Goal: Task Accomplishment & Management: Manage account settings

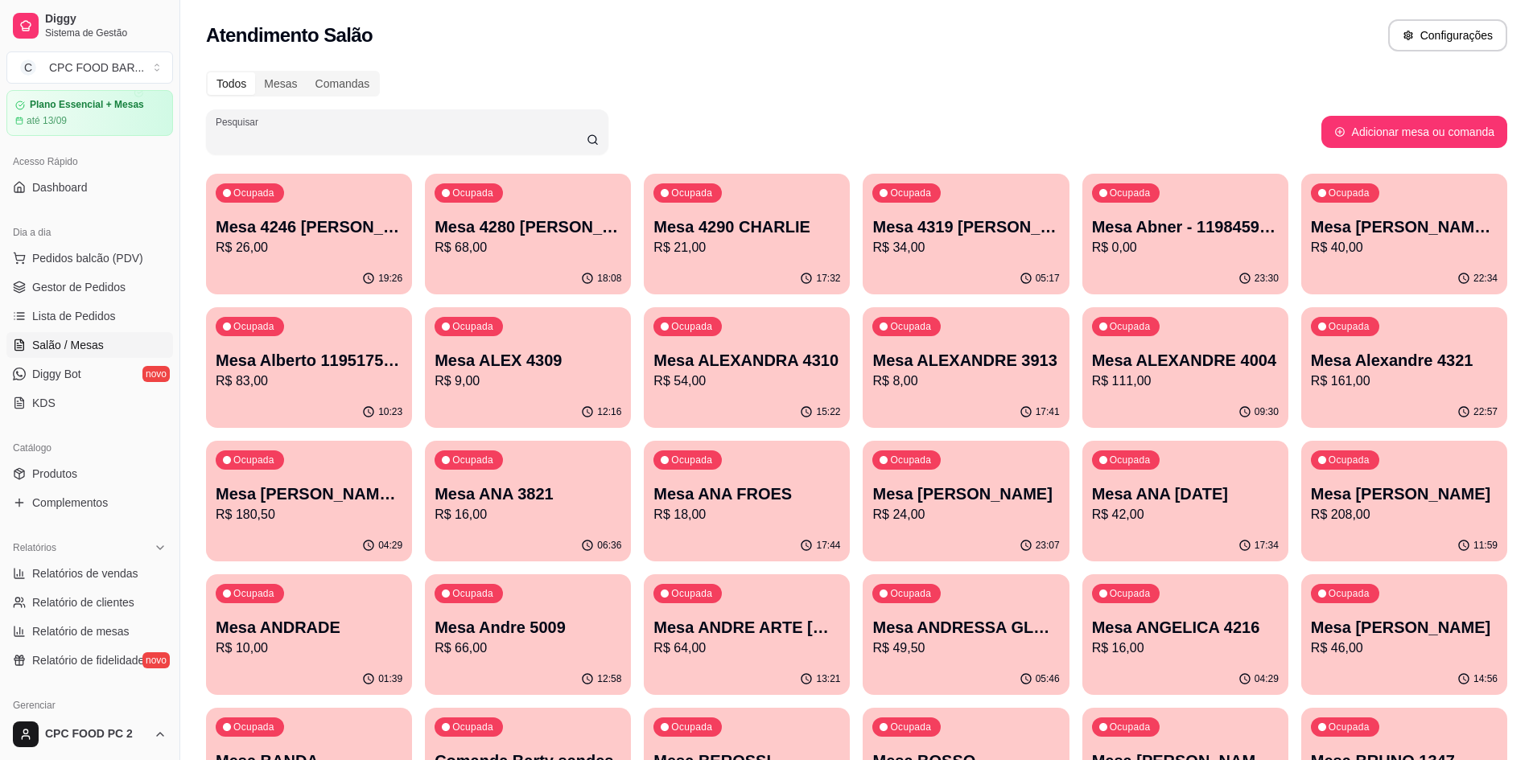
scroll to position [80, 0]
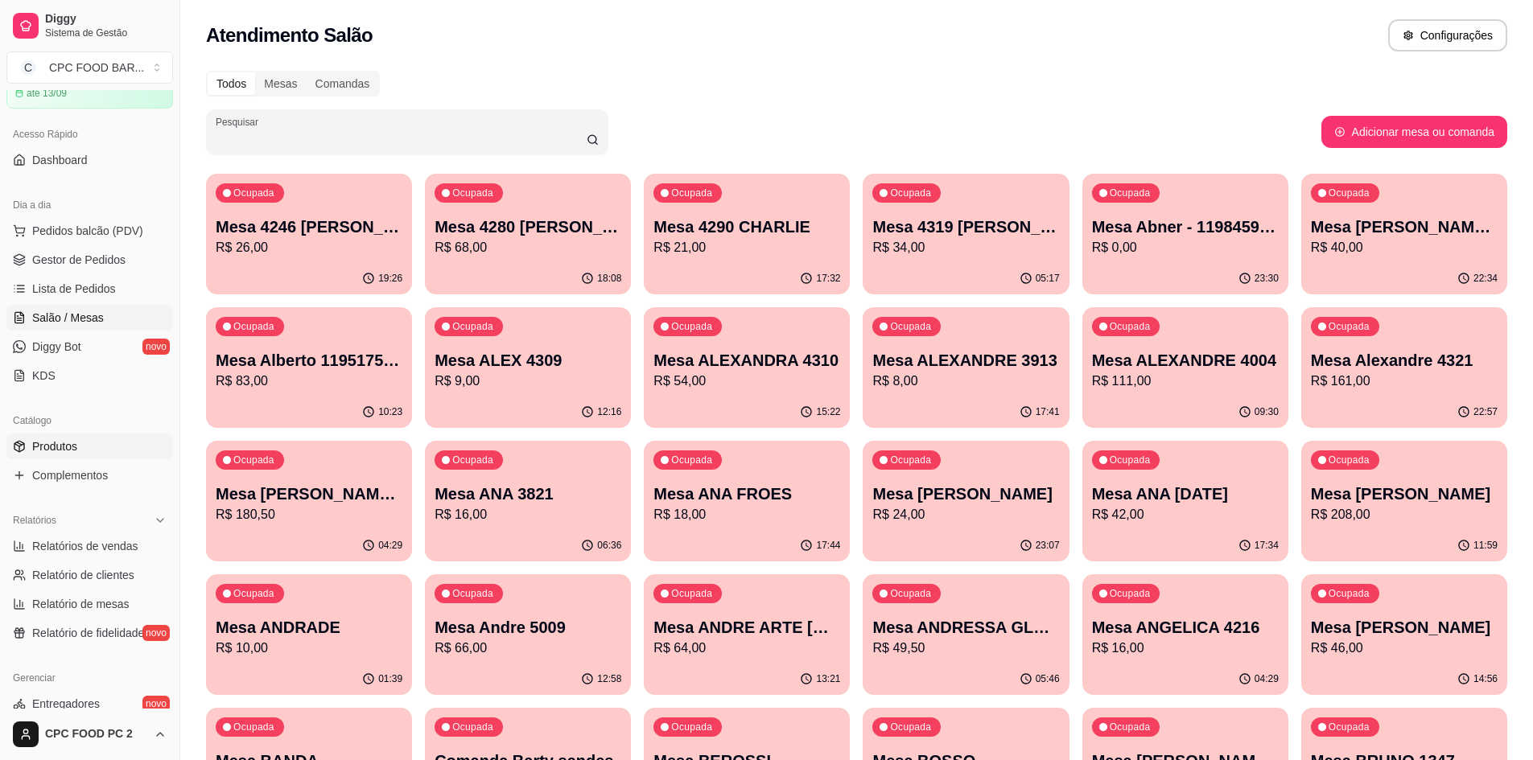
click at [32, 450] on span "Produtos" at bounding box center [54, 447] width 45 height 16
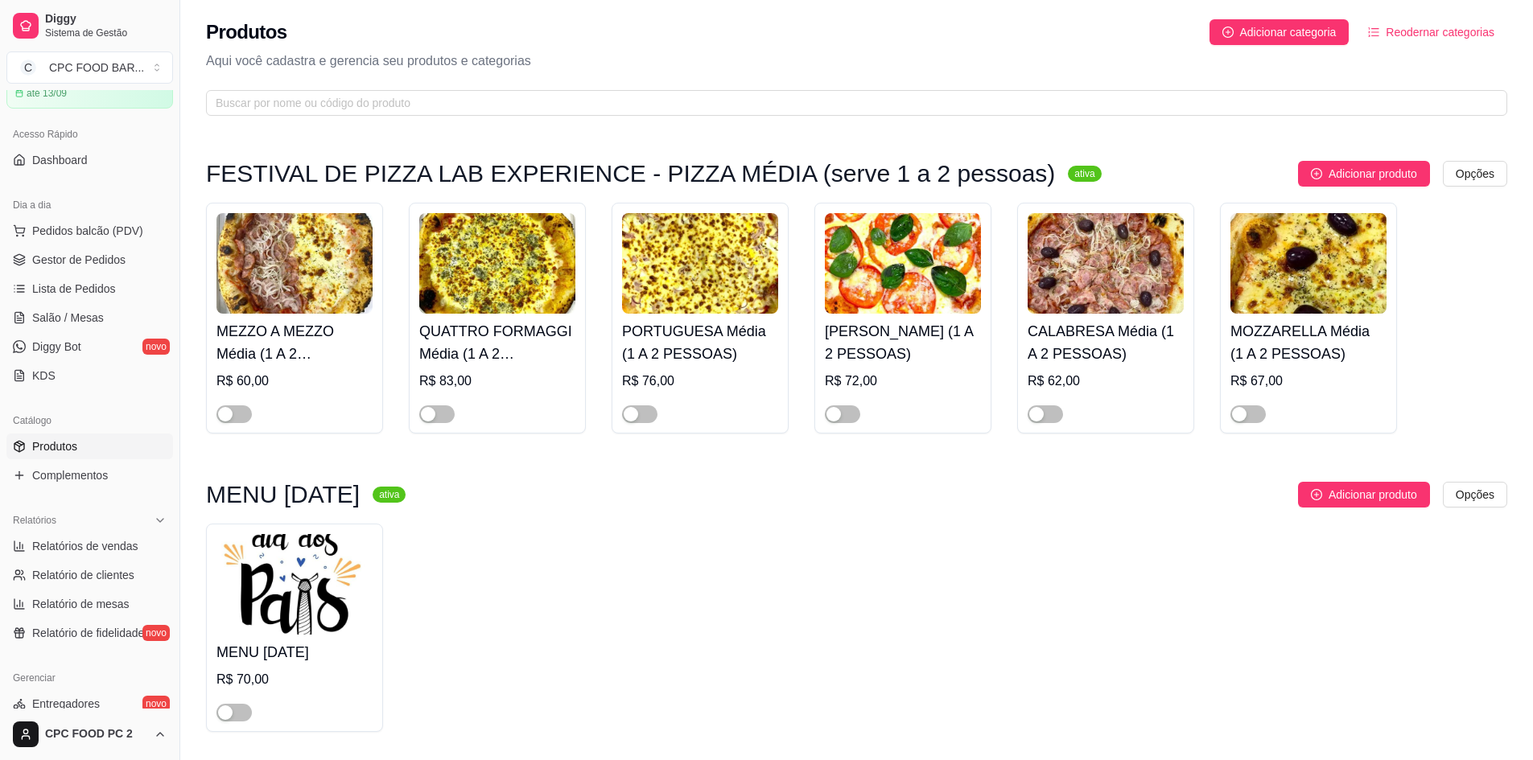
click at [272, 282] on img at bounding box center [294, 263] width 156 height 101
click at [1302, 35] on span "Adicionar categoria" at bounding box center [1288, 32] width 97 height 18
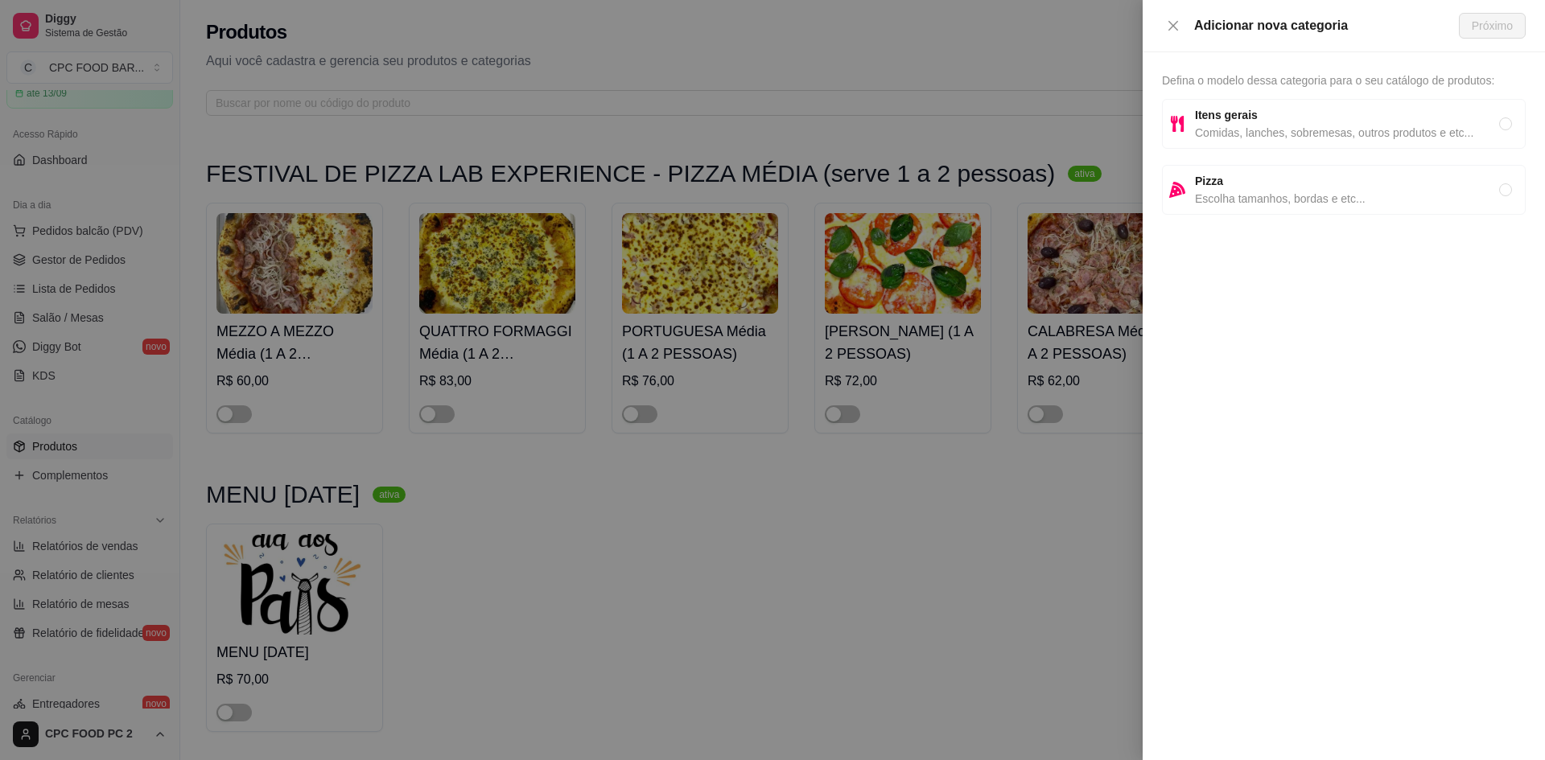
drag, startPoint x: 876, startPoint y: 520, endPoint x: 884, endPoint y: 517, distance: 9.2
click at [877, 517] on div at bounding box center [772, 380] width 1545 height 760
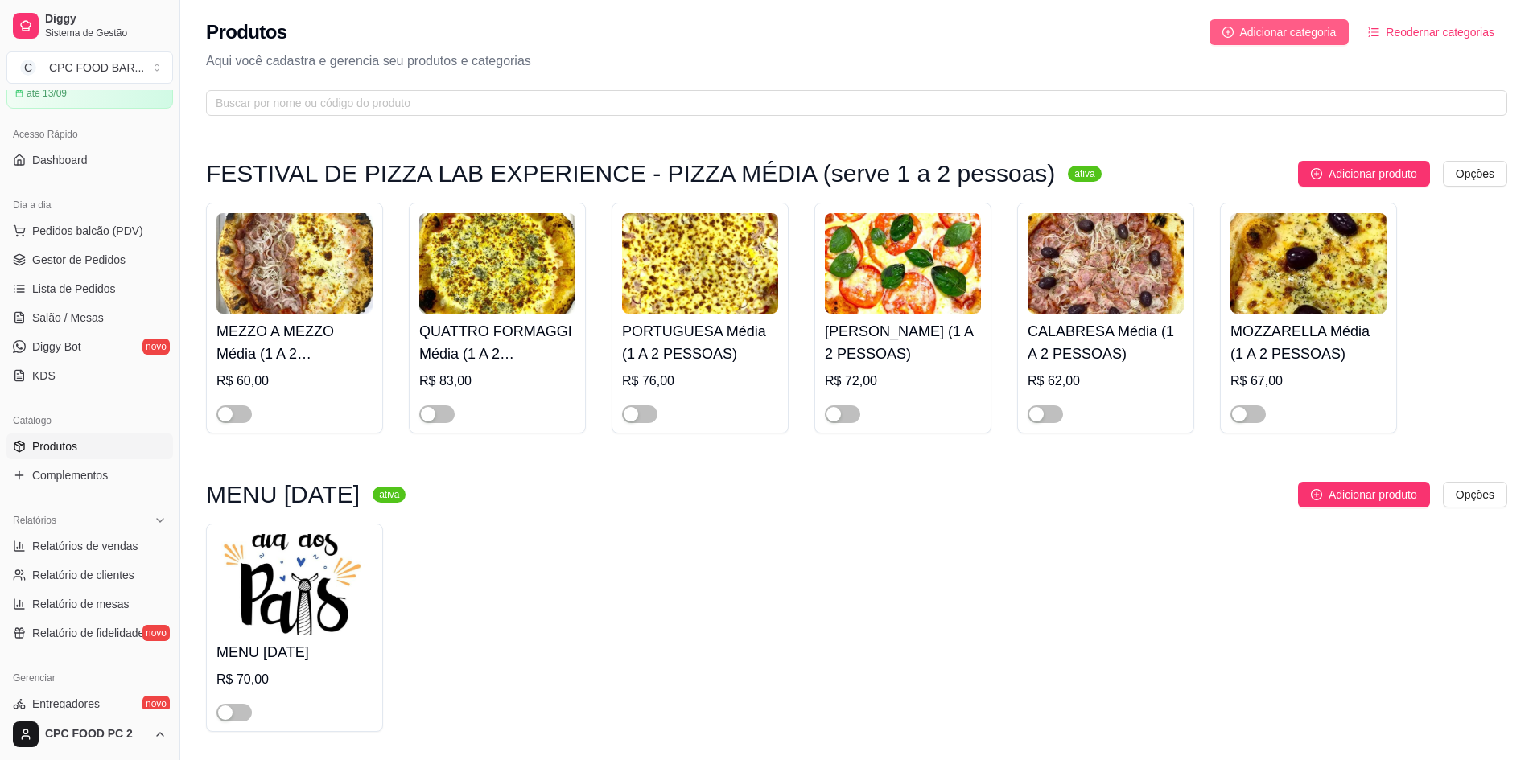
click at [1246, 37] on span "Adicionar categoria" at bounding box center [1288, 32] width 97 height 18
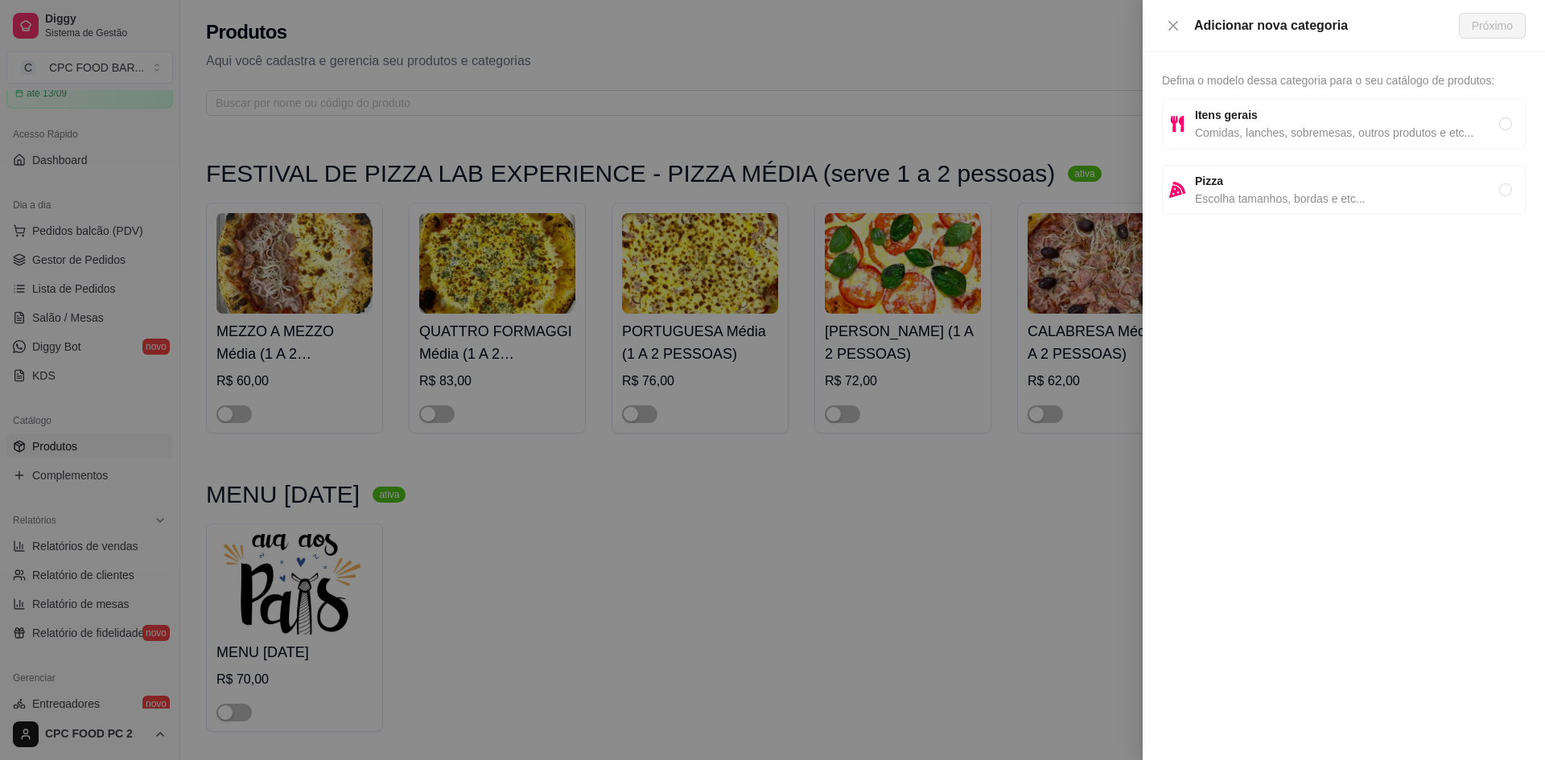
click at [1292, 133] on span "Comidas, lanches, sobremesas, outros produtos e etc..." at bounding box center [1347, 133] width 304 height 18
radio input "true"
click at [1204, 75] on span "Defina o modelo dessa categoria para o seu catálogo de produtos:" at bounding box center [1328, 80] width 332 height 13
click at [1478, 28] on span "Próximo" at bounding box center [1492, 26] width 41 height 18
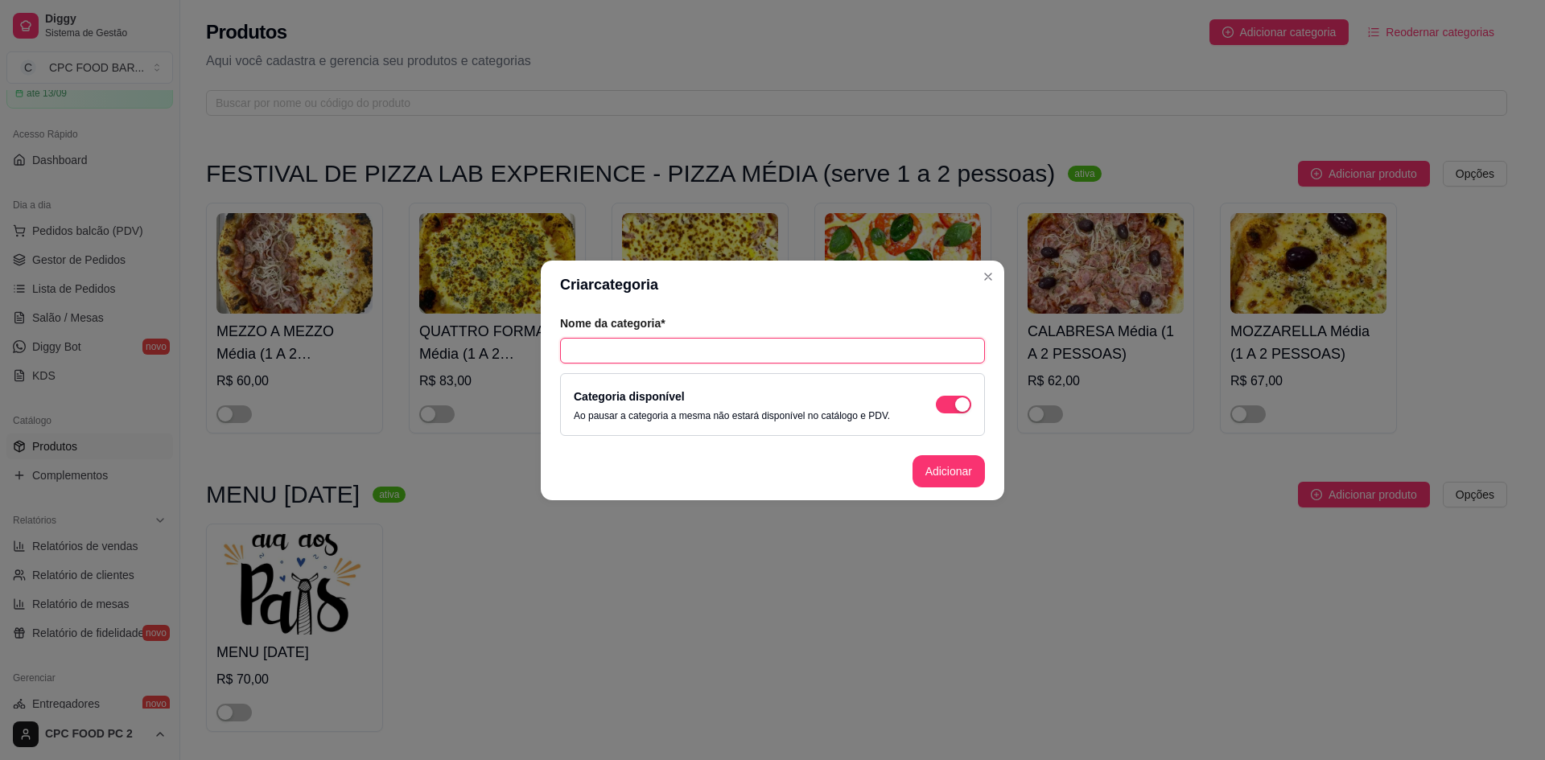
drag, startPoint x: 697, startPoint y: 341, endPoint x: 705, endPoint y: 339, distance: 8.4
click at [699, 341] on input "text" at bounding box center [772, 351] width 425 height 26
type input "J"
type input "COMIDA JAPONESA"
click at [940, 463] on button "Adicionar" at bounding box center [949, 471] width 72 height 32
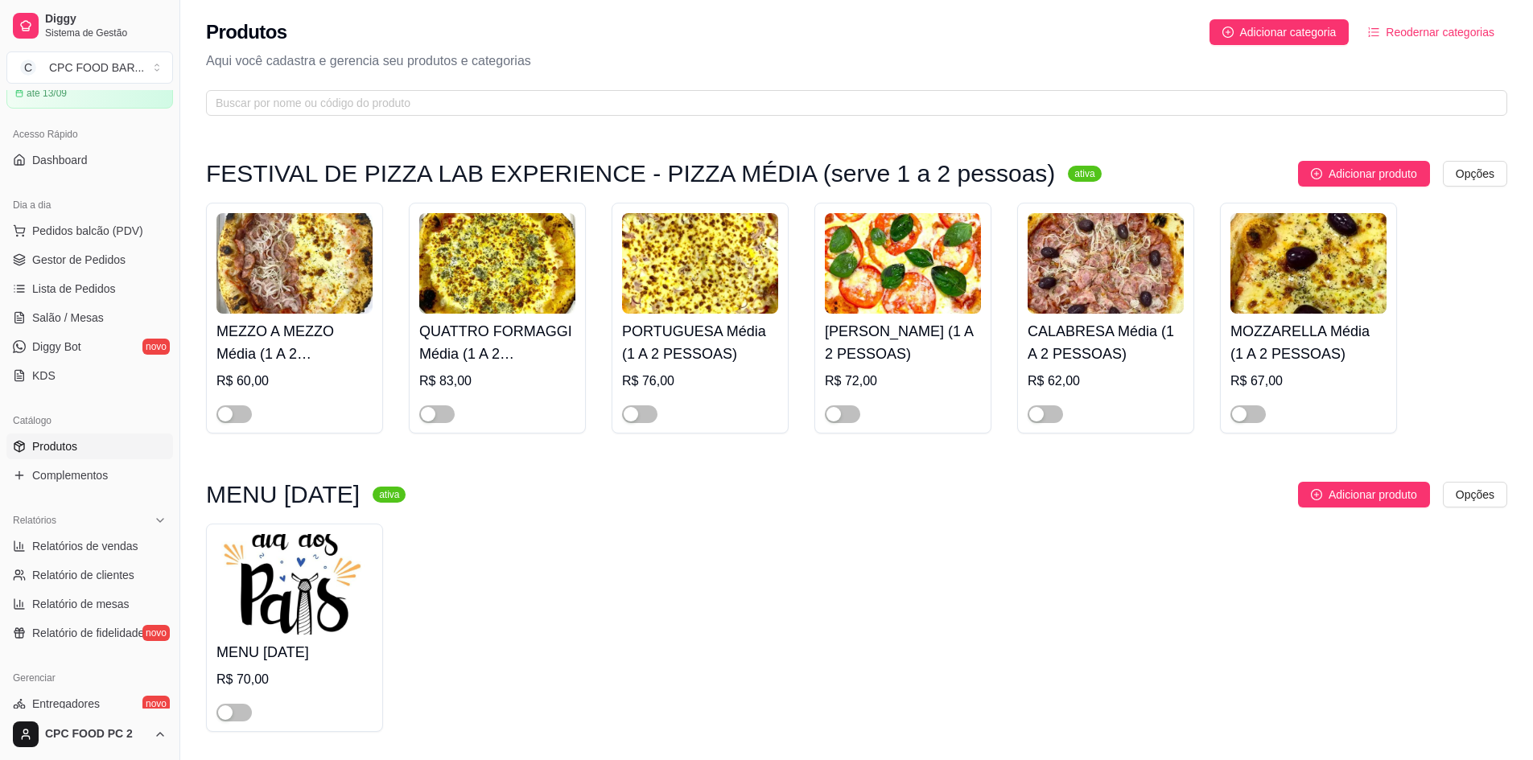
click at [1402, 35] on span "Reodernar categorias" at bounding box center [1440, 32] width 109 height 18
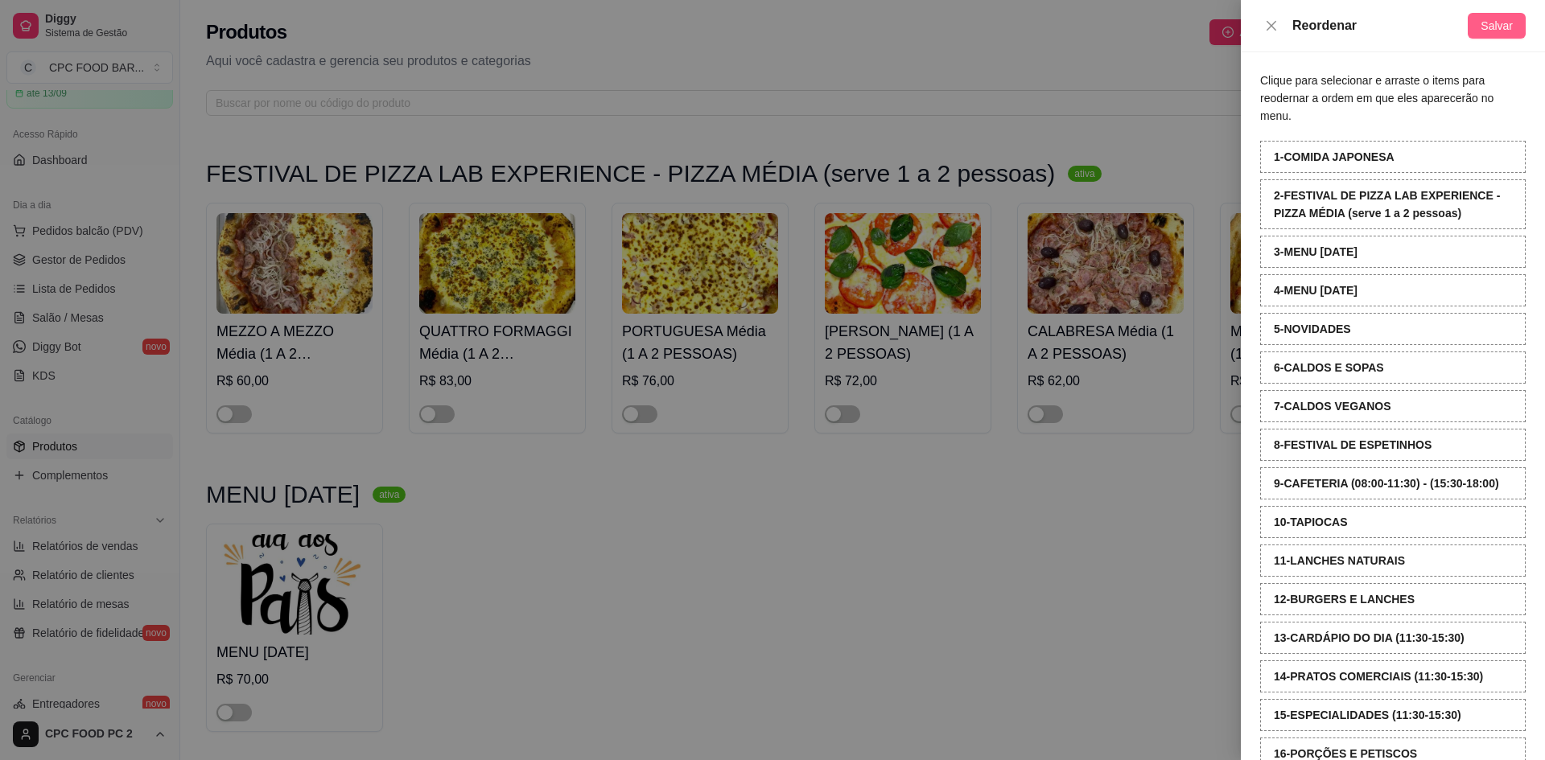
click at [1493, 27] on span "Salvar" at bounding box center [1497, 26] width 32 height 18
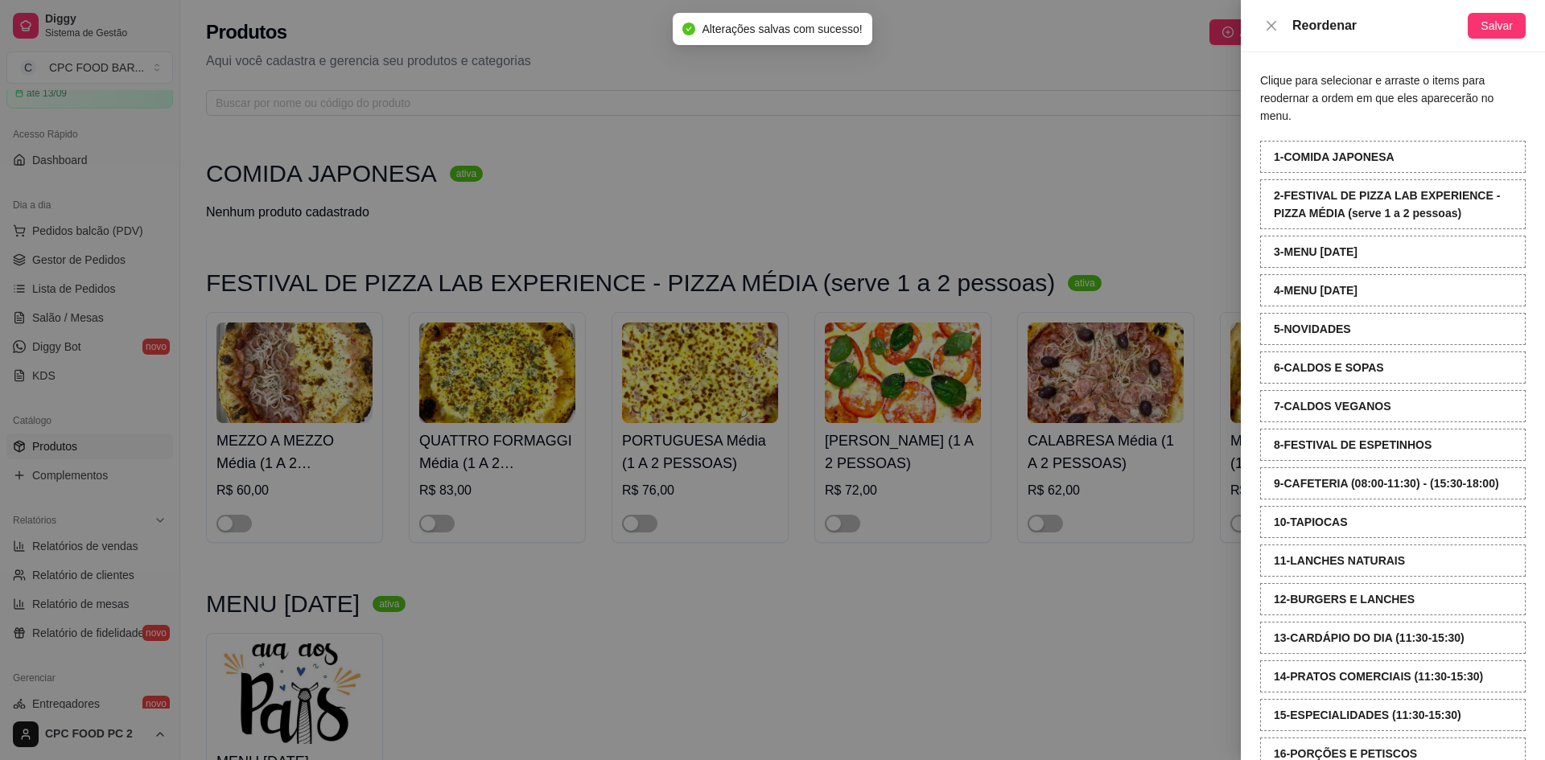
click at [1324, 31] on div "Reordenar" at bounding box center [1379, 25] width 175 height 19
click at [1014, 198] on div at bounding box center [772, 380] width 1545 height 760
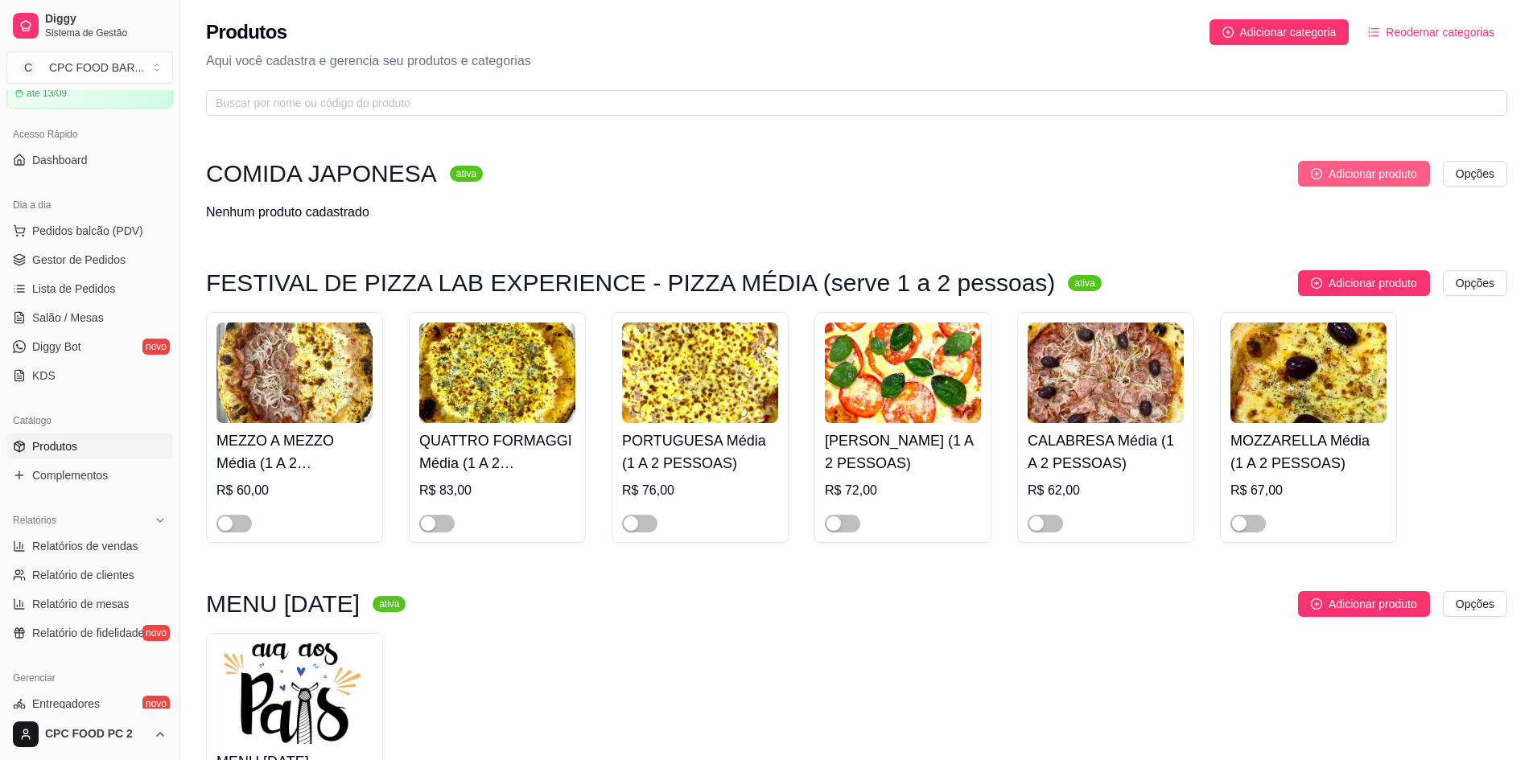
click at [1389, 171] on span "Adicionar produto" at bounding box center [1373, 174] width 89 height 18
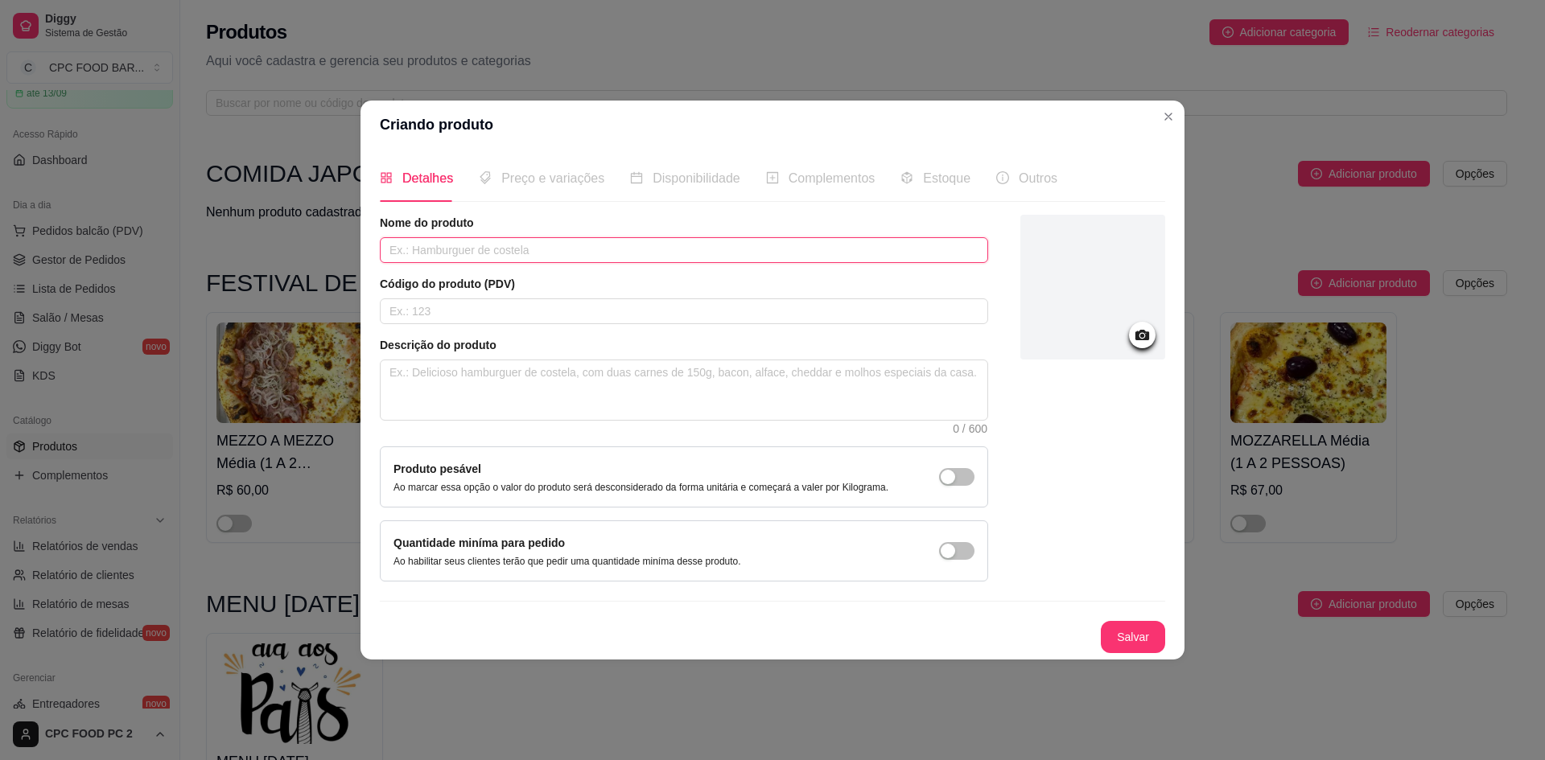
click at [430, 249] on input "text" at bounding box center [684, 250] width 608 height 26
type input "HOT ROLL"
click at [1142, 332] on icon at bounding box center [1142, 335] width 14 height 10
click at [1139, 340] on icon at bounding box center [1142, 335] width 19 height 19
click at [464, 366] on textarea at bounding box center [684, 391] width 607 height 60
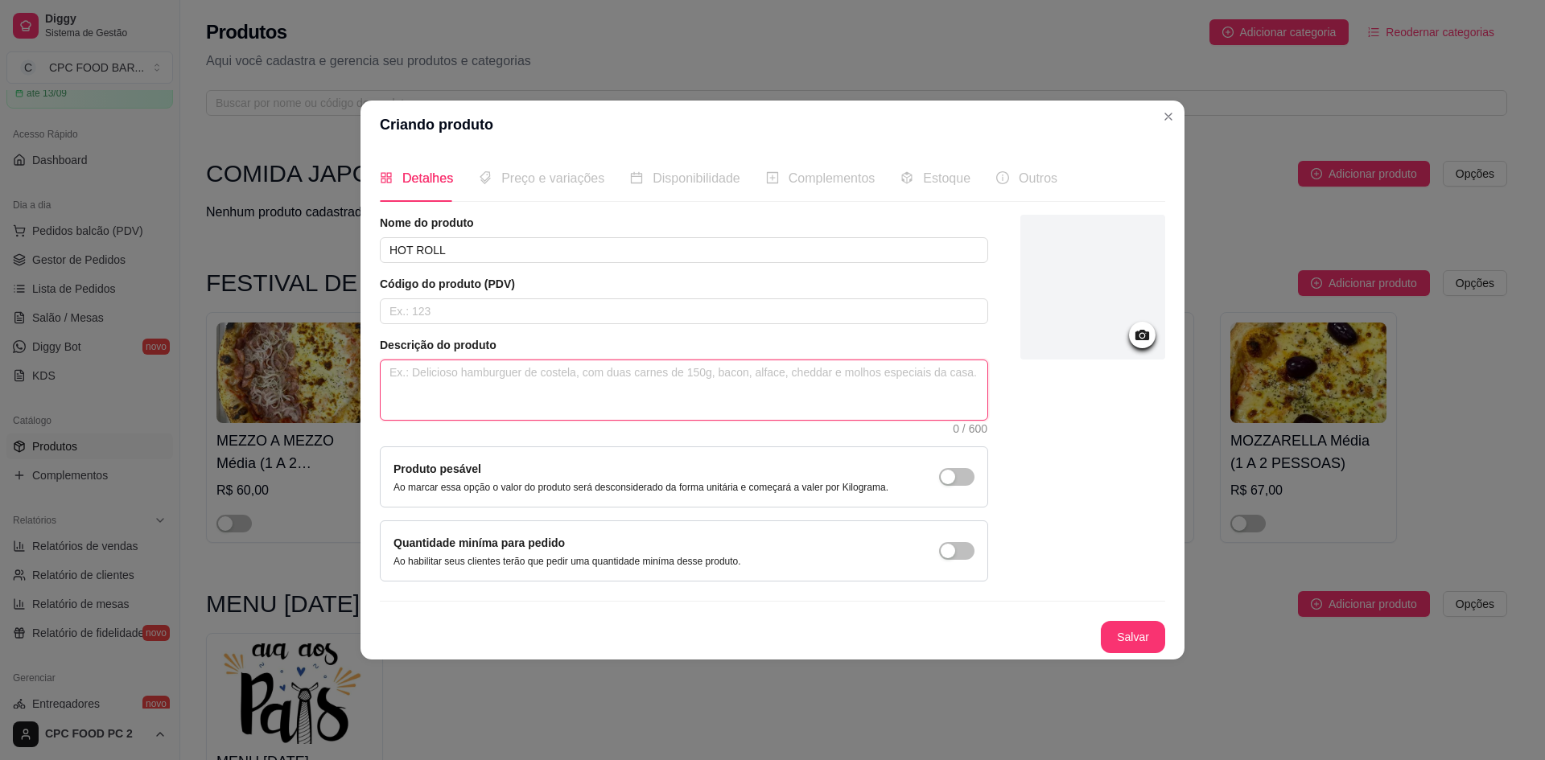
type textarea "D"
type textarea "DE"
type textarea "DEL"
type textarea "DELI"
type textarea "DELIC"
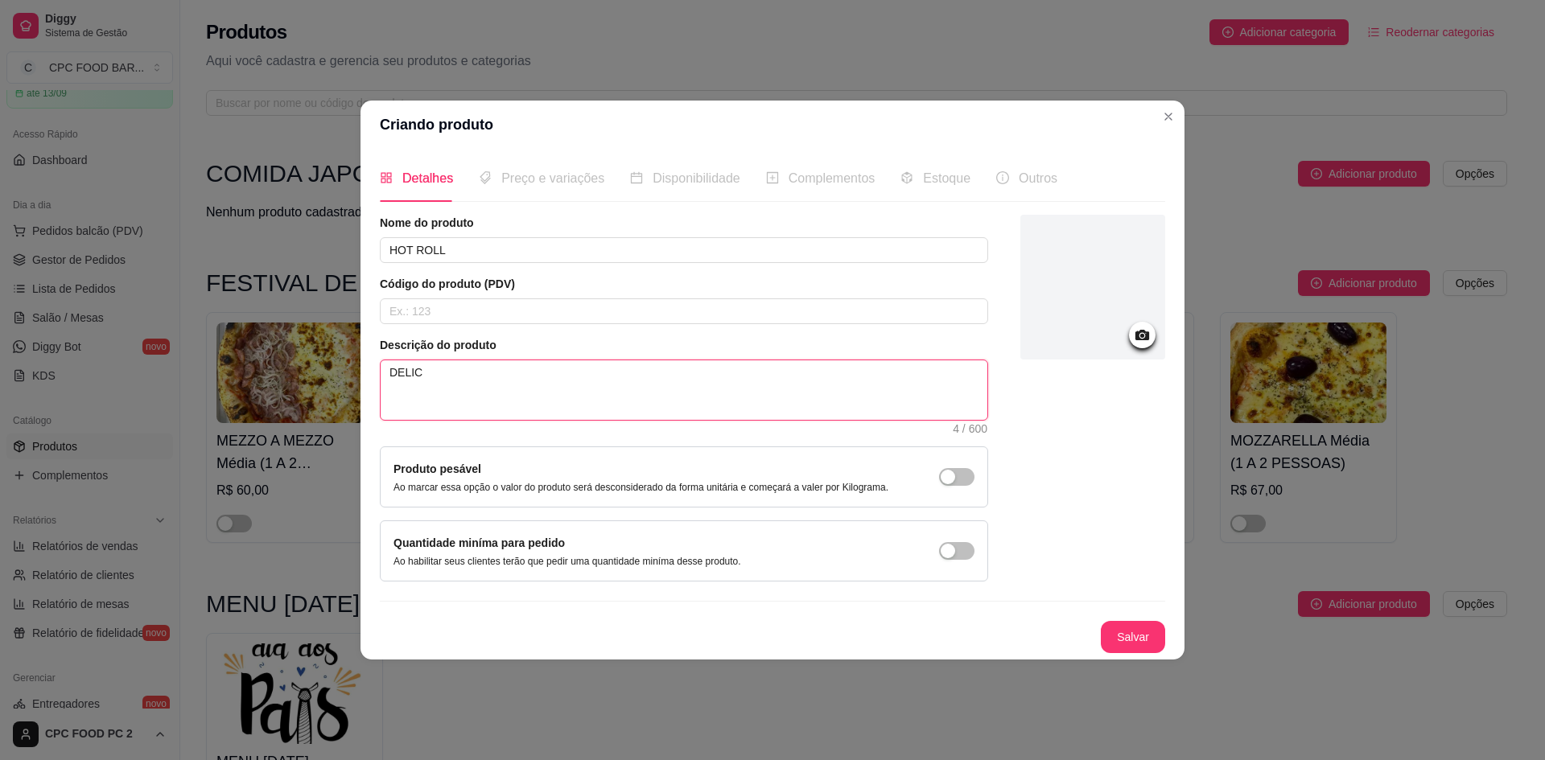
type textarea "DELICI"
type textarea "DELICIO"
type textarea "DELICIOS"
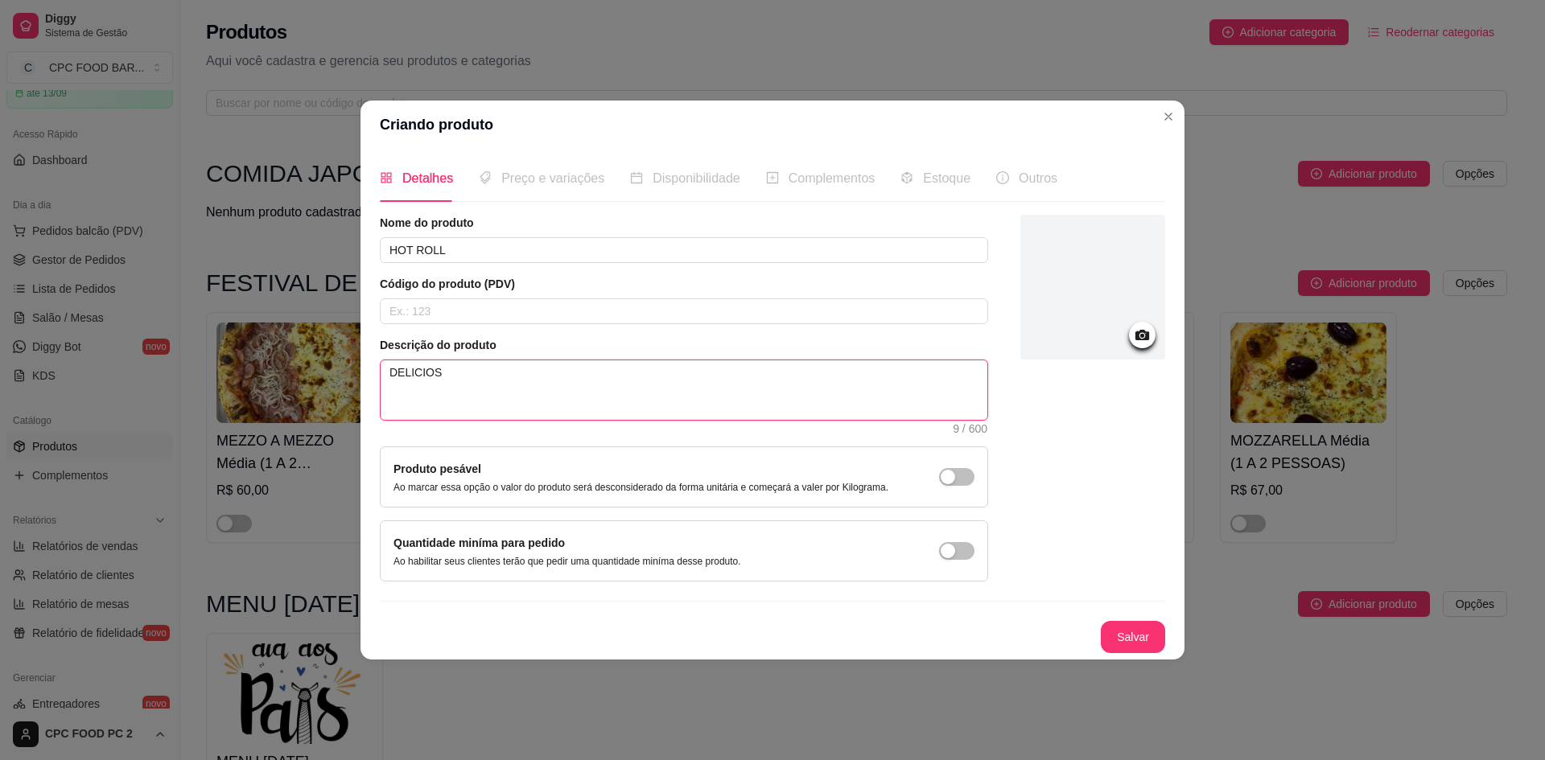
type textarea "DELICIO"
type textarea "DELICIOS"
type textarea "DELICIOSO"
type textarea "DELICIOSO H"
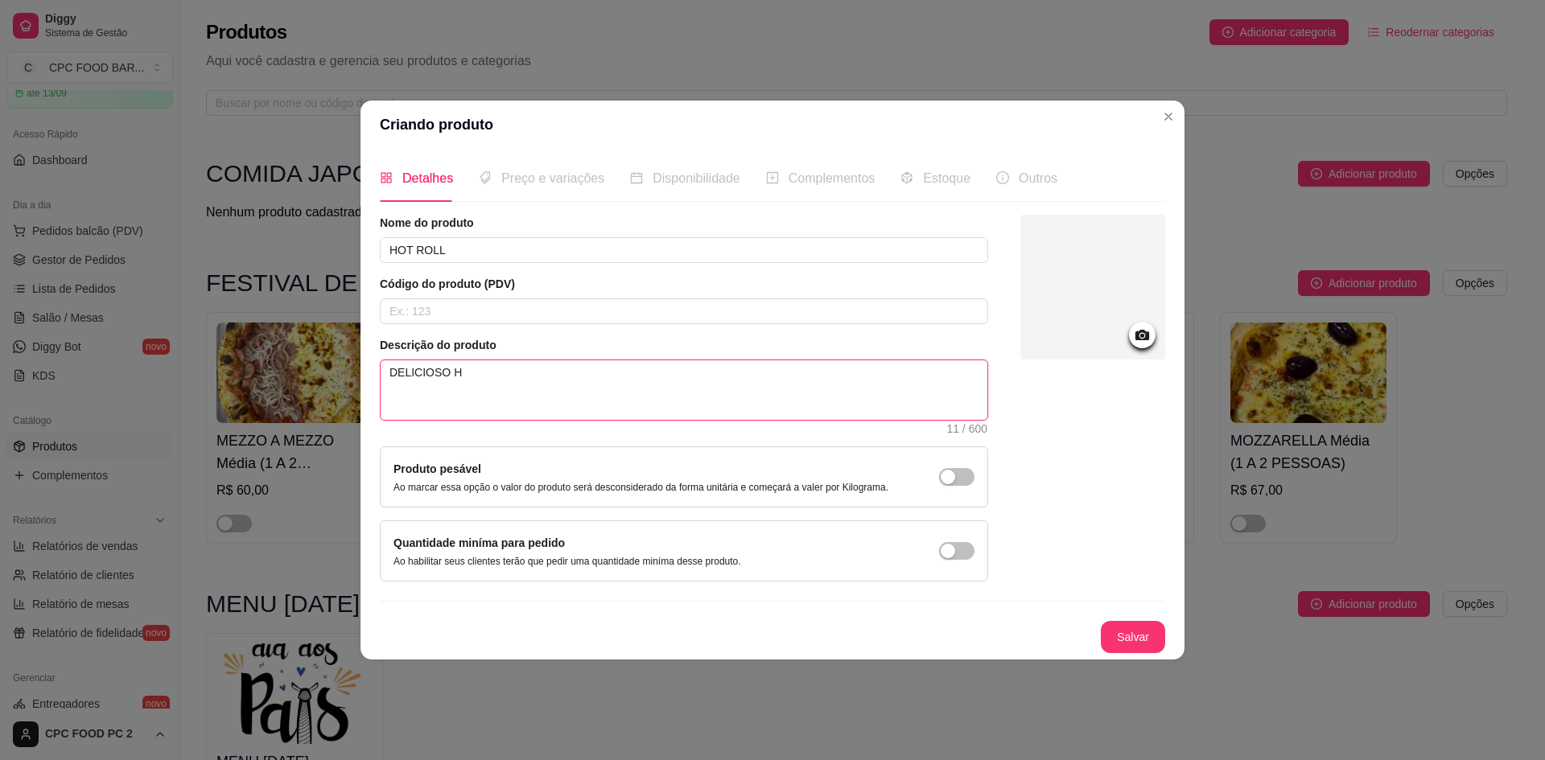
type textarea "DELICIOSO HO"
type textarea "DELICIOSO HOT"
type textarea "DELICIOSO HOT R"
type textarea "DELICIOSO HOT RO"
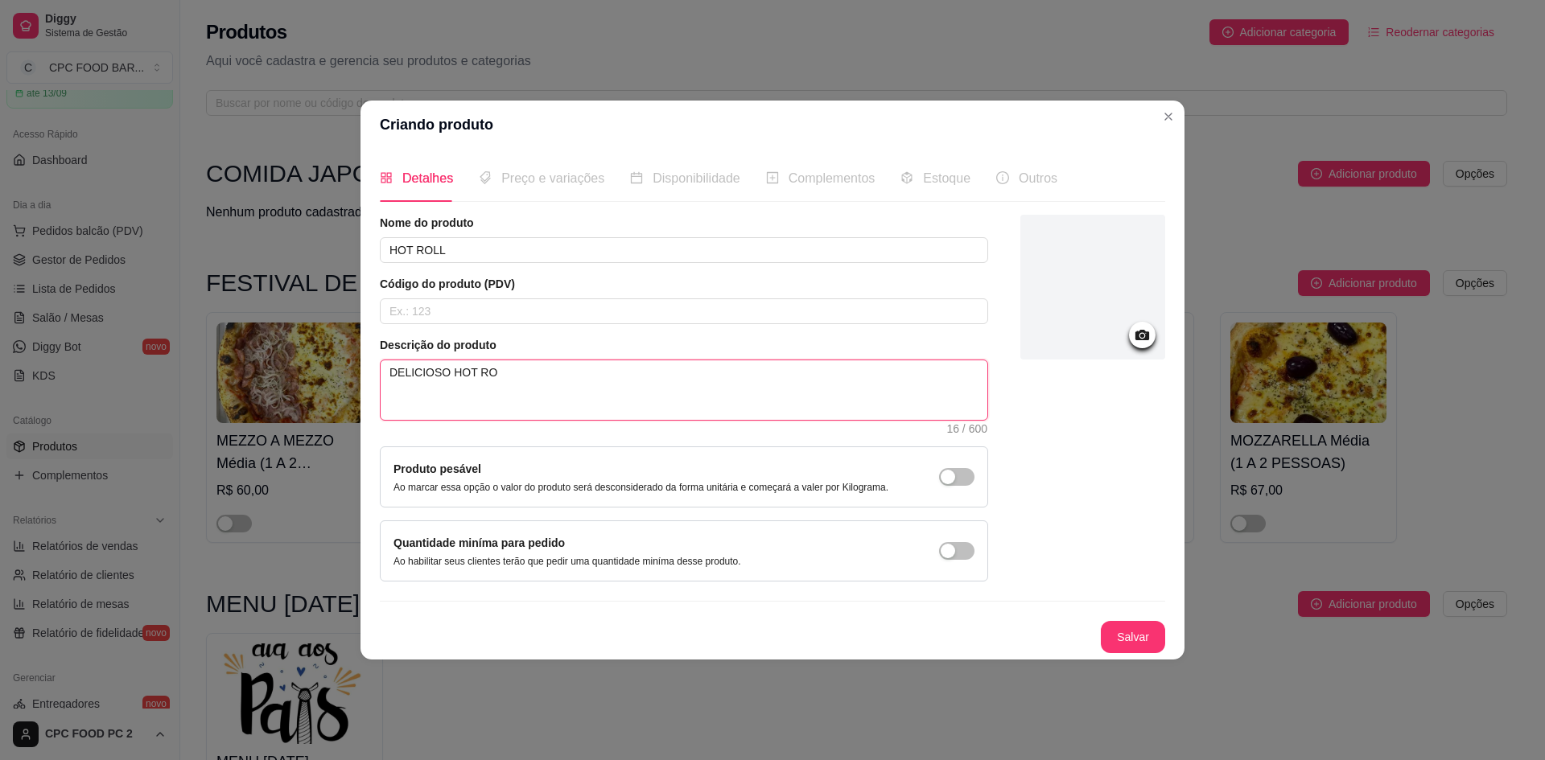
type textarea "DELICIOSO HOT ROL"
type textarea "DELICIOSO HOT ROLL"
type textarea "DELICIOSO HOT ROL"
type textarea "DELICIOSO HOT RO"
type textarea "DELICIOSO HOT R"
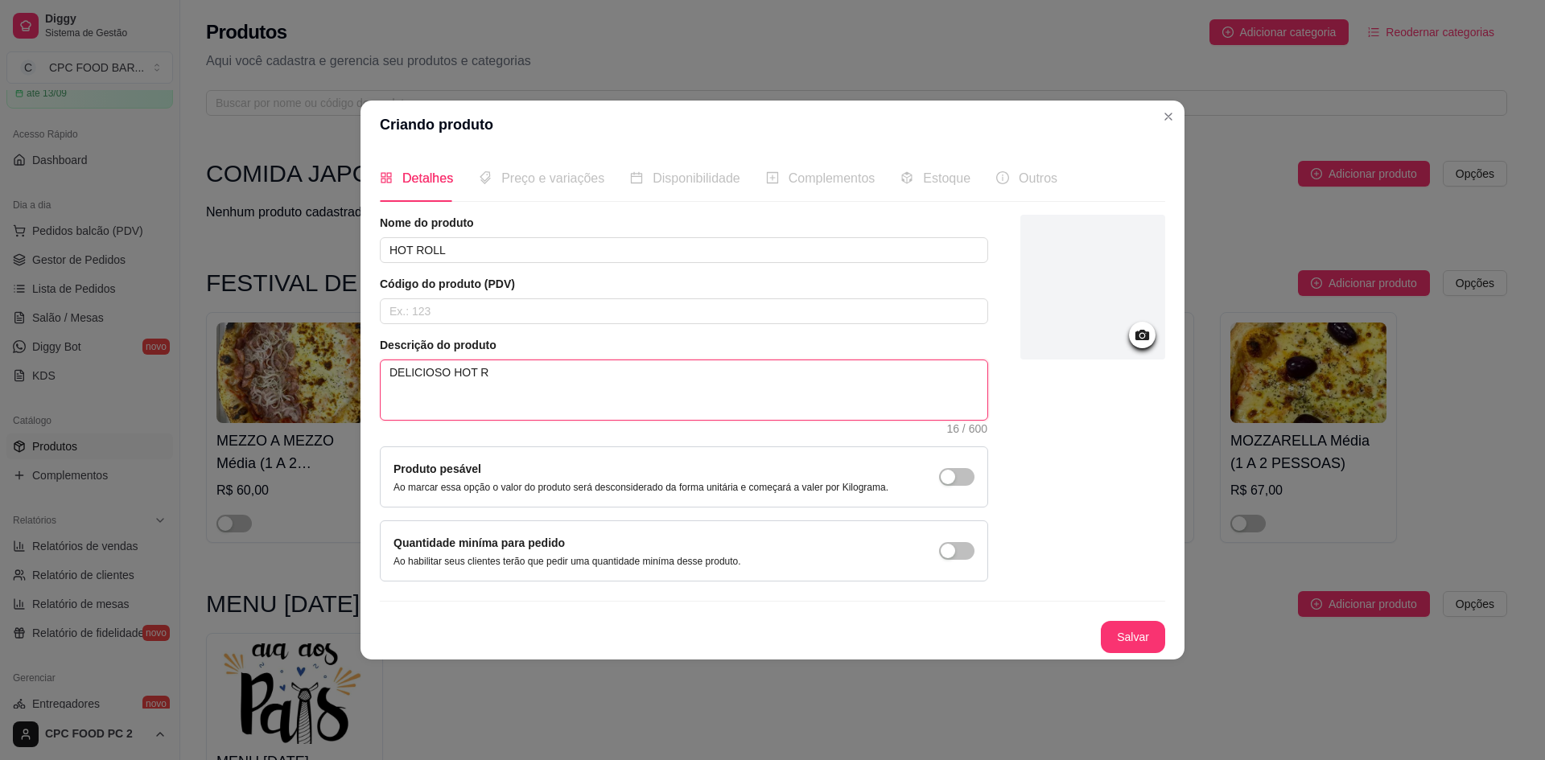
type textarea "DELICIOSO HOT"
type textarea "DELICIOSO HO"
type textarea "DELICIOSO H"
type textarea "DELICIOSO"
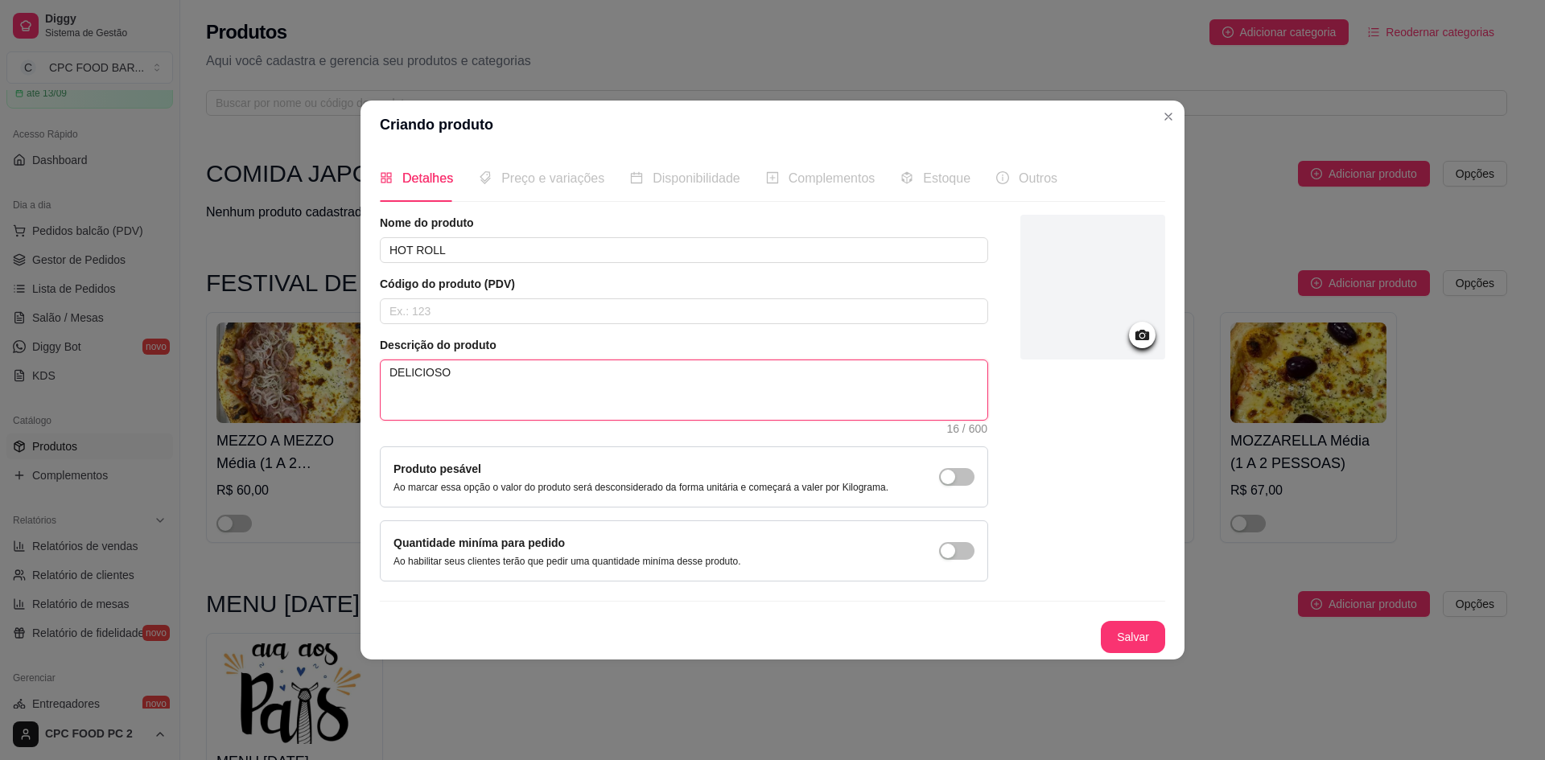
type textarea "DELICIOSO"
type textarea "DELICIOS"
type textarea "DELICIO"
type textarea "DELICI"
type textarea "DELIC"
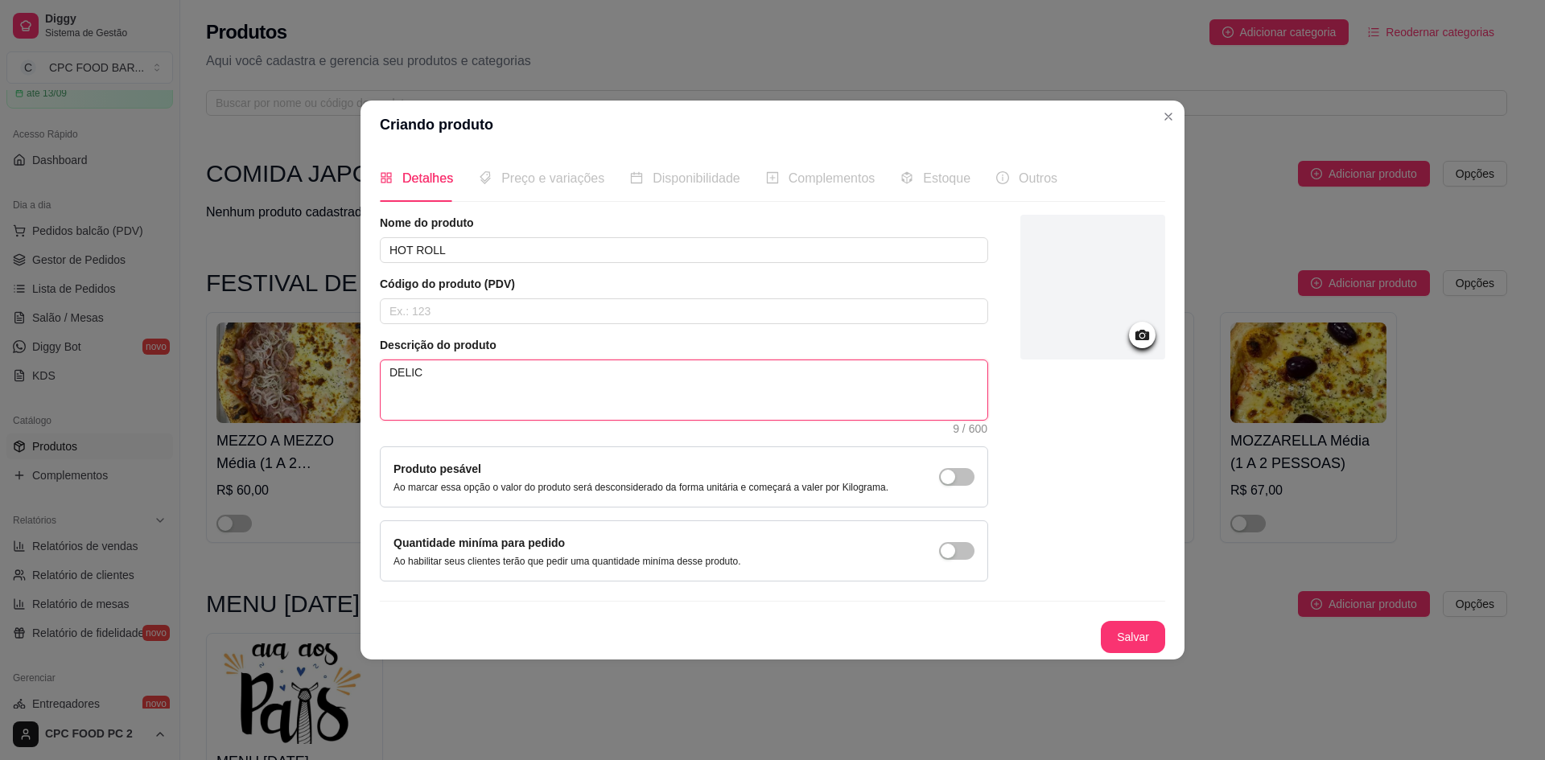
type textarea "DELI"
type textarea "DEL"
type textarea "DE"
type textarea "D"
type textarea "1"
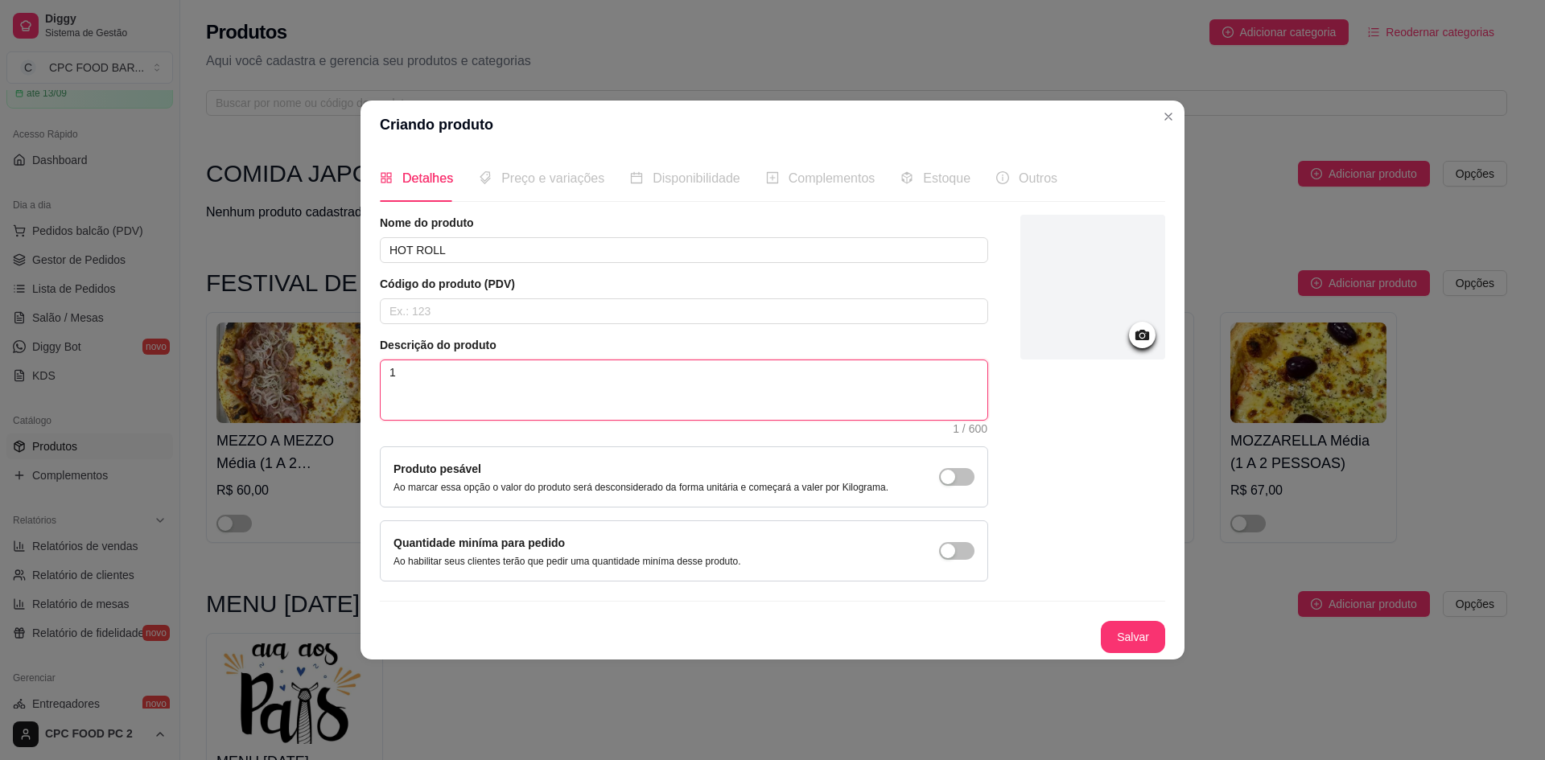
type textarea "12"
type textarea "12 U"
type textarea "12 UN"
type textarea "12 UNI"
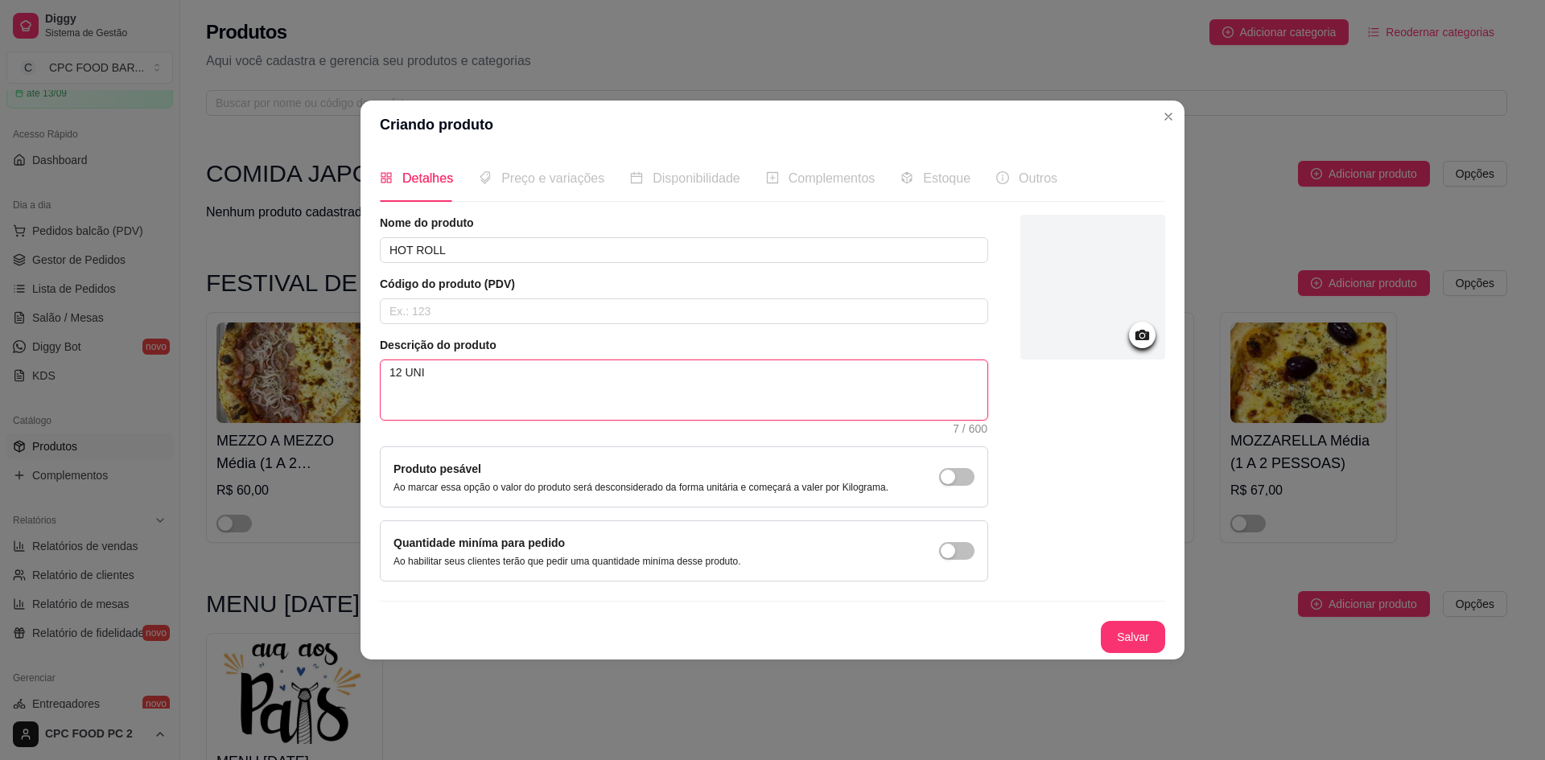
type textarea "12 UNID"
type textarea "12 UNIDA"
type textarea "12 UNIDAD"
type textarea "12 UNIDADE"
type textarea "12 UNIDADES"
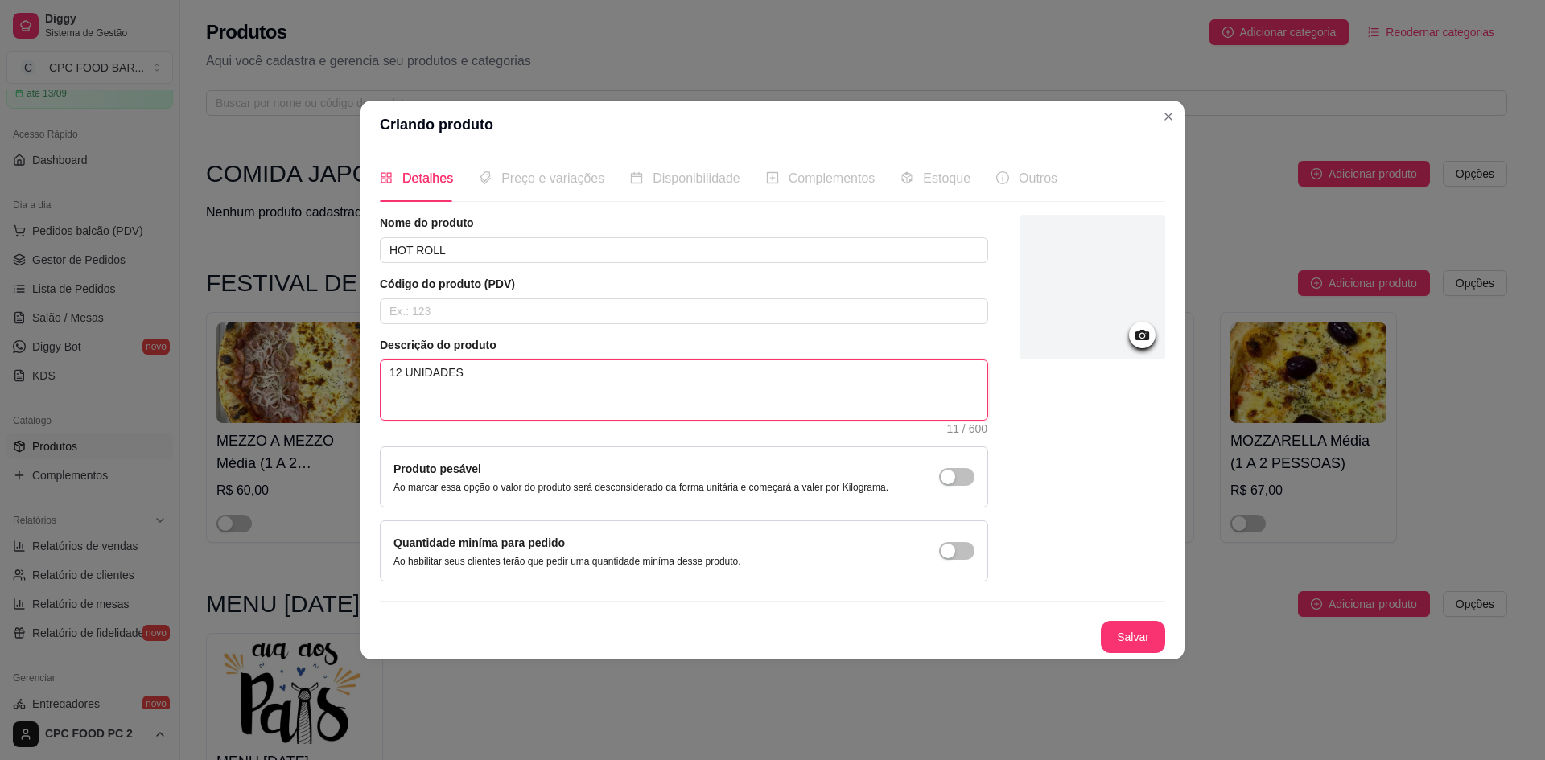
type textarea "12 UNIDADES"
type textarea "12 UNIDADES D"
type textarea "12 UNIDADES DO"
type textarea "12 UNIDADES DO D"
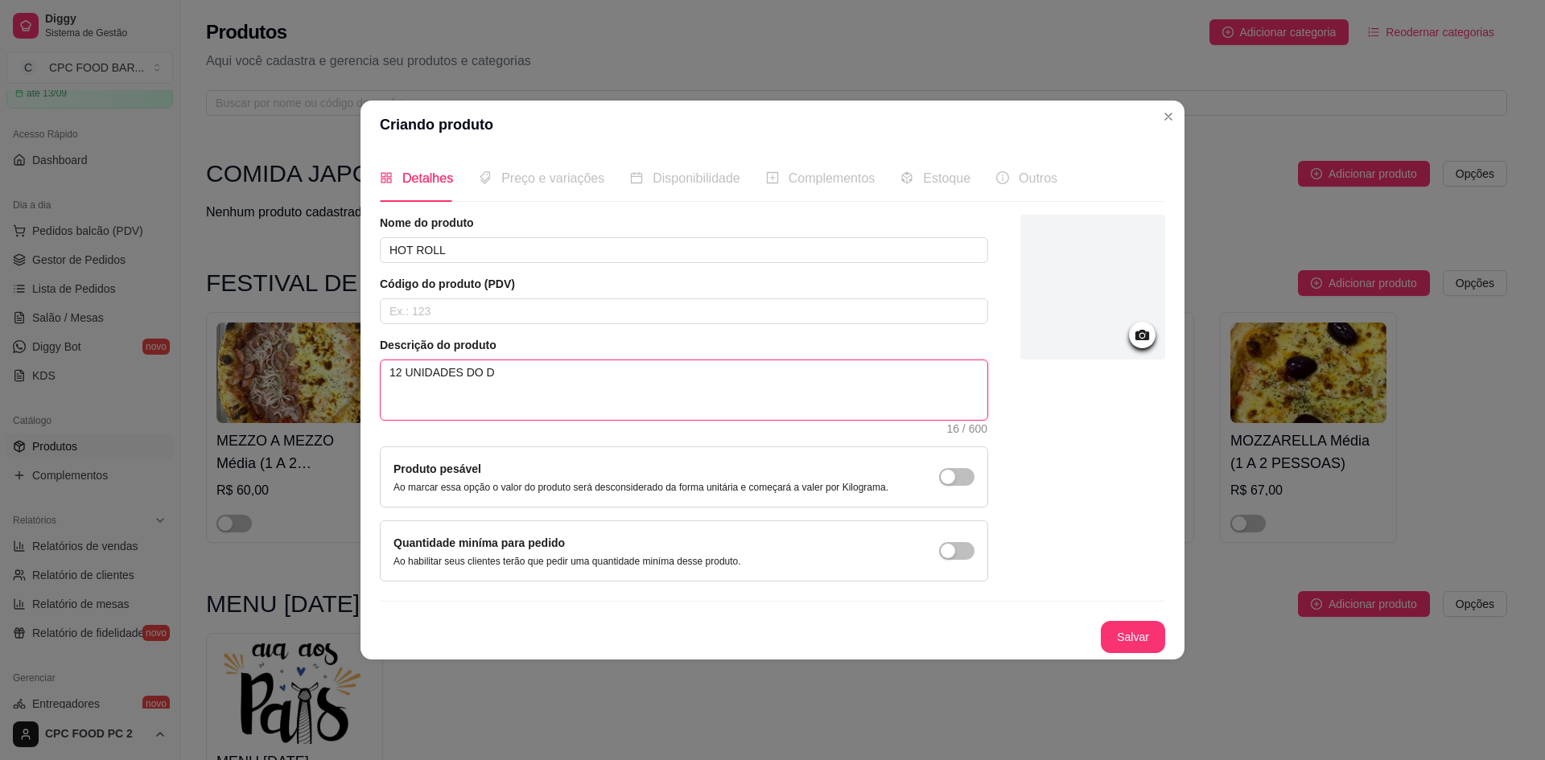
type textarea "12 UNIDADES DO DE"
type textarea "12 UNIDADES DO DELI"
type textarea "12 UNIDADES DO DELIO"
type textarea "12 UNIDADES DO DELIOC"
type textarea "12 UNIDADES DO DELIOCI"
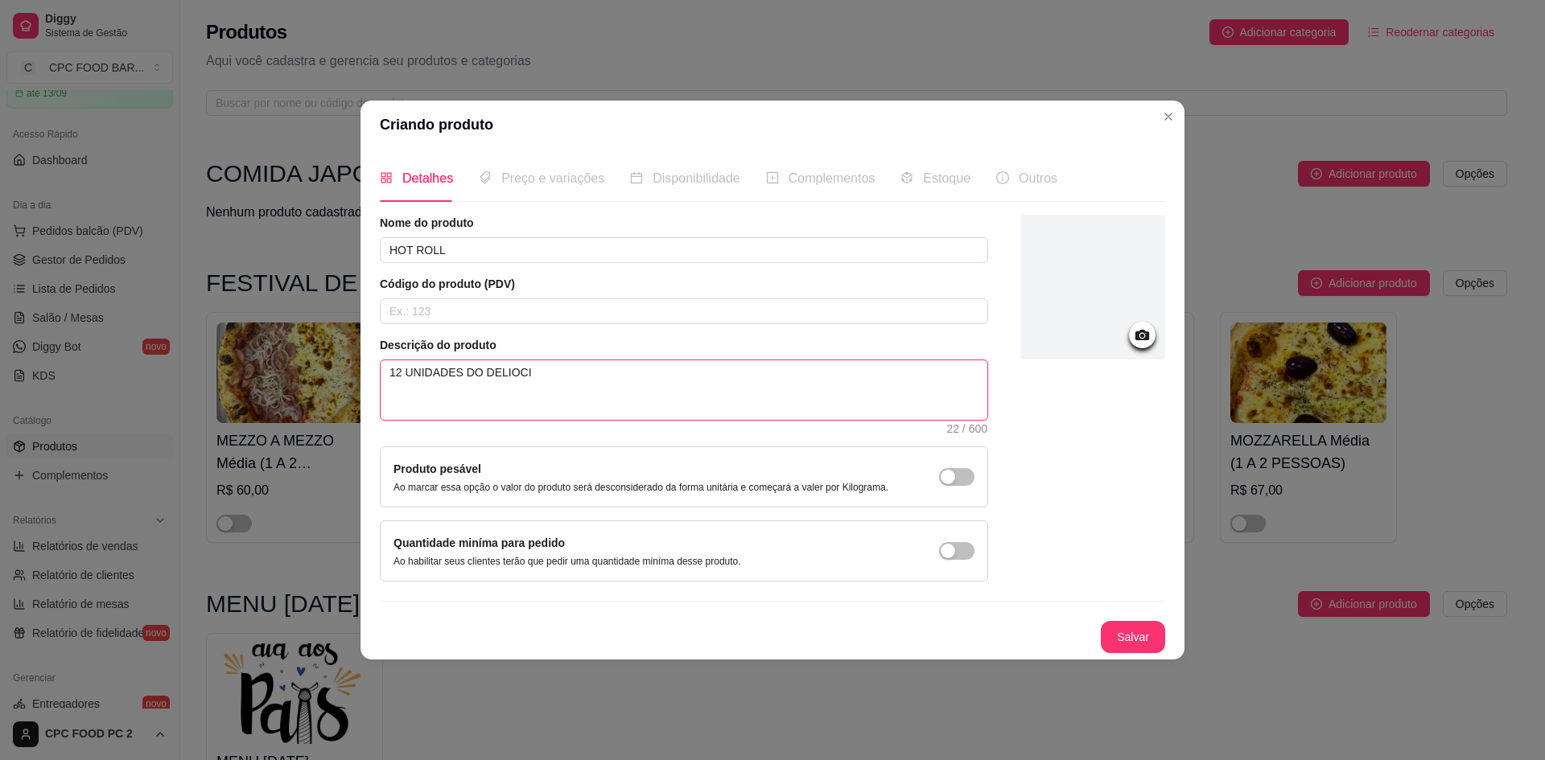
type textarea "12 UNIDADES DO DELIOCIO"
type textarea "12 UNIDADES DO DELIOCIOS"
type textarea "12 UNIDADES DO DELIOCIOSO"
type textarea "12 UNIDADES DO DELIOCIOSO H"
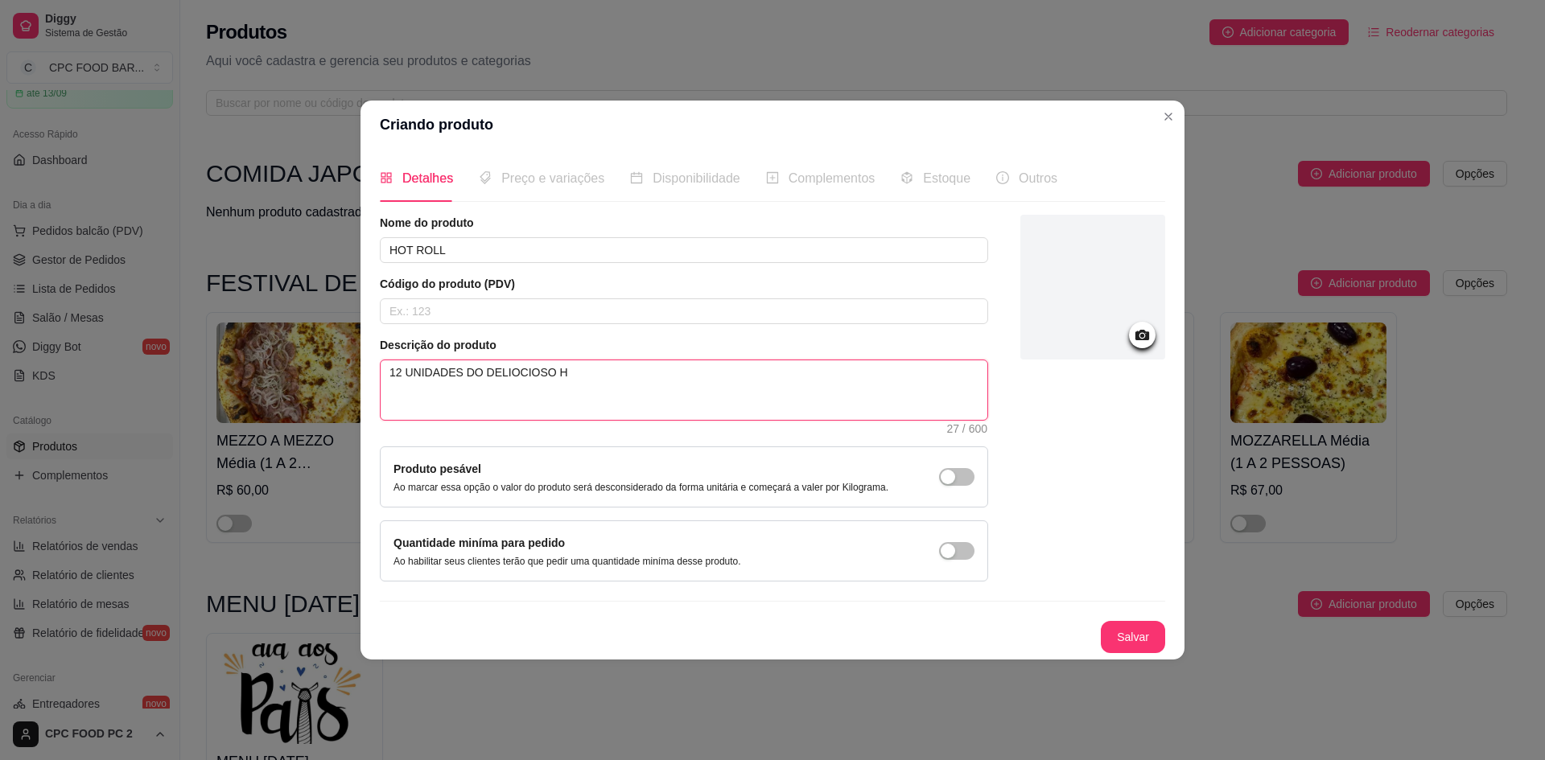
type textarea "12 UNIDADES DO DELIOCIOSO HO"
type textarea "12 UNIDADES DO DELIOCIOSO HOT"
type textarea "12 UNIDADES DO DELIOCIOSO HOT R"
type textarea "12 UNIDADES DO DELIOCIOSO HOT RO"
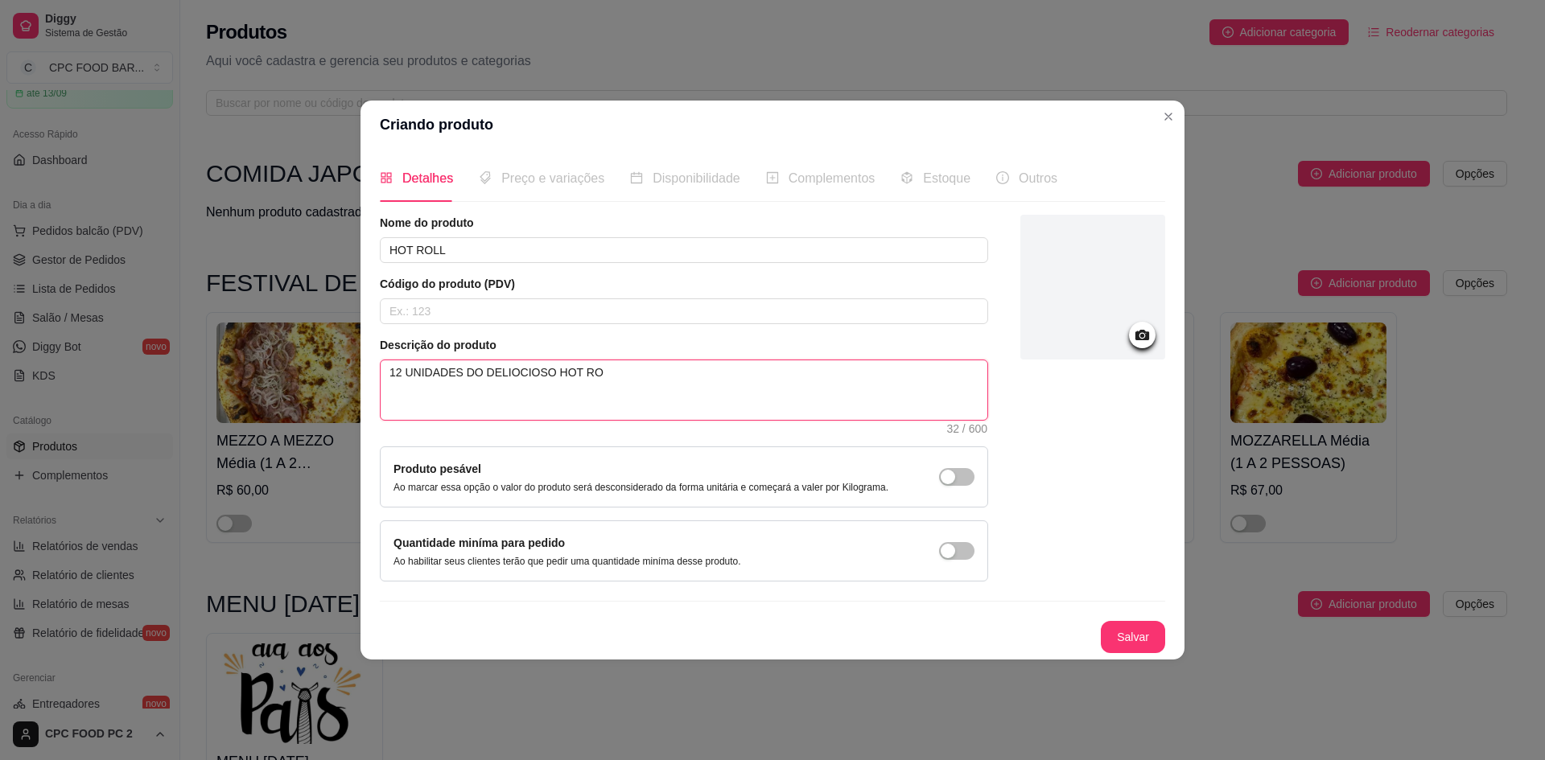
type textarea "12 UNIDADES DO DELIOCIOSO HOT ROL"
type textarea "12 UNIDADES DO DELIOCIOSO HOT ROLL"
click at [504, 373] on textarea "12 UNIDADES DO DELIOCIOSO HOT ROLL" at bounding box center [684, 391] width 607 height 60
click at [510, 374] on textarea "12 UNIDADES DO DELIOCIOSO HOT ROLL" at bounding box center [684, 391] width 607 height 60
type textarea "12 UNIDADES DO DELICIOSO HOT ROLL"
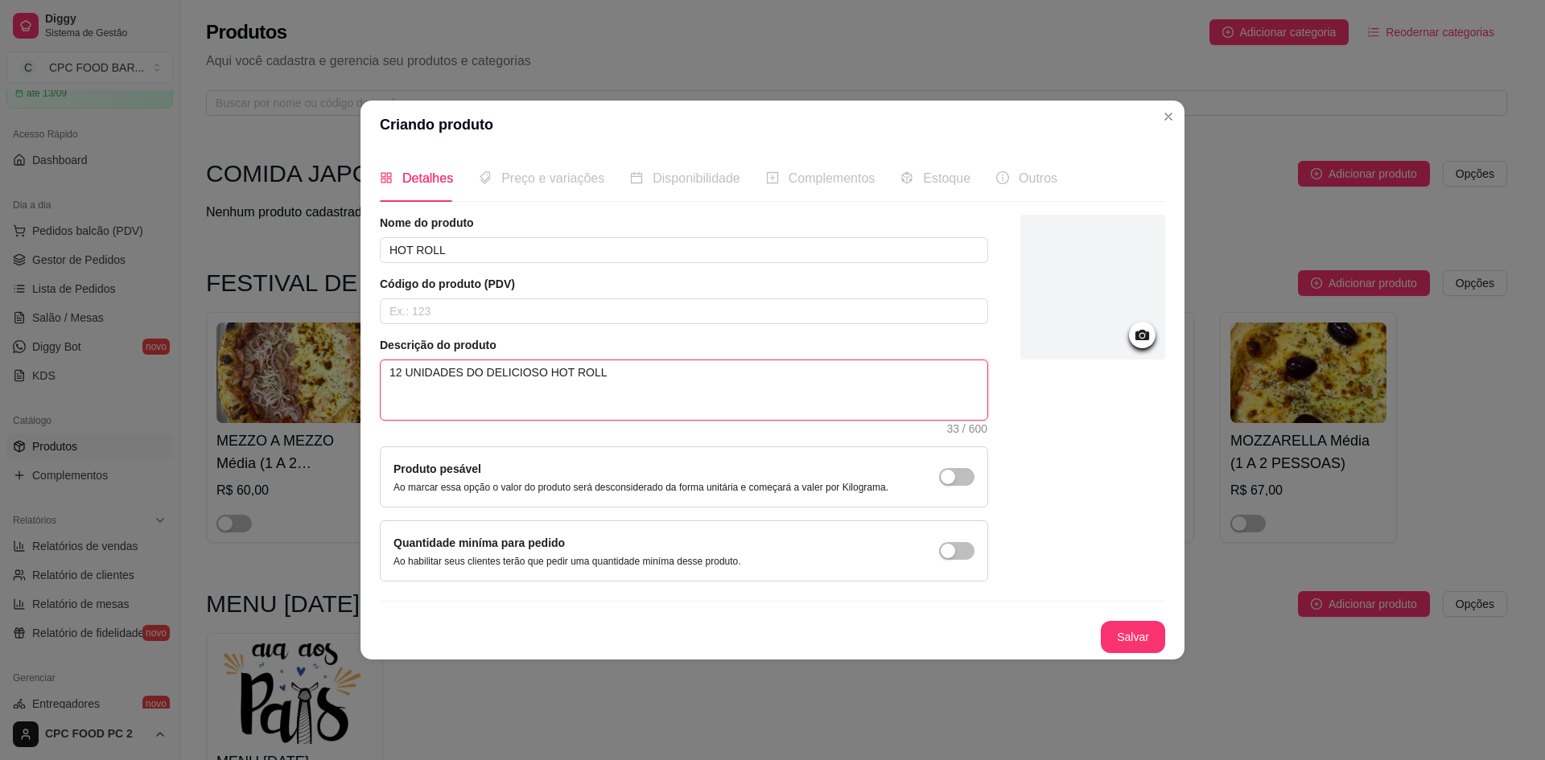
drag, startPoint x: 530, startPoint y: 373, endPoint x: 517, endPoint y: 370, distance: 13.3
click at [517, 370] on textarea "12 UNIDADES DO DELICIOSO HOT ROLL" at bounding box center [684, 391] width 607 height 60
drag, startPoint x: 534, startPoint y: 372, endPoint x: 468, endPoint y: 379, distance: 67.2
click at [468, 379] on textarea "12 UNIDADES DO DELICIOSO HOT ROLL" at bounding box center [684, 391] width 607 height 60
type textarea "12 UNIDADES DE HOT ROLL"
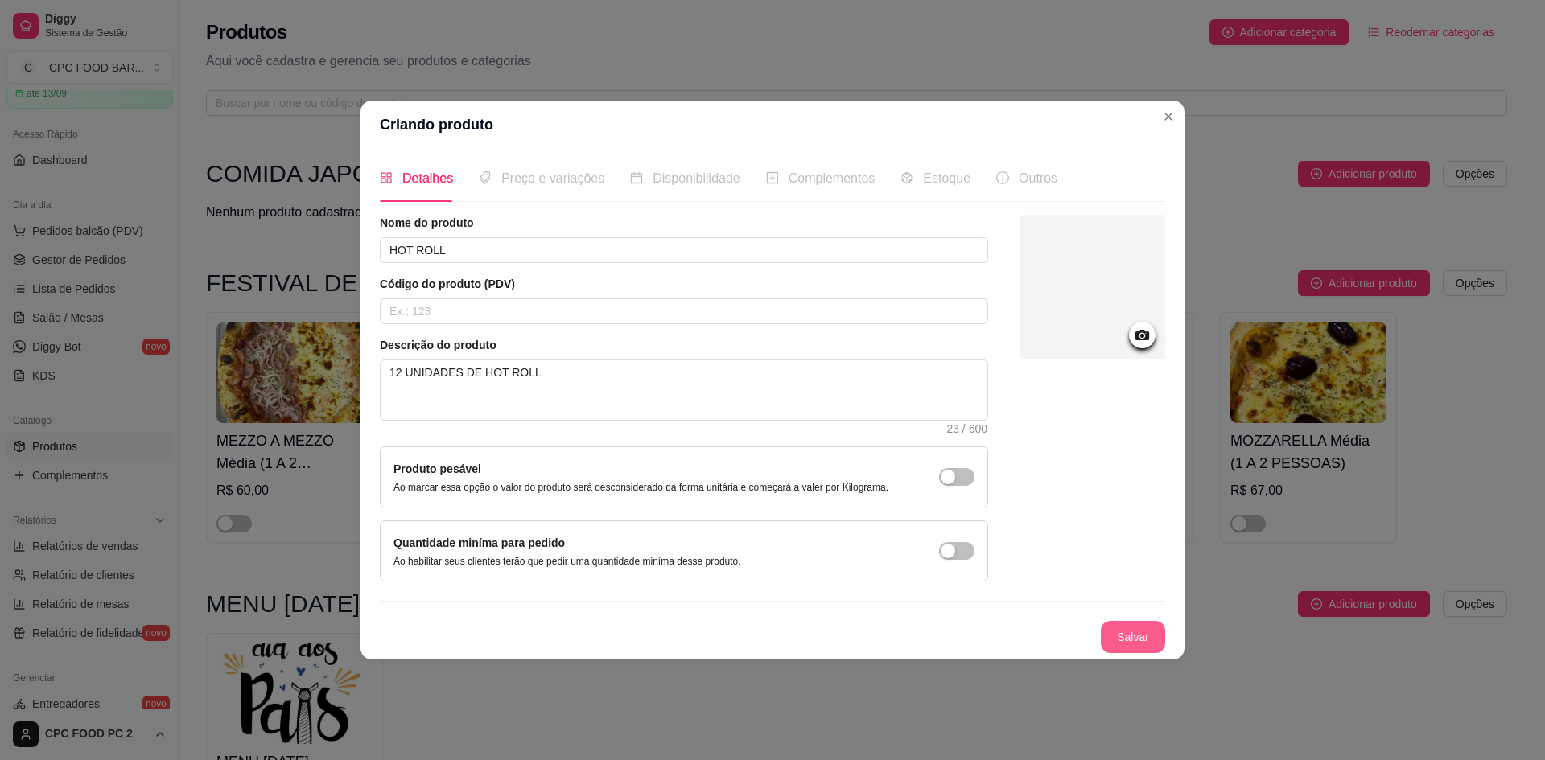
click at [1146, 633] on button "Salvar" at bounding box center [1133, 637] width 64 height 32
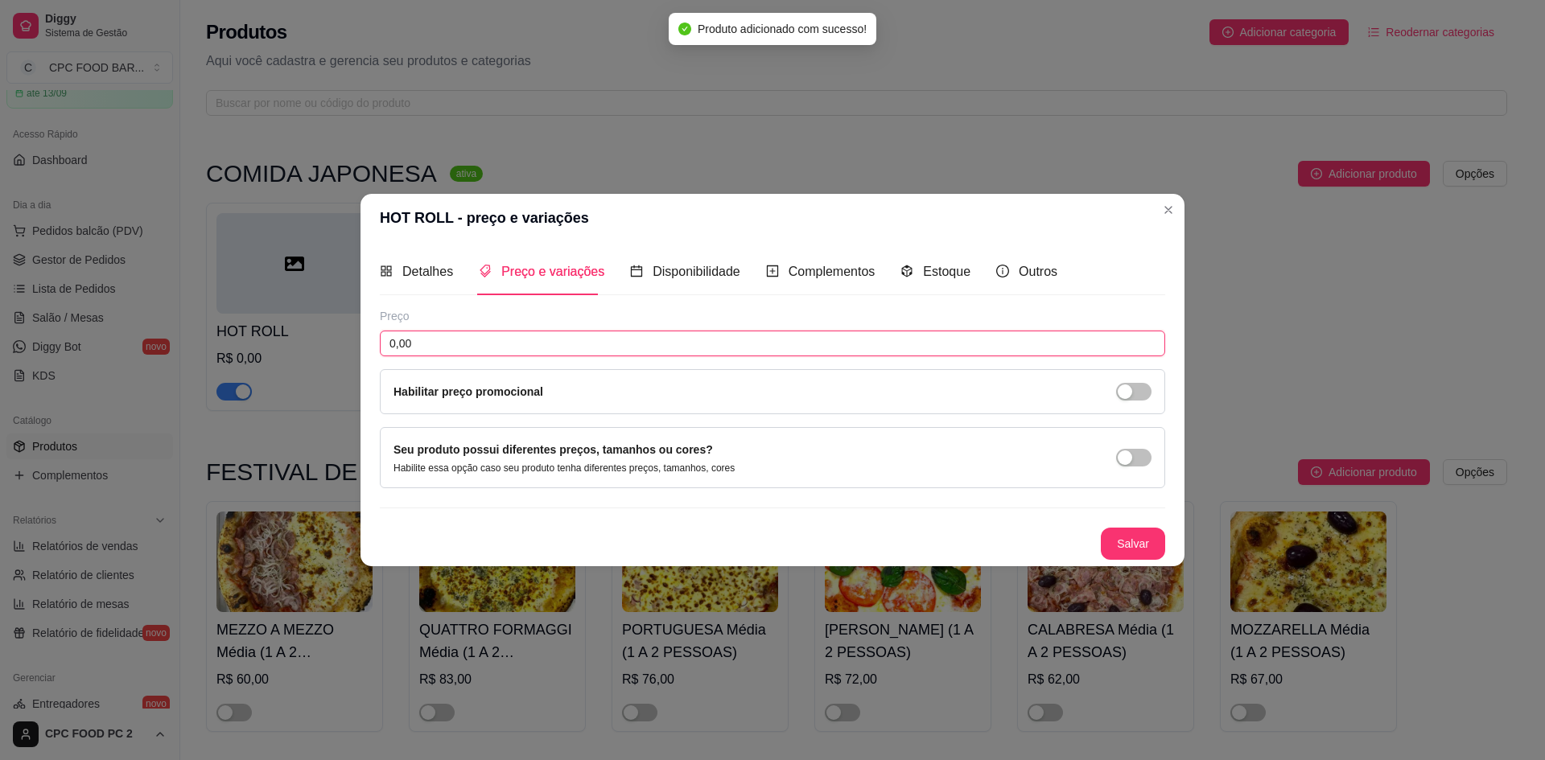
click at [570, 343] on input "0,00" at bounding box center [772, 344] width 785 height 26
type input "35,00"
click at [1139, 546] on button "Salvar" at bounding box center [1133, 544] width 64 height 32
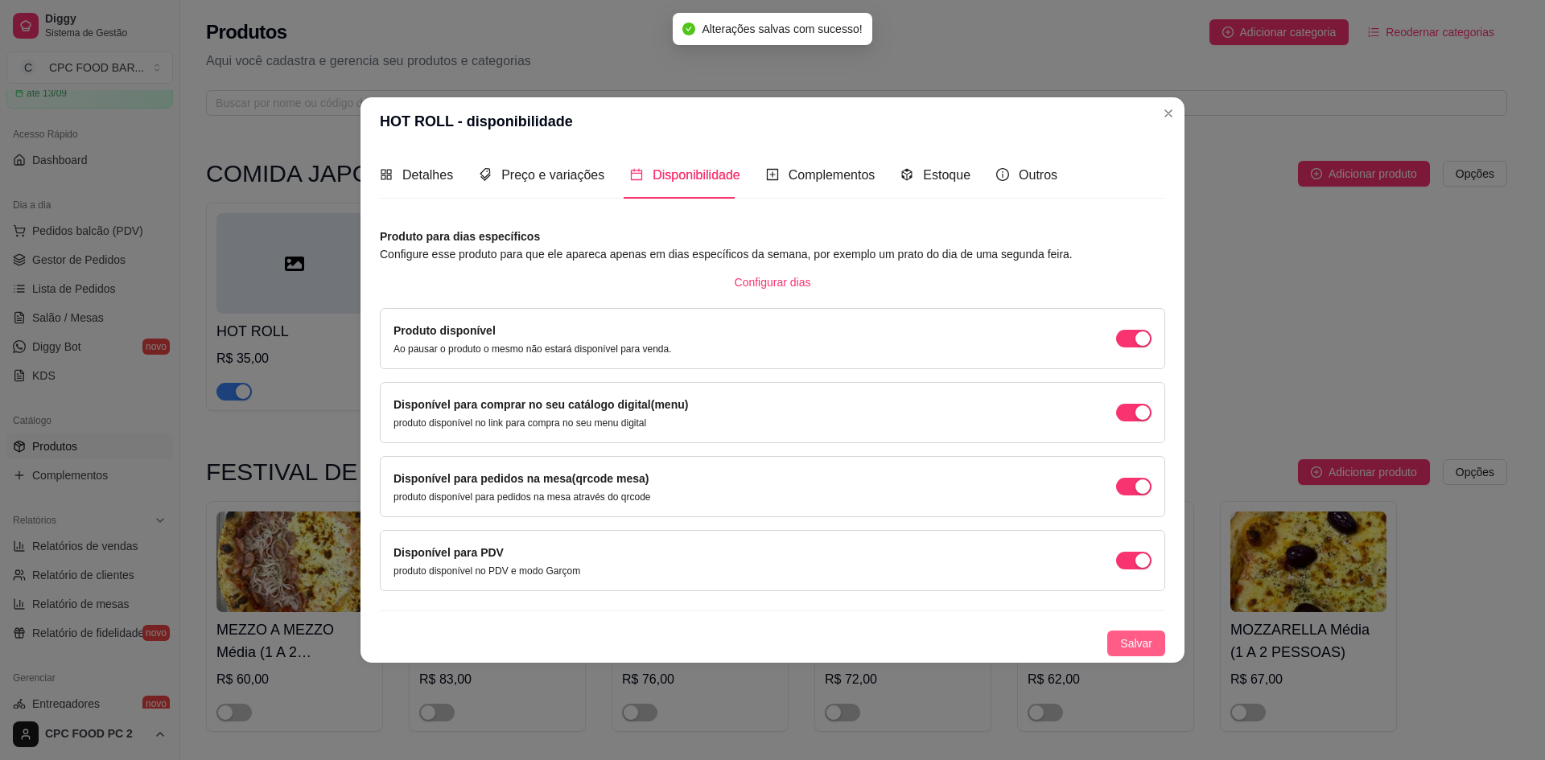
click at [1139, 643] on span "Salvar" at bounding box center [1136, 644] width 32 height 18
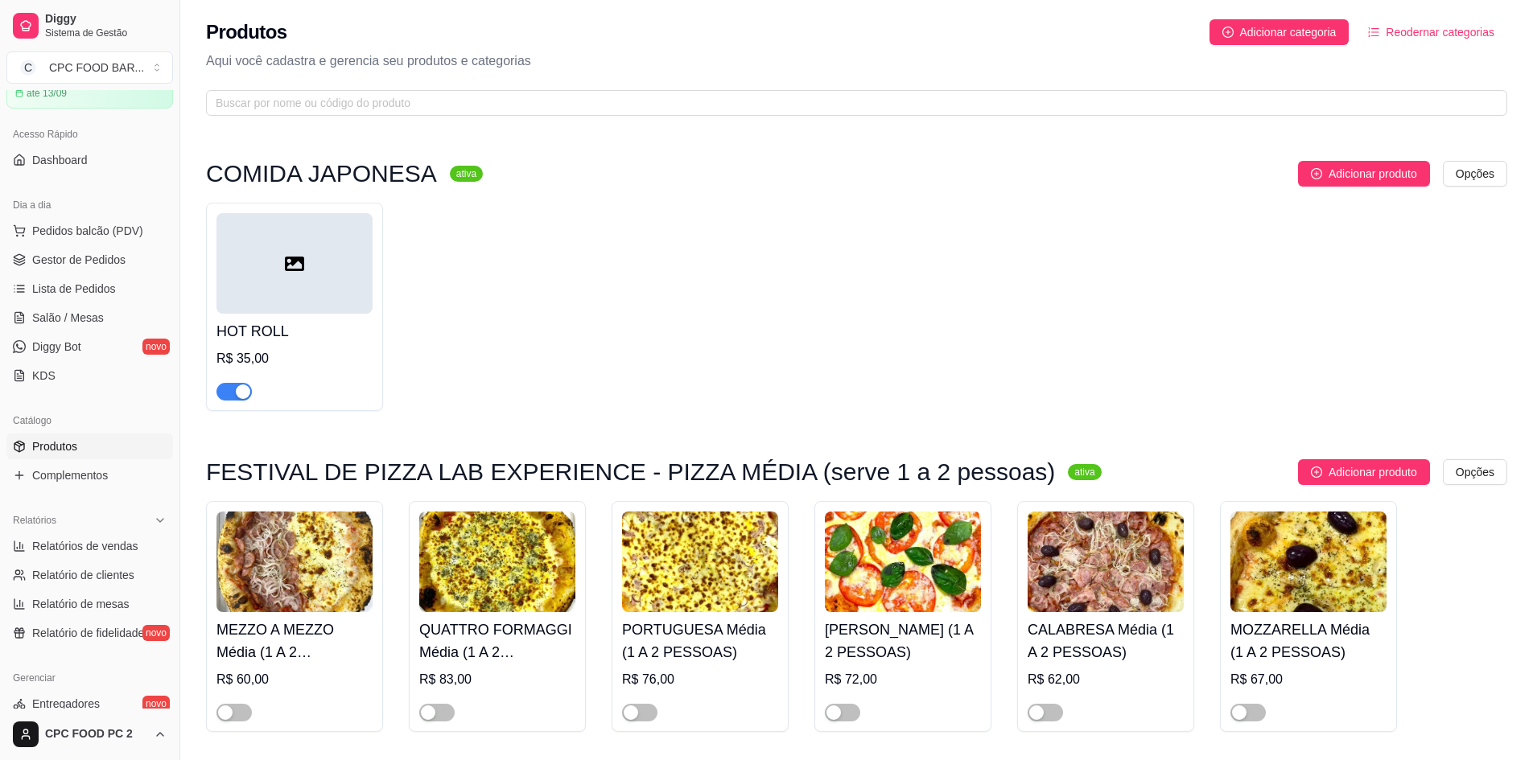
click at [276, 265] on div at bounding box center [294, 263] width 156 height 101
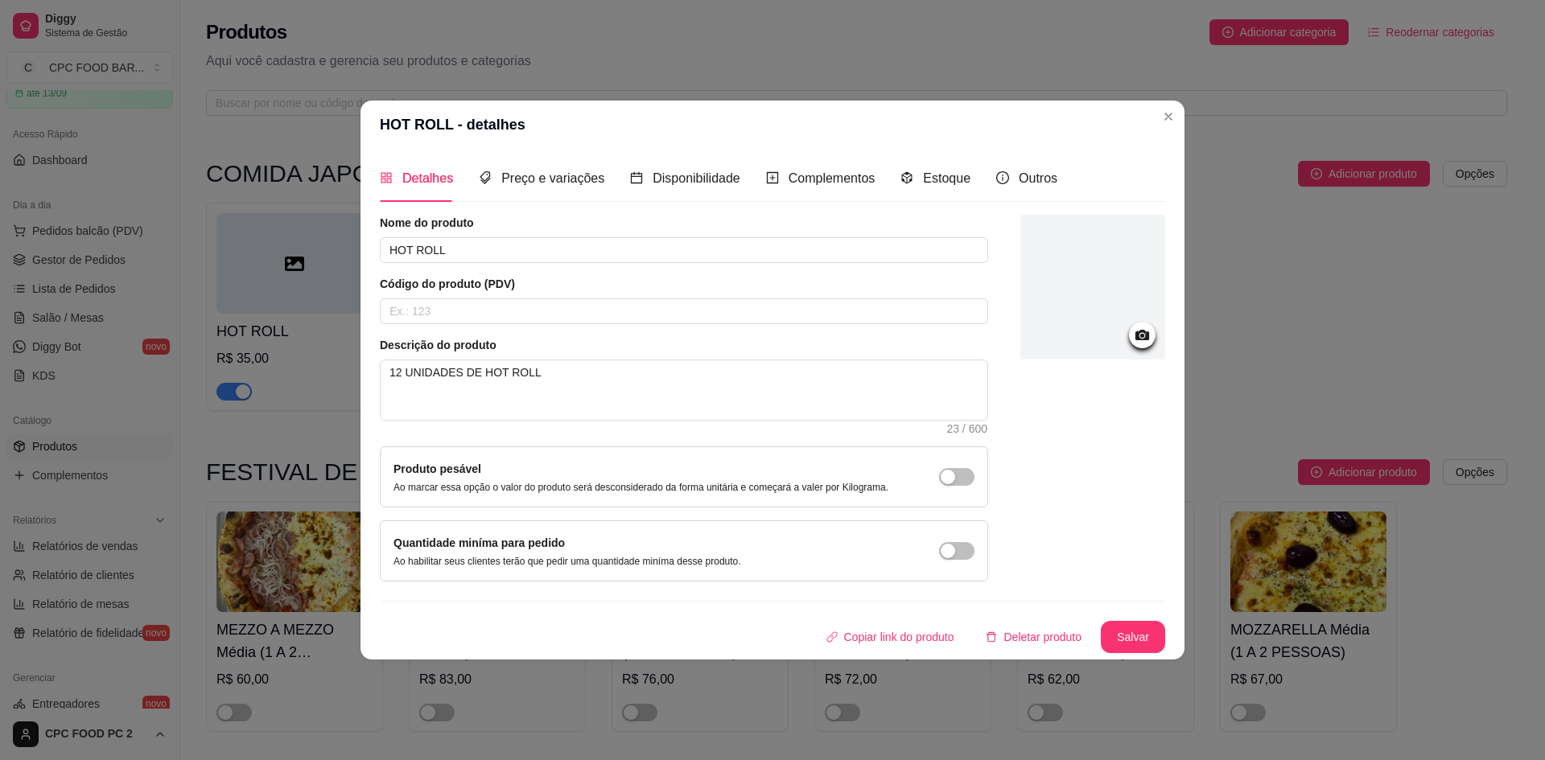
click at [1146, 334] on icon at bounding box center [1142, 335] width 14 height 10
click at [1139, 343] on icon at bounding box center [1142, 335] width 19 height 19
click at [1146, 348] on div at bounding box center [1142, 335] width 27 height 27
click at [1148, 345] on div at bounding box center [1142, 335] width 27 height 27
click at [1148, 336] on icon at bounding box center [1142, 335] width 19 height 19
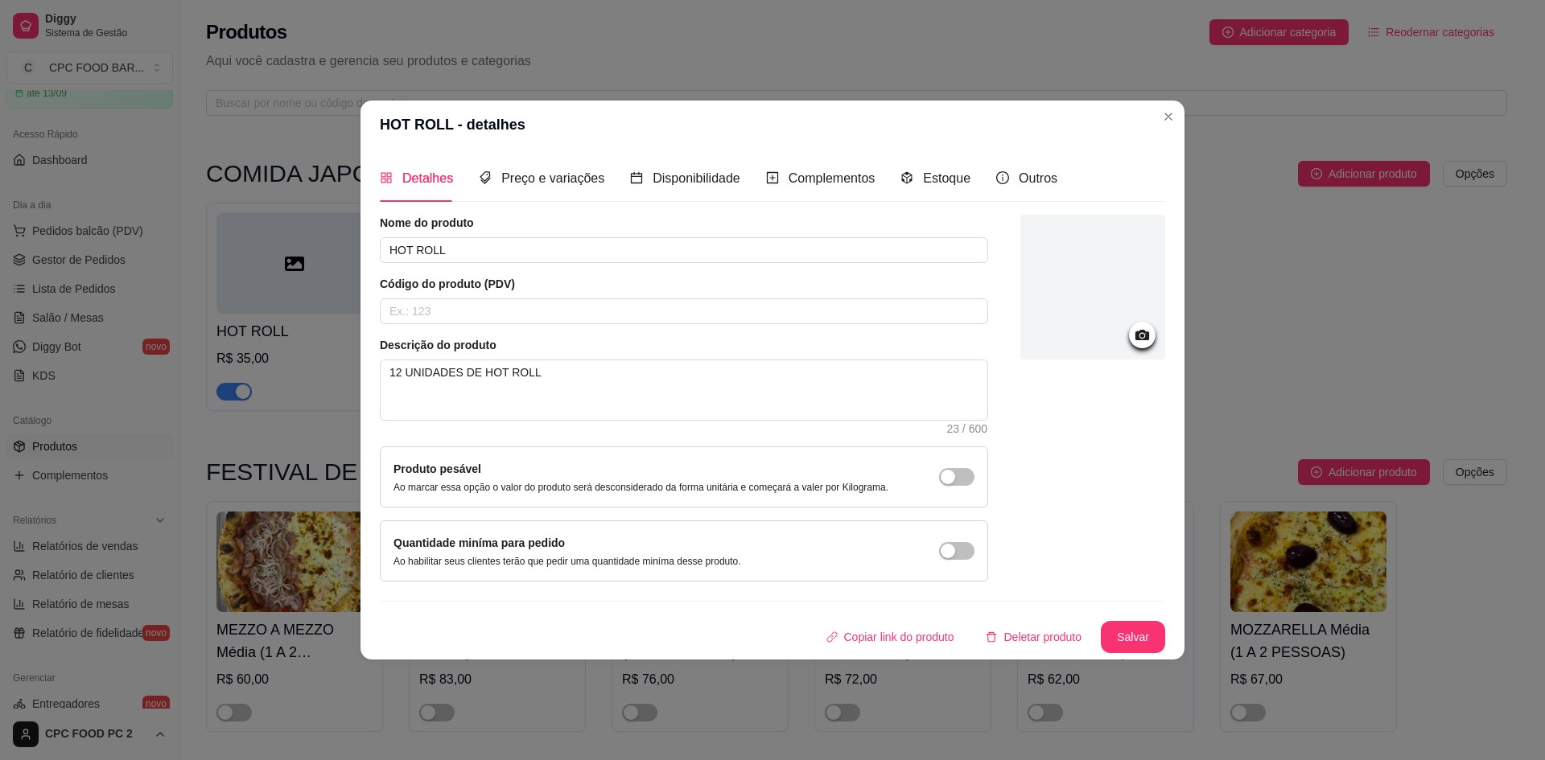
click at [1130, 330] on div at bounding box center [1092, 290] width 145 height 150
drag, startPoint x: 1111, startPoint y: 317, endPoint x: 1083, endPoint y: 303, distance: 30.6
drag, startPoint x: 1083, startPoint y: 303, endPoint x: 1060, endPoint y: 337, distance: 41.1
click at [1060, 337] on div at bounding box center [1092, 287] width 145 height 145
click at [1133, 334] on icon at bounding box center [1142, 335] width 19 height 19
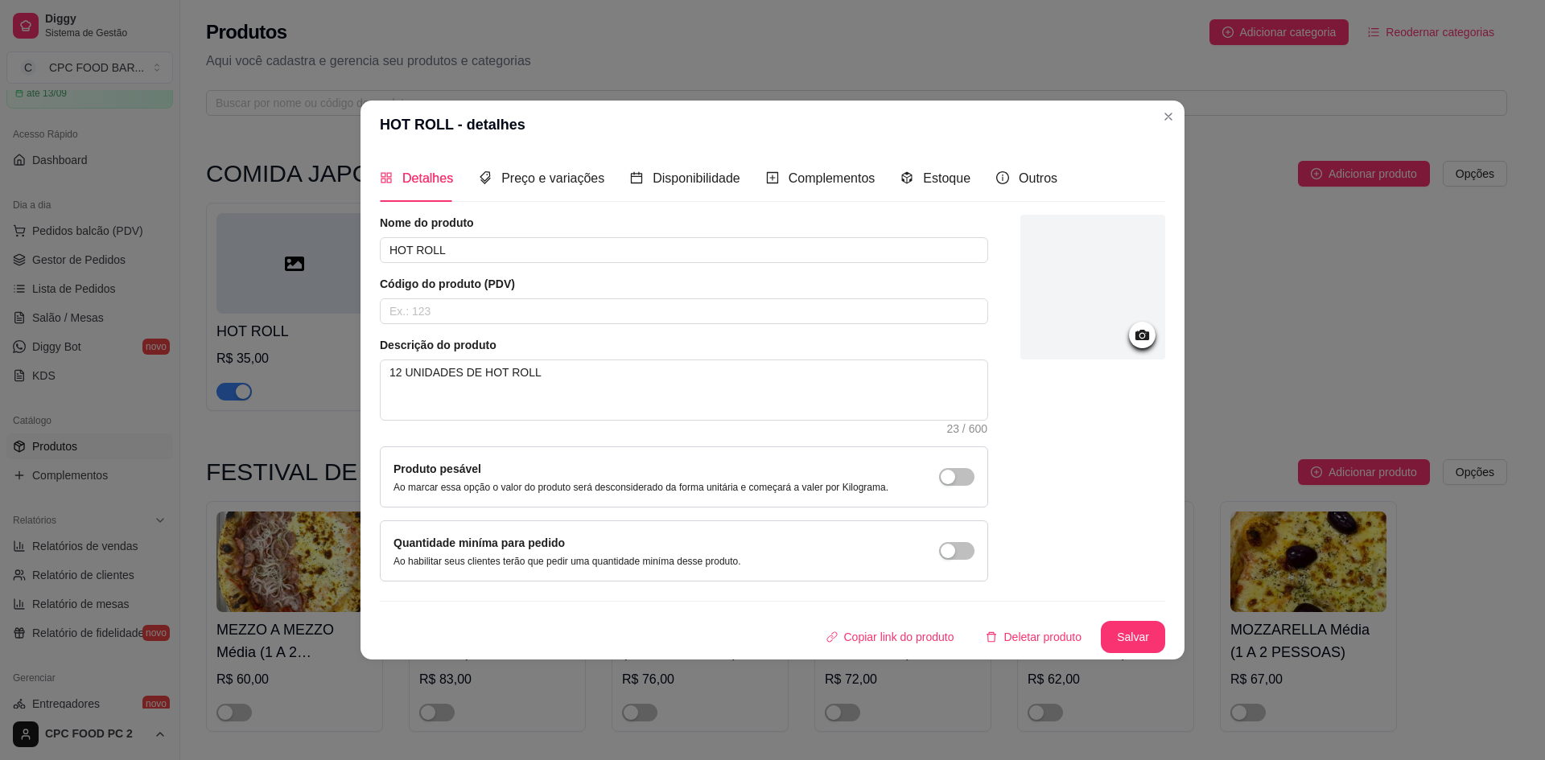
click at [1136, 328] on icon at bounding box center [1142, 335] width 19 height 19
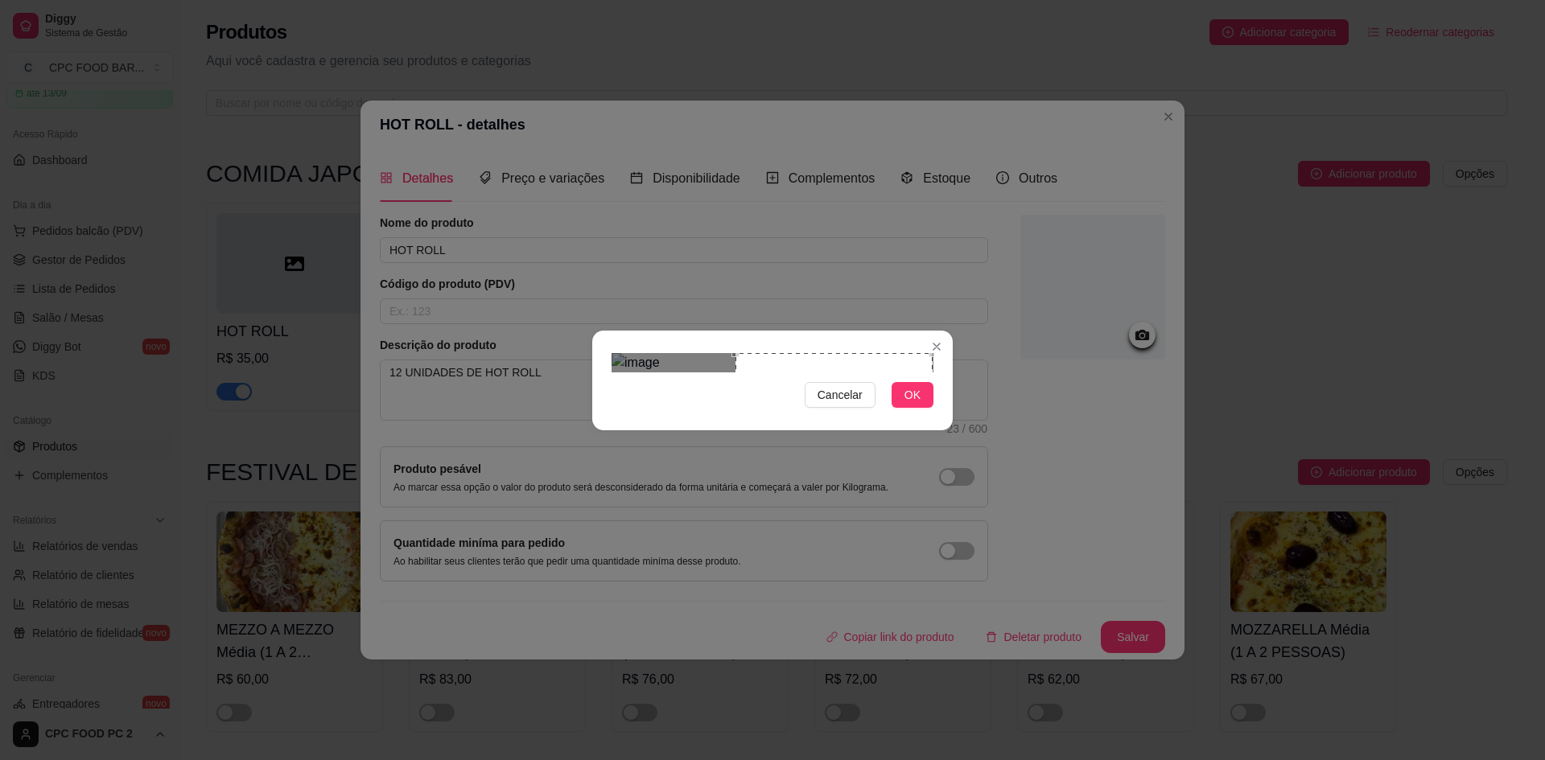
click at [840, 410] on div "Use the arrow keys to move the crop selection area" at bounding box center [834, 451] width 197 height 197
click at [900, 408] on button "OK" at bounding box center [913, 395] width 42 height 26
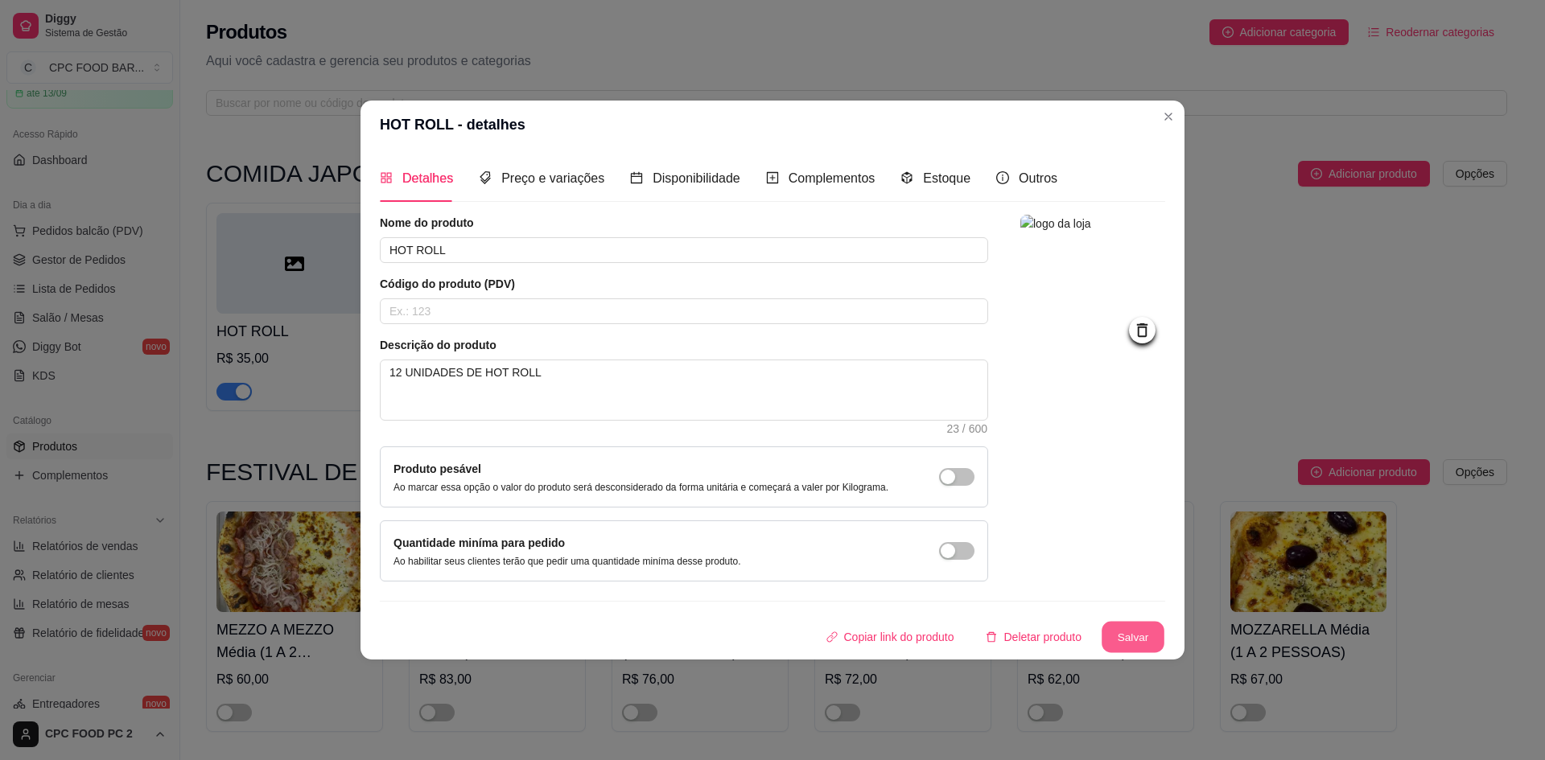
click at [1139, 638] on button "Salvar" at bounding box center [1133, 636] width 63 height 31
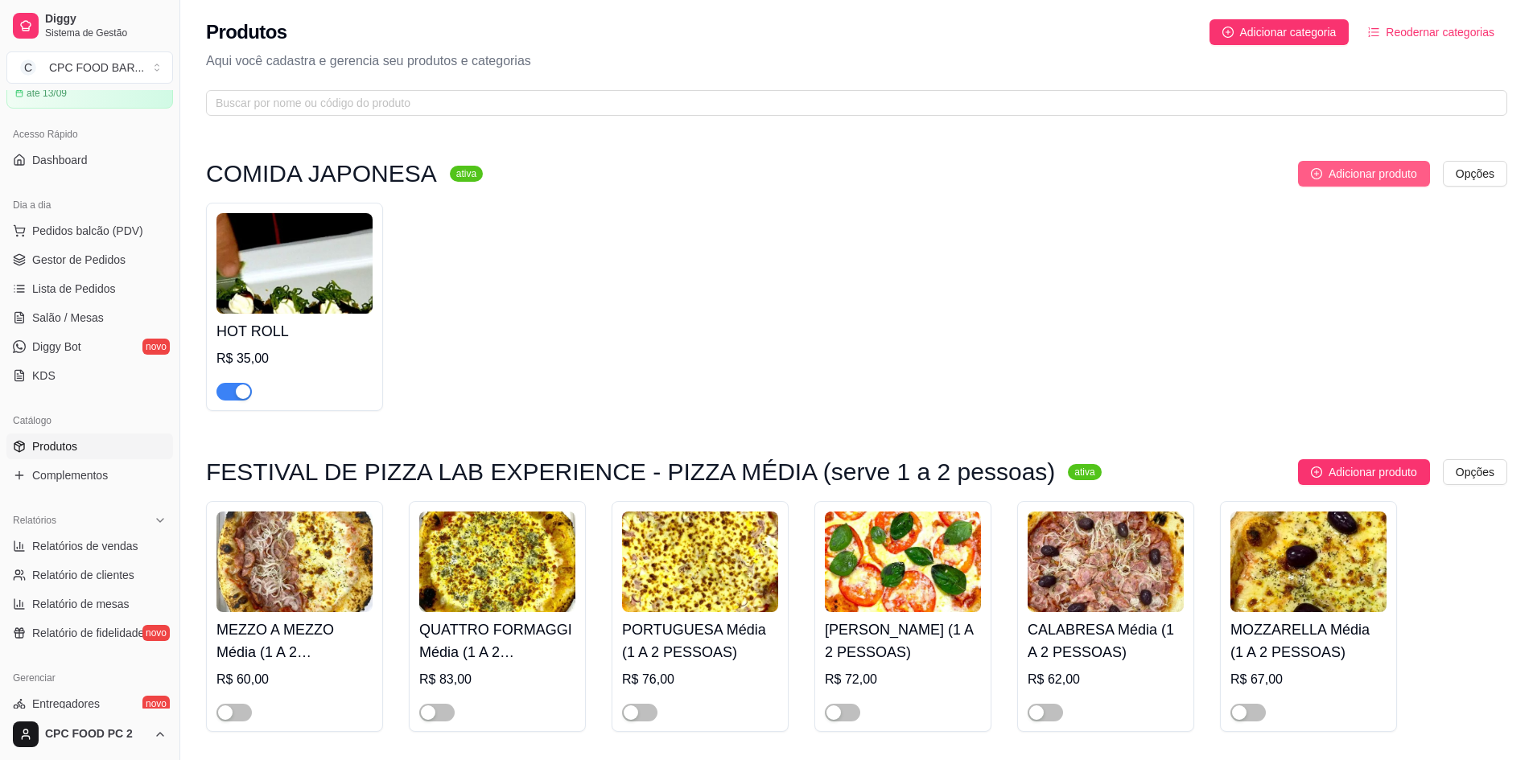
click at [1387, 172] on span "Adicionar produto" at bounding box center [1373, 174] width 89 height 18
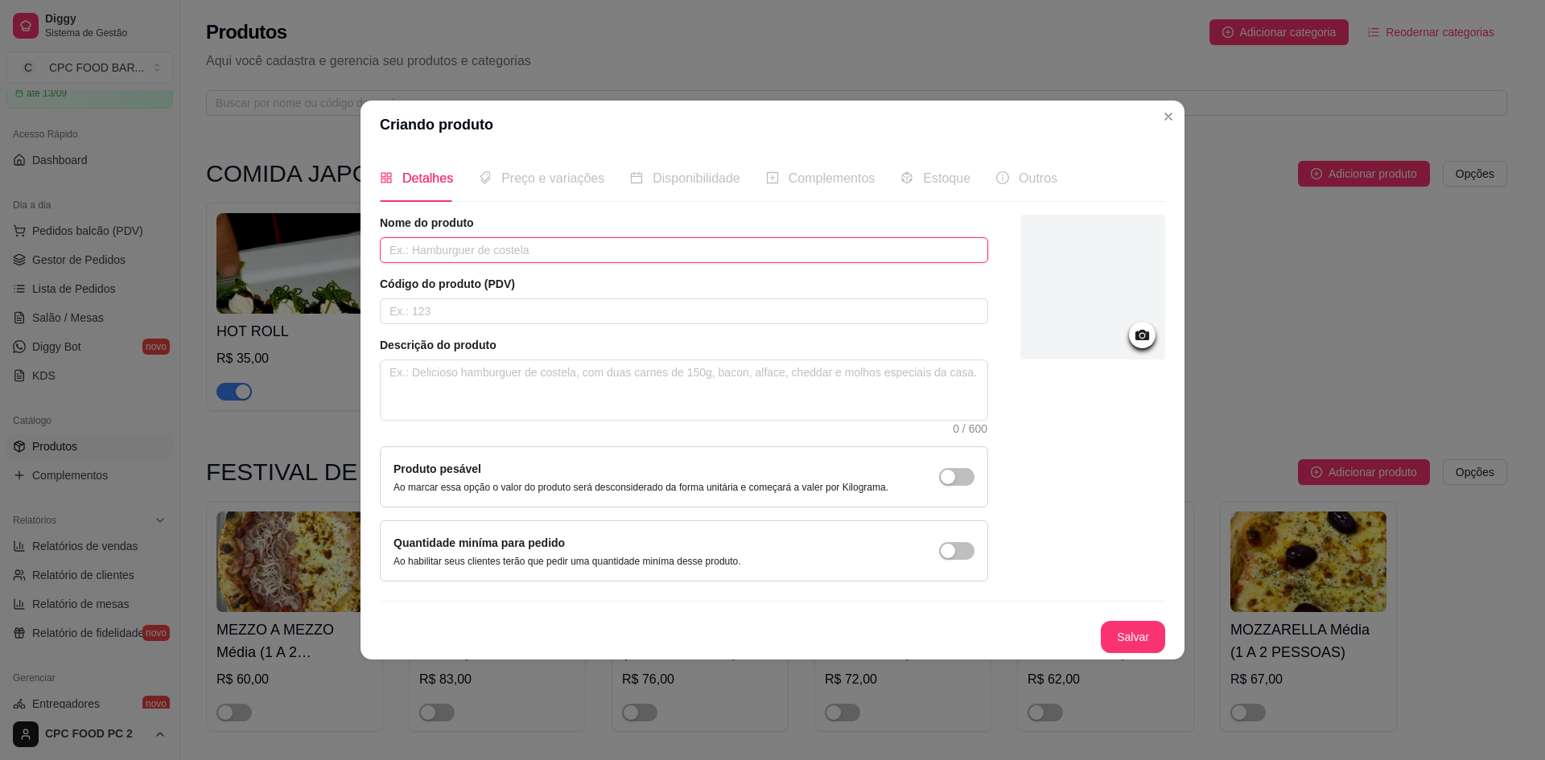
click at [751, 240] on input "text" at bounding box center [684, 250] width 608 height 26
click at [429, 251] on input "TEMAKI SALMÃO" at bounding box center [684, 250] width 608 height 26
click at [509, 253] on input "TEMAKI DE SALMÃO" at bounding box center [684, 250] width 608 height 26
type input "TEMAKI DE SALMÃO EMPANADO"
click at [451, 377] on textarea at bounding box center [684, 391] width 607 height 60
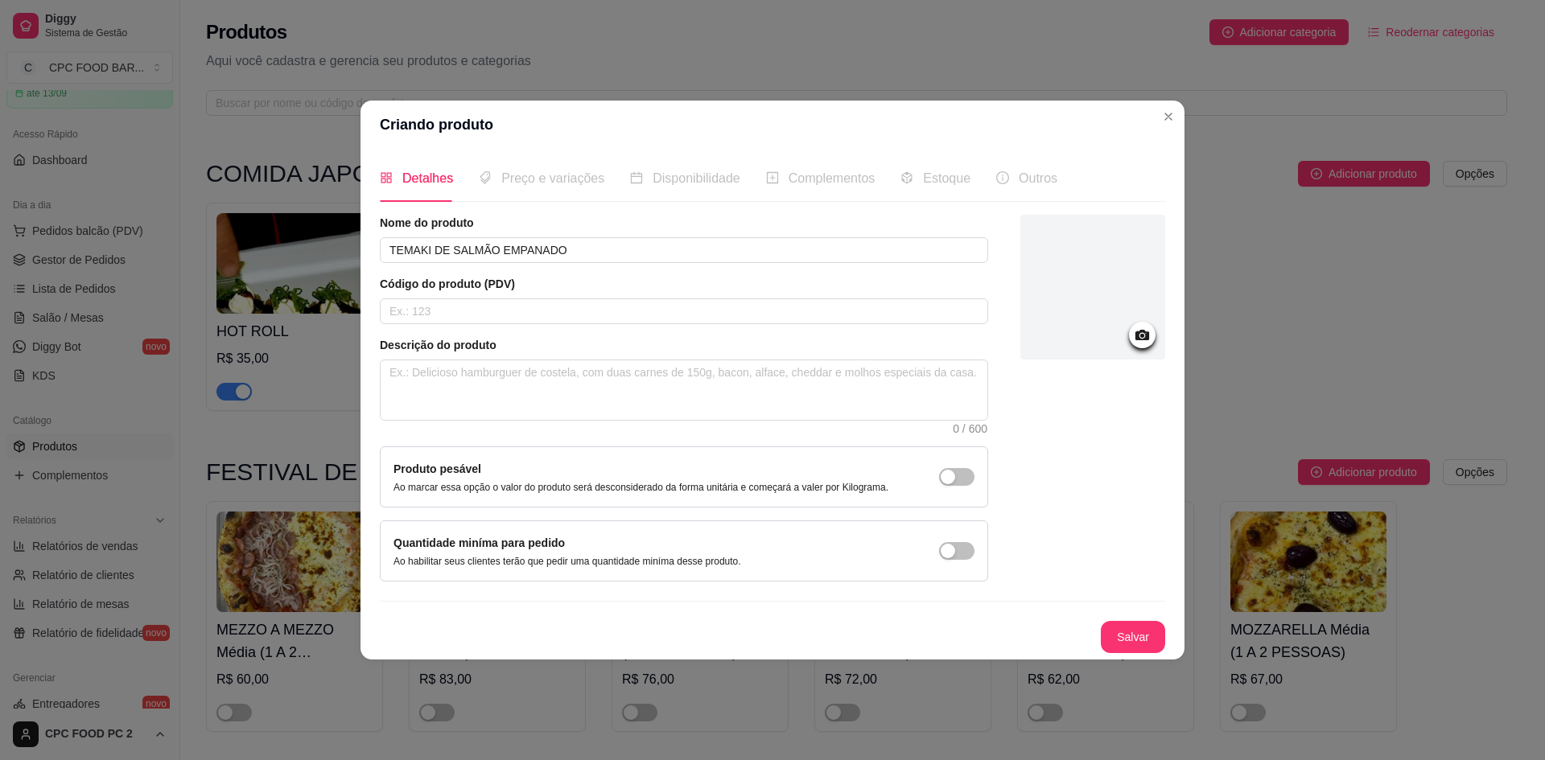
click at [1143, 331] on icon at bounding box center [1142, 335] width 14 height 10
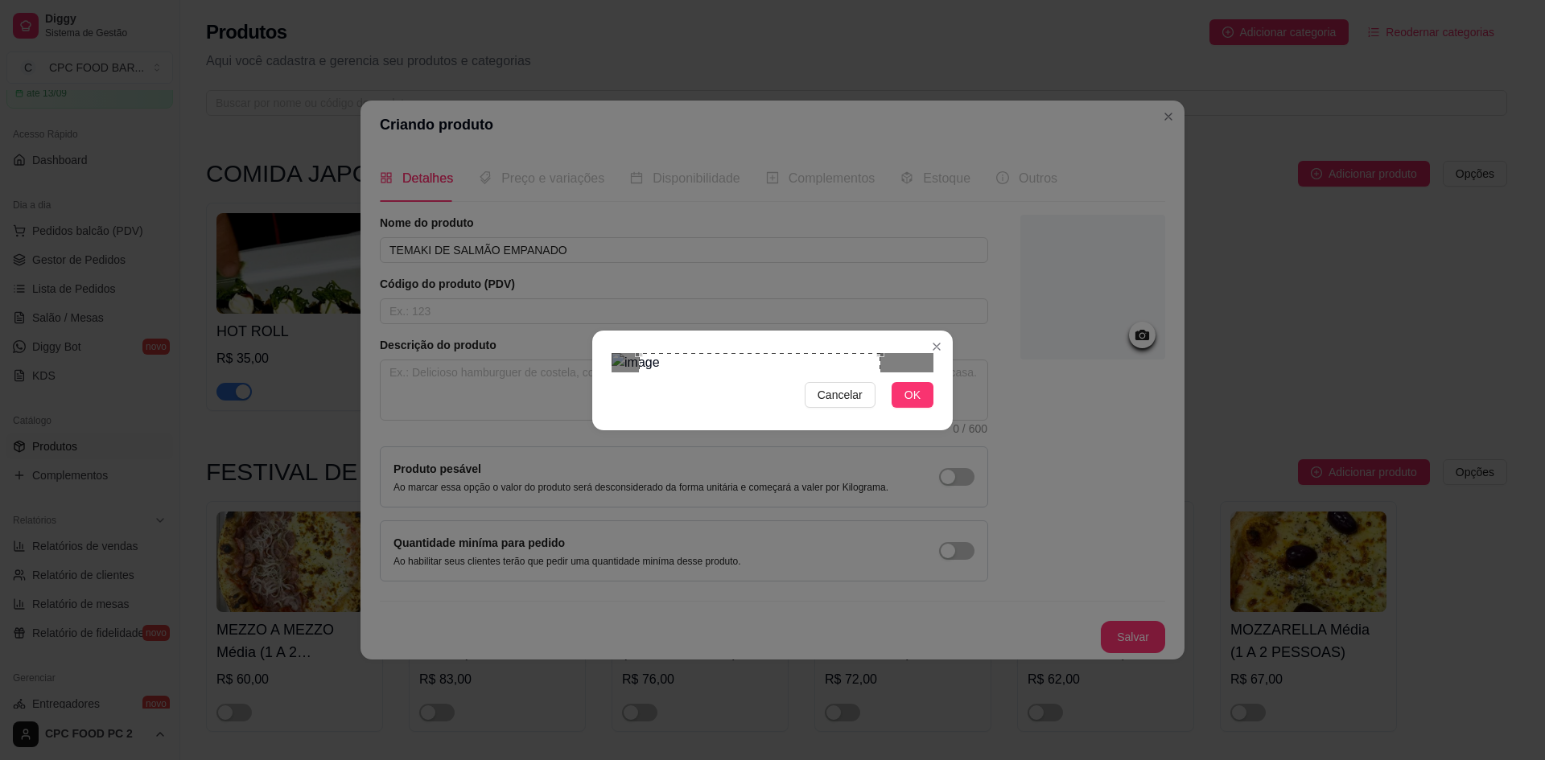
click at [822, 406] on div "Use the arrow keys to move the crop selection area" at bounding box center [759, 473] width 241 height 241
click at [917, 404] on span "OK" at bounding box center [912, 395] width 16 height 18
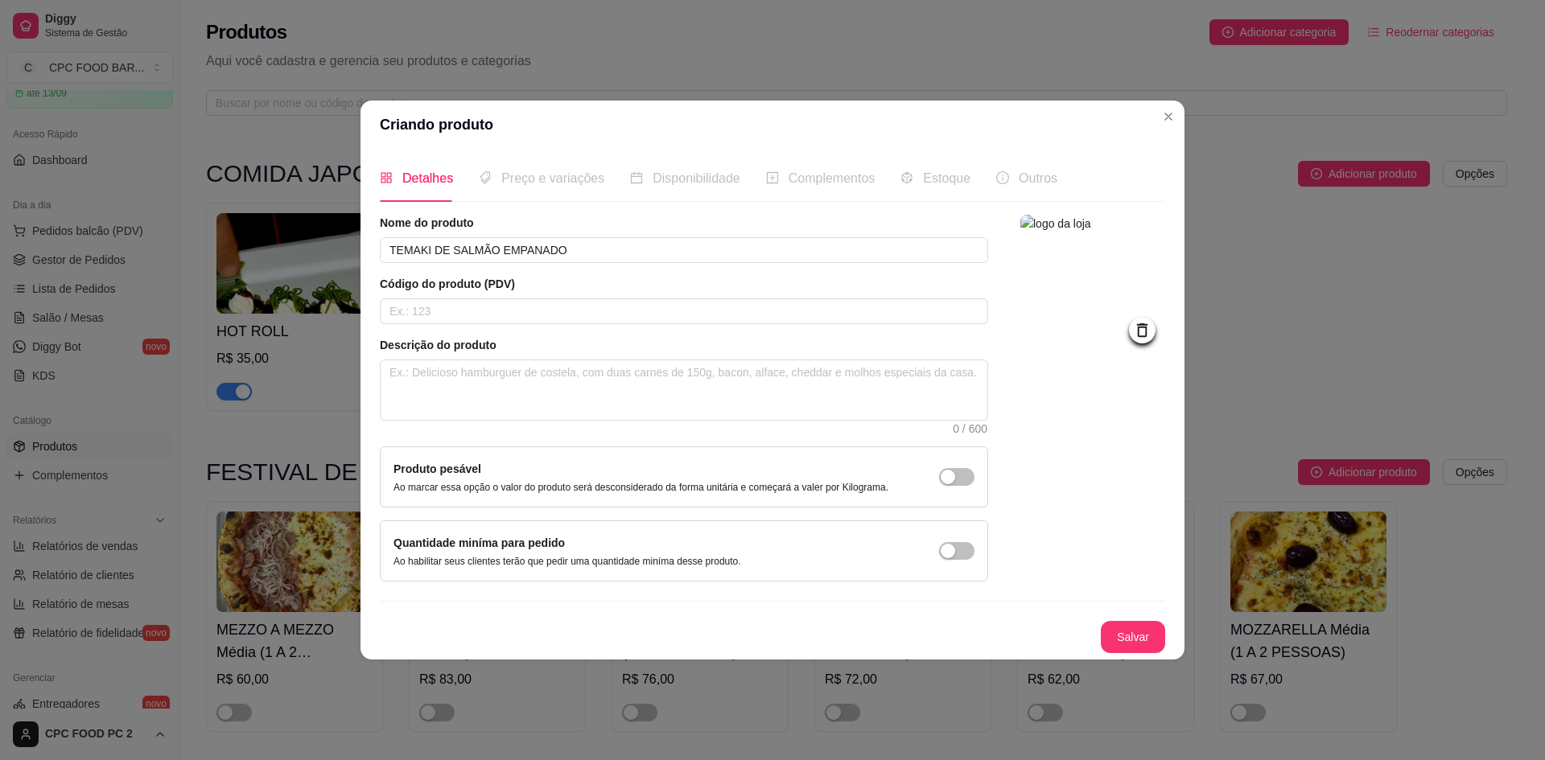
click at [530, 191] on div "Preço e variações" at bounding box center [542, 178] width 126 height 46
click at [1132, 625] on button "Salvar" at bounding box center [1133, 637] width 64 height 32
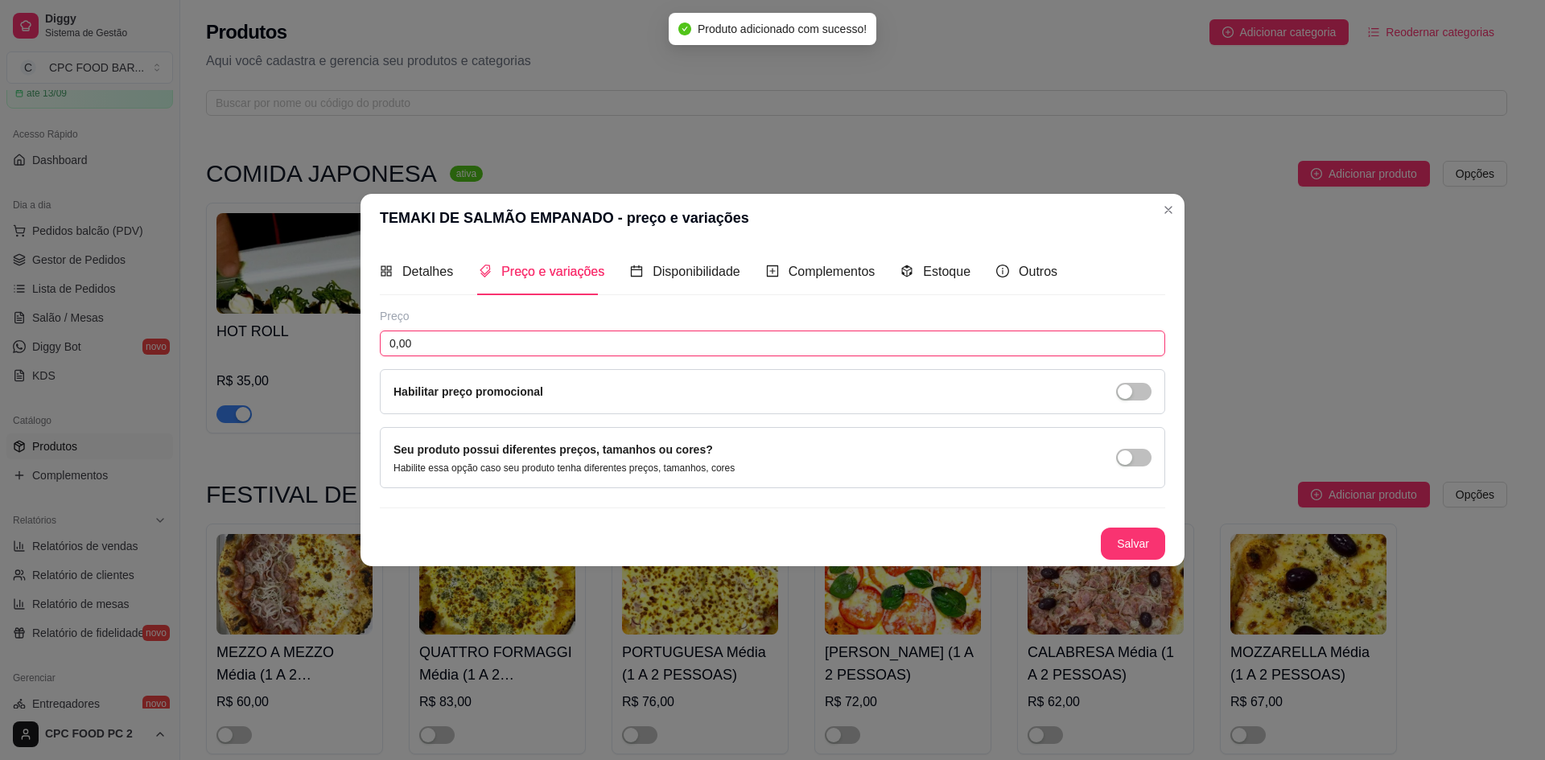
click at [447, 345] on input "0,00" at bounding box center [772, 344] width 785 height 26
type input "37,00"
click at [1115, 540] on button "Salvar" at bounding box center [1133, 543] width 63 height 31
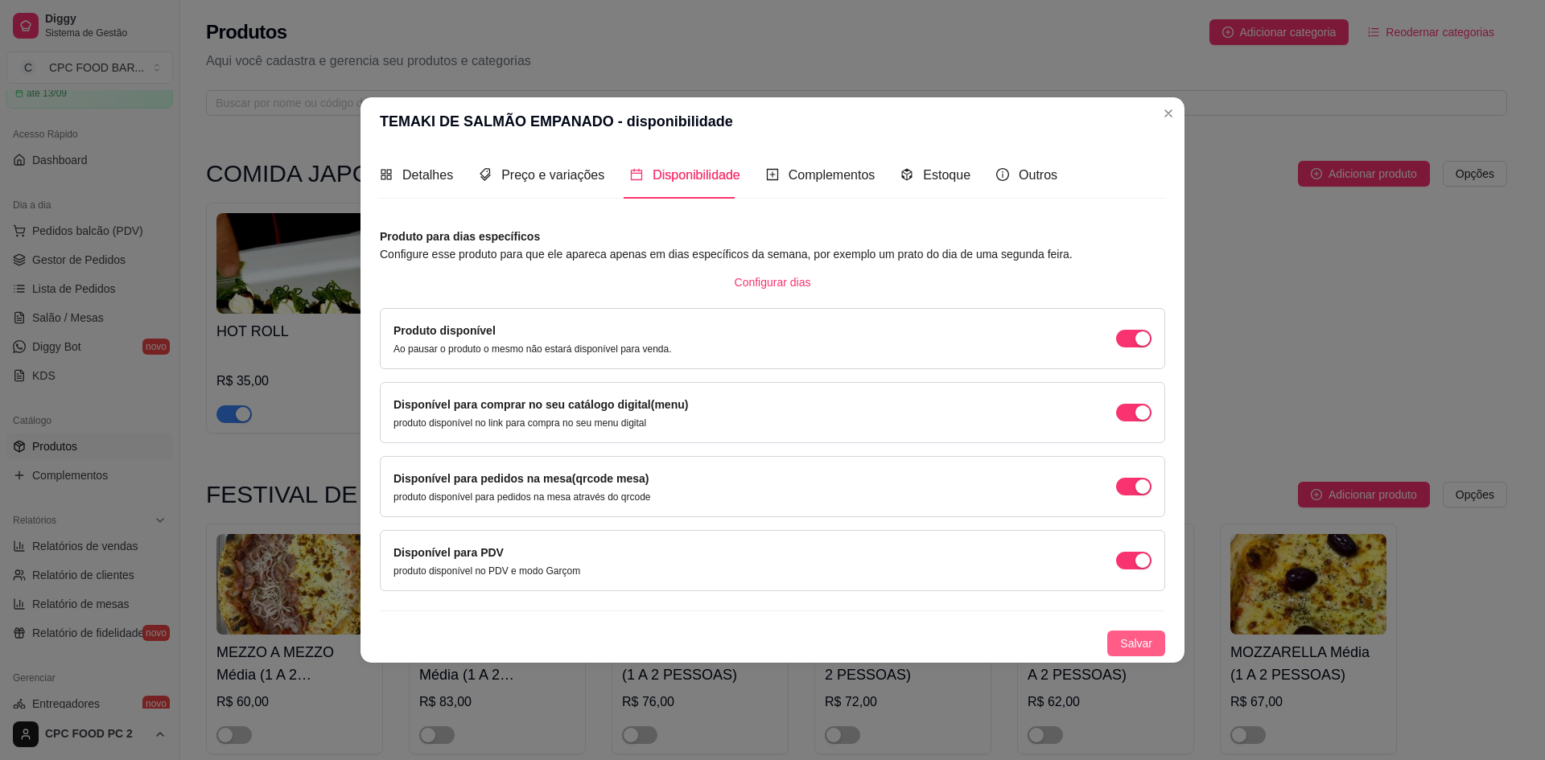
click at [1147, 635] on span "Salvar" at bounding box center [1136, 644] width 32 height 18
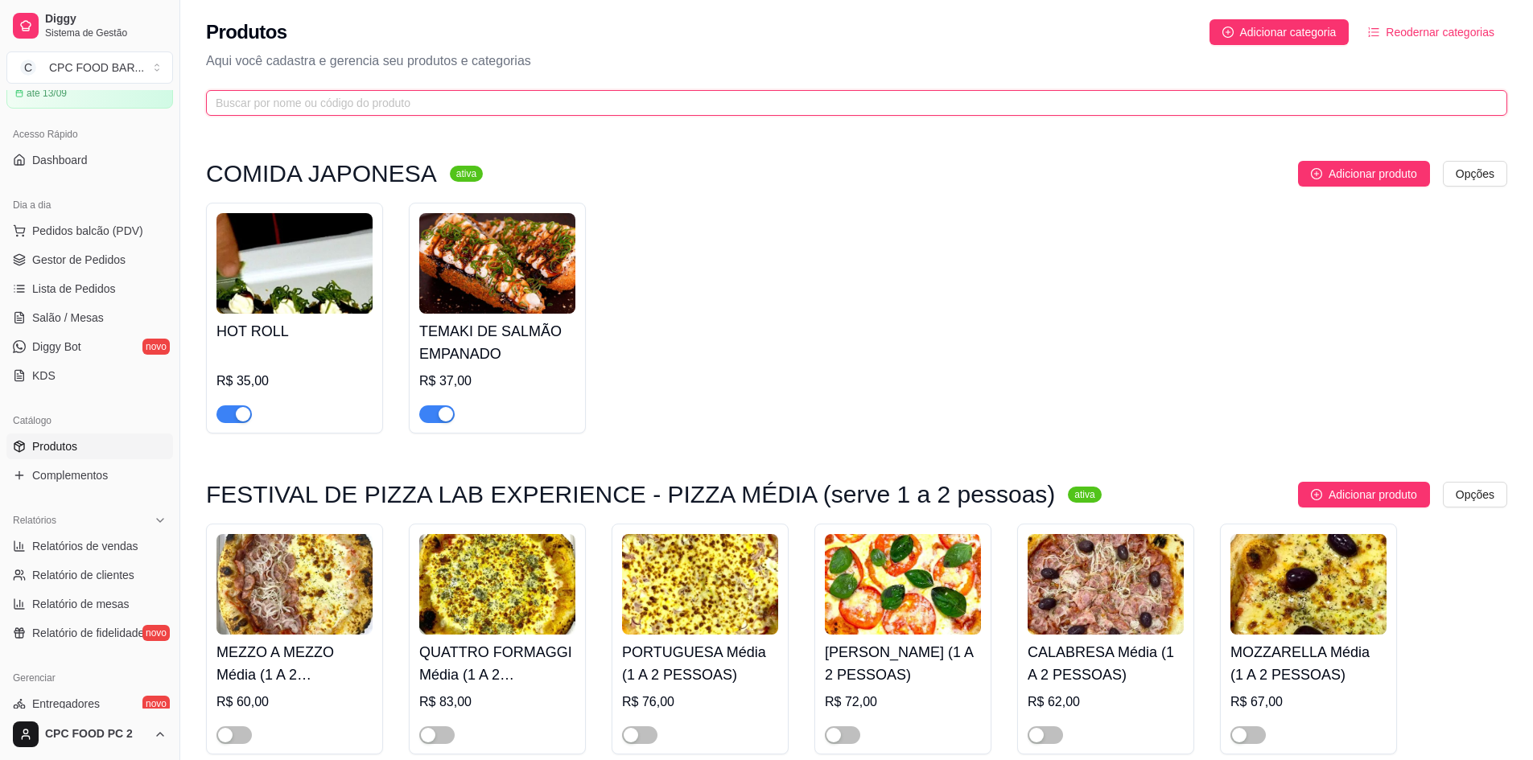
click at [338, 100] on input "text" at bounding box center [850, 103] width 1269 height 18
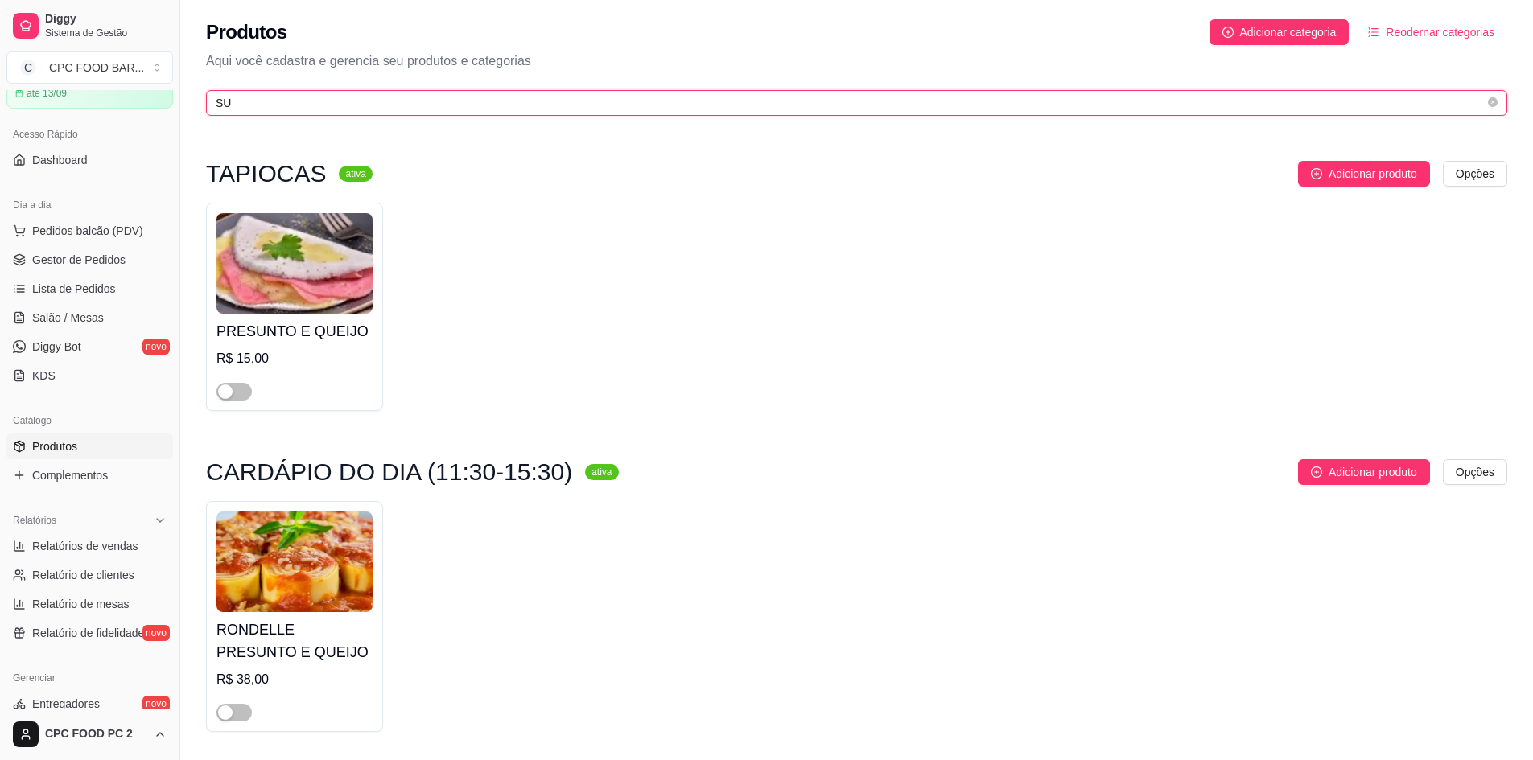
type input "S"
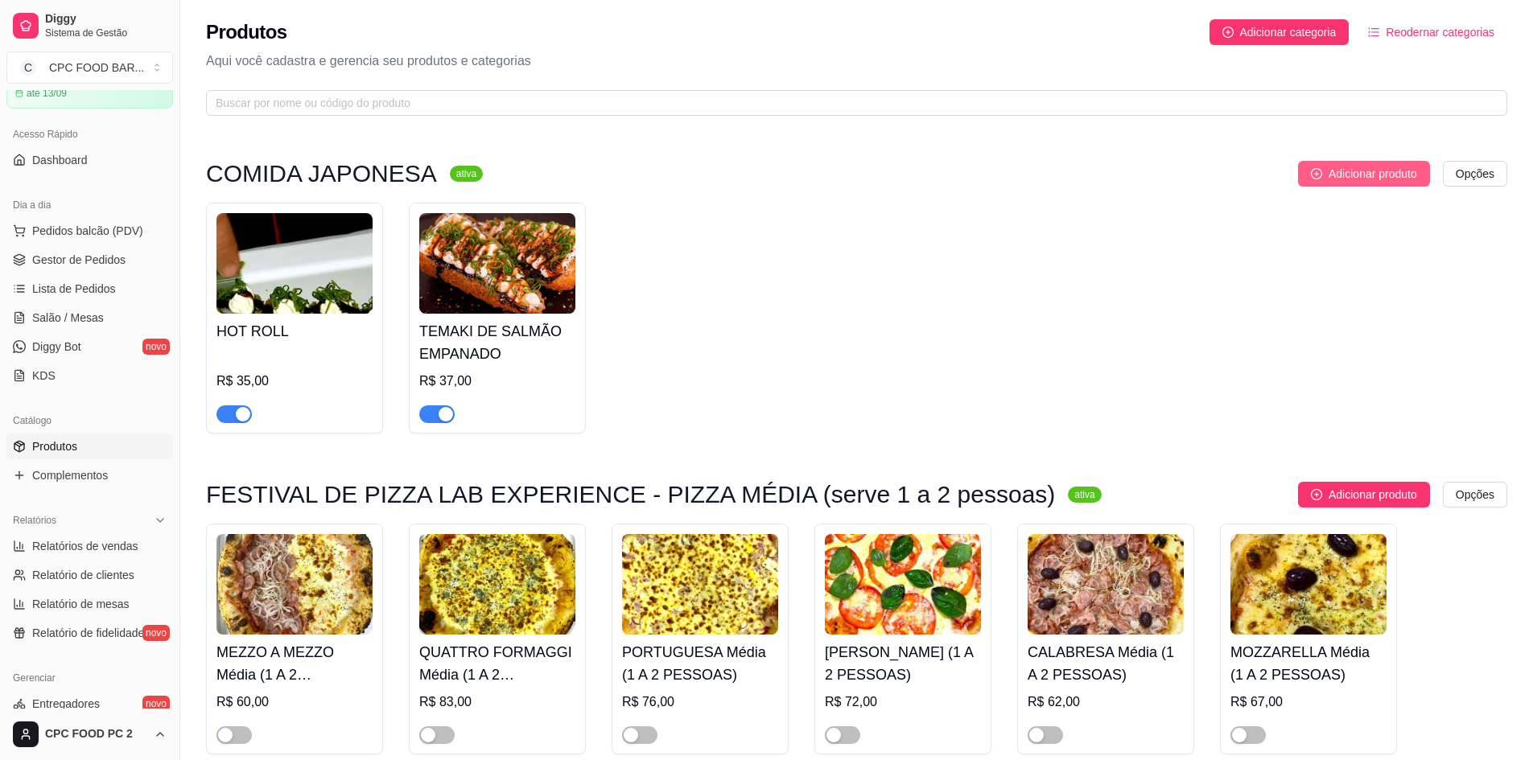
click at [1383, 171] on span "Adicionar produto" at bounding box center [1373, 174] width 89 height 18
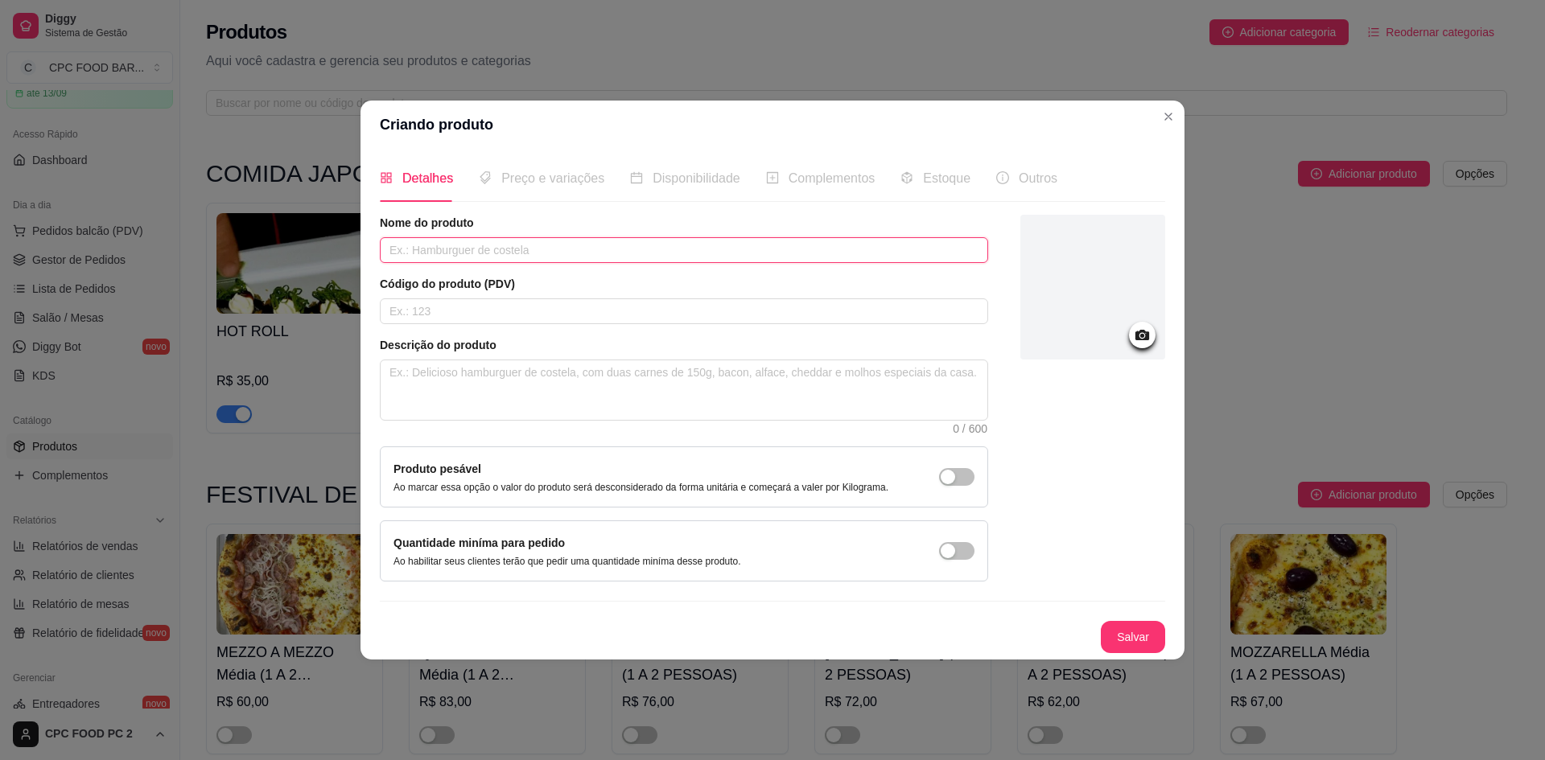
click at [503, 248] on input "text" at bounding box center [684, 250] width 608 height 26
type input "[PERSON_NAME]"
click at [465, 384] on textarea at bounding box center [684, 391] width 607 height 60
type textarea "P"
type textarea "PÃ"
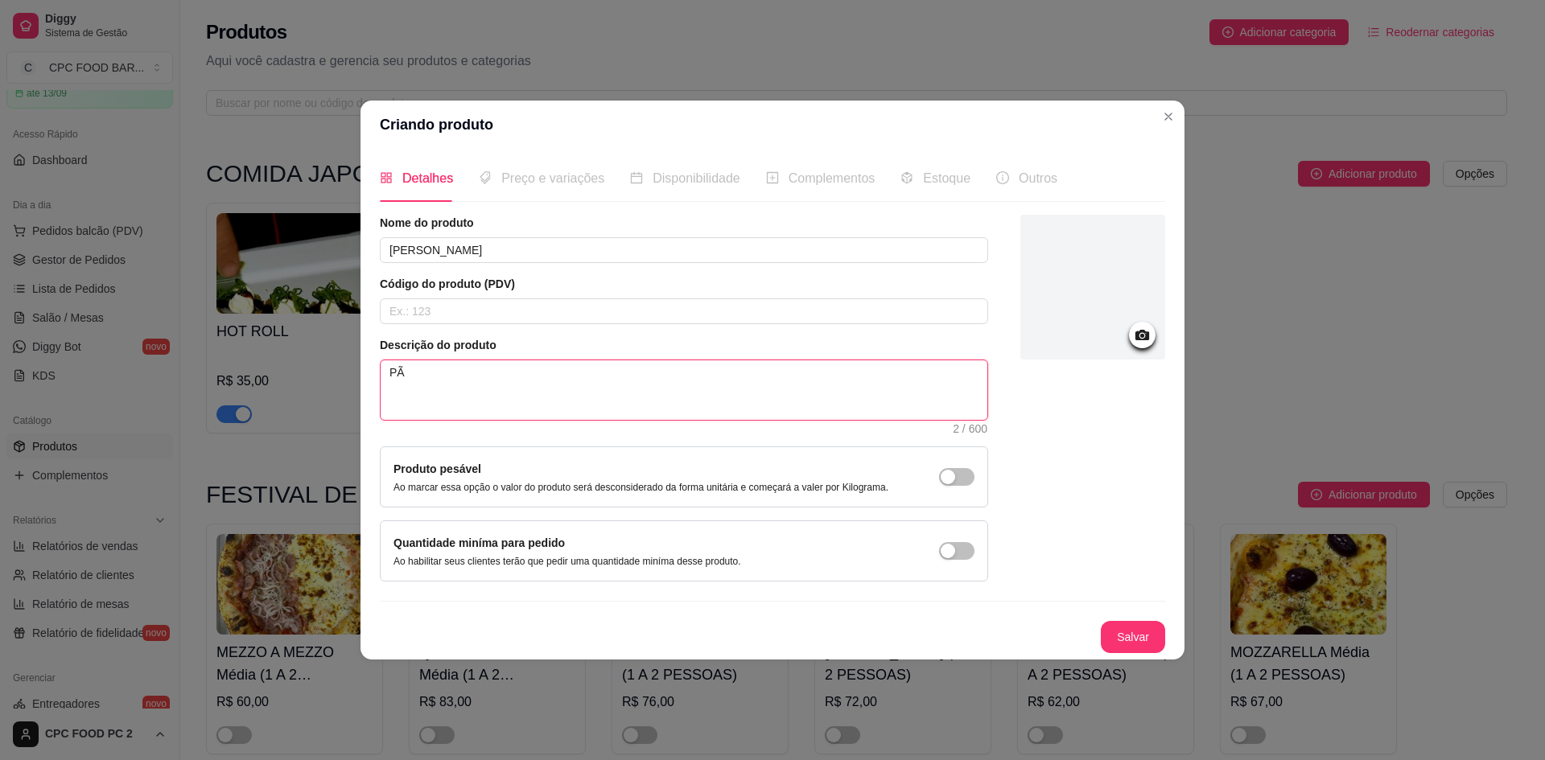
type textarea "PÃO"
type textarea "PÃO F"
type textarea "PÃO FE"
type textarea "PÃO FEI"
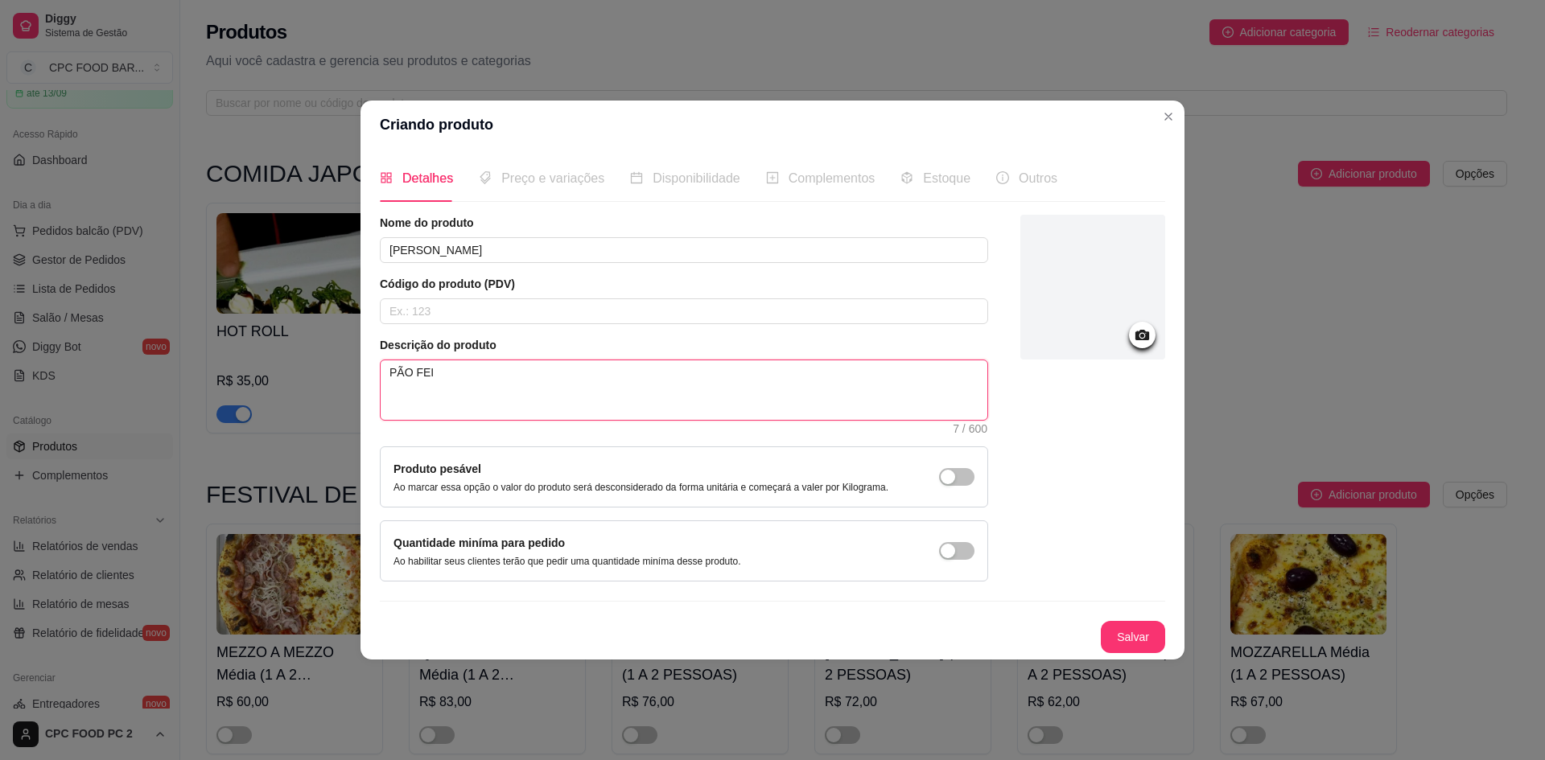
type textarea "PÃO FEIT"
type textarea "PÃO FEITO"
type textarea "PÃO FEITO D"
type textarea "PÃO FEITO DE"
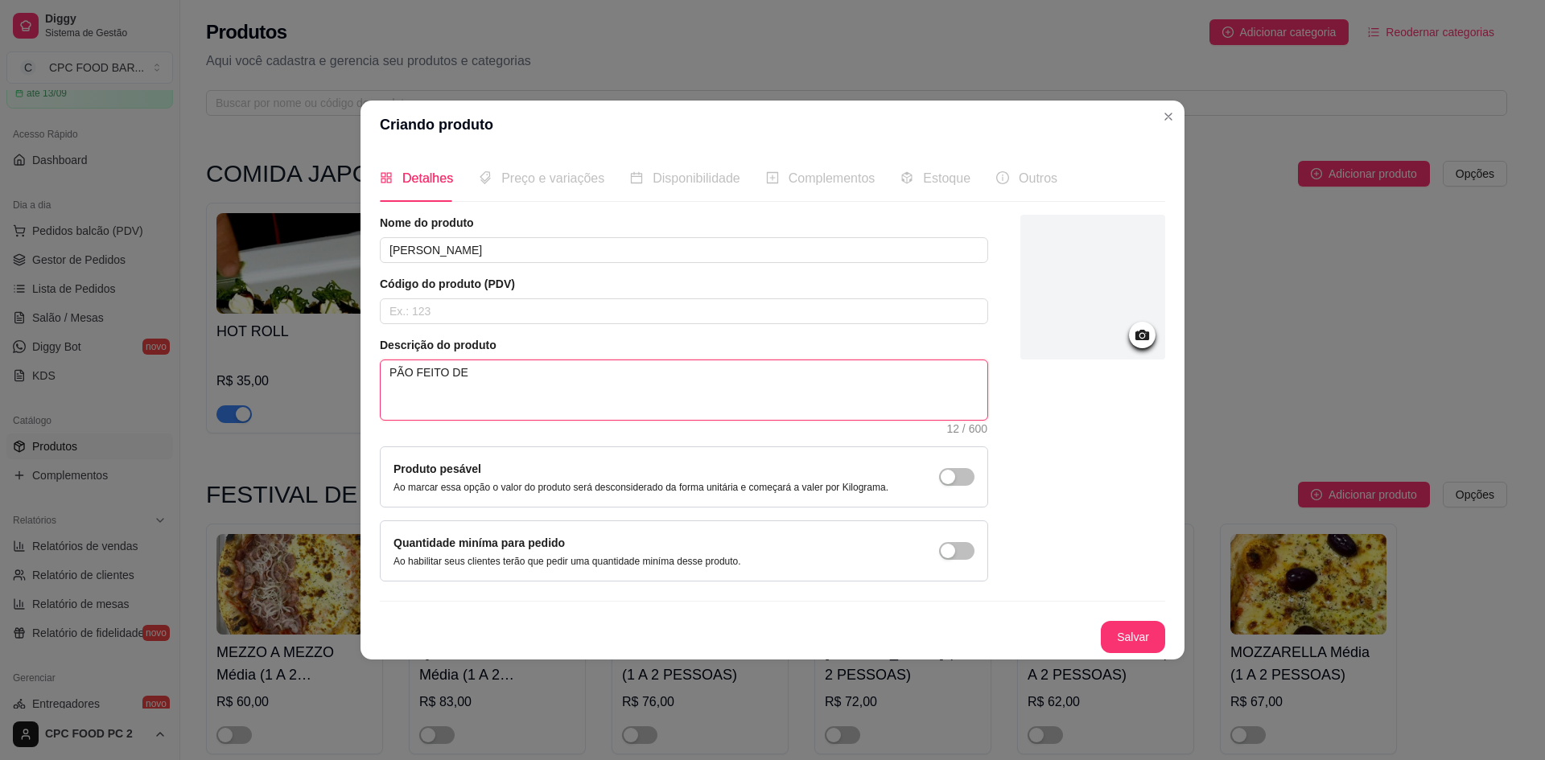
type textarea "PÃO FEITO DE"
type textarea "PÃO FEITO DE G"
type textarea "PÃO FEITO DE GO"
type textarea "PÃO FEITO DE GOH"
type textarea "PÃO FEITO DE GOHA"
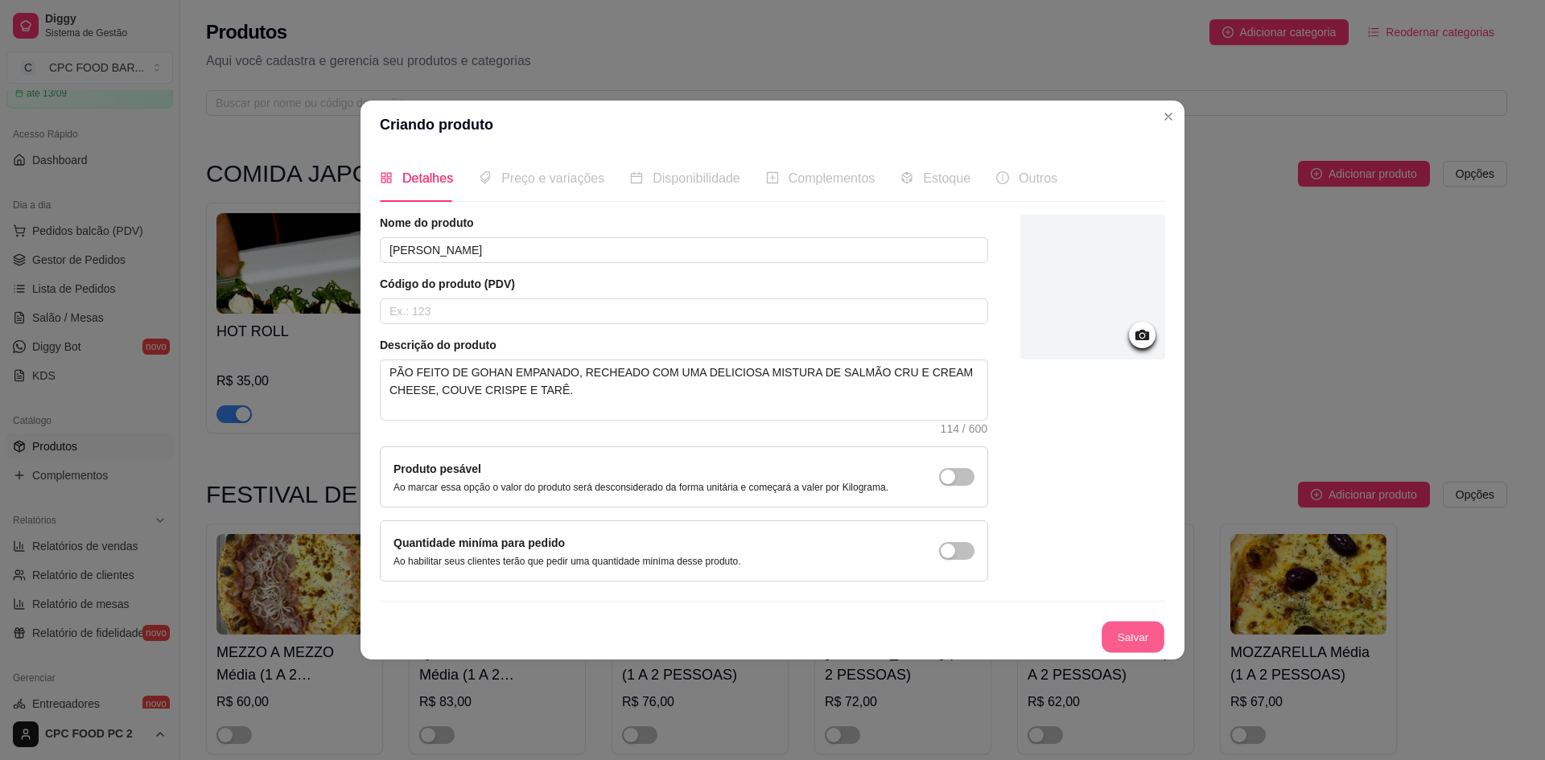
click at [1121, 640] on button "Salvar" at bounding box center [1133, 636] width 63 height 31
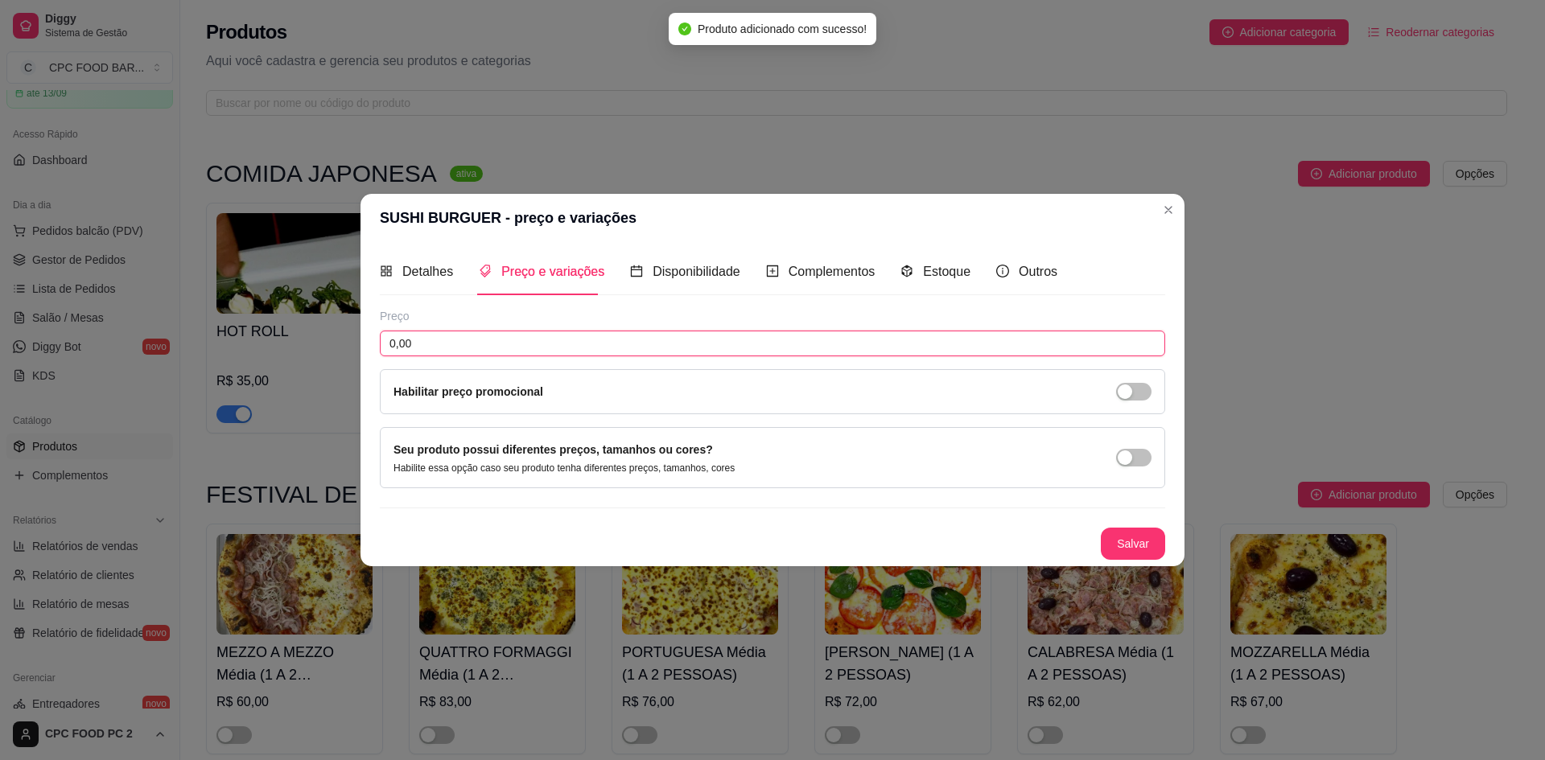
click at [508, 344] on input "0,00" at bounding box center [772, 344] width 785 height 26
click at [1127, 554] on button "Salvar" at bounding box center [1133, 544] width 64 height 32
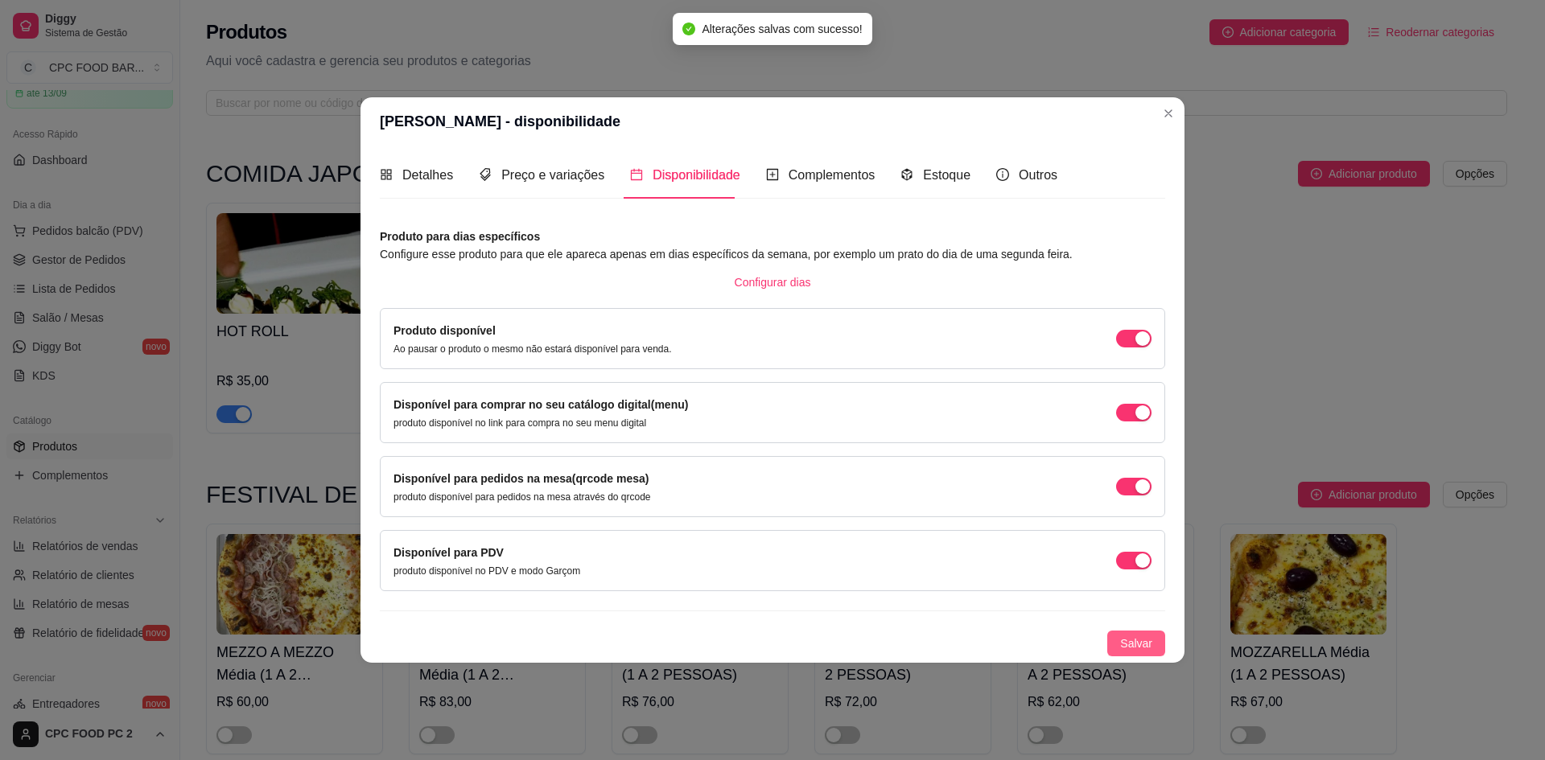
click at [1147, 638] on span "Salvar" at bounding box center [1136, 644] width 32 height 18
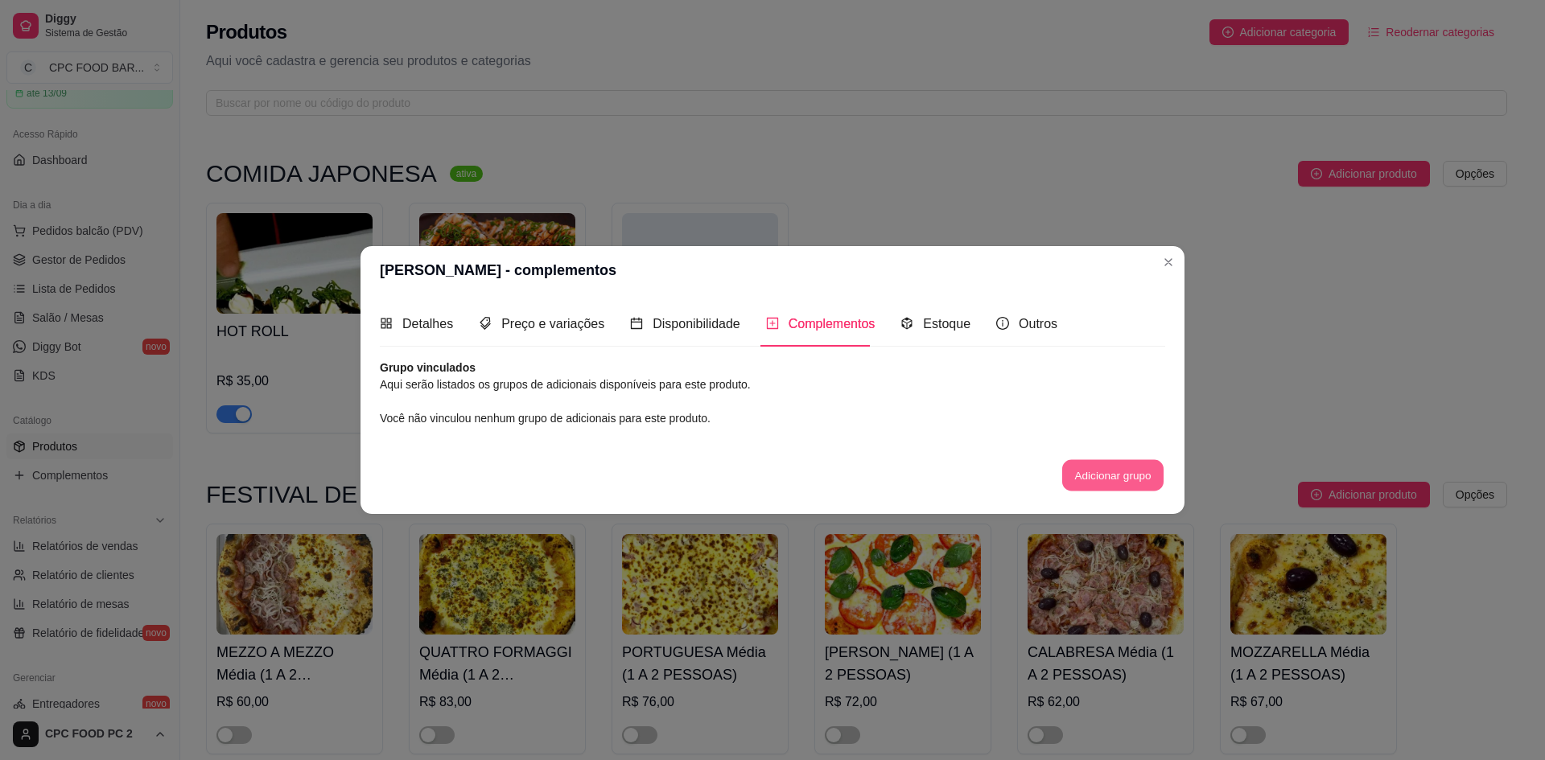
click at [1117, 481] on button "Adicionar grupo" at bounding box center [1112, 475] width 101 height 31
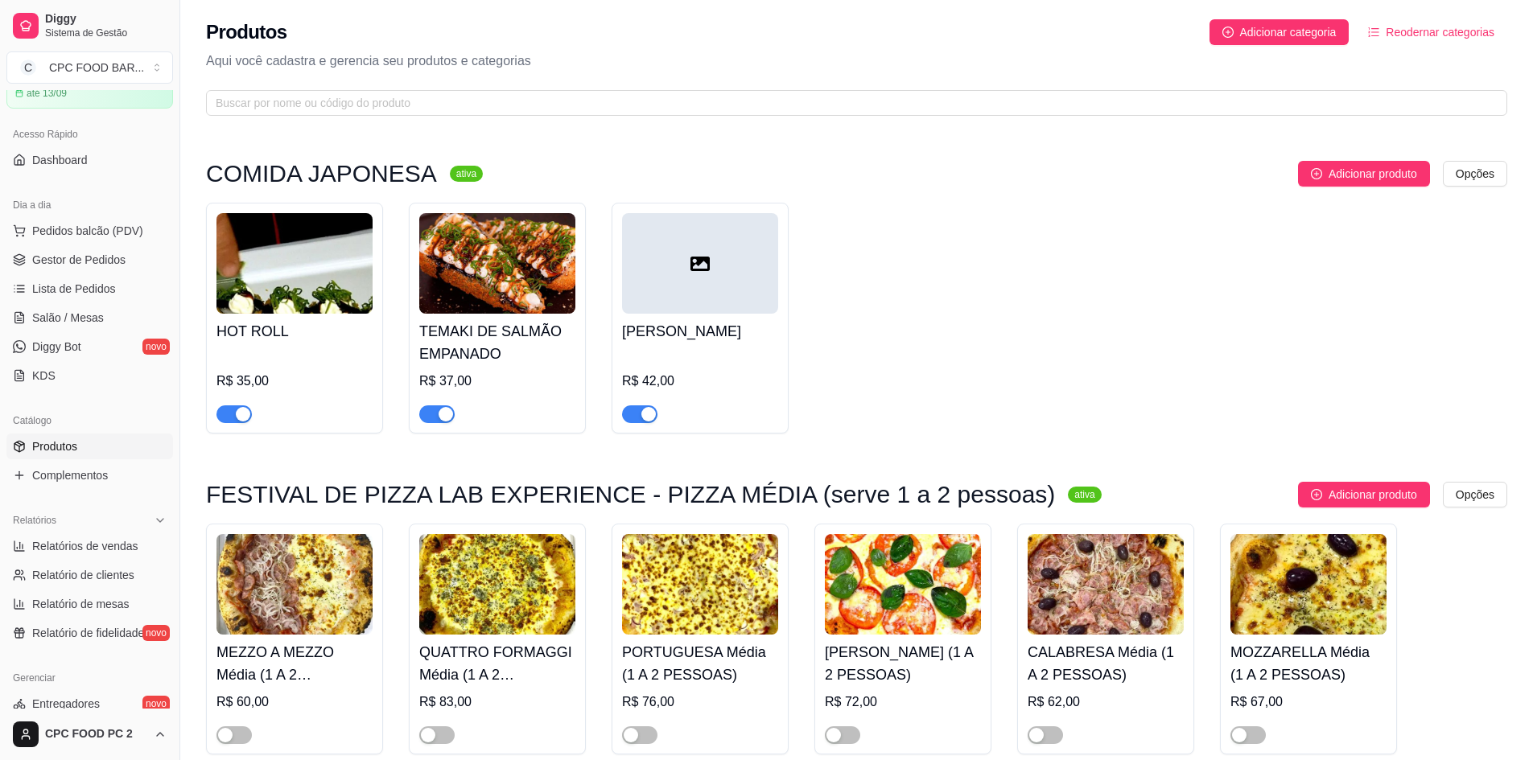
click at [705, 274] on div at bounding box center [700, 263] width 156 height 101
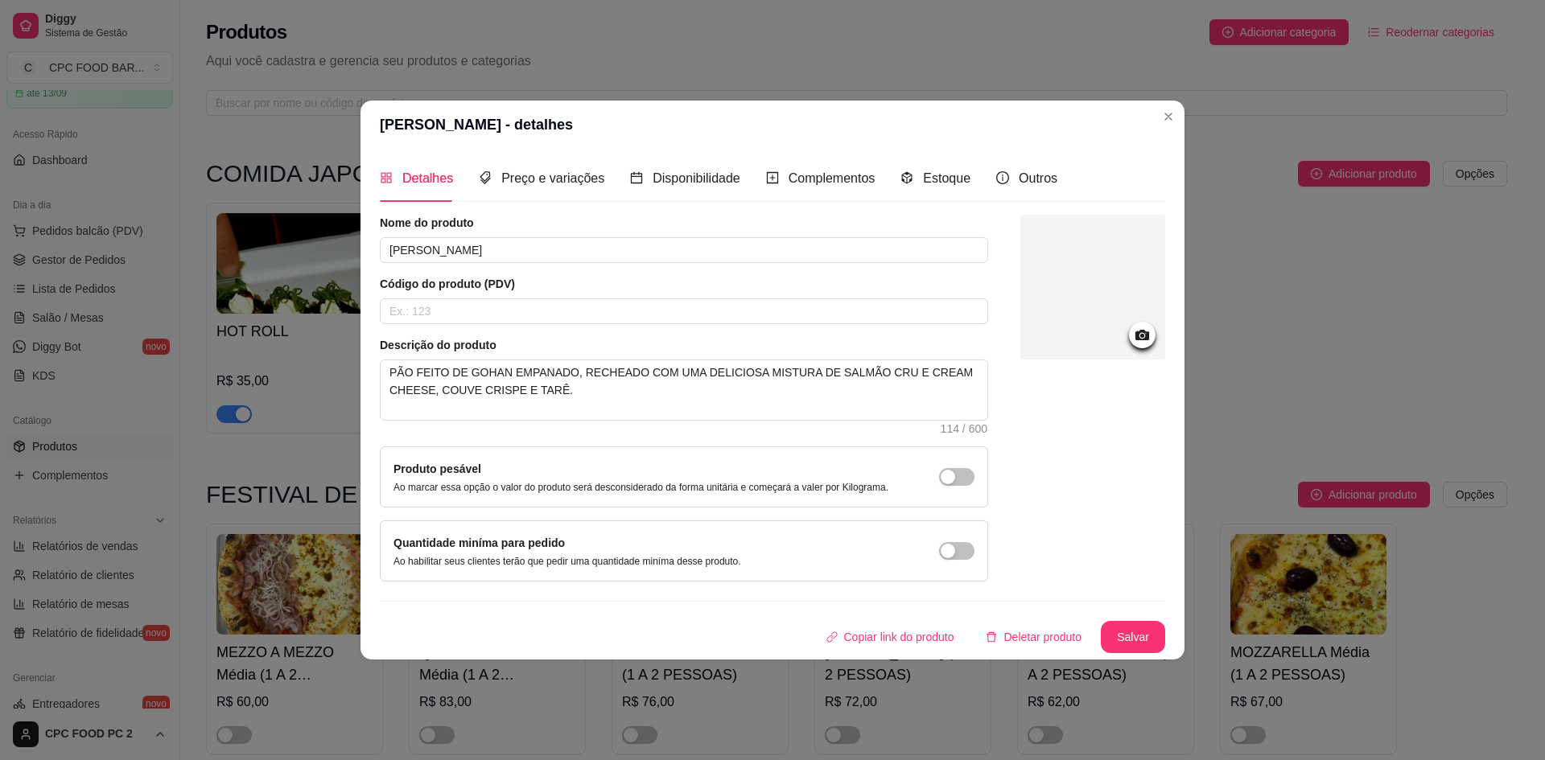
click at [1150, 344] on icon at bounding box center [1142, 335] width 19 height 19
click at [1134, 337] on icon at bounding box center [1142, 335] width 19 height 19
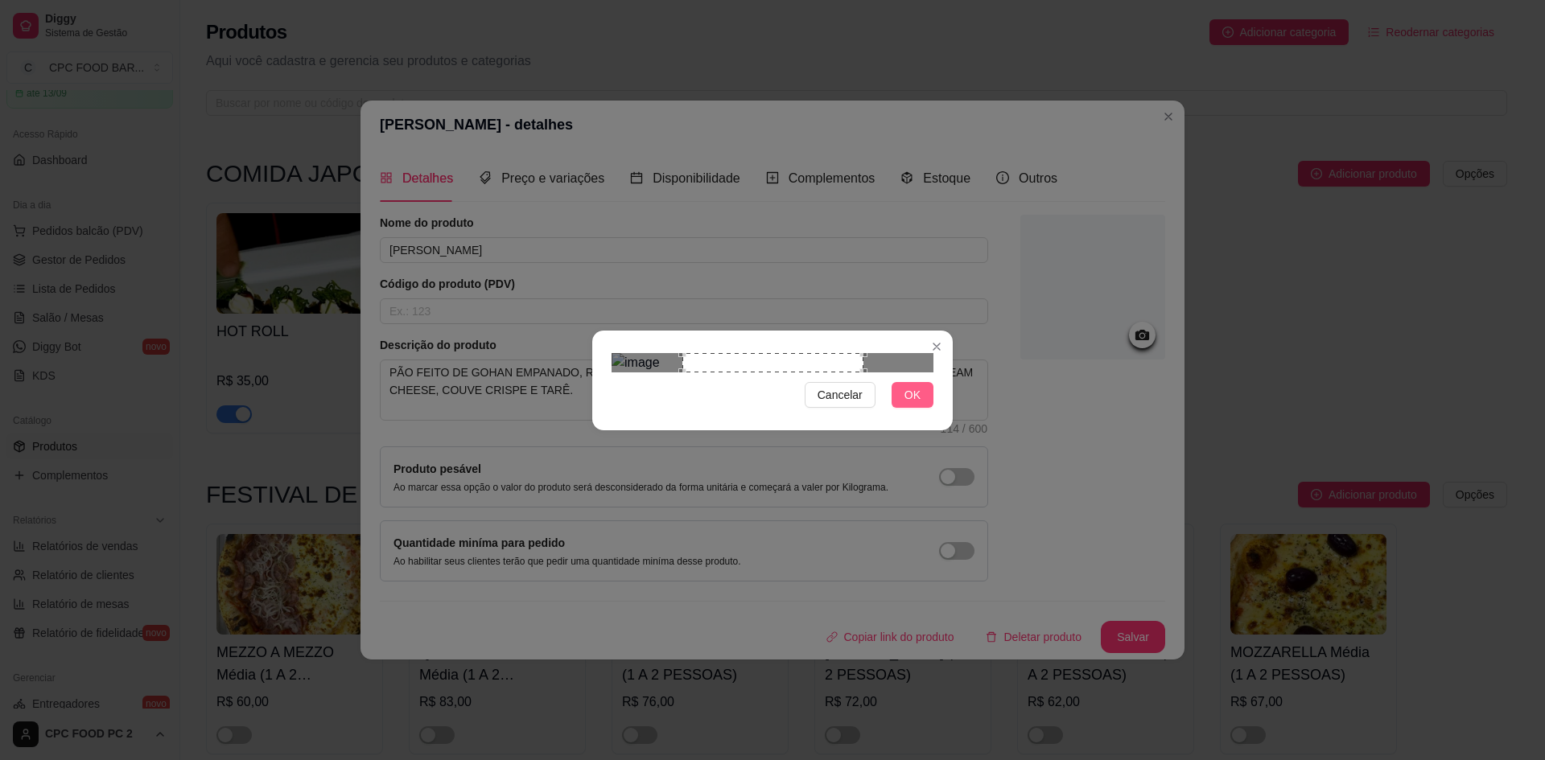
click at [921, 408] on button "OK" at bounding box center [913, 395] width 42 height 26
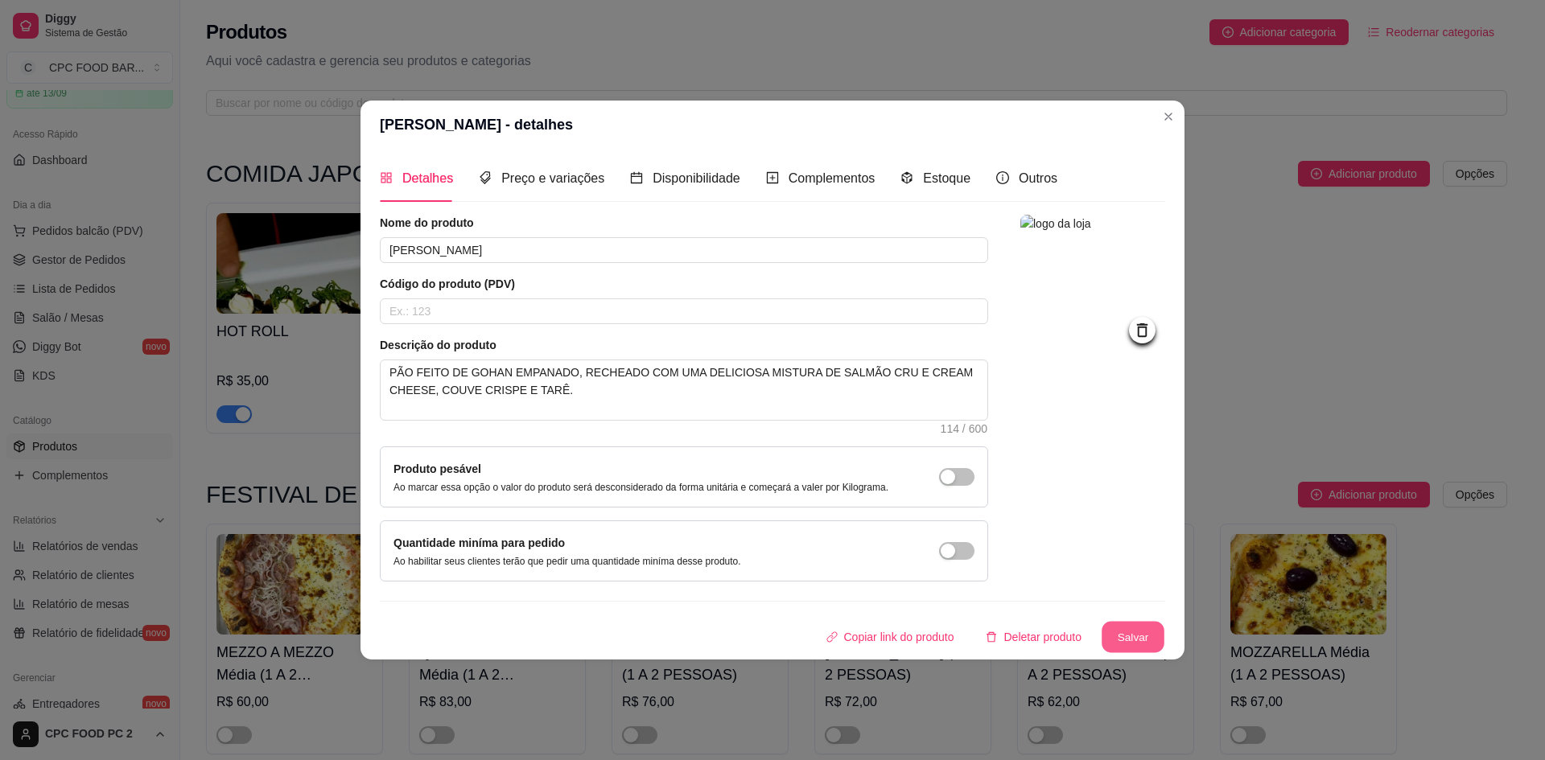
click at [1151, 647] on button "Salvar" at bounding box center [1133, 636] width 63 height 31
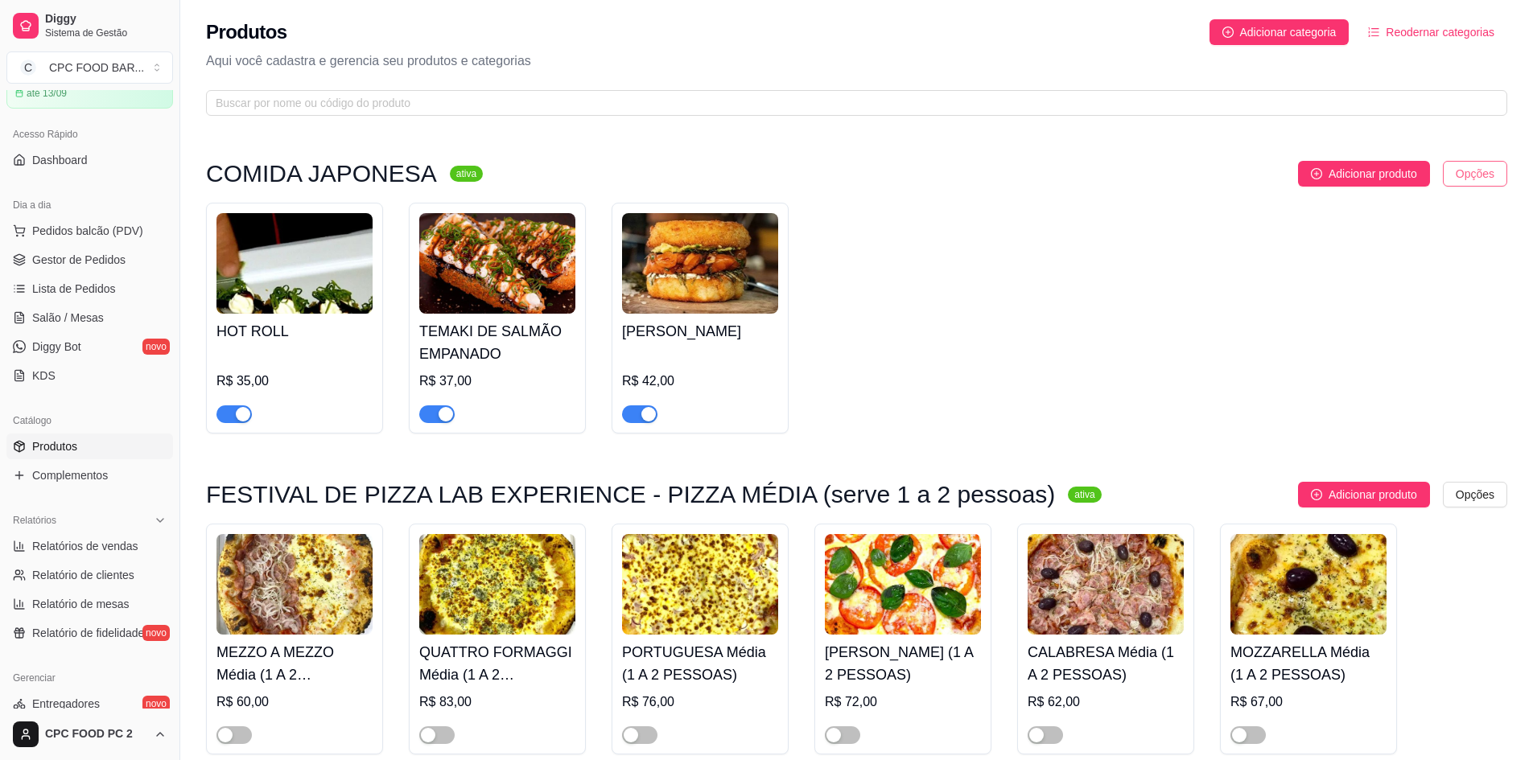
click at [1469, 171] on html "Diggy Sistema de Gestão C CPC FOOD BAR ... Loja aberta Plano Essencial + Mesas …" at bounding box center [766, 380] width 1533 height 760
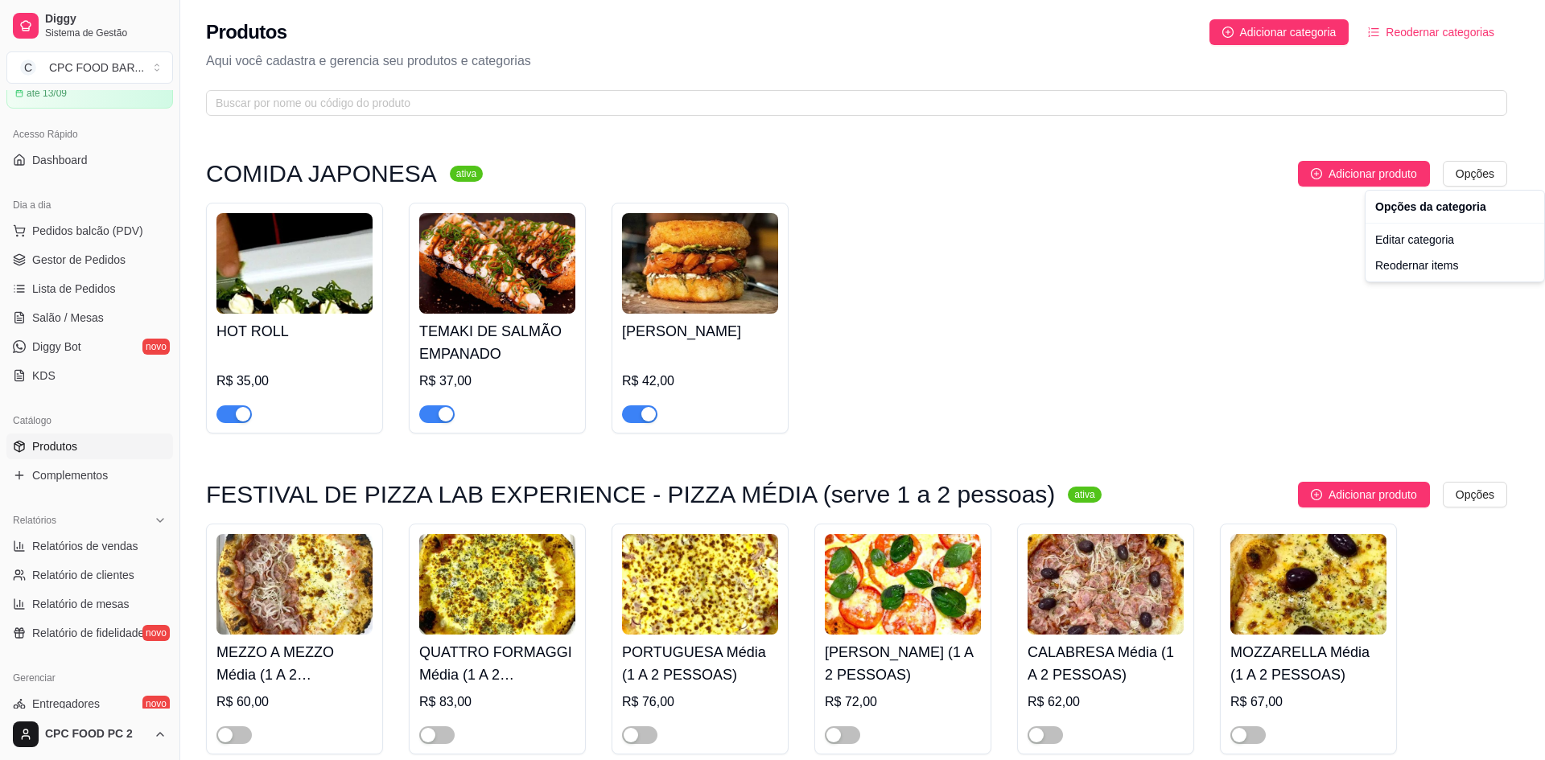
click at [1083, 363] on html "Diggy Sistema de Gestão C CPC FOOD BAR ... Loja aberta Plano Essencial + Mesas …" at bounding box center [772, 380] width 1545 height 760
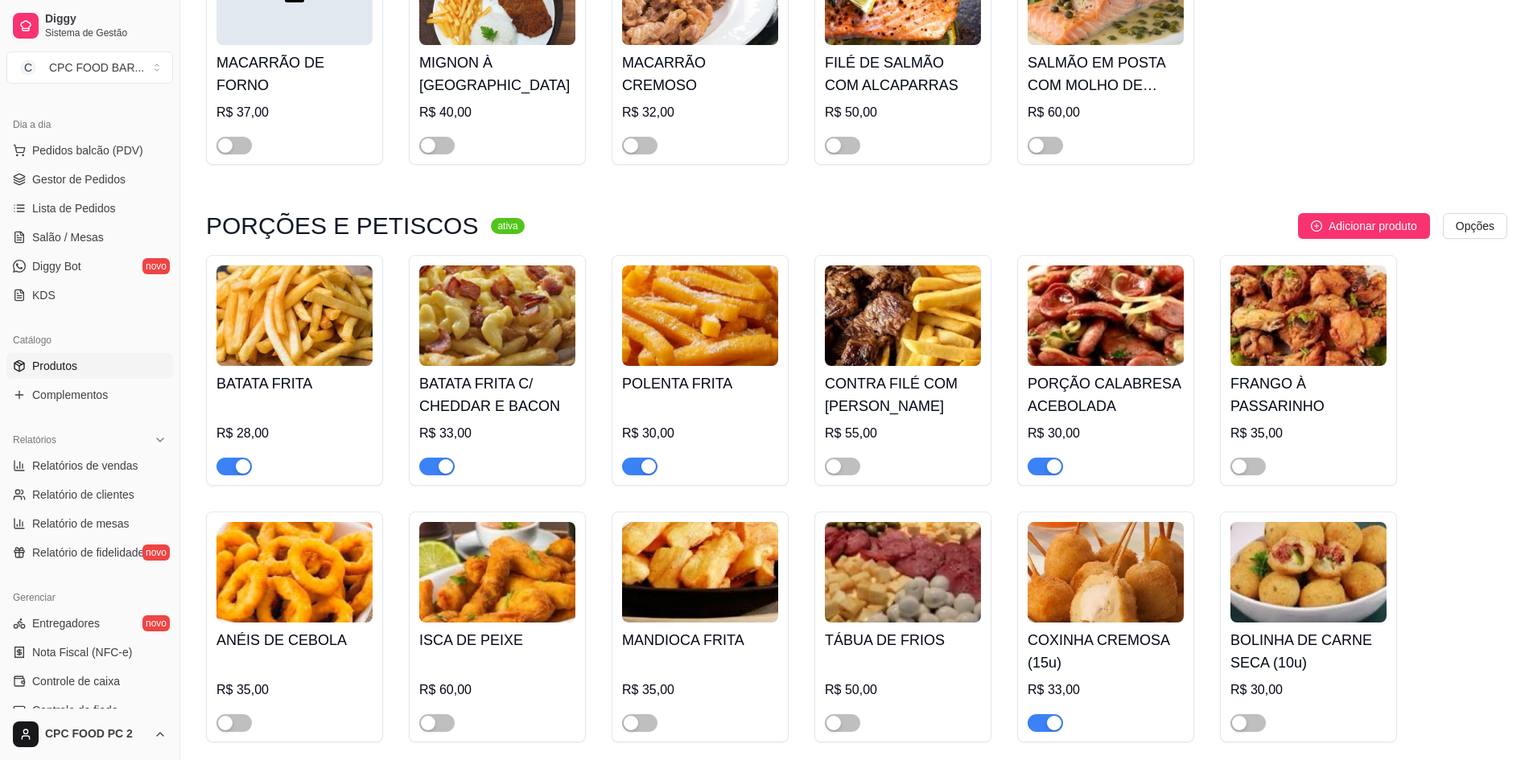
scroll to position [7886, 0]
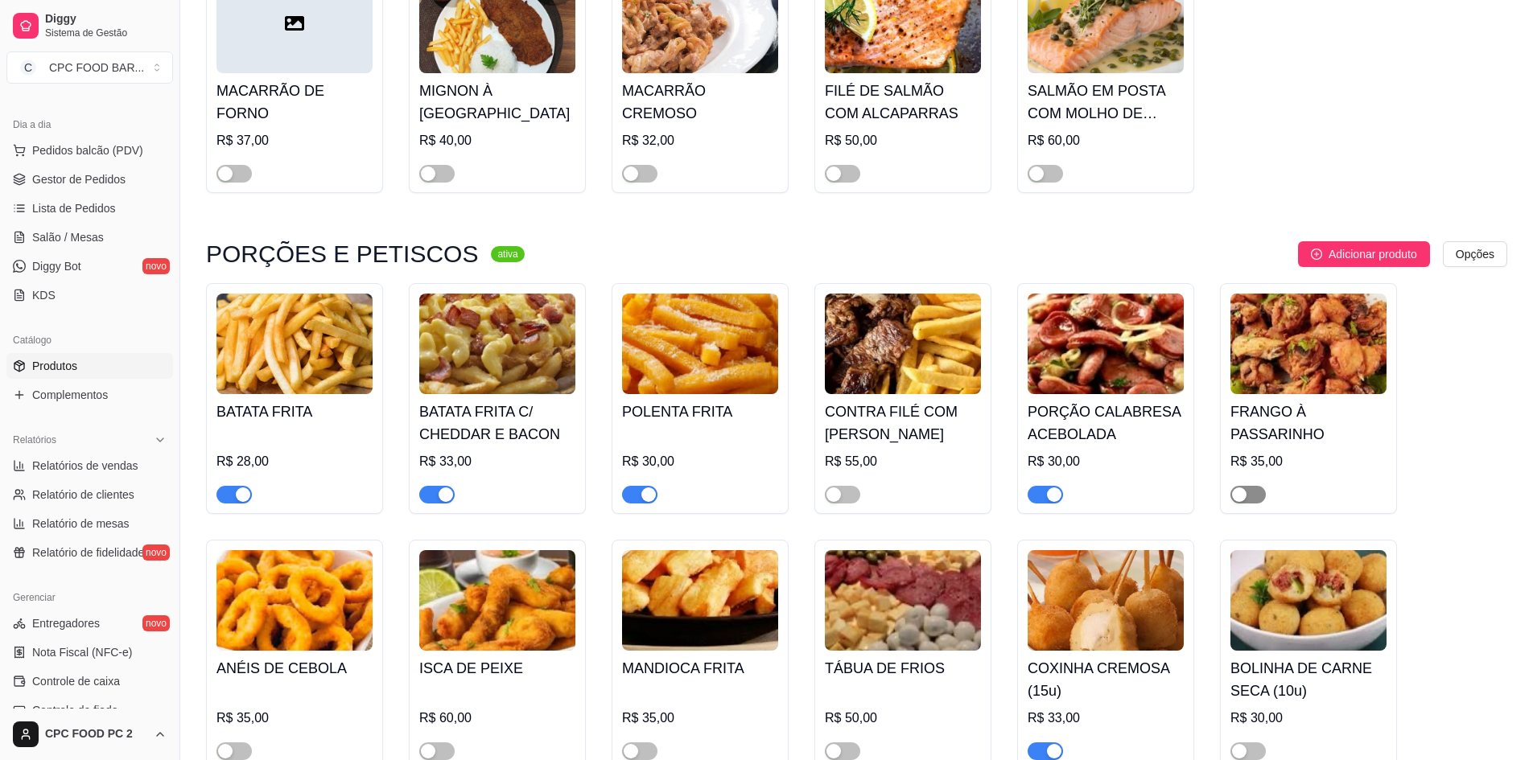
click at [1254, 495] on span "button" at bounding box center [1247, 495] width 35 height 18
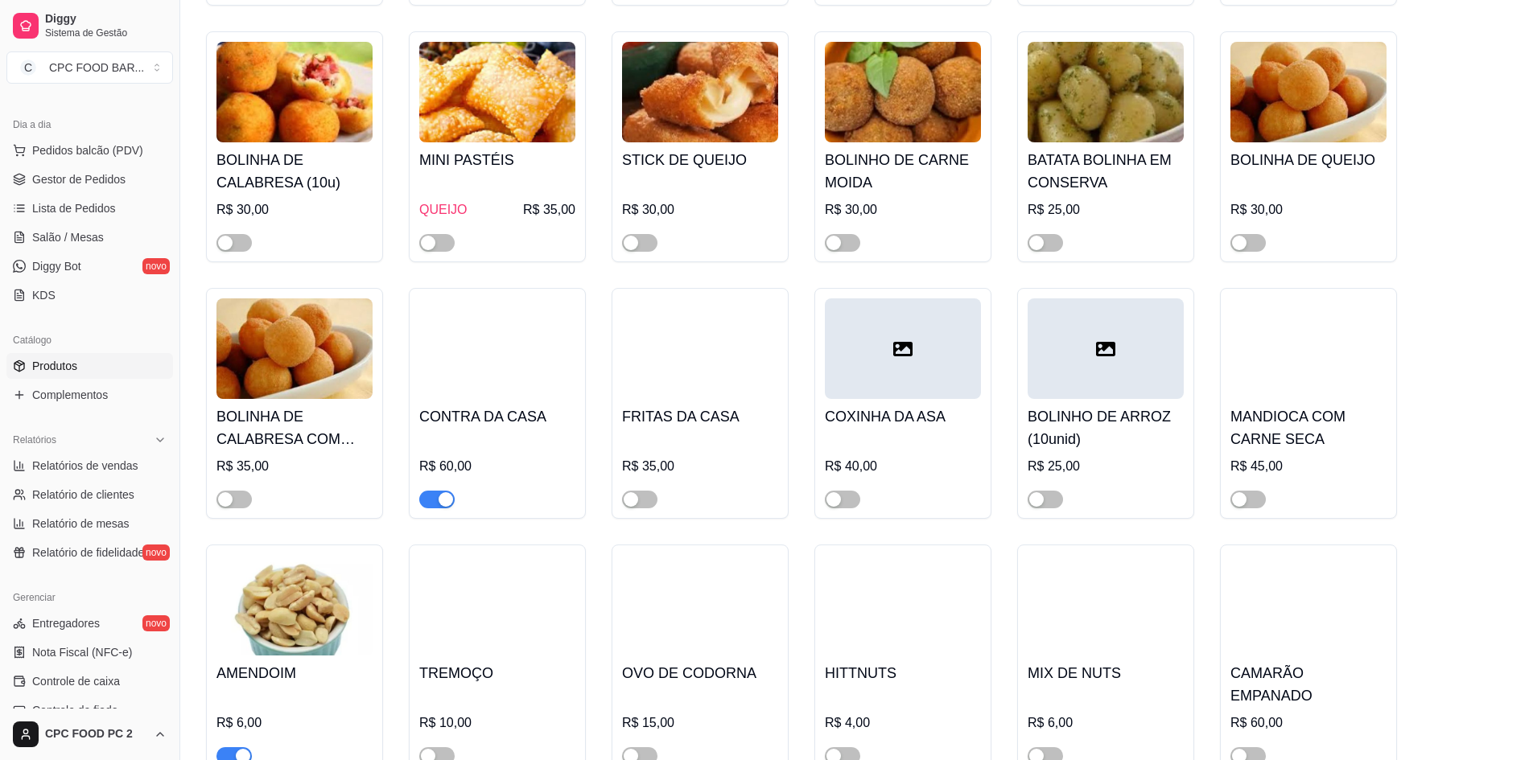
scroll to position [8771, 0]
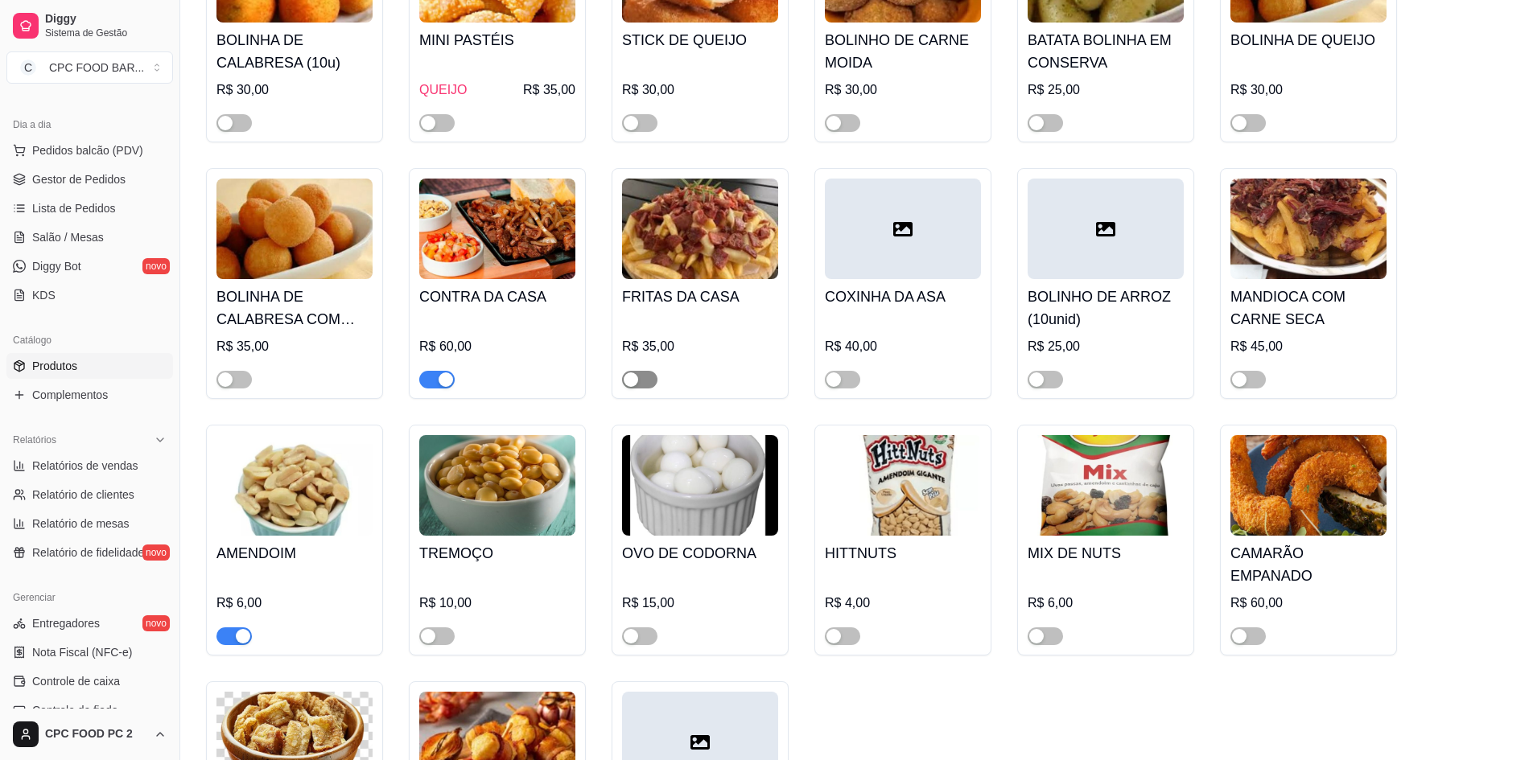
click at [653, 384] on span "button" at bounding box center [639, 380] width 35 height 18
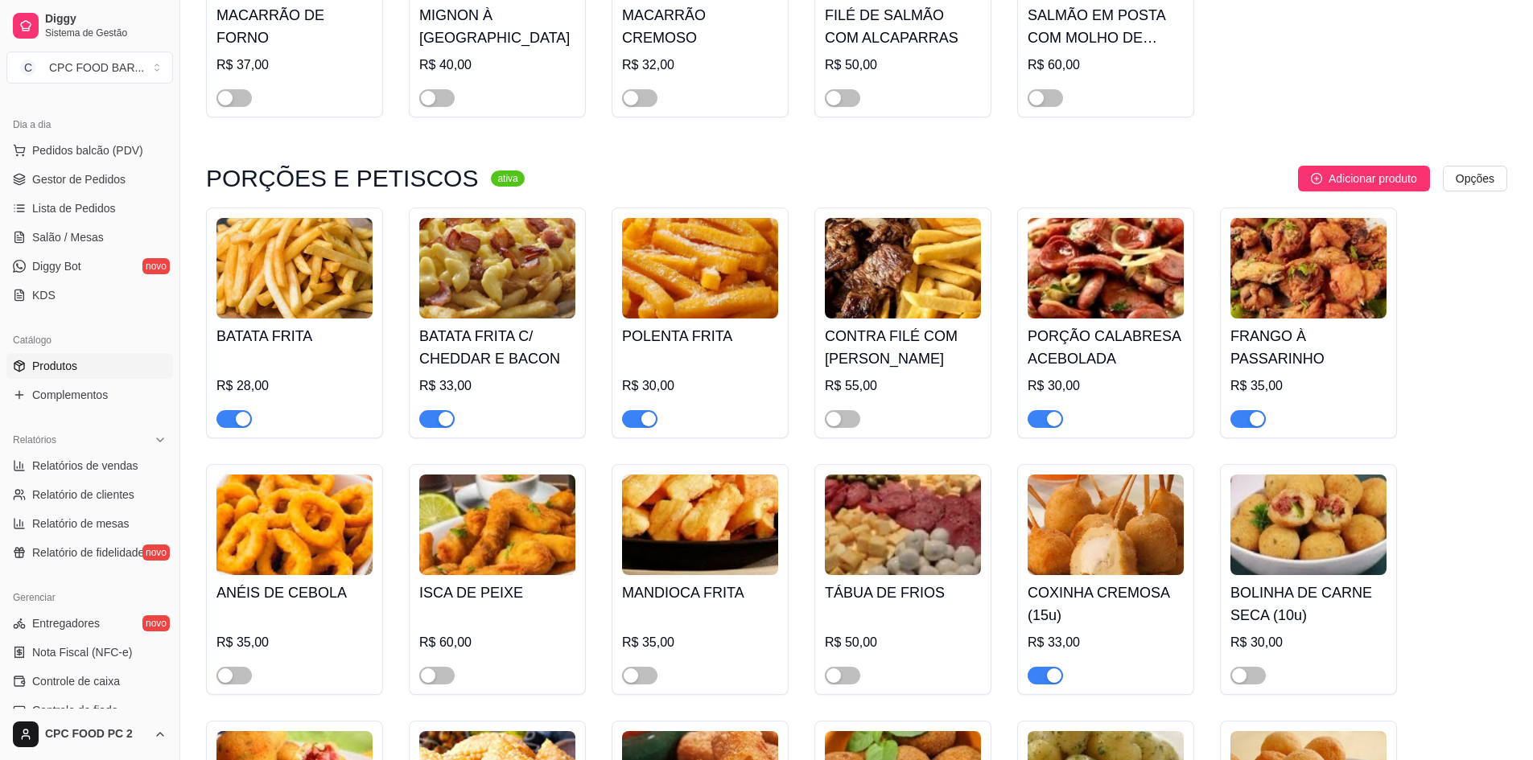
scroll to position [7725, 0]
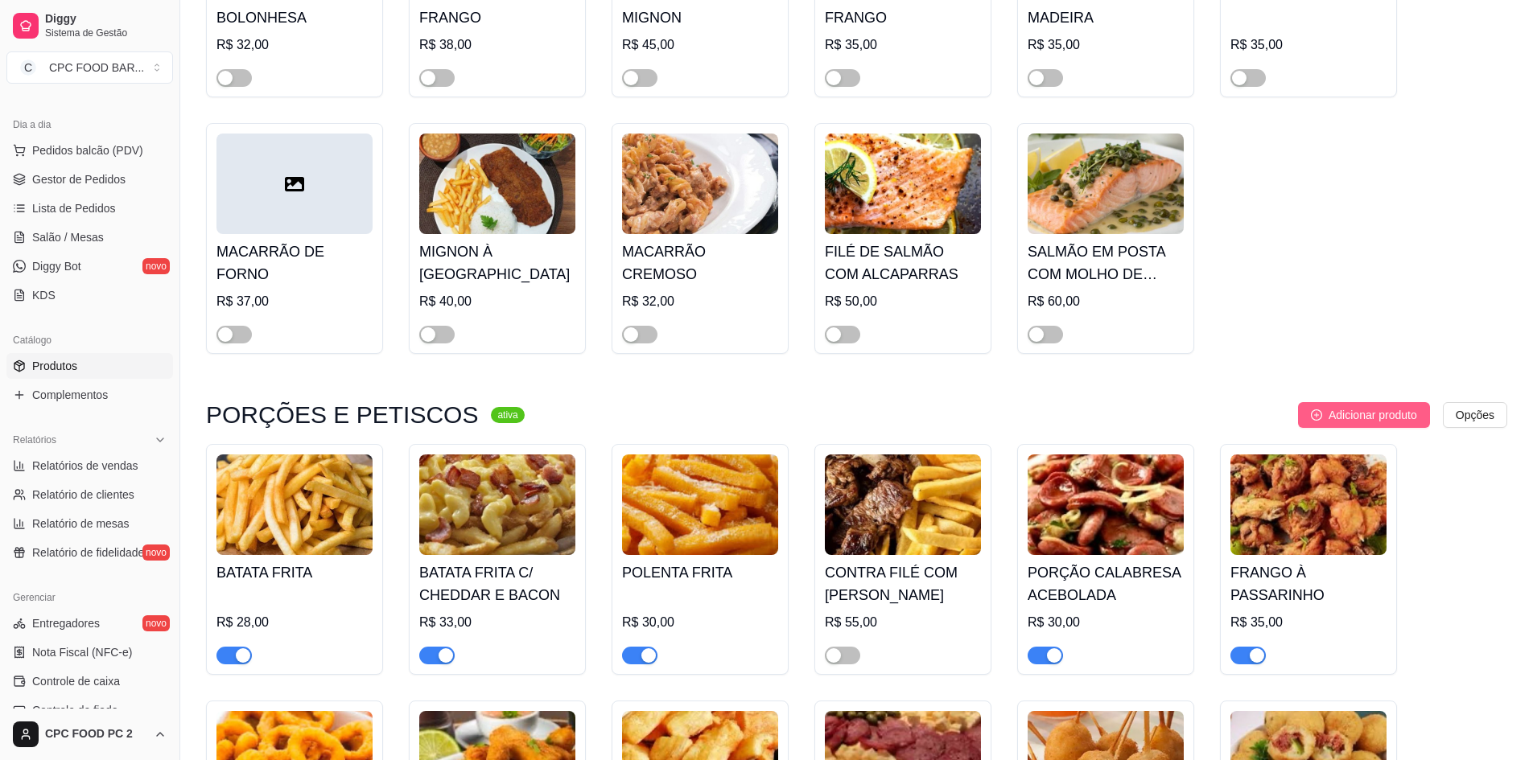
click at [1378, 415] on span "Adicionar produto" at bounding box center [1373, 415] width 89 height 18
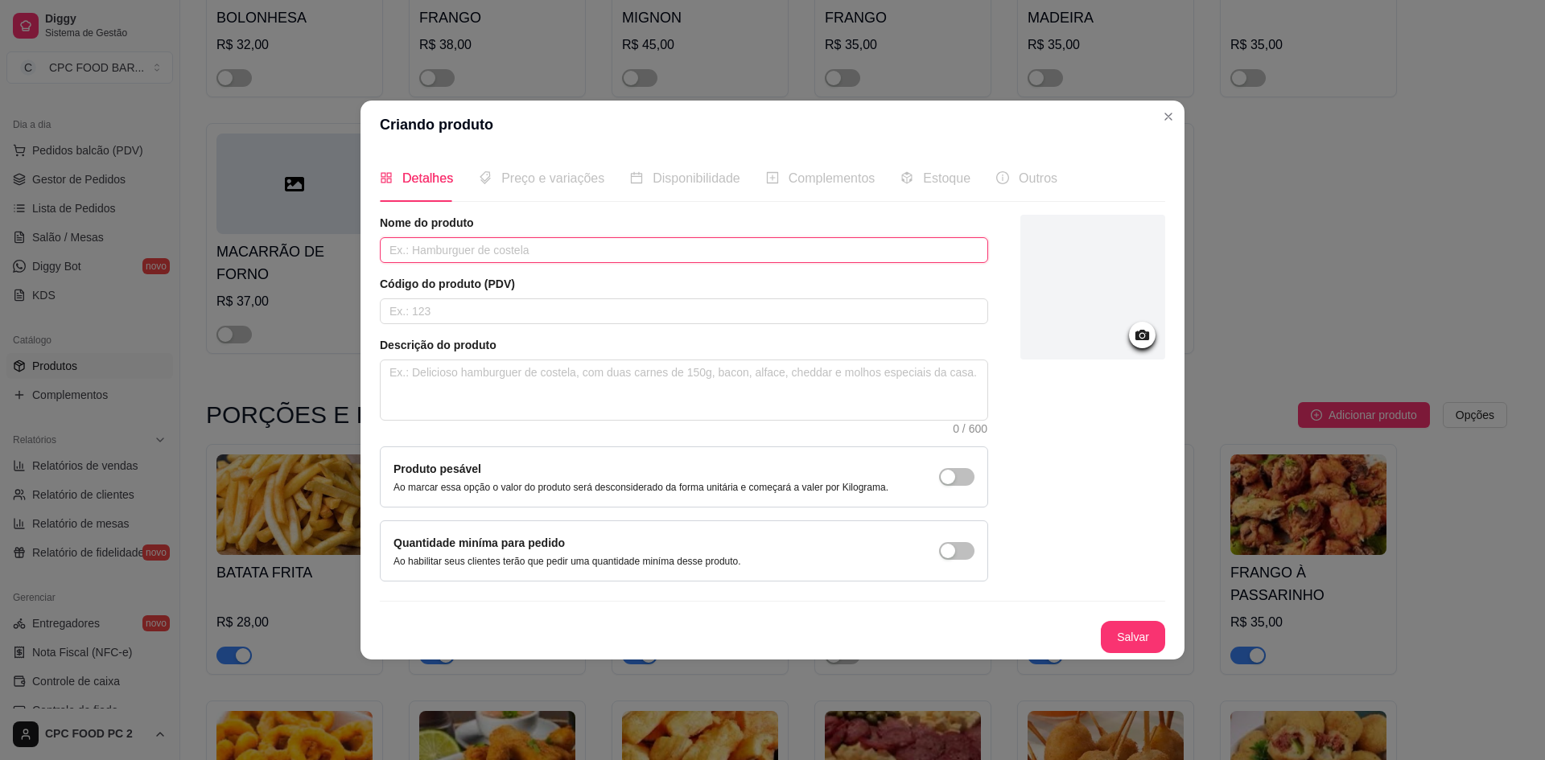
click at [694, 239] on input "text" at bounding box center [684, 250] width 608 height 26
click at [517, 383] on textarea at bounding box center [684, 391] width 607 height 60
drag, startPoint x: 580, startPoint y: 374, endPoint x: 496, endPoint y: 387, distance: 85.5
click at [496, 387] on textarea "PORÇÃO FEITA COM VÁRIOS SABORES." at bounding box center [684, 391] width 607 height 60
click at [1120, 414] on div at bounding box center [1092, 398] width 145 height 367
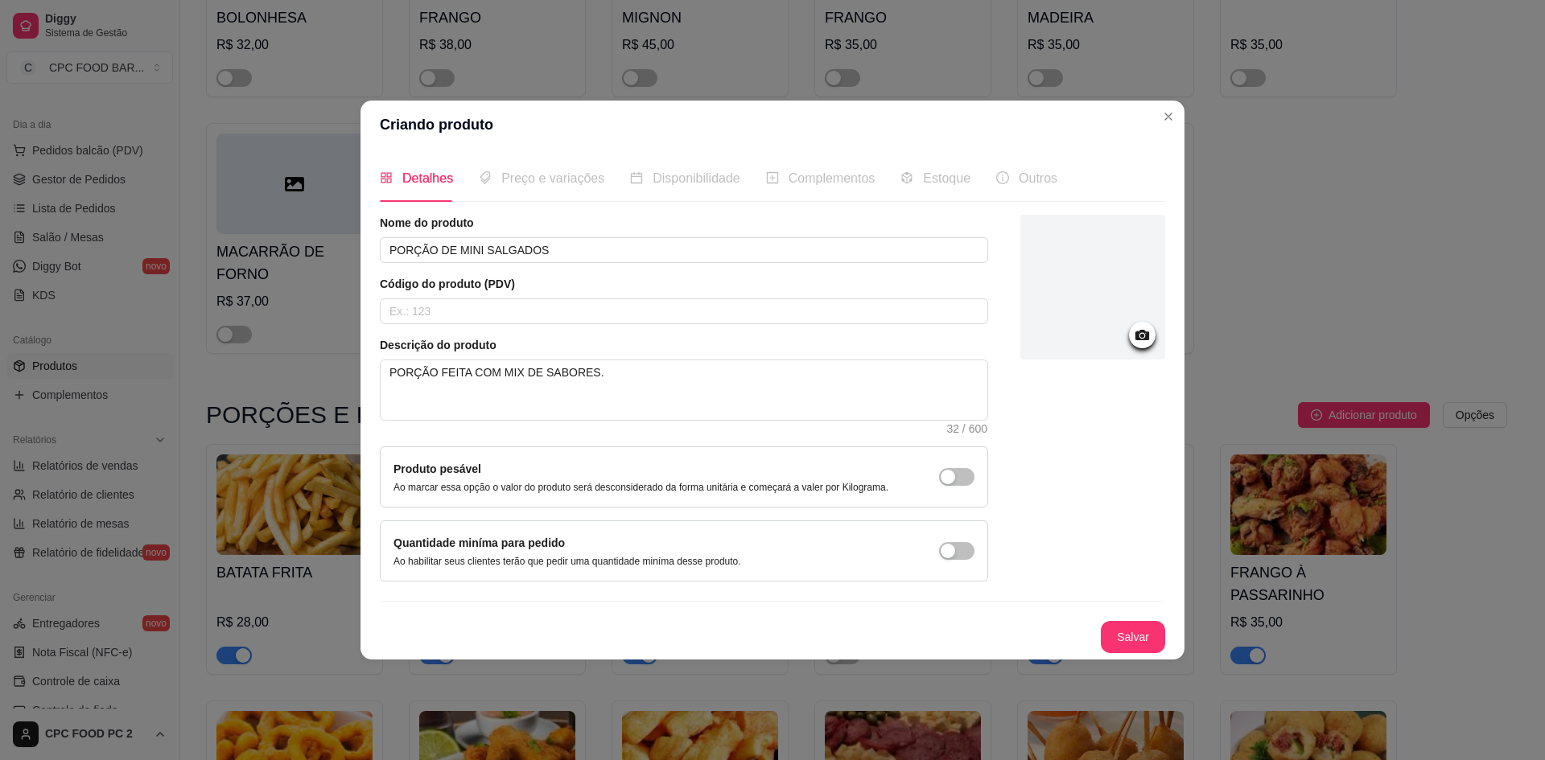
click at [1145, 344] on icon at bounding box center [1142, 335] width 19 height 19
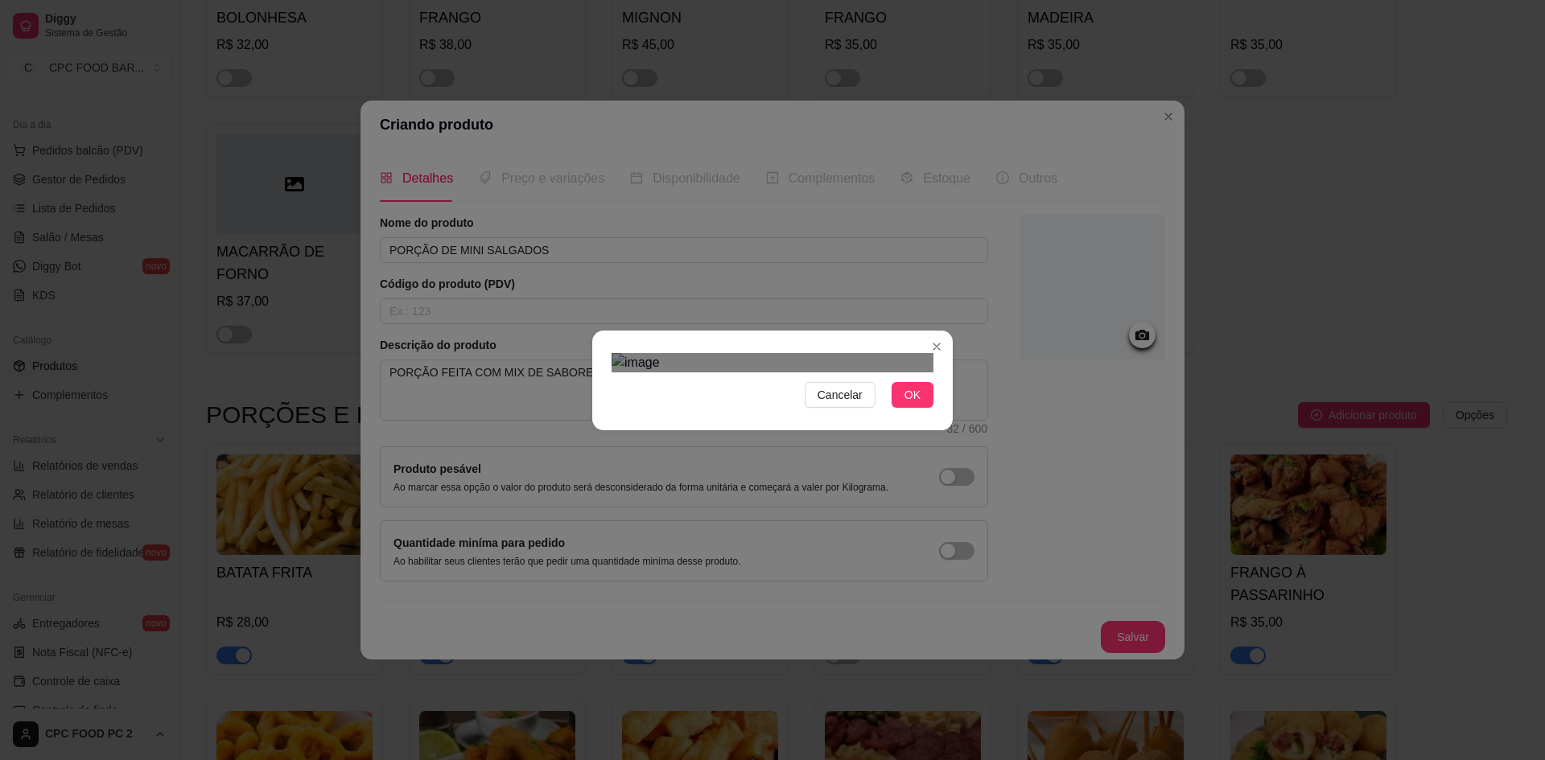
click at [600, 414] on div "Cancelar OK" at bounding box center [772, 381] width 361 height 68
click at [928, 408] on button "OK" at bounding box center [913, 395] width 42 height 26
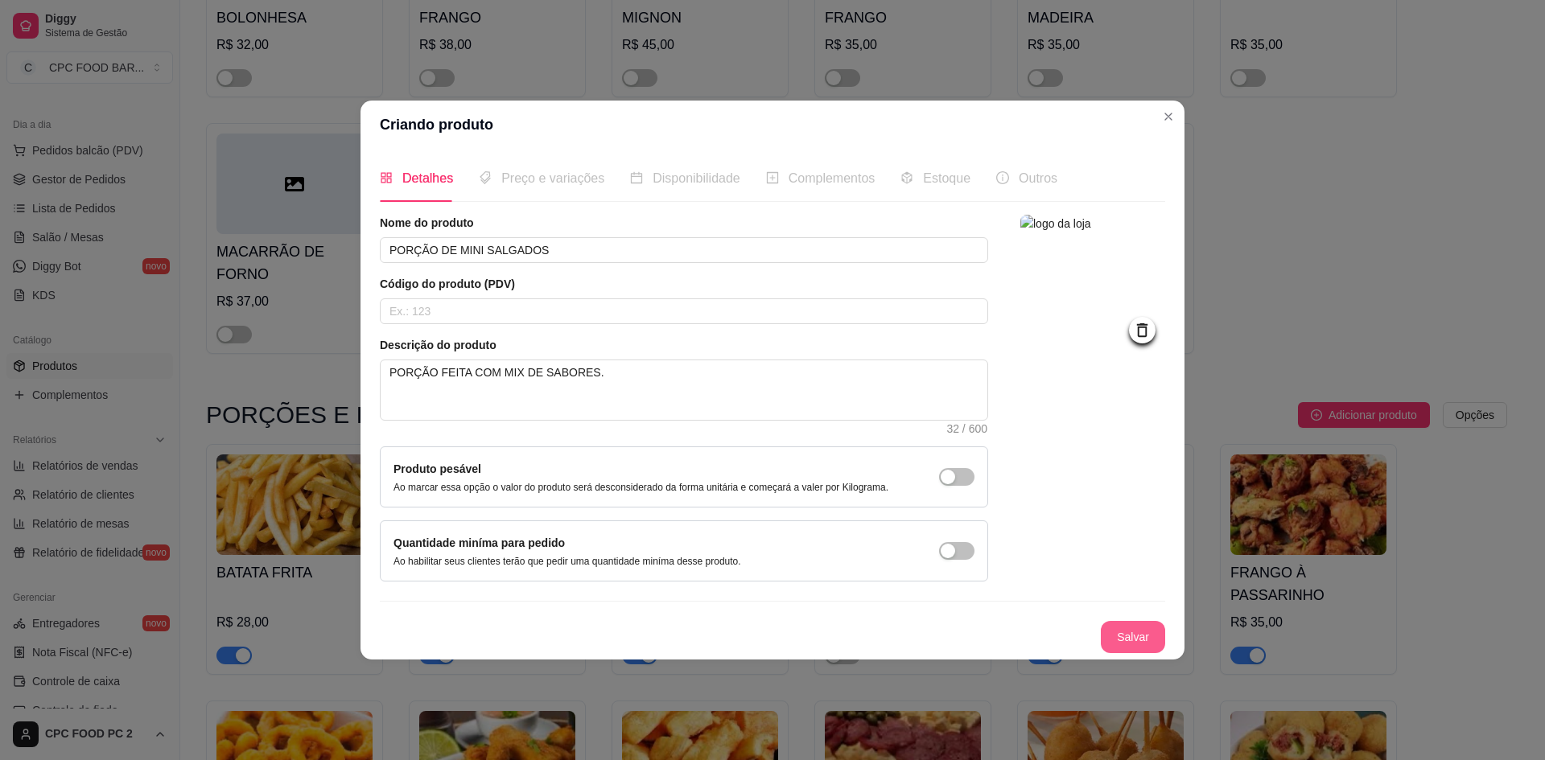
click at [1127, 641] on button "Salvar" at bounding box center [1133, 637] width 64 height 32
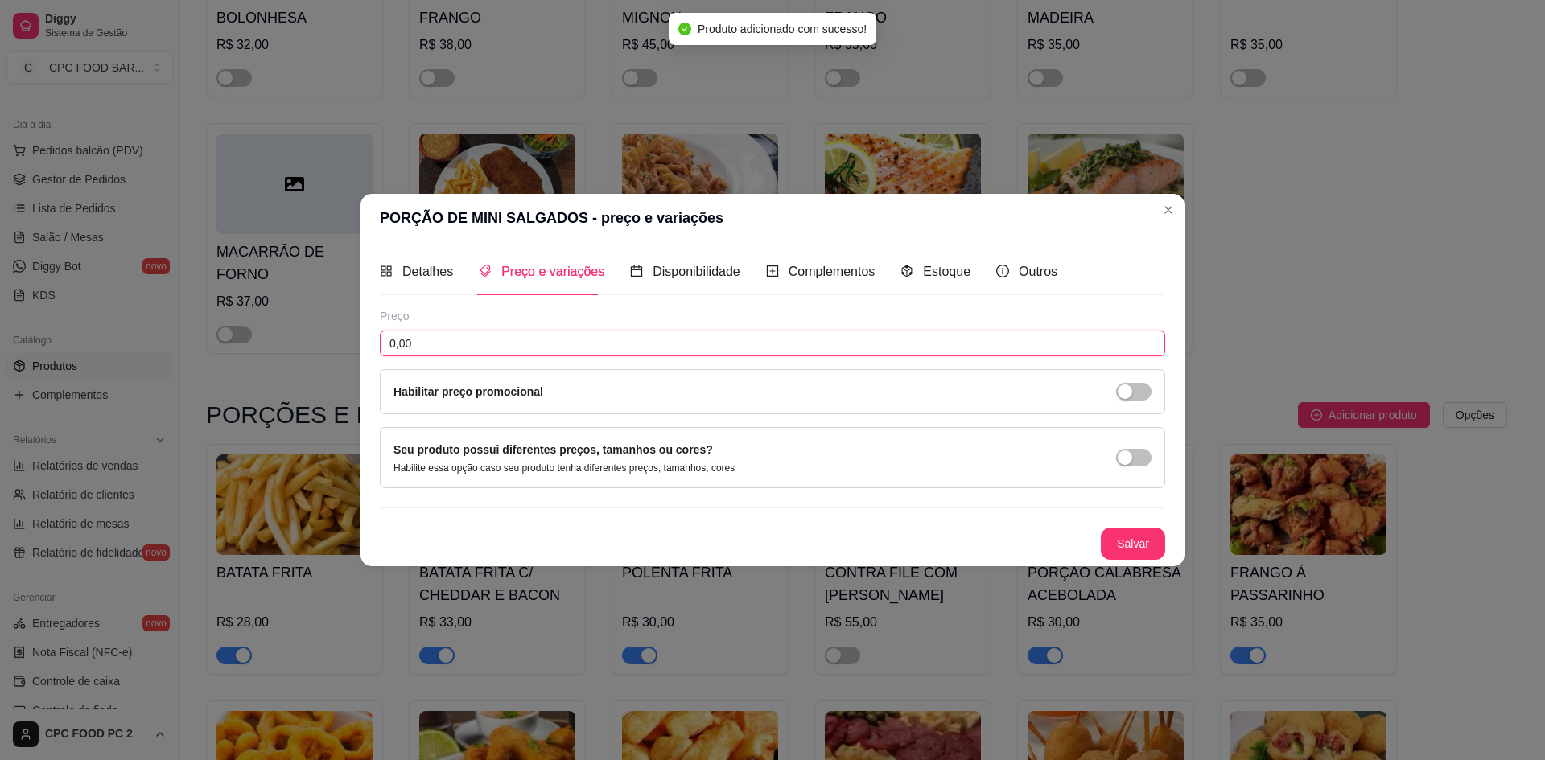
click at [460, 344] on input "0,00" at bounding box center [772, 344] width 785 height 26
drag, startPoint x: 461, startPoint y: 347, endPoint x: 472, endPoint y: 352, distance: 12.3
click at [468, 350] on input "0,00" at bounding box center [772, 344] width 785 height 26
click at [1116, 544] on button "Salvar" at bounding box center [1133, 543] width 63 height 31
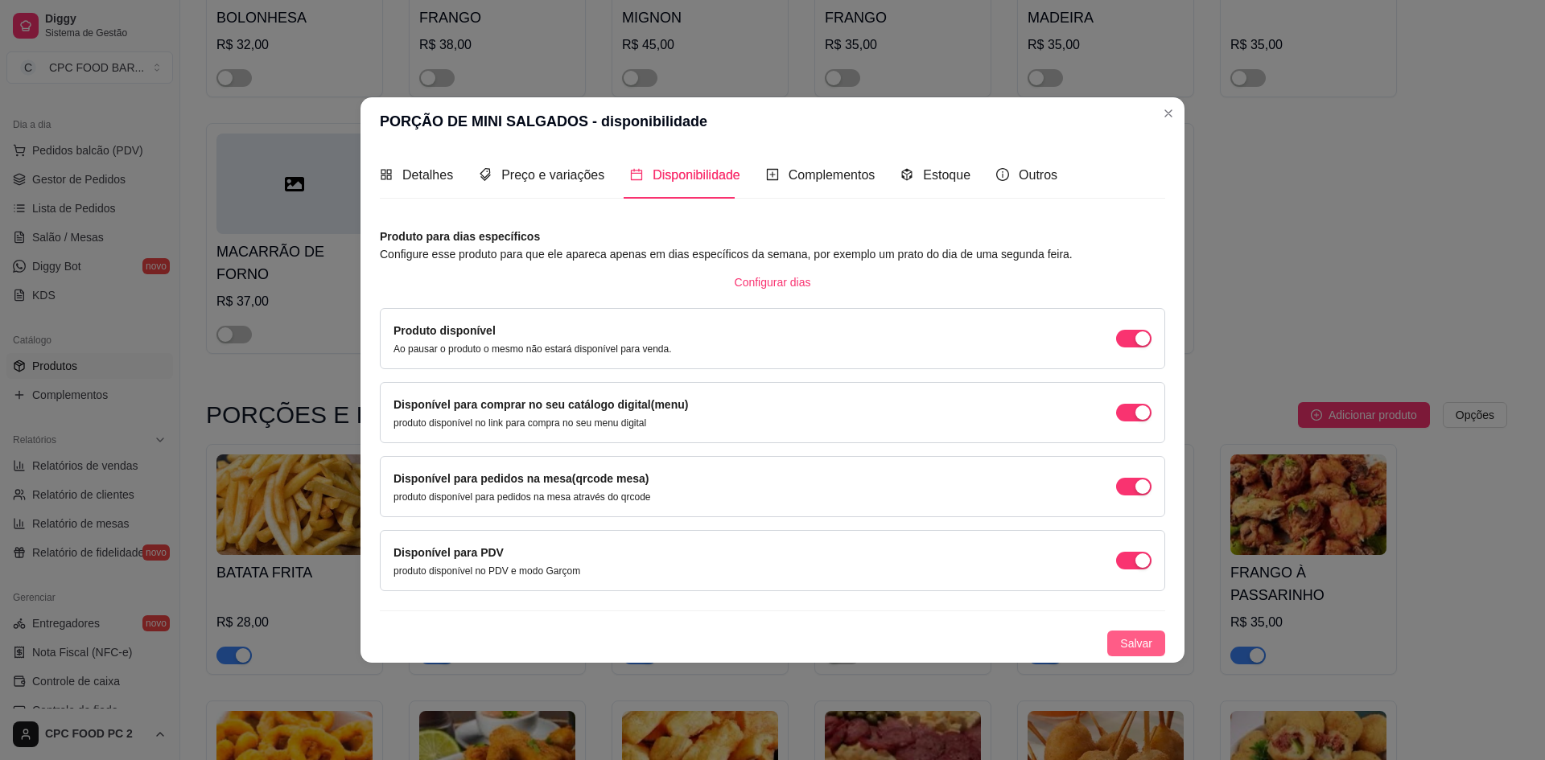
click at [1115, 644] on button "Salvar" at bounding box center [1136, 644] width 58 height 26
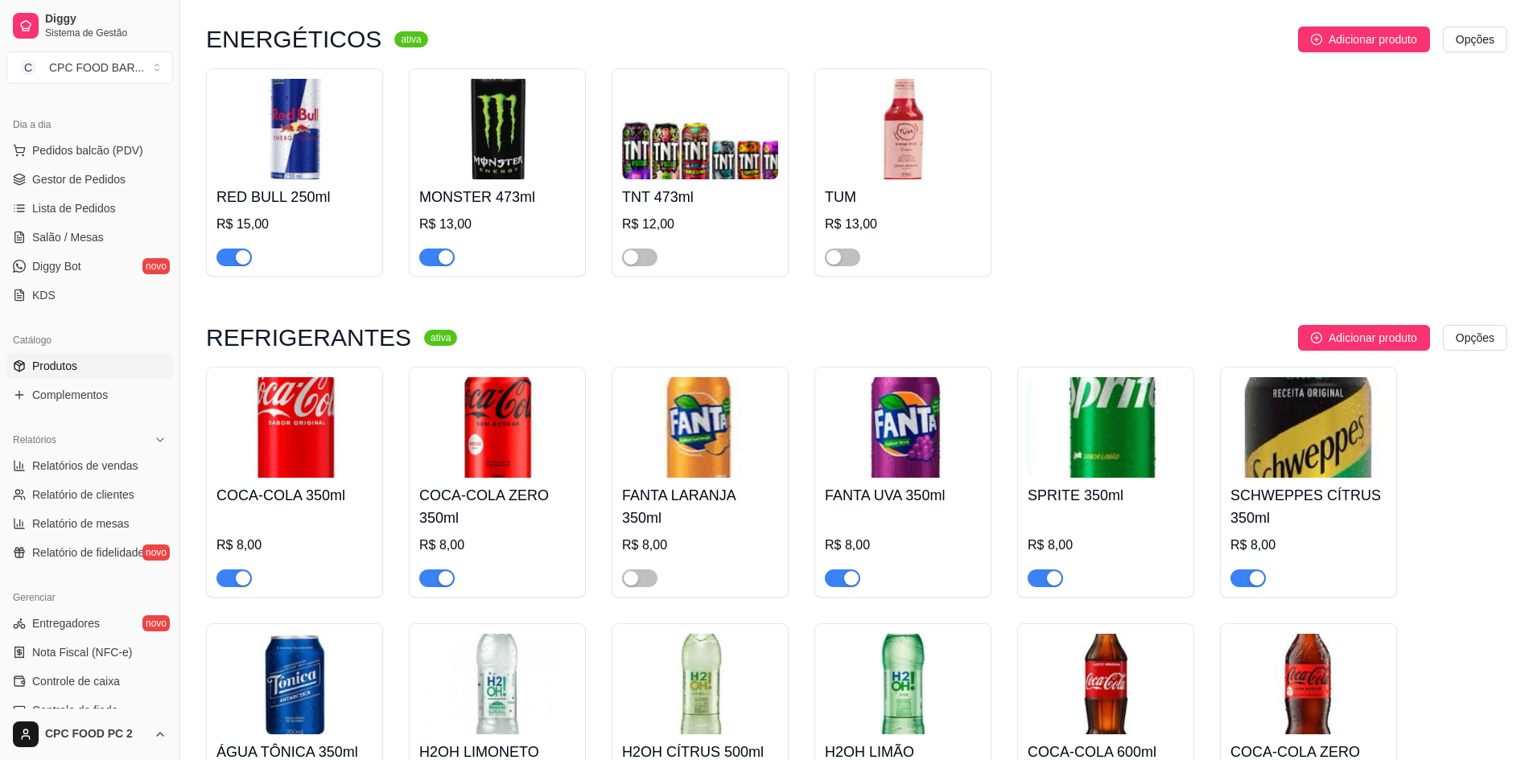
scroll to position [10300, 0]
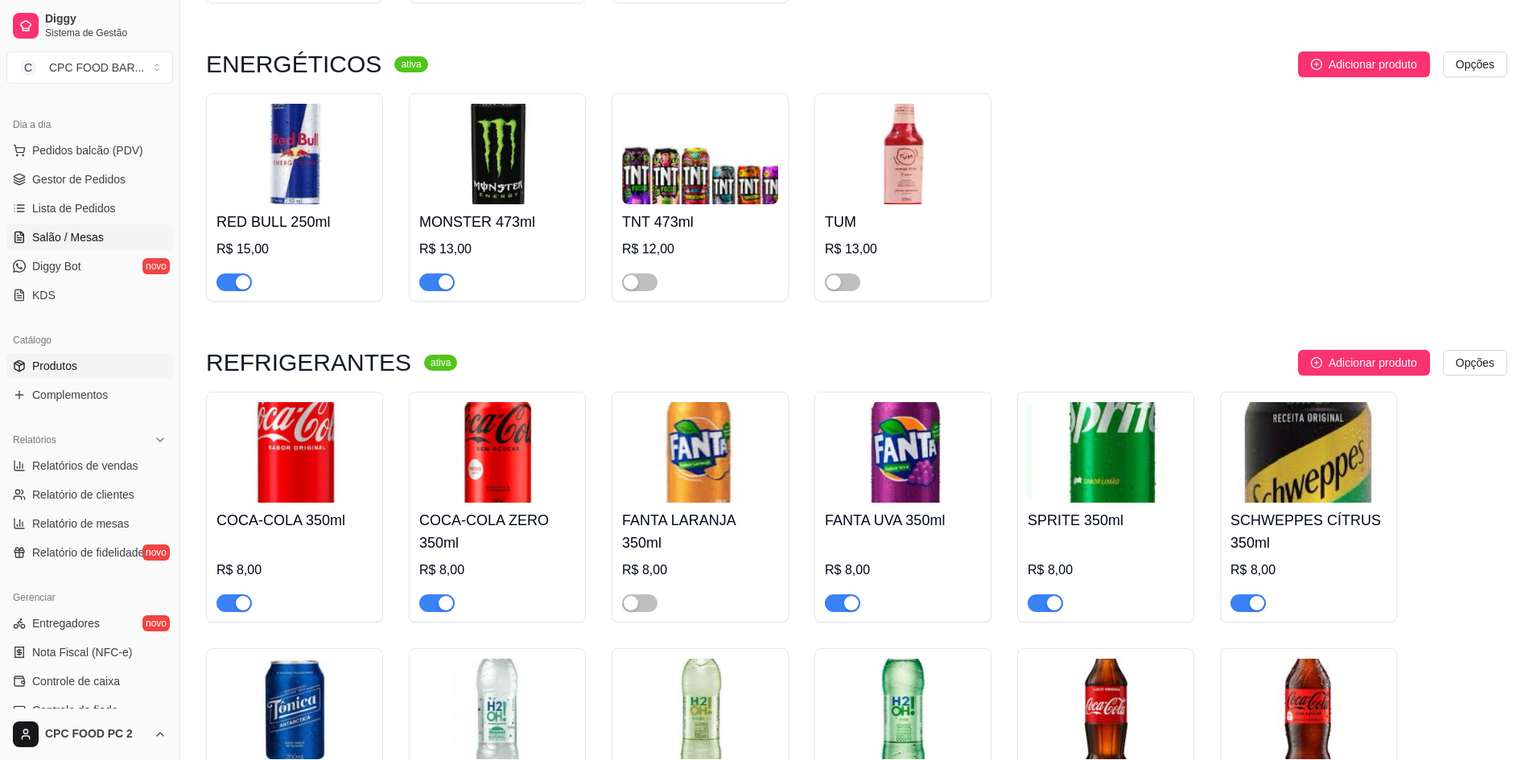
click at [72, 237] on span "Salão / Mesas" at bounding box center [68, 237] width 72 height 16
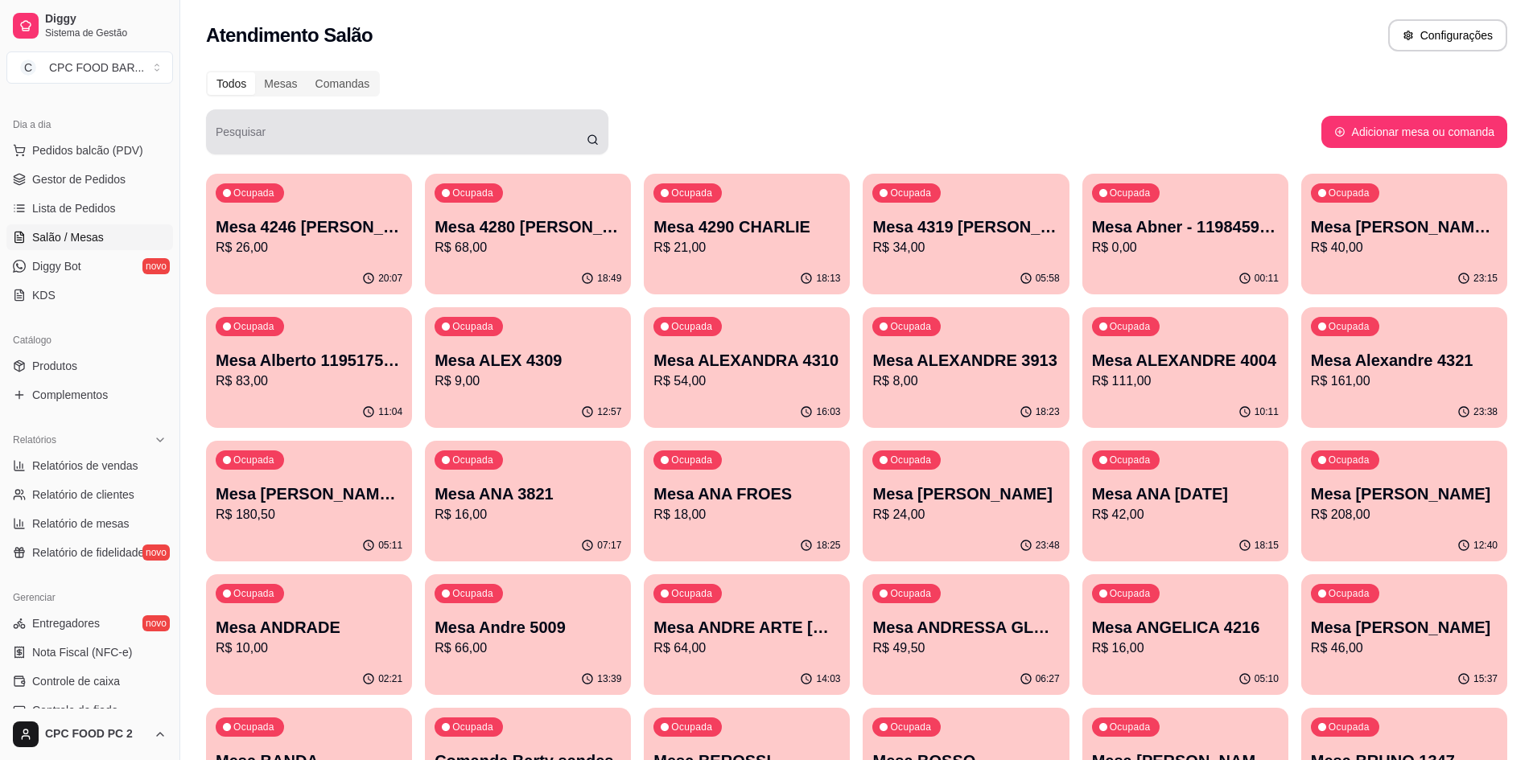
click at [419, 134] on input "Pesquisar" at bounding box center [401, 138] width 371 height 16
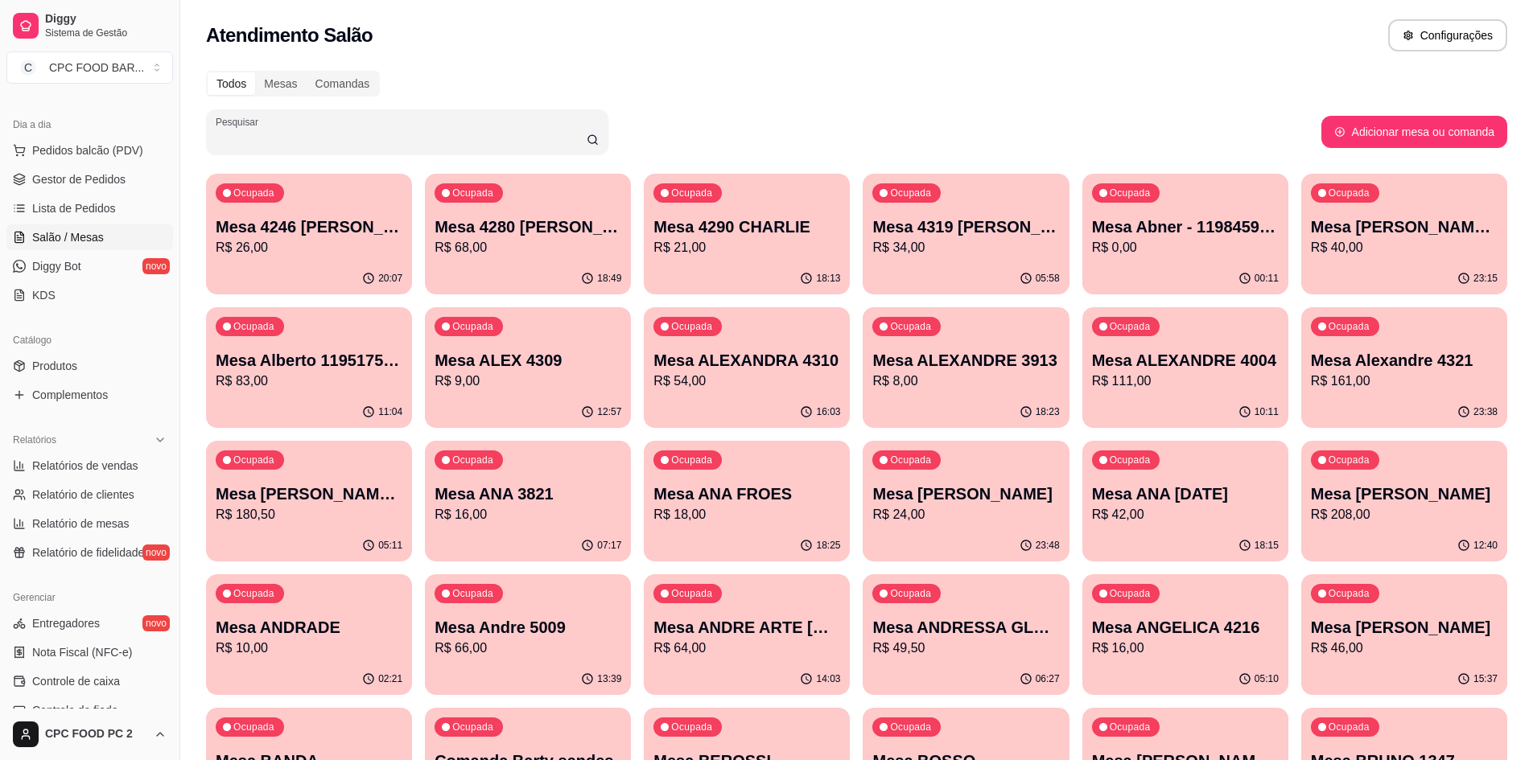
click at [419, 134] on input "Pesquisar" at bounding box center [401, 138] width 371 height 16
click at [381, 146] on input "Pesquisar" at bounding box center [401, 138] width 371 height 16
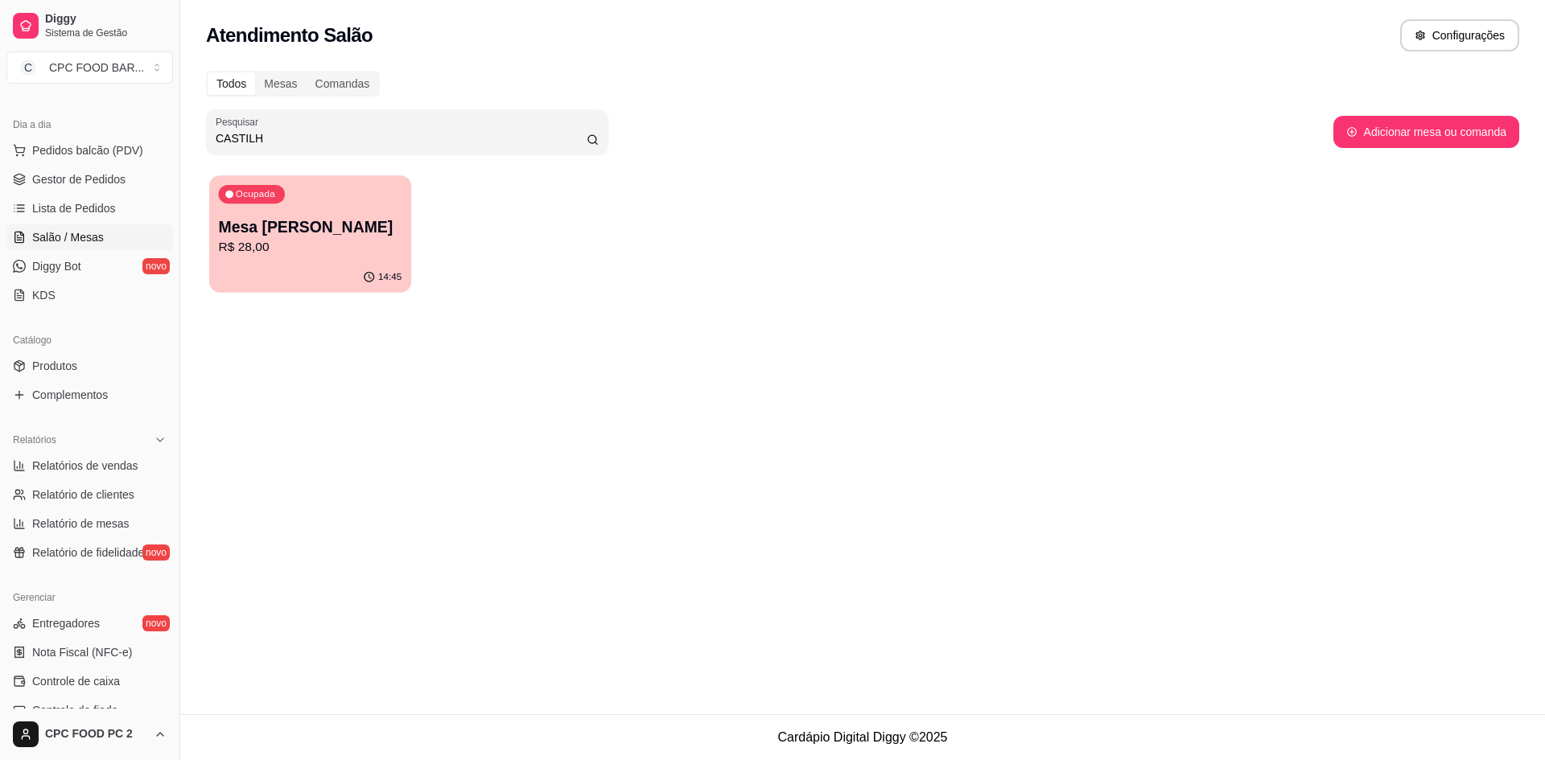
click at [330, 237] on p "Mesa [PERSON_NAME]" at bounding box center [310, 227] width 183 height 22
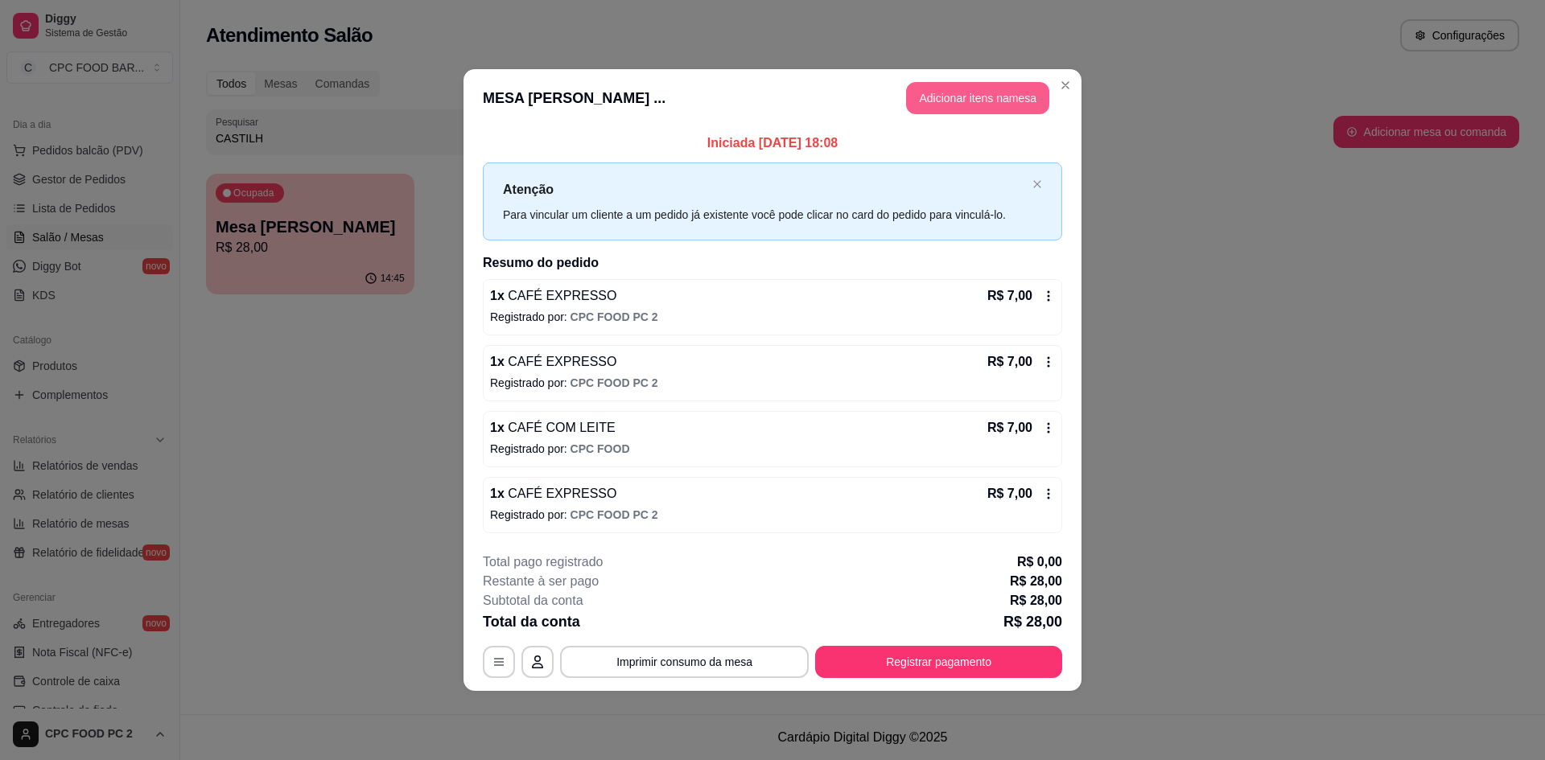
click at [945, 102] on button "Adicionar itens na mesa" at bounding box center [977, 98] width 143 height 32
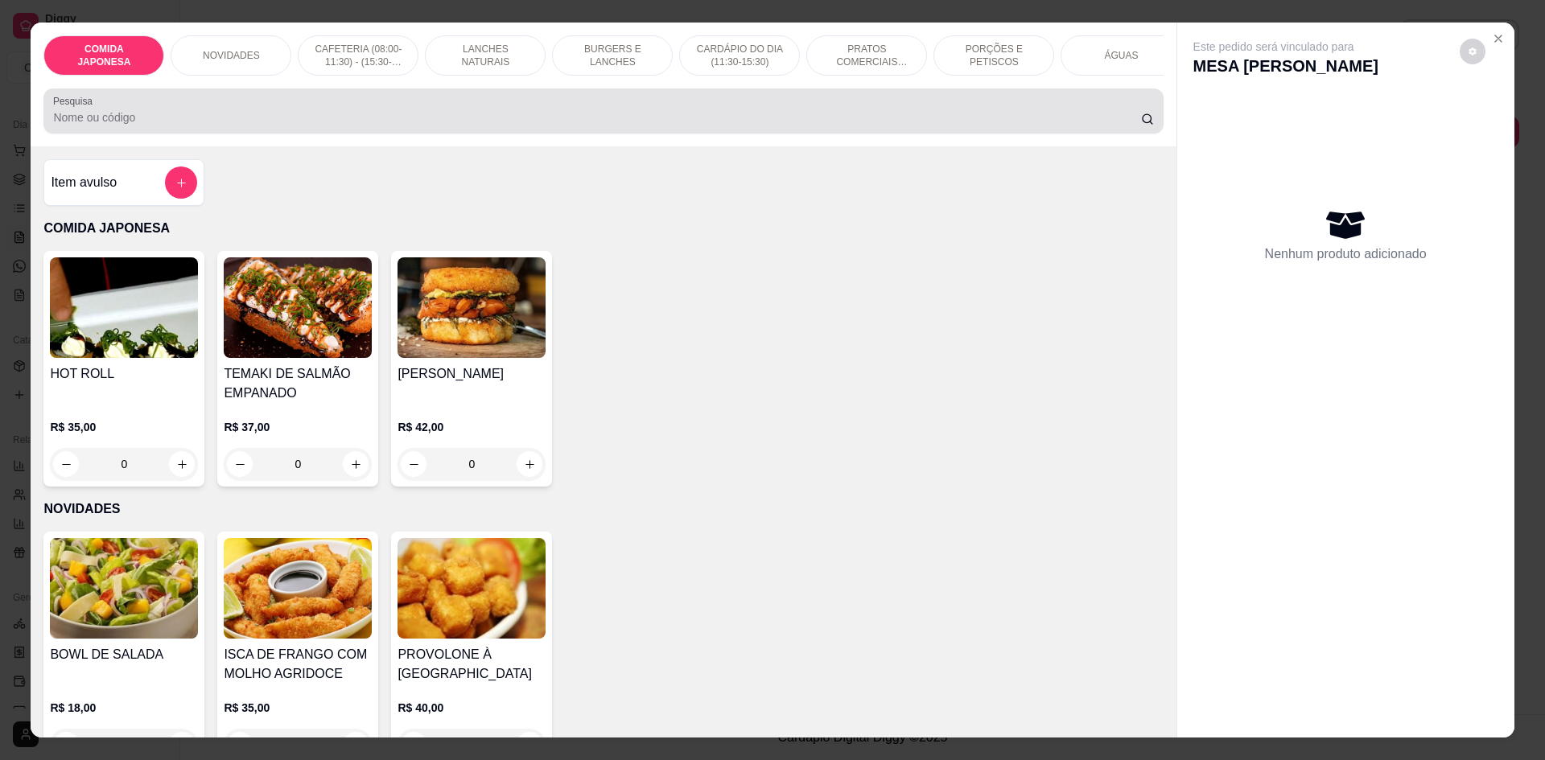
click at [686, 134] on div "Pesquisa" at bounding box center [602, 111] width 1119 height 45
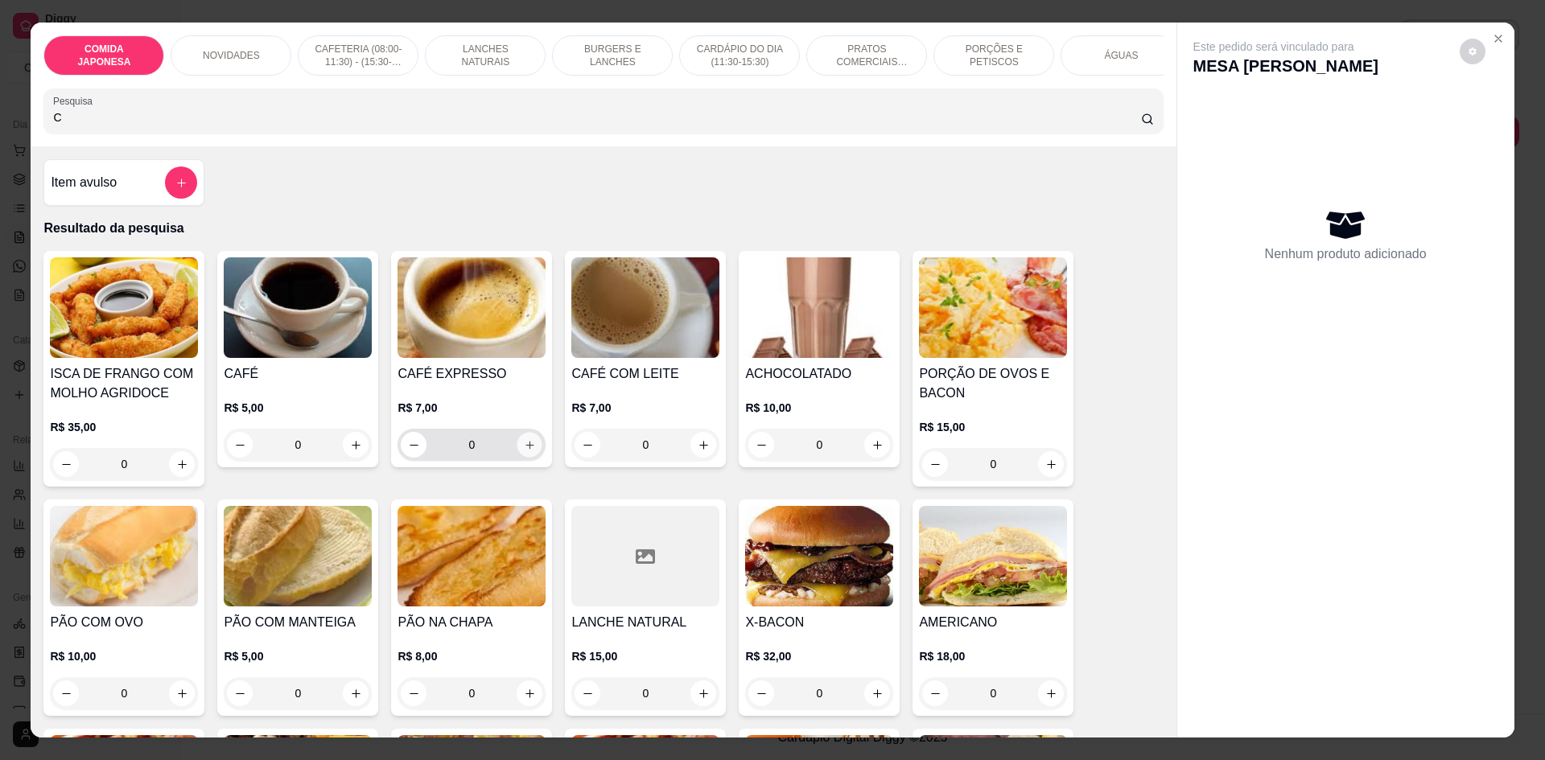
click at [524, 451] on icon "increase-product-quantity" at bounding box center [530, 445] width 12 height 12
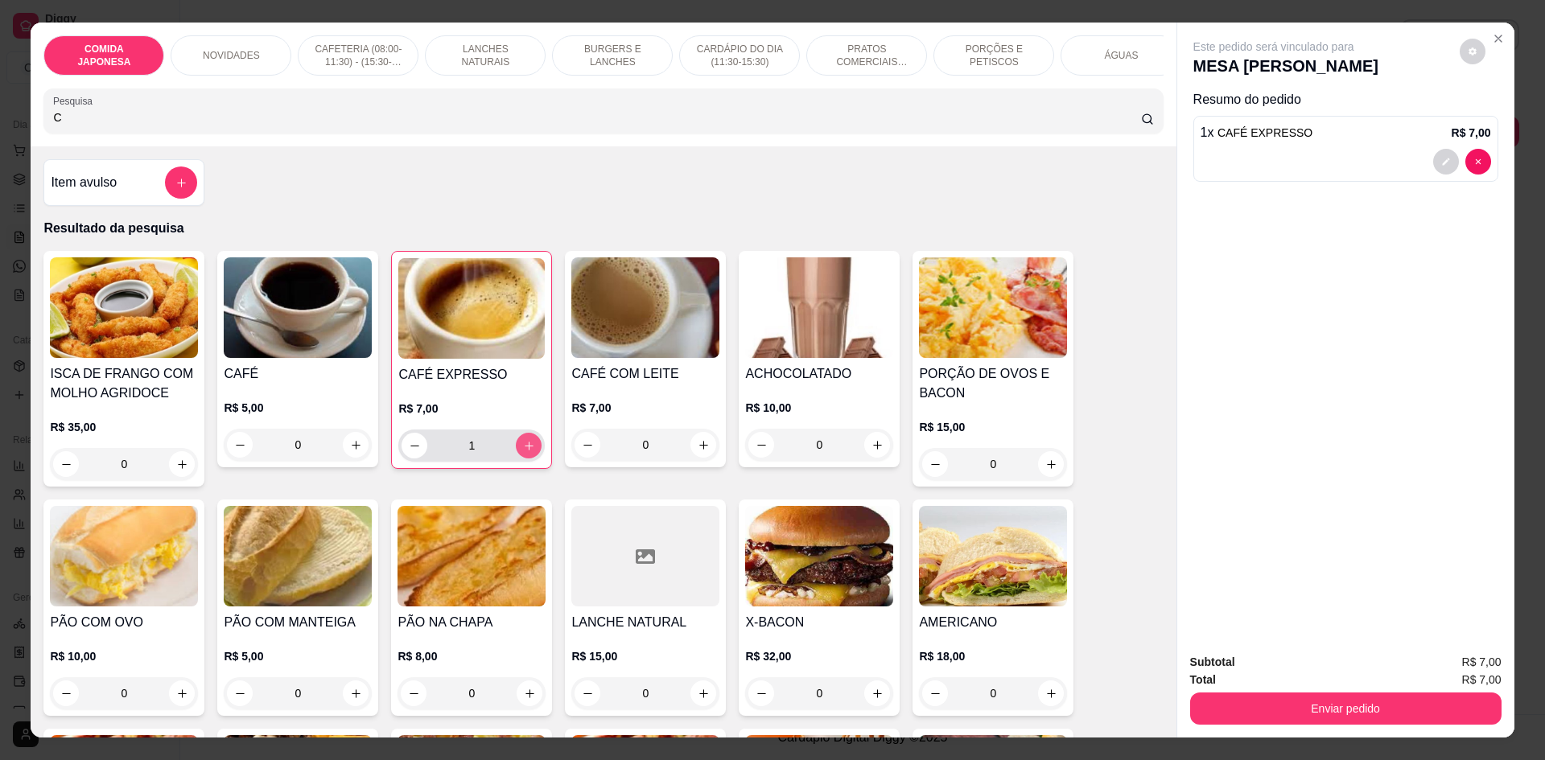
click at [523, 452] on icon "increase-product-quantity" at bounding box center [529, 446] width 12 height 12
click at [1239, 697] on button "Enviar pedido" at bounding box center [1345, 709] width 311 height 32
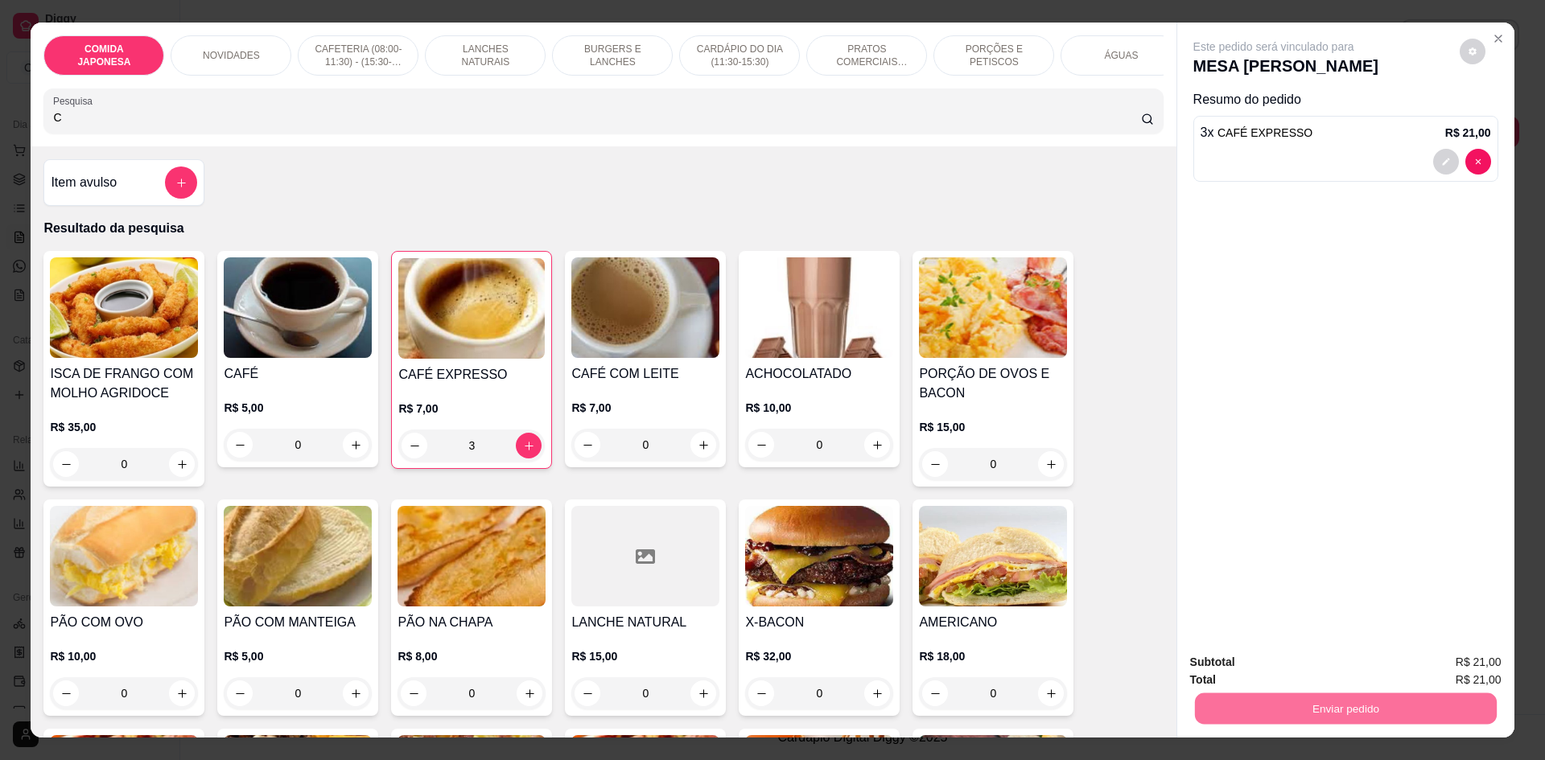
click at [1237, 671] on button "Não registrar e enviar pedido" at bounding box center [1292, 669] width 167 height 31
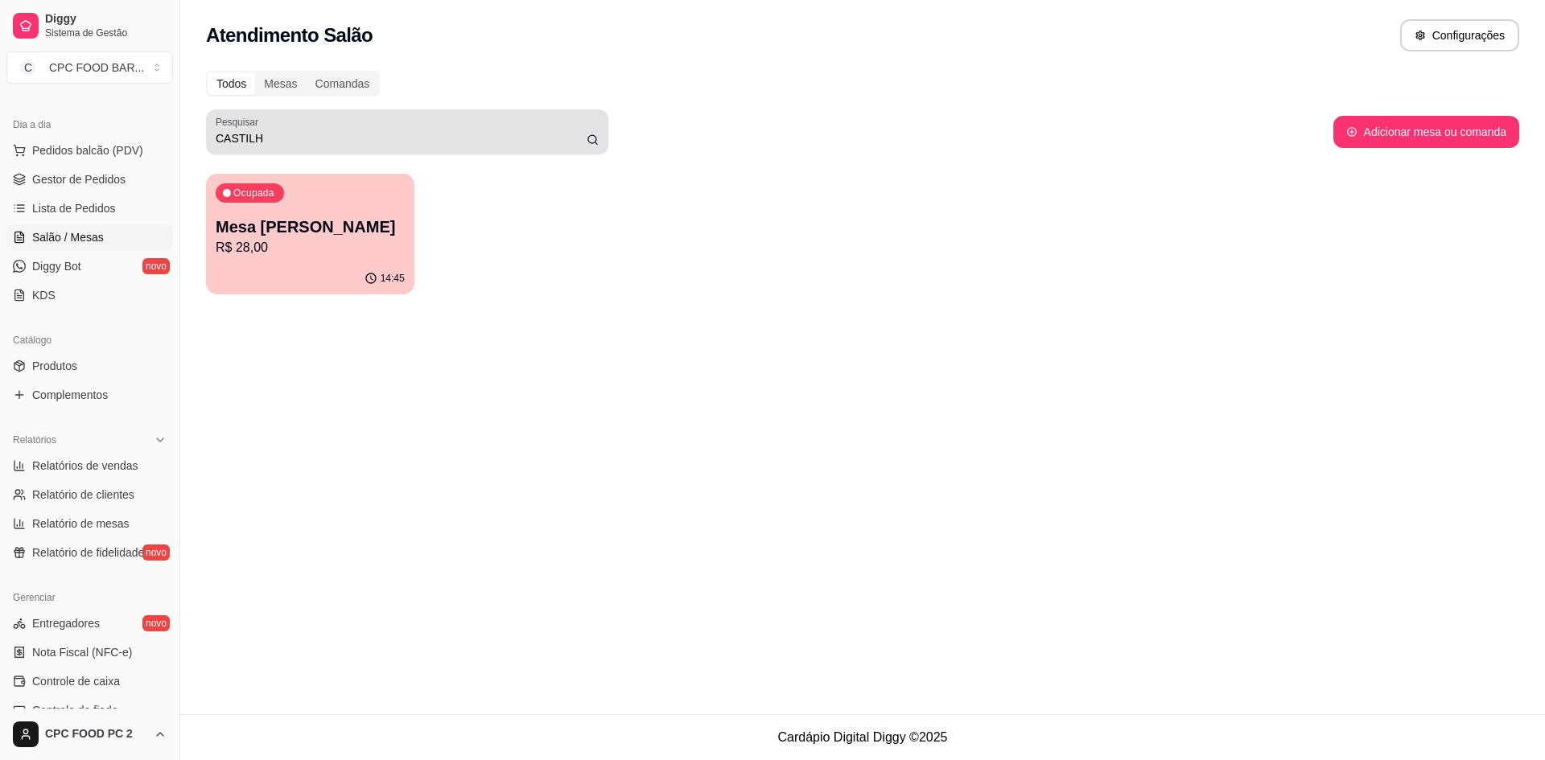
click at [290, 147] on div "CASTILH" at bounding box center [407, 132] width 383 height 32
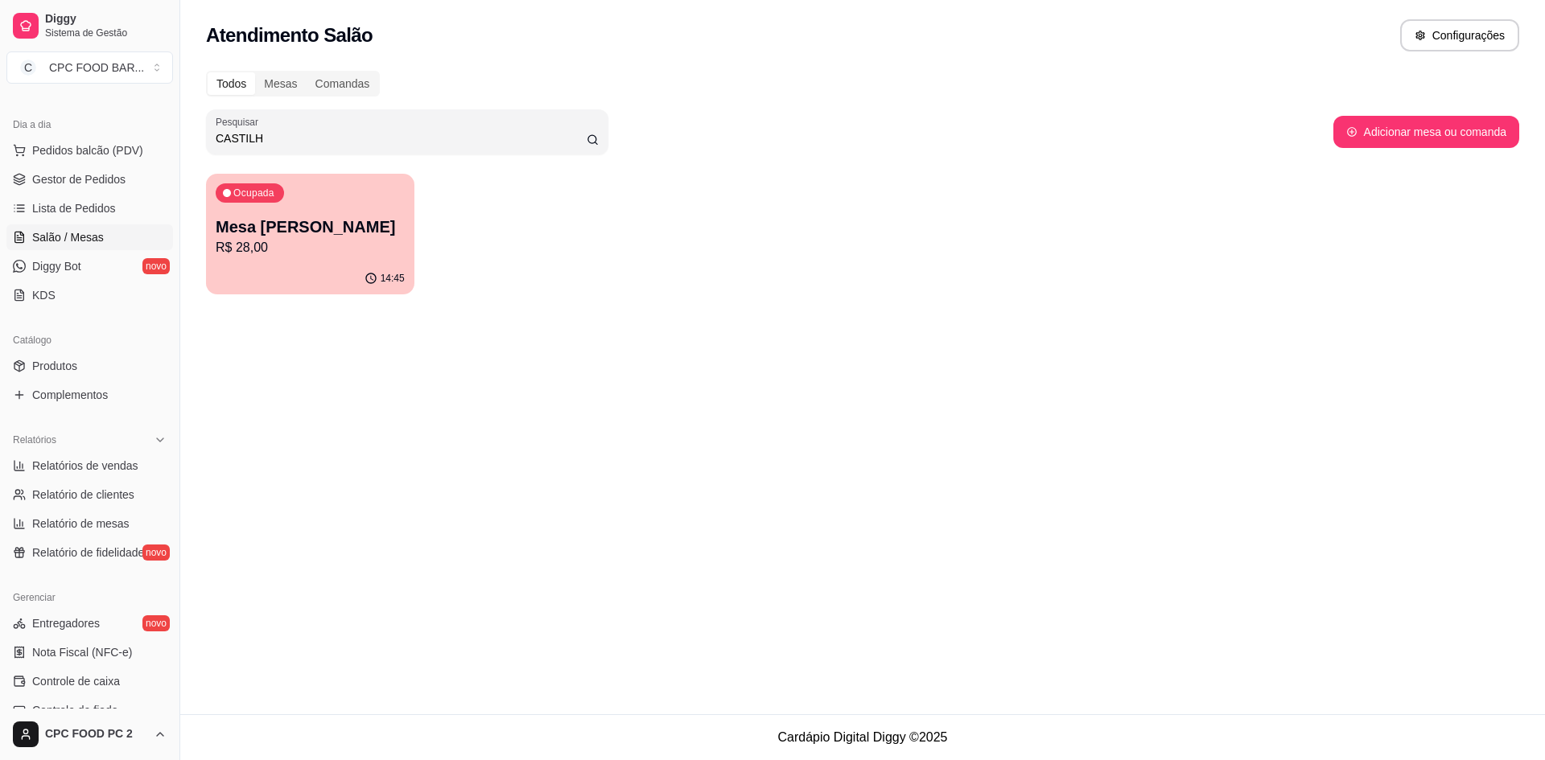
click at [292, 139] on input "CASTILH" at bounding box center [401, 138] width 371 height 16
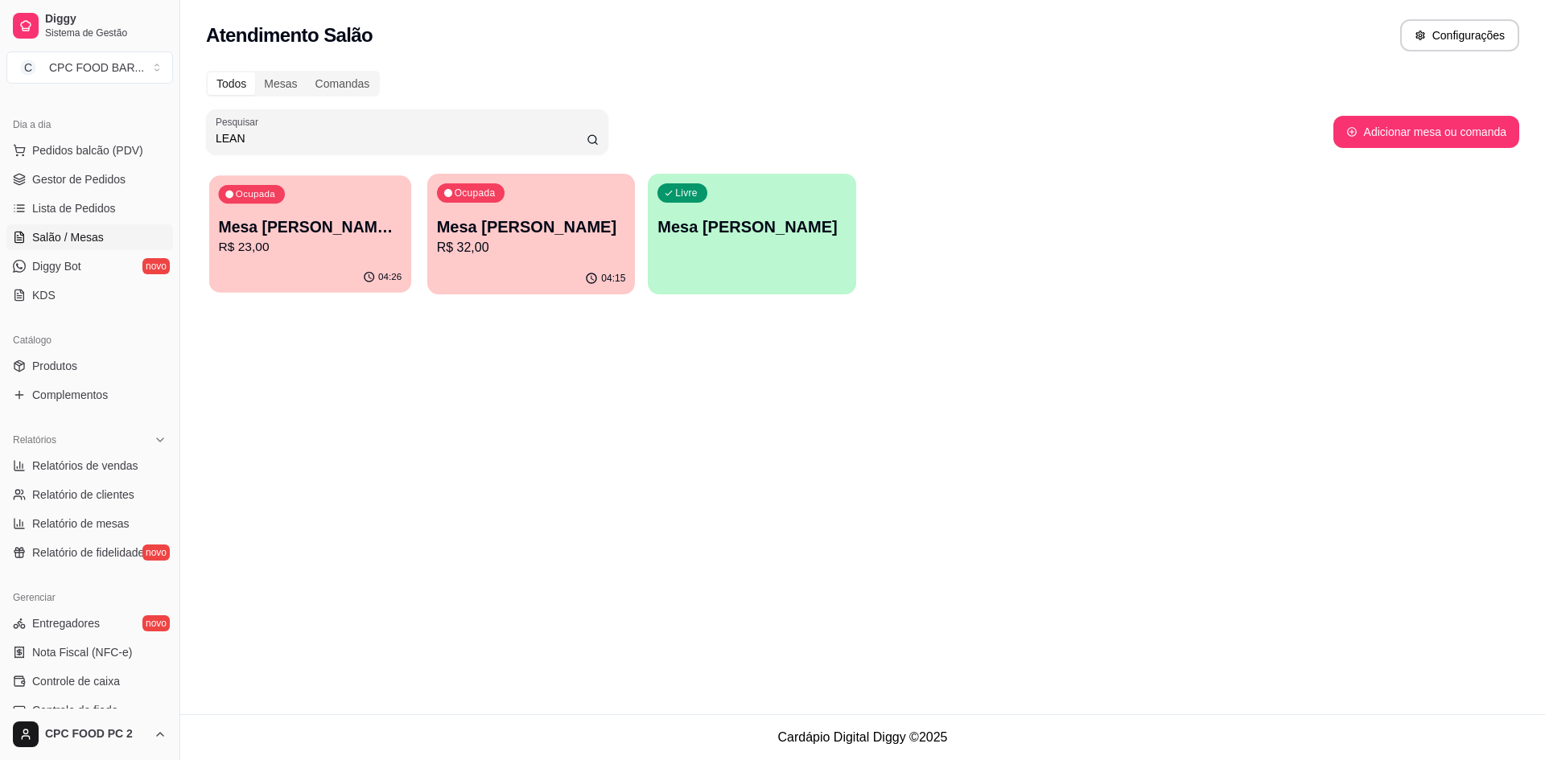
click at [279, 277] on div "04:26" at bounding box center [310, 277] width 202 height 31
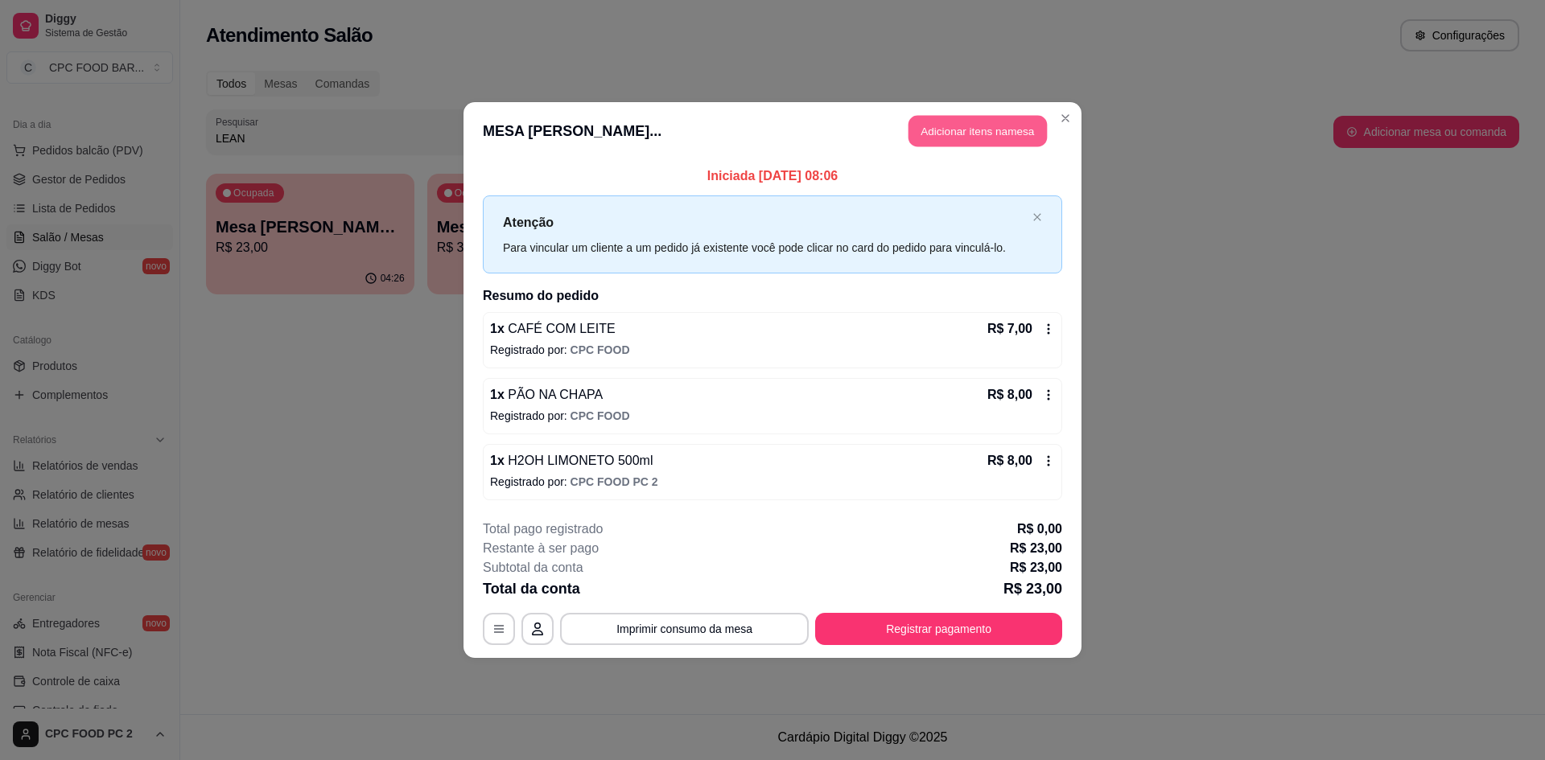
click at [970, 135] on button "Adicionar itens na mesa" at bounding box center [978, 131] width 138 height 31
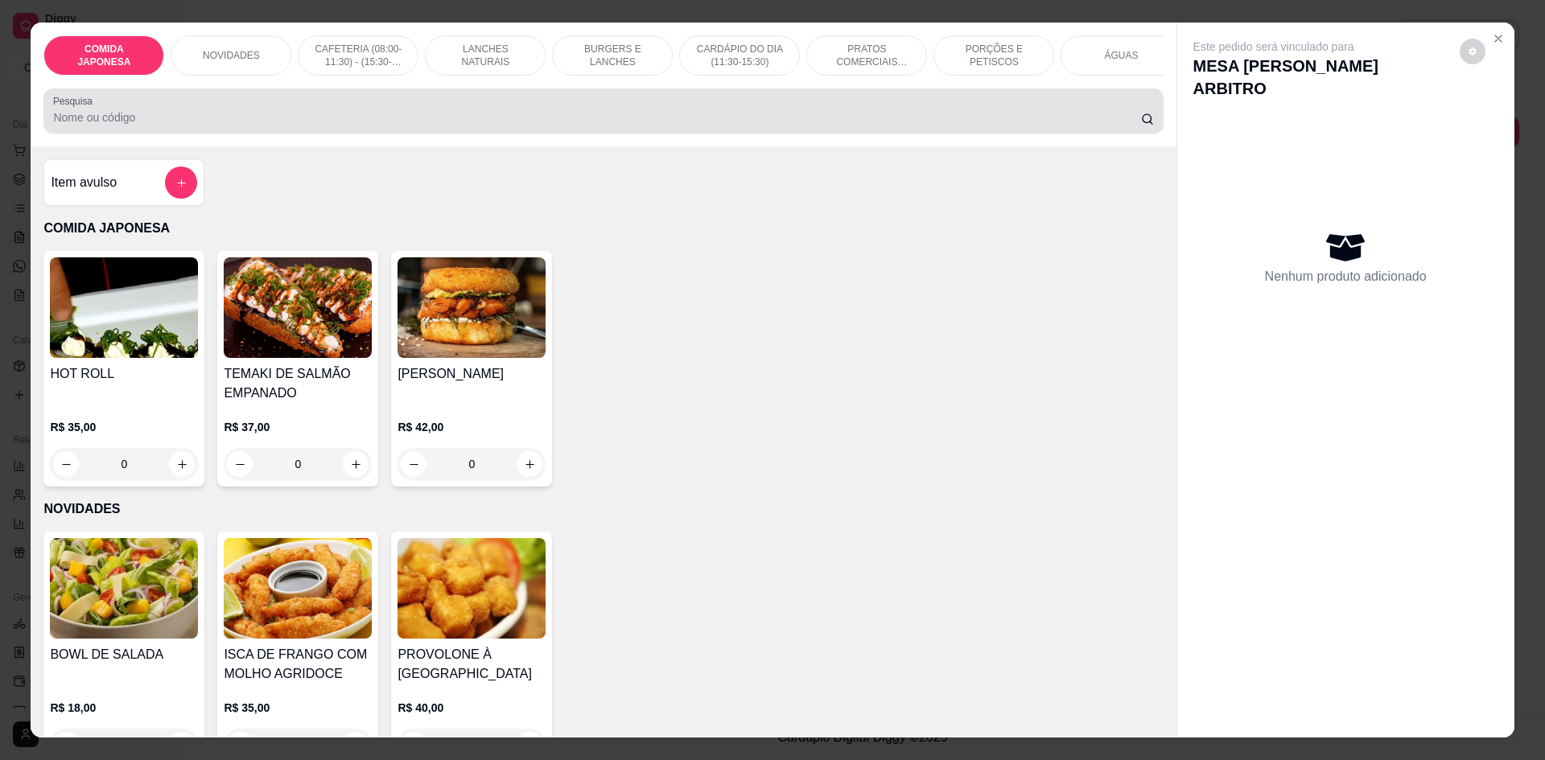
drag, startPoint x: 214, startPoint y: 134, endPoint x: 230, endPoint y: 149, distance: 21.7
click at [214, 126] on input "Pesquisa" at bounding box center [596, 117] width 1087 height 16
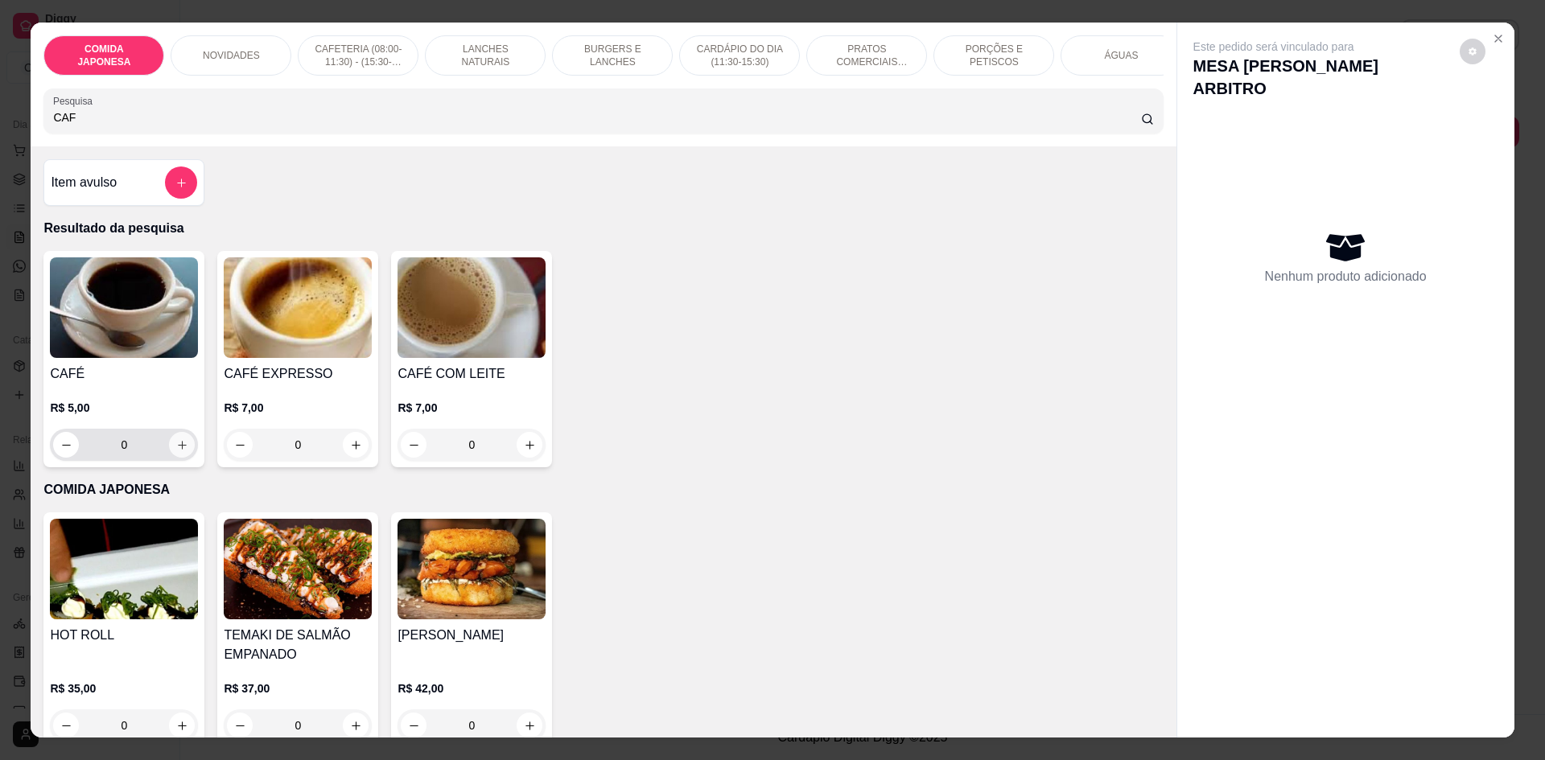
click at [171, 448] on button "increase-product-quantity" at bounding box center [182, 445] width 26 height 26
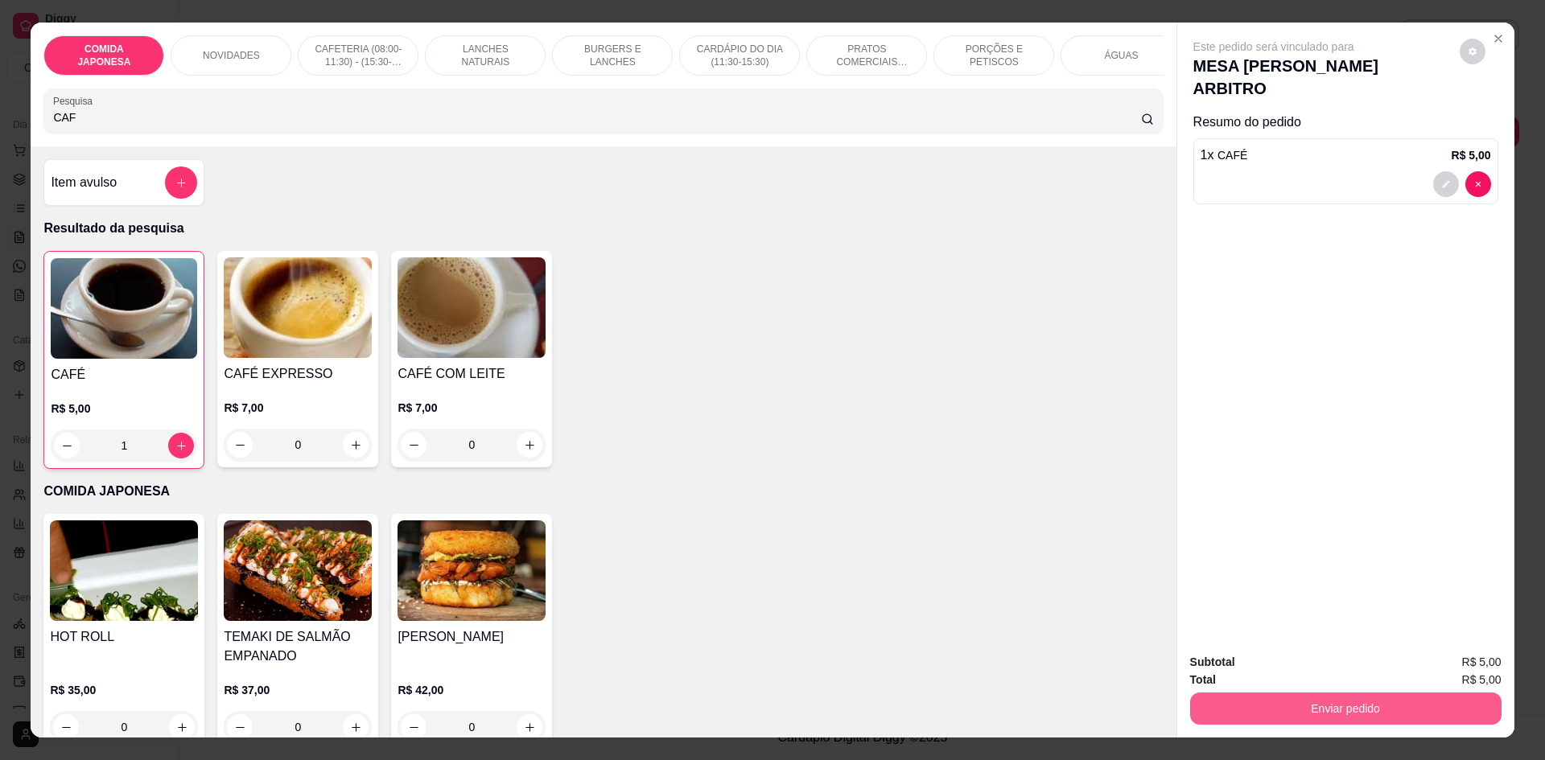
click at [1369, 714] on button "Enviar pedido" at bounding box center [1345, 709] width 311 height 32
click at [1333, 674] on button "Não registrar e enviar pedido" at bounding box center [1292, 669] width 167 height 31
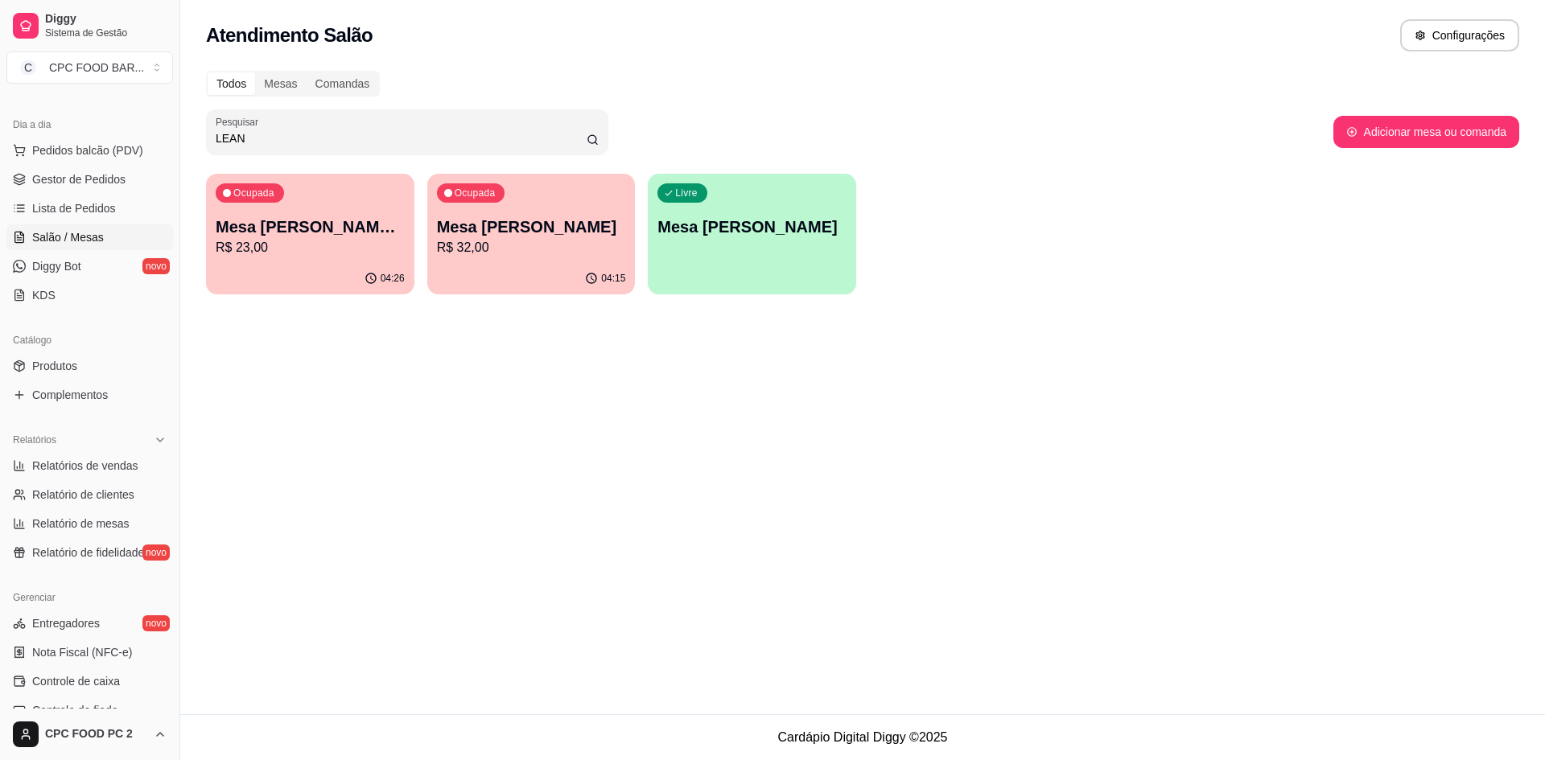
click at [359, 139] on input "LEAN" at bounding box center [401, 138] width 371 height 16
click at [359, 138] on input "LEAN" at bounding box center [401, 138] width 371 height 16
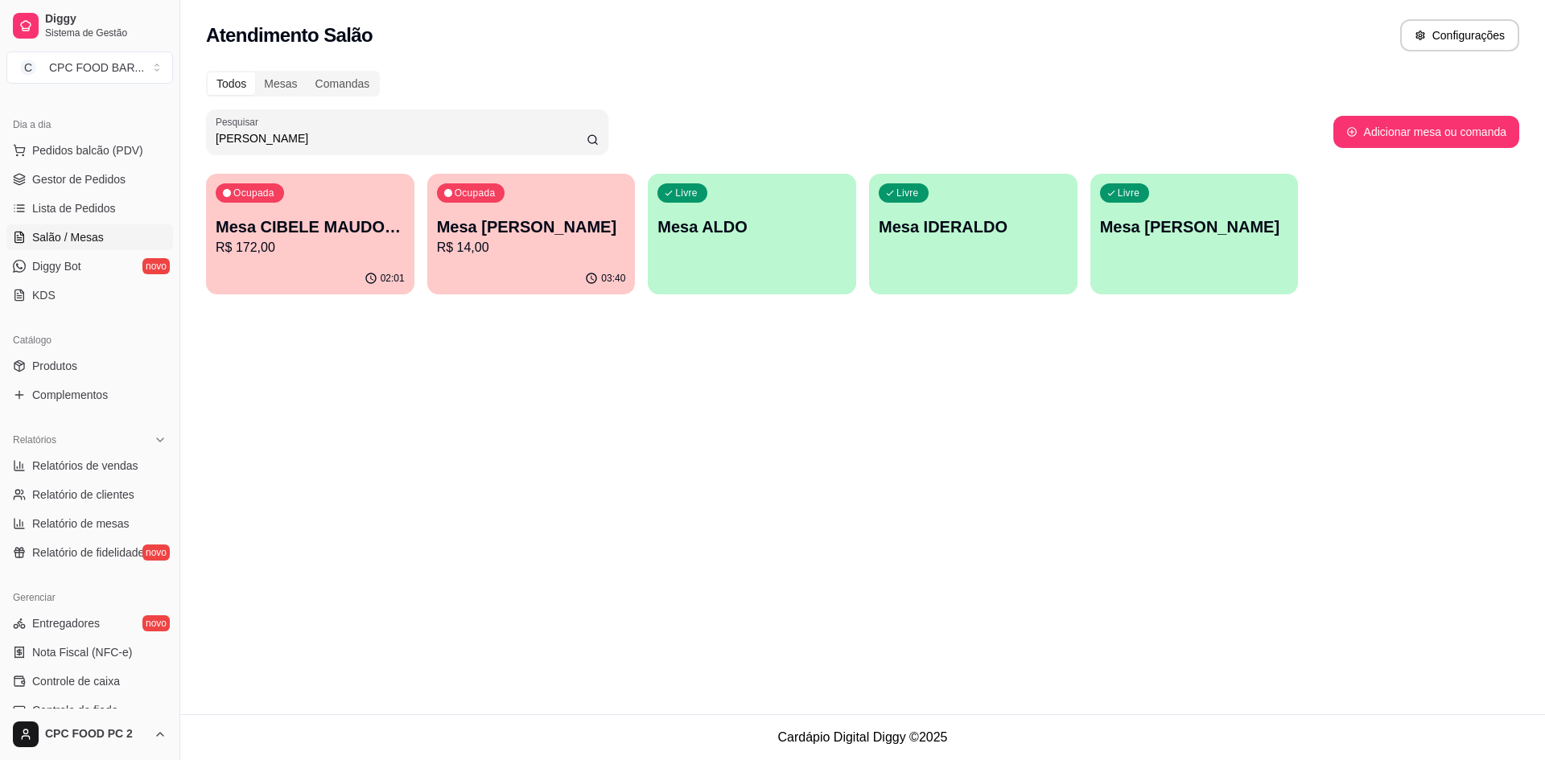
click at [760, 266] on div "Livre Mesa ALDO" at bounding box center [752, 224] width 208 height 101
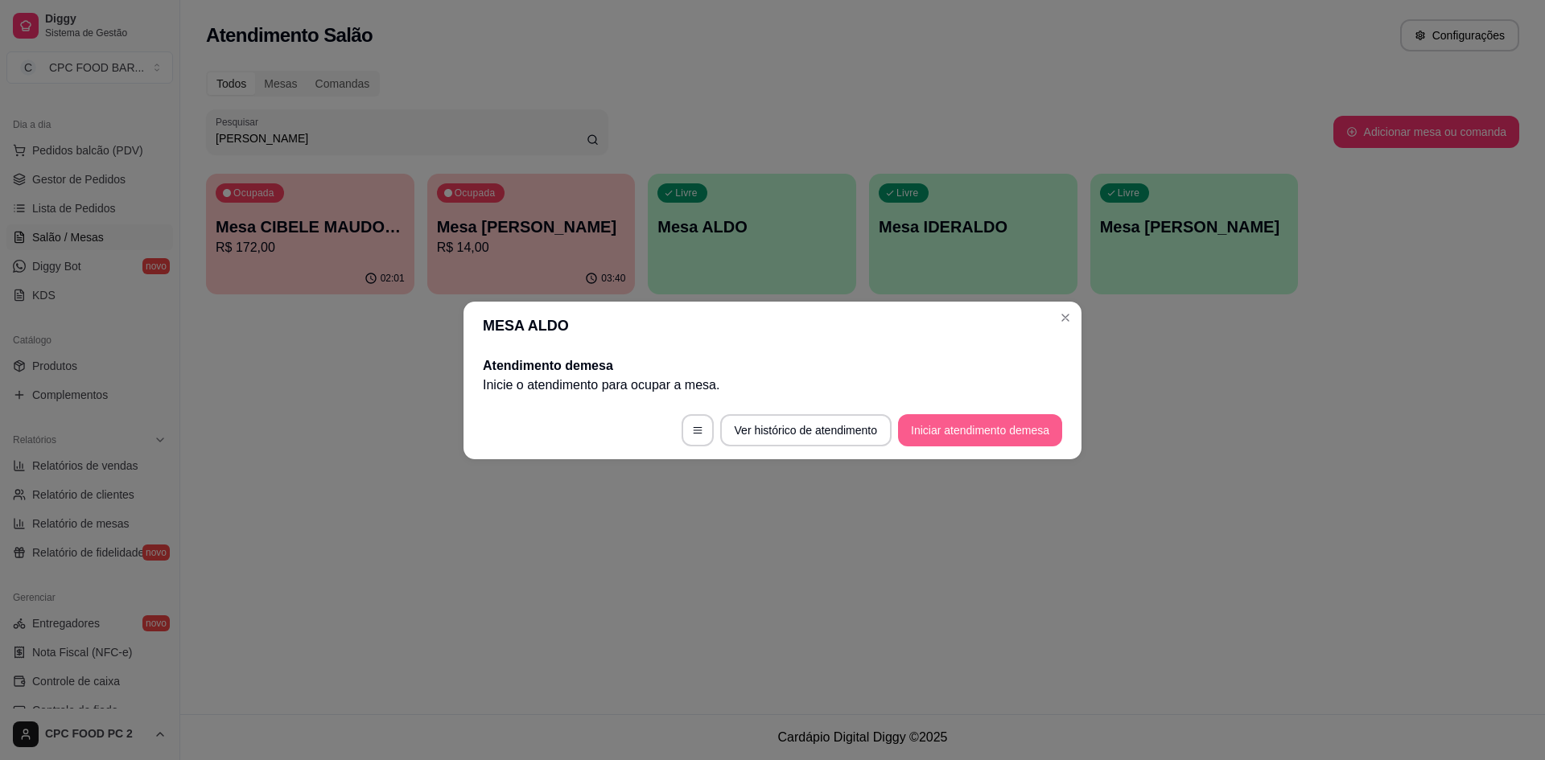
click at [988, 438] on button "Iniciar atendimento de mesa" at bounding box center [980, 430] width 164 height 32
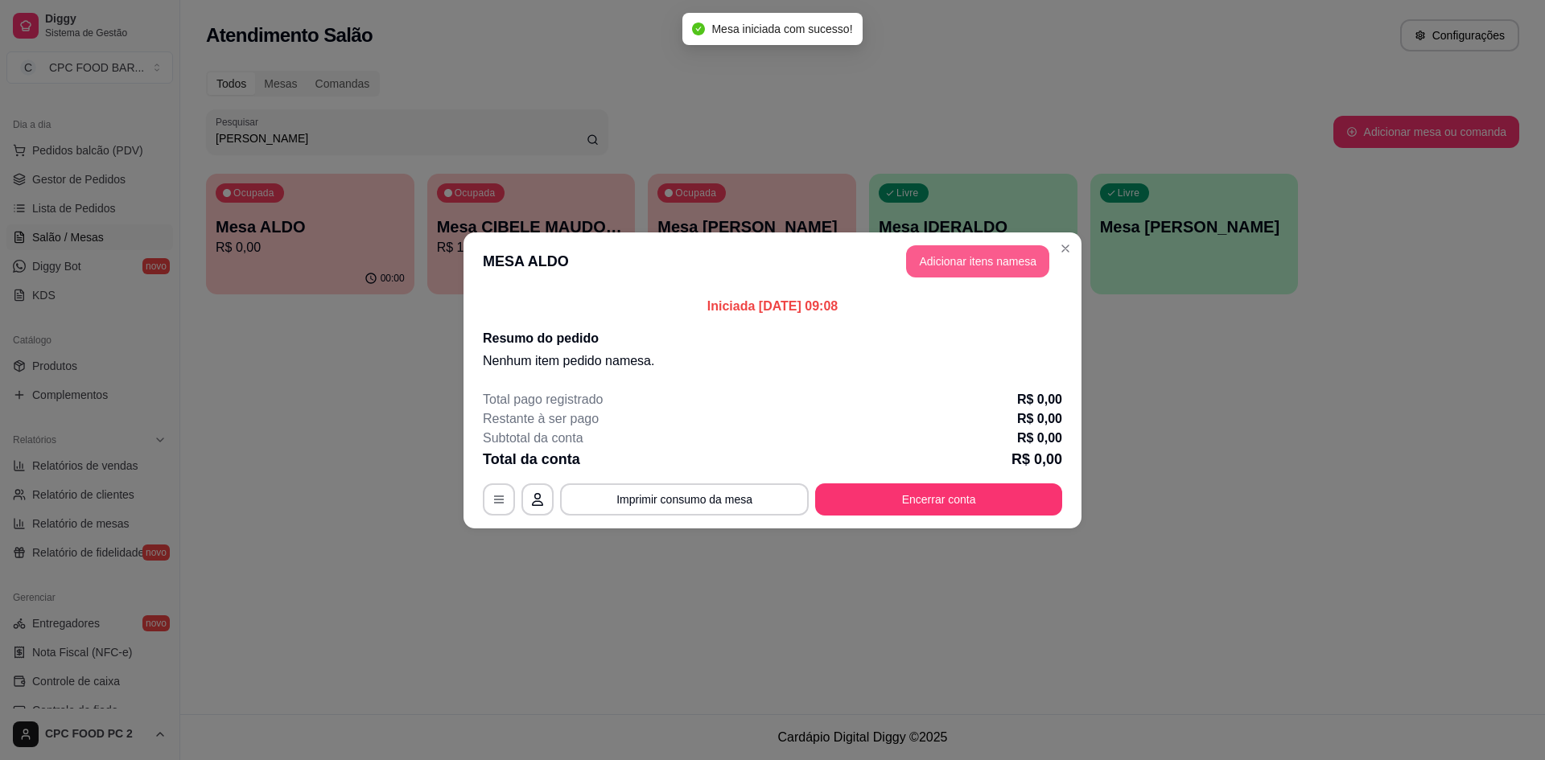
click at [969, 271] on button "Adicionar itens na mesa" at bounding box center [977, 261] width 143 height 32
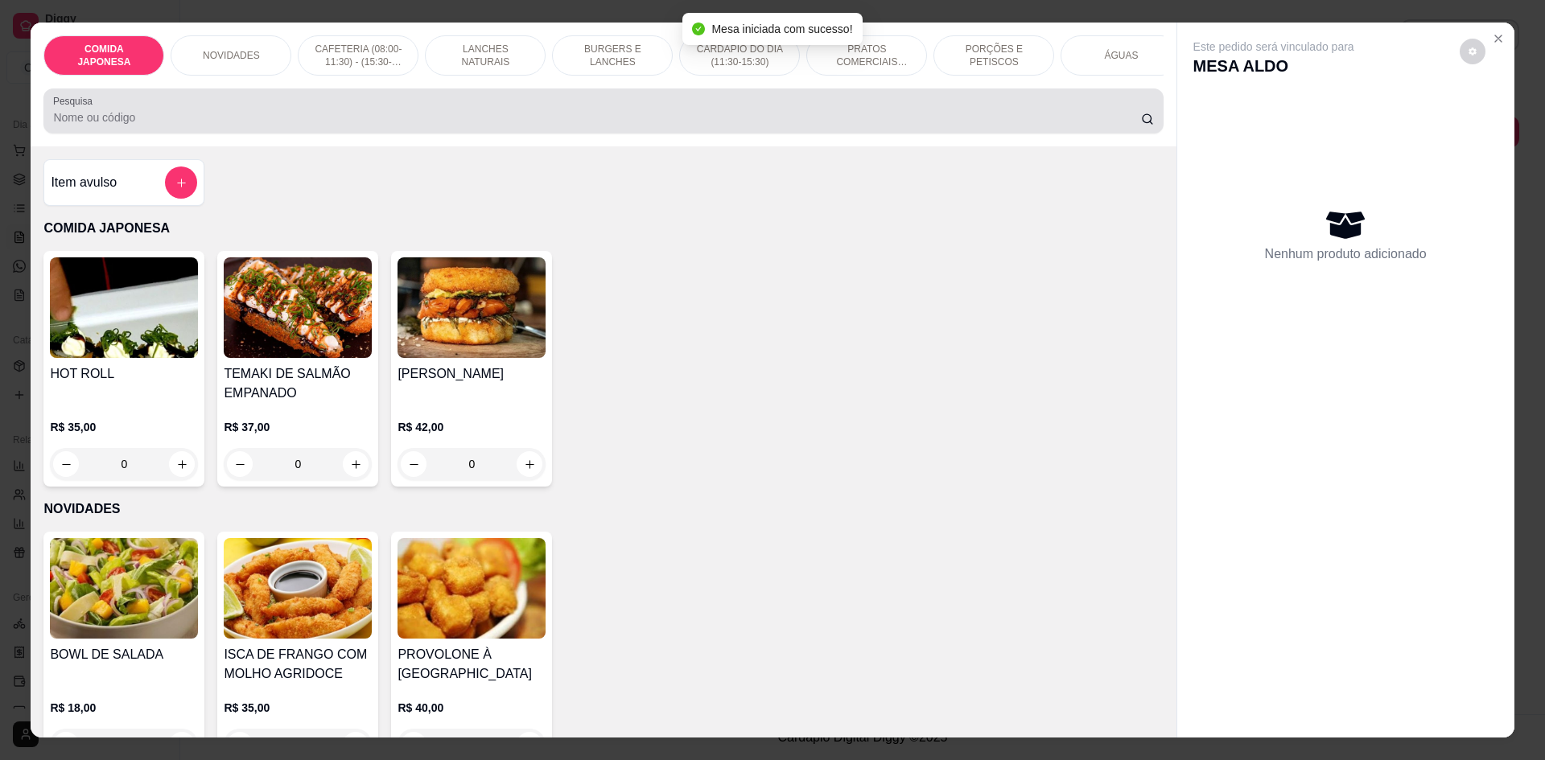
click at [422, 134] on div "Pesquisa" at bounding box center [602, 111] width 1119 height 45
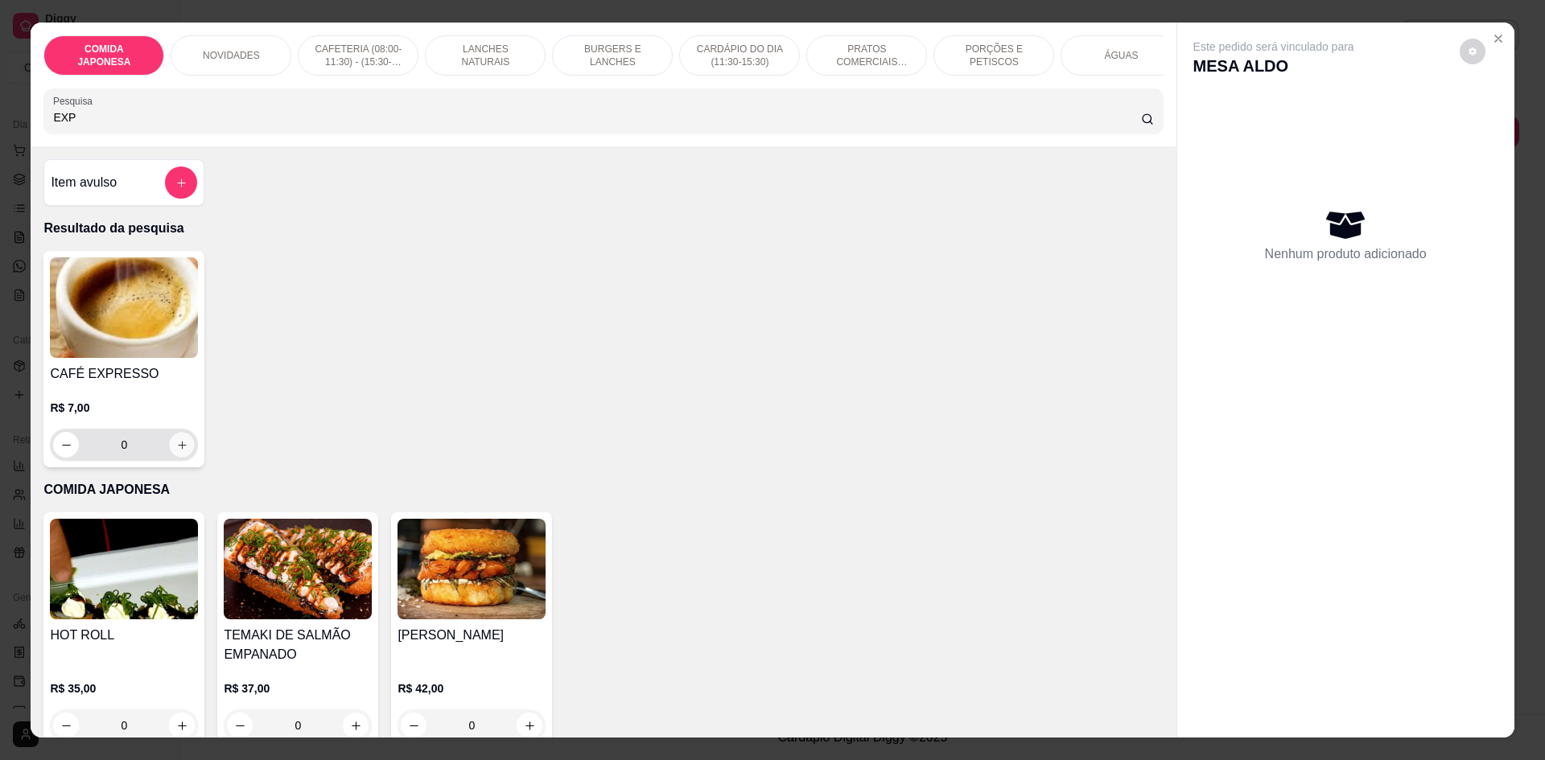
click at [178, 449] on icon "increase-product-quantity" at bounding box center [182, 445] width 8 height 8
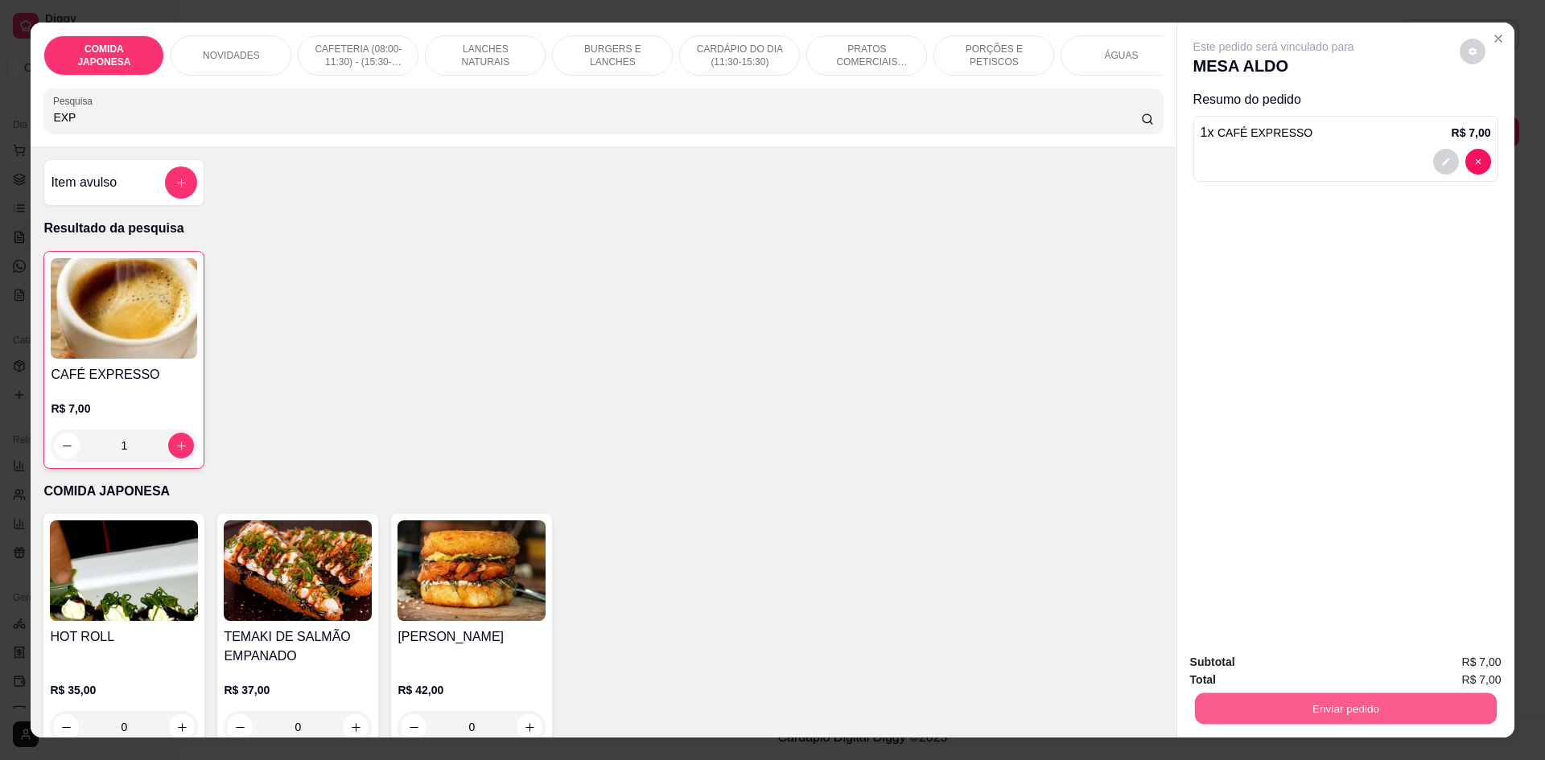
click at [1234, 701] on button "Enviar pedido" at bounding box center [1345, 708] width 302 height 31
click at [1247, 679] on button "Não registrar e enviar pedido" at bounding box center [1292, 669] width 163 height 30
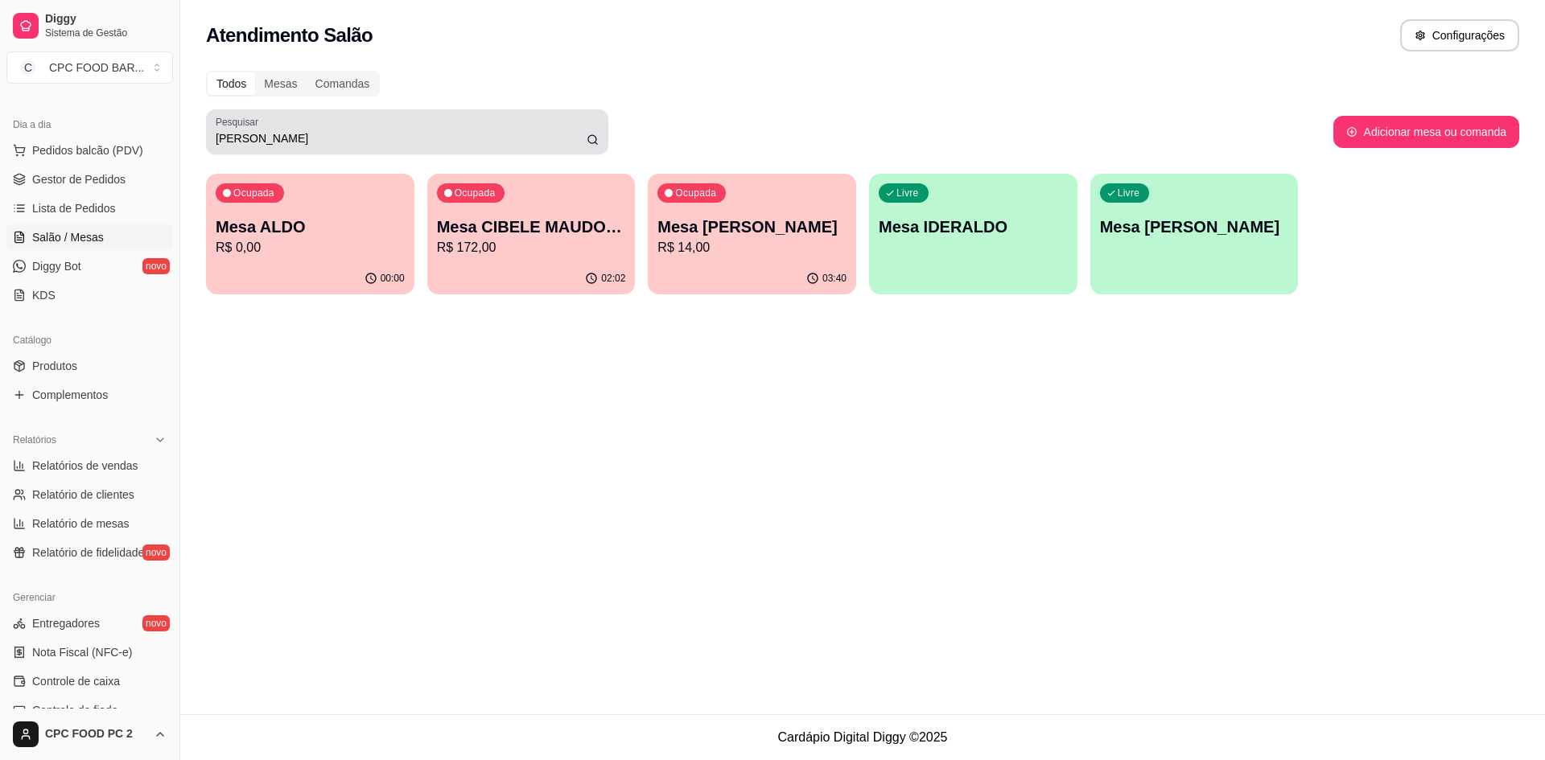
click at [268, 137] on input "ALDO" at bounding box center [401, 138] width 371 height 16
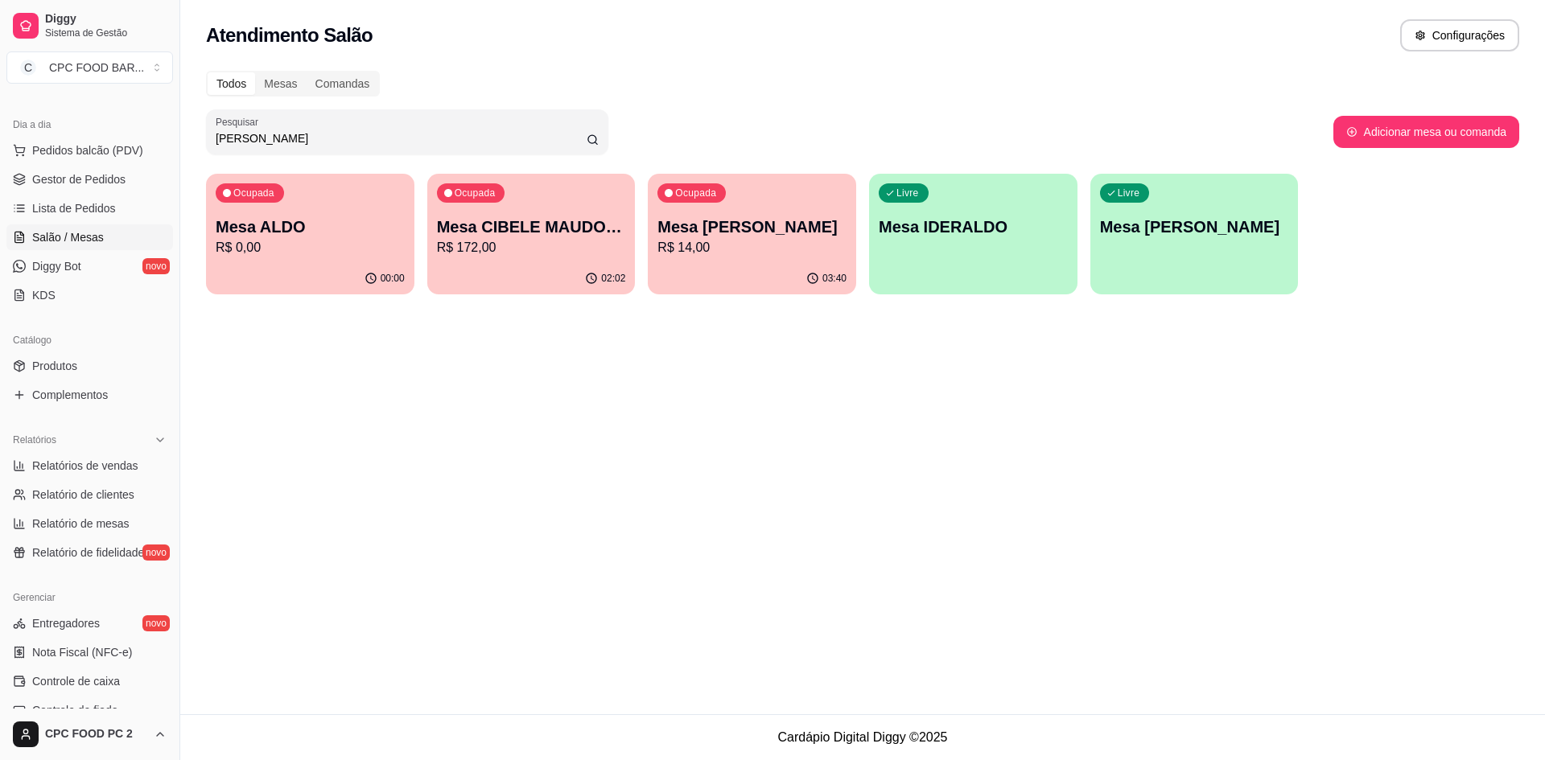
click at [270, 137] on input "ALDO" at bounding box center [401, 138] width 371 height 16
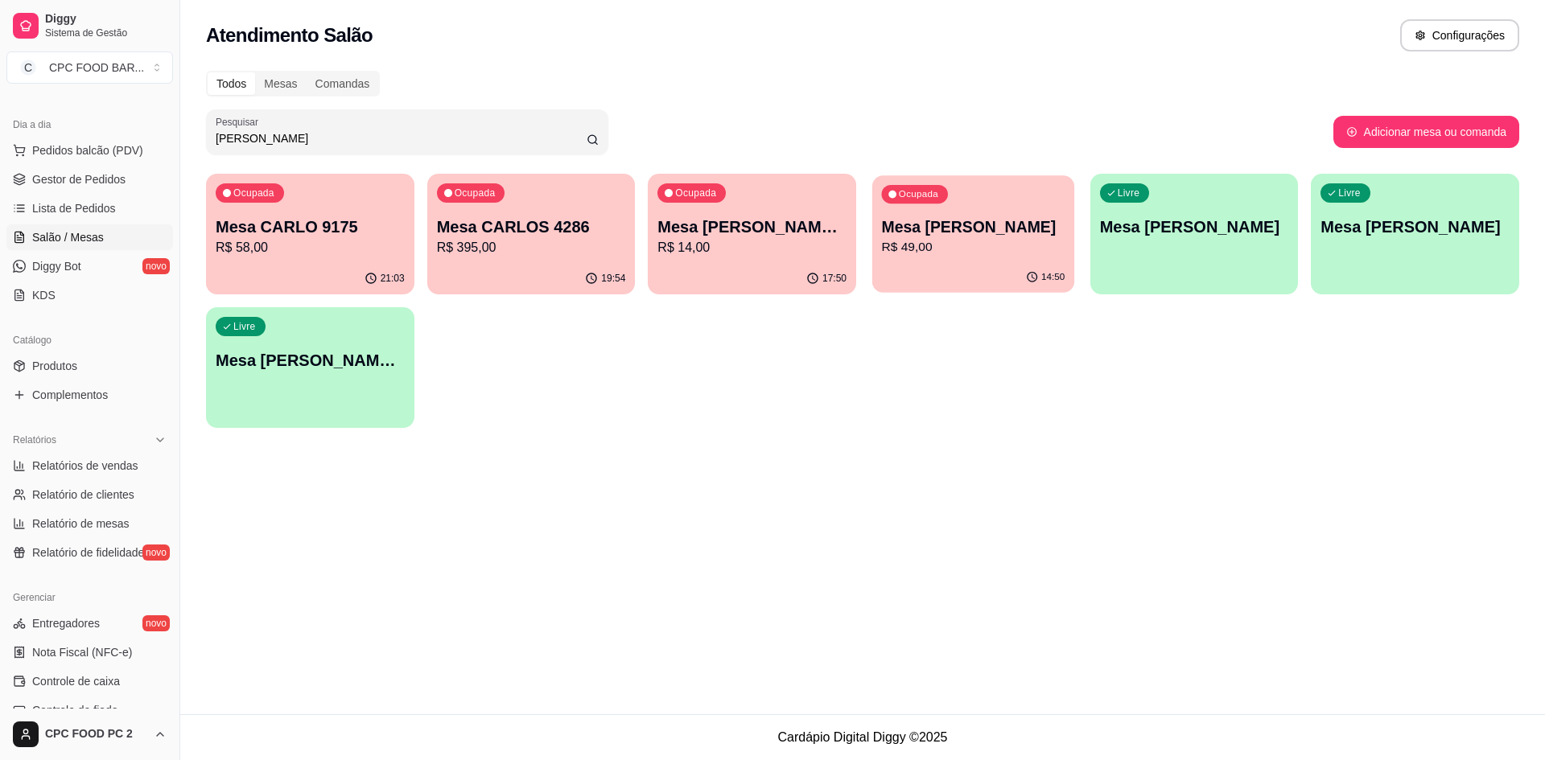
click at [983, 270] on div "14:50" at bounding box center [973, 277] width 202 height 31
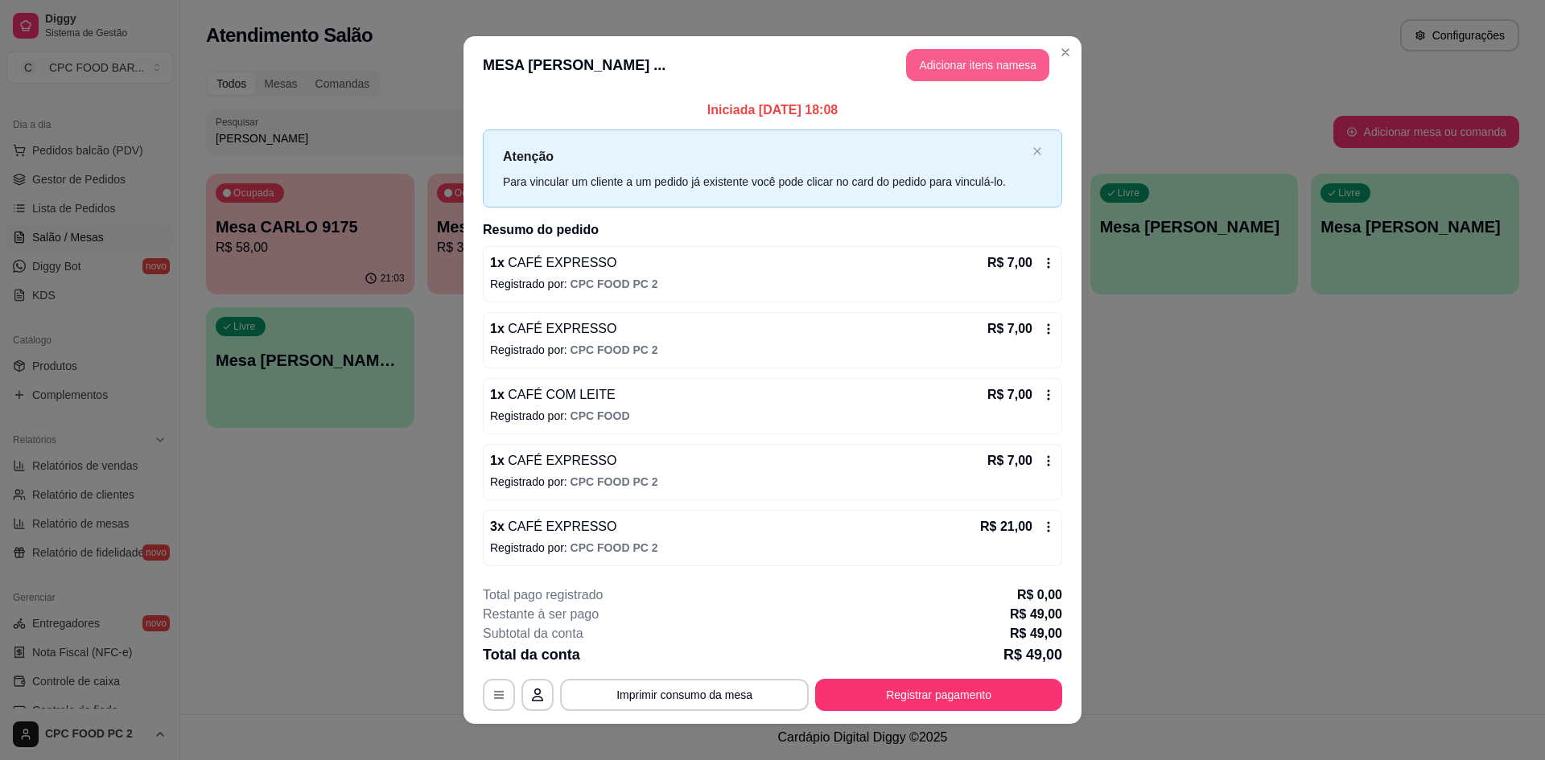
click at [978, 61] on button "Adicionar itens na mesa" at bounding box center [977, 65] width 143 height 32
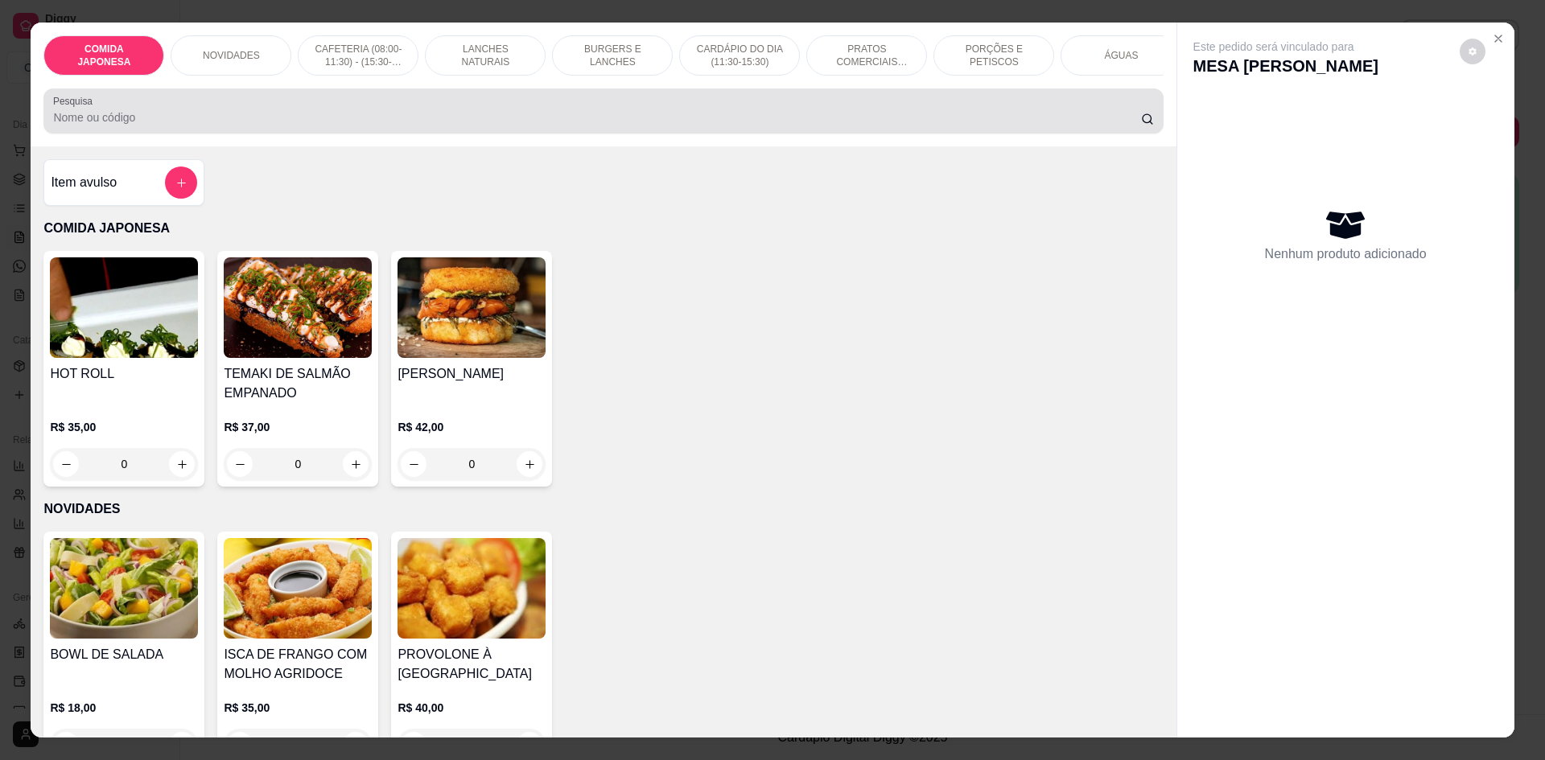
click at [352, 119] on div at bounding box center [603, 111] width 1100 height 32
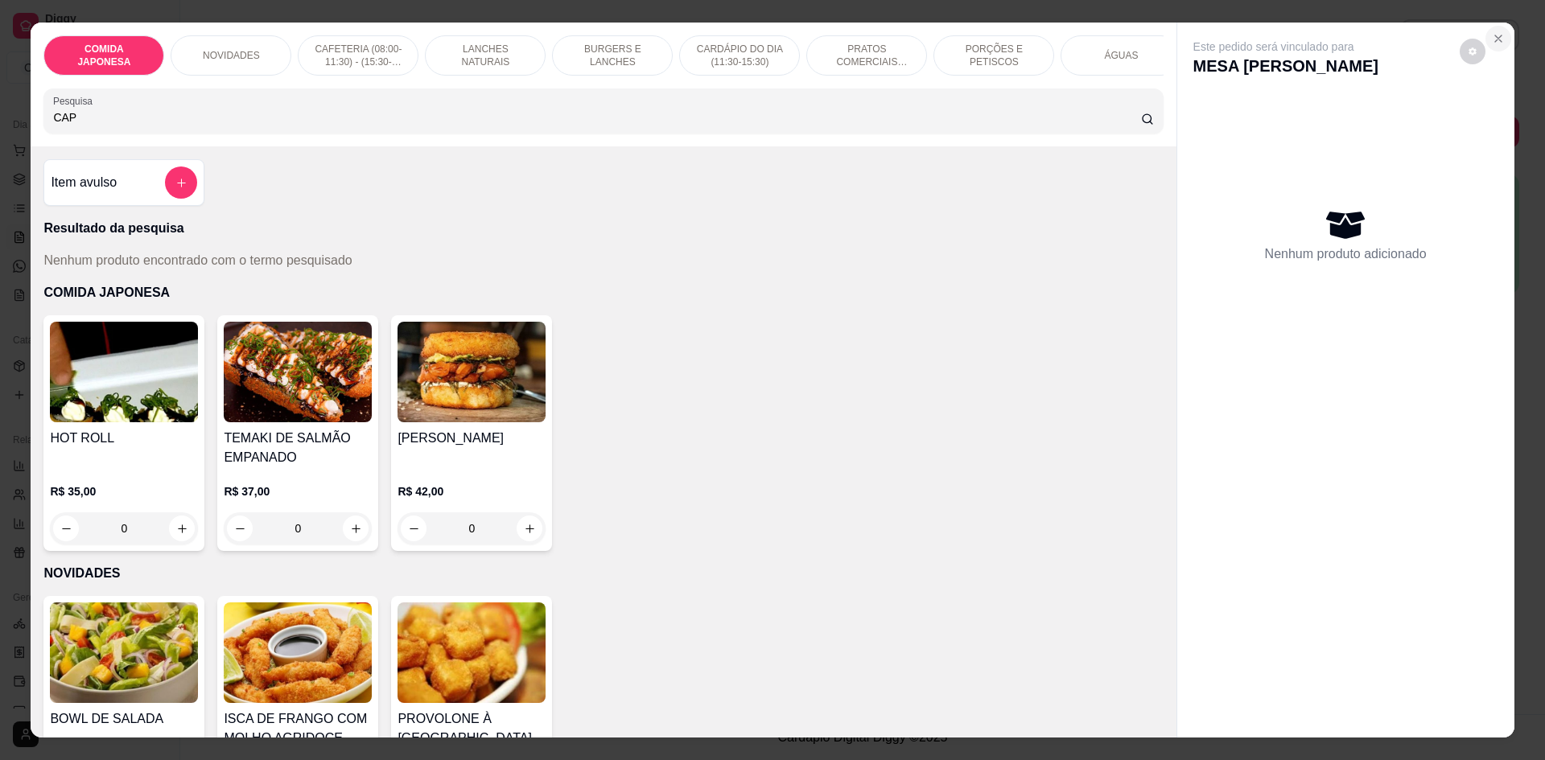
click at [1486, 47] on button "Close" at bounding box center [1499, 39] width 26 height 26
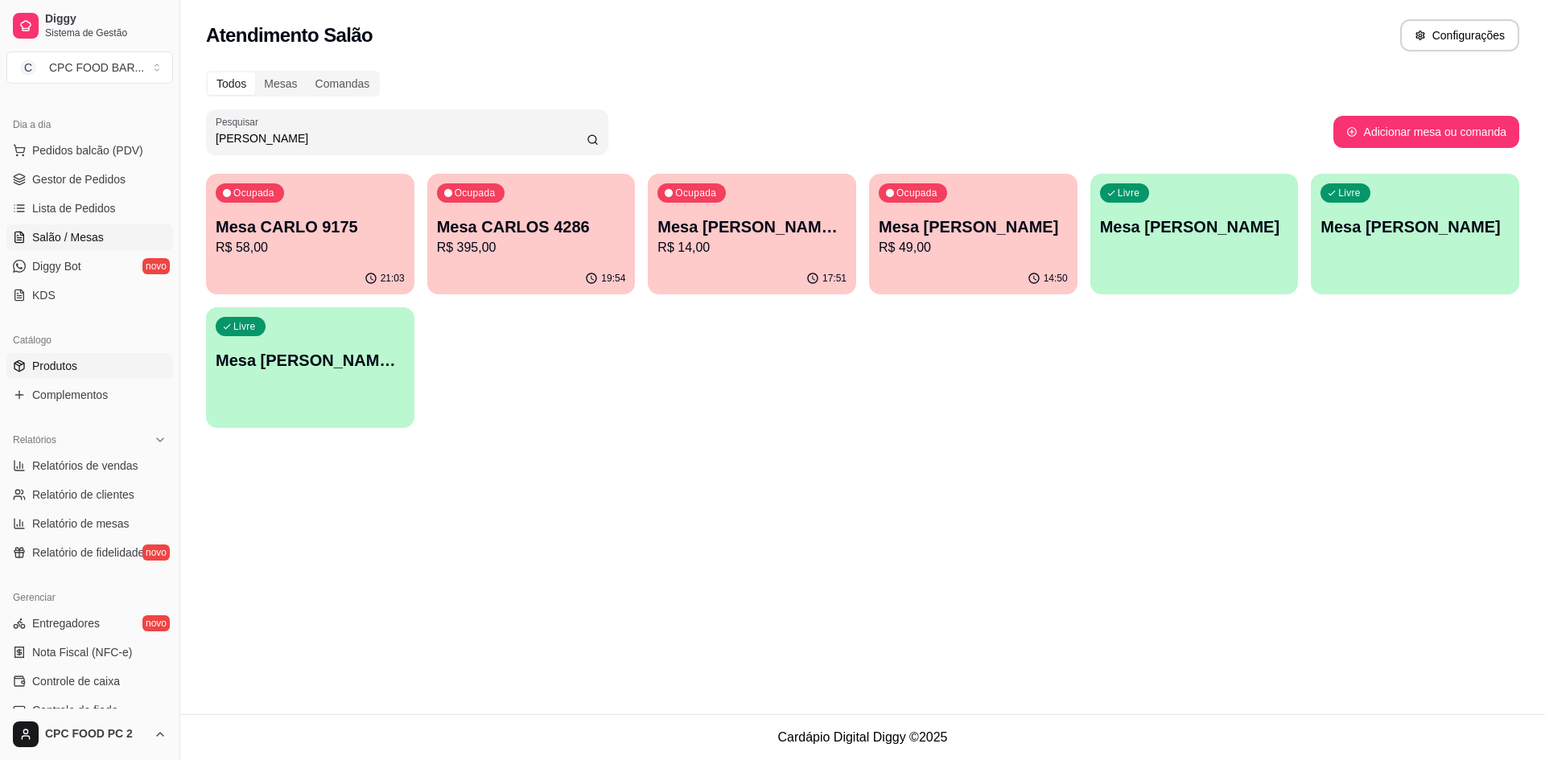
click at [59, 368] on span "Produtos" at bounding box center [54, 366] width 45 height 16
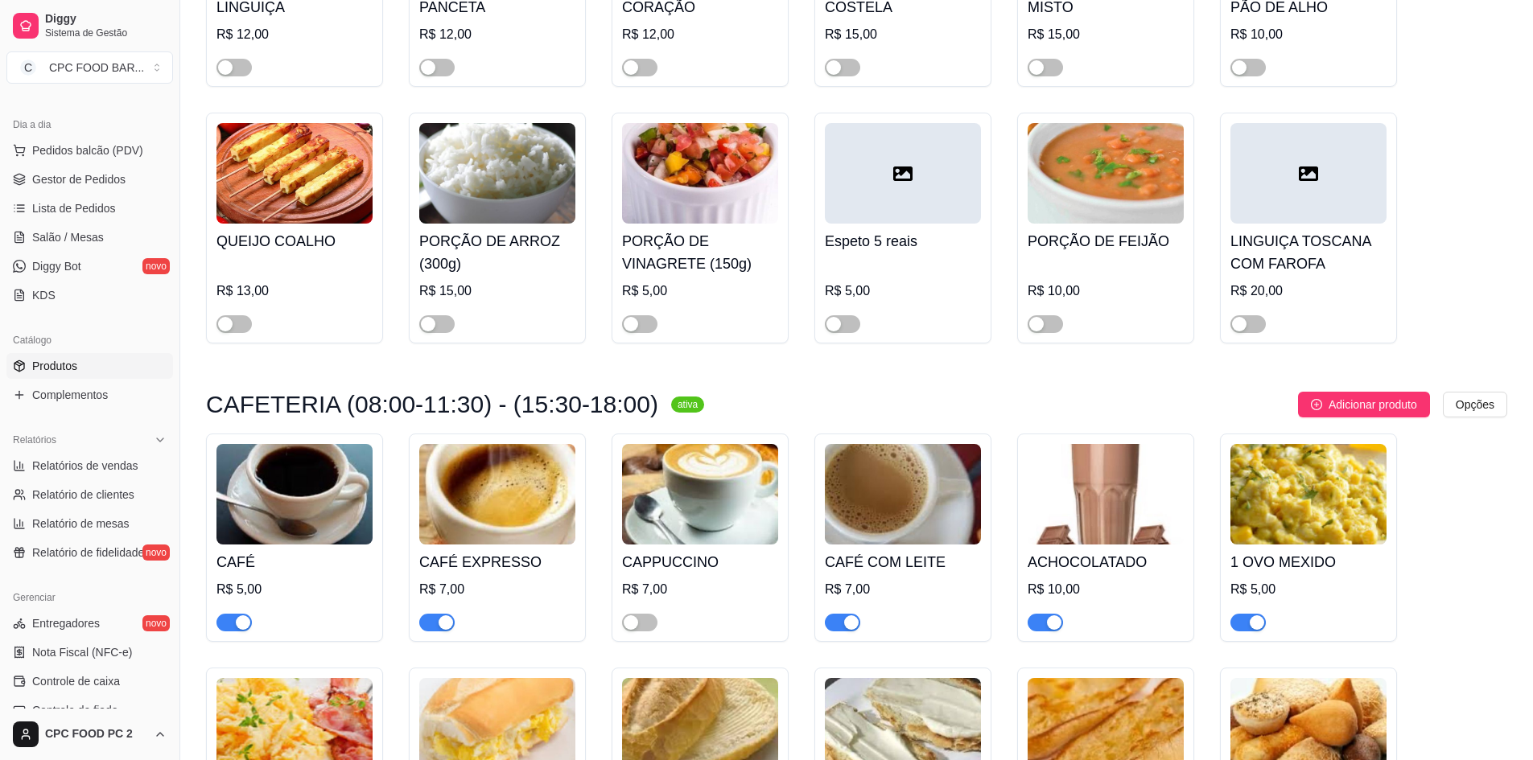
scroll to position [3299, 0]
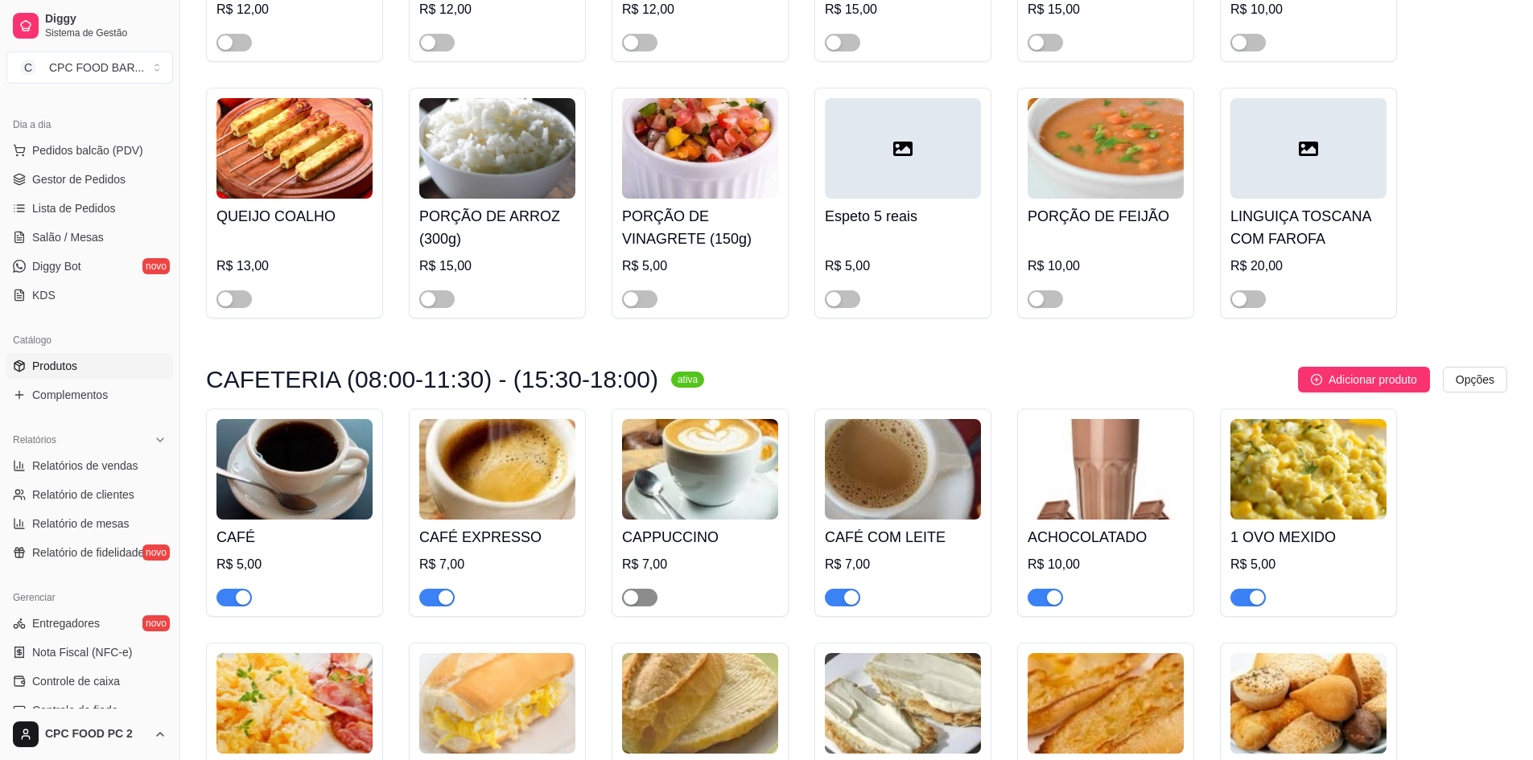
click at [648, 602] on span "button" at bounding box center [639, 598] width 35 height 18
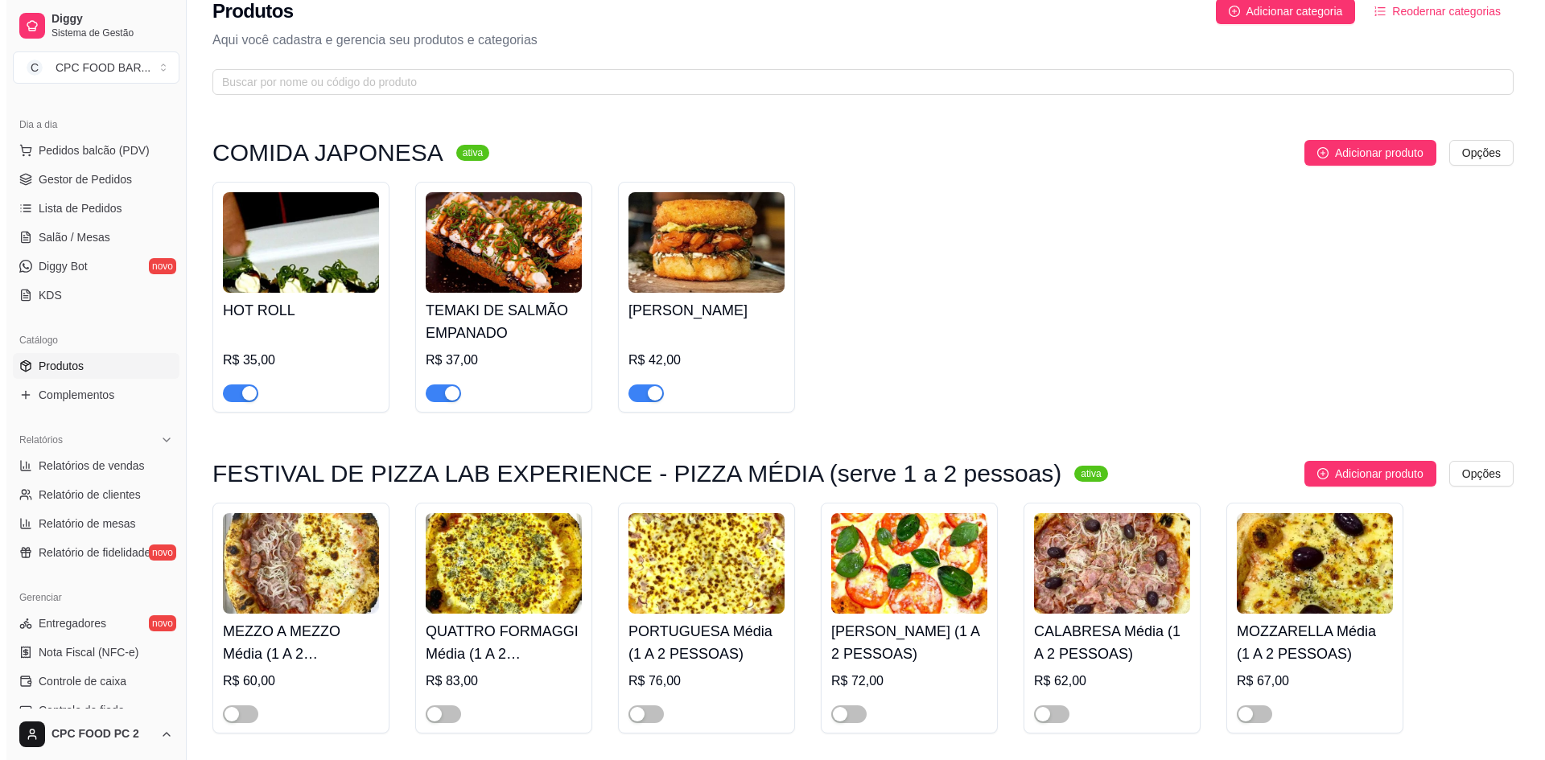
scroll to position [0, 0]
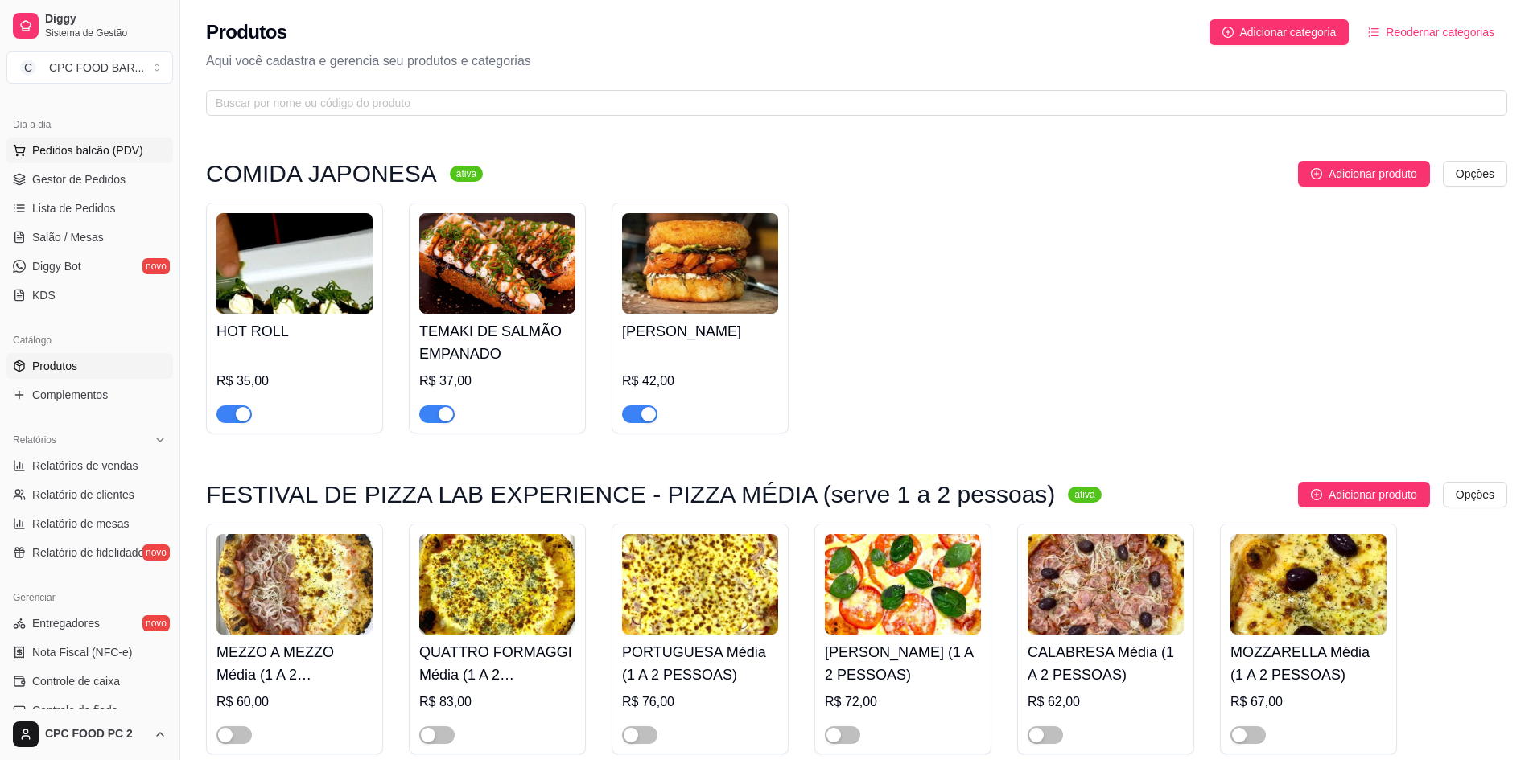
click at [96, 151] on span "Pedidos balcão (PDV)" at bounding box center [87, 150] width 111 height 16
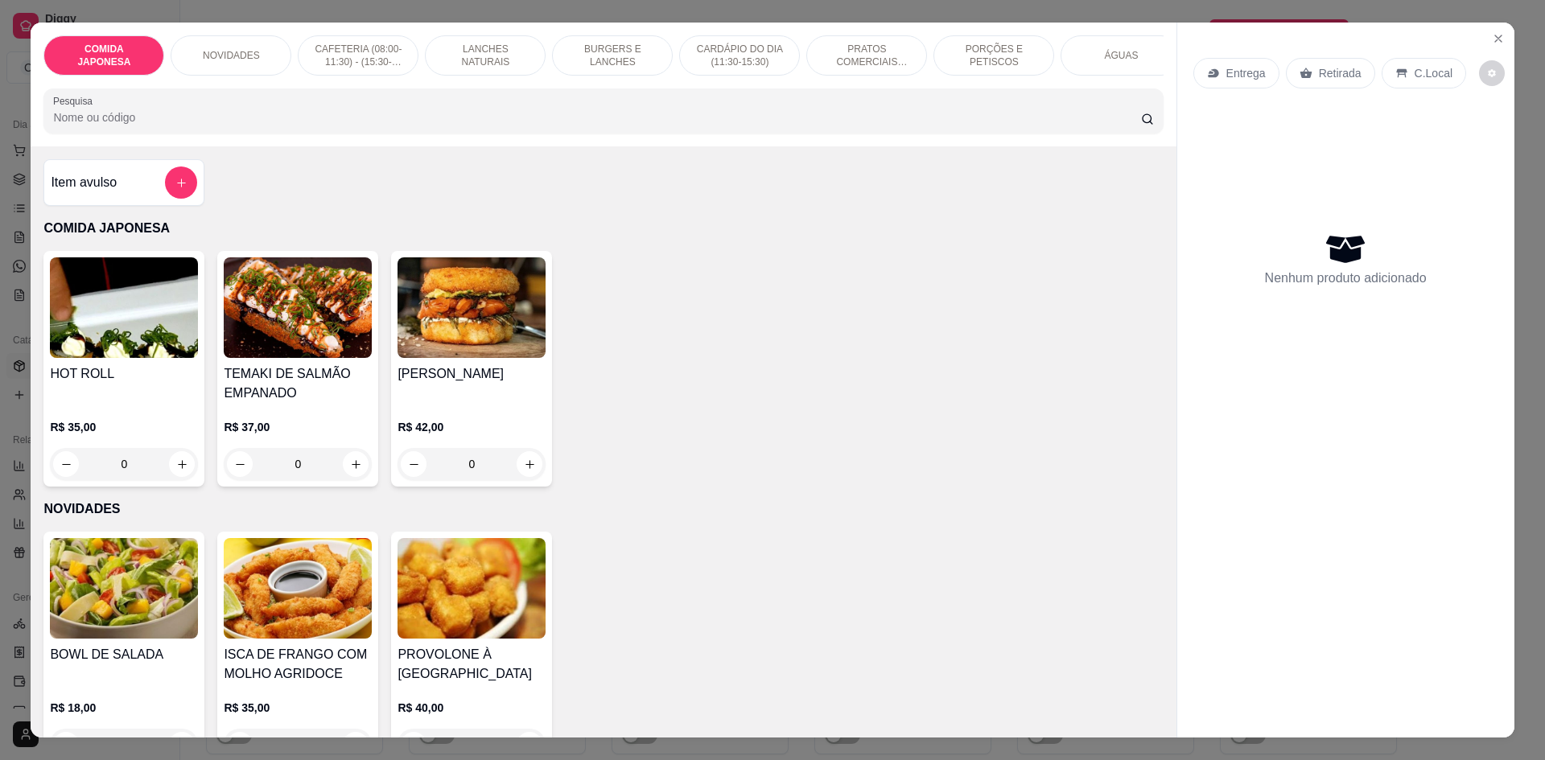
click at [196, 123] on input "Pesquisa" at bounding box center [596, 117] width 1087 height 16
click at [1492, 33] on icon "Close" at bounding box center [1498, 38] width 13 height 13
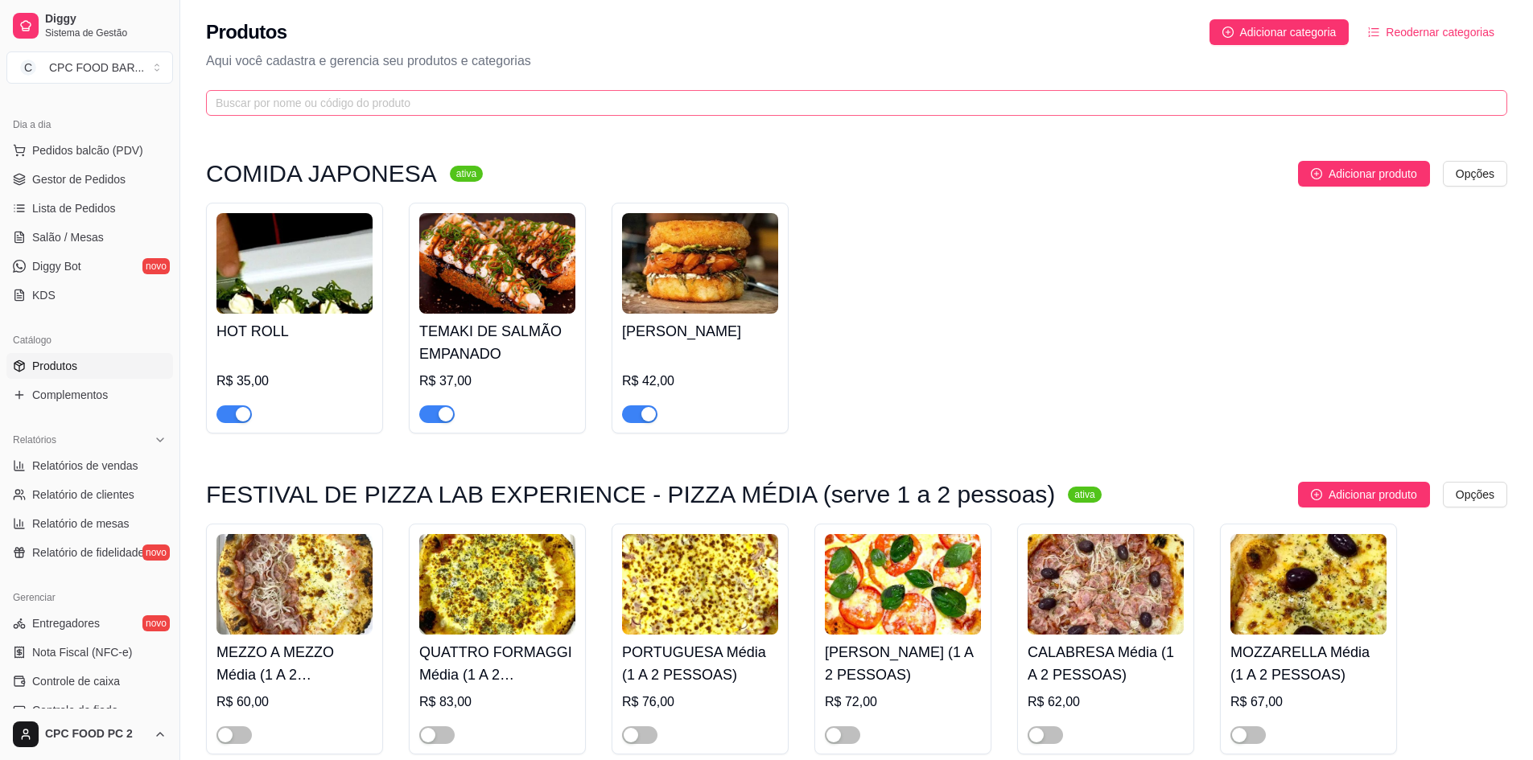
click at [652, 93] on span at bounding box center [856, 103] width 1301 height 26
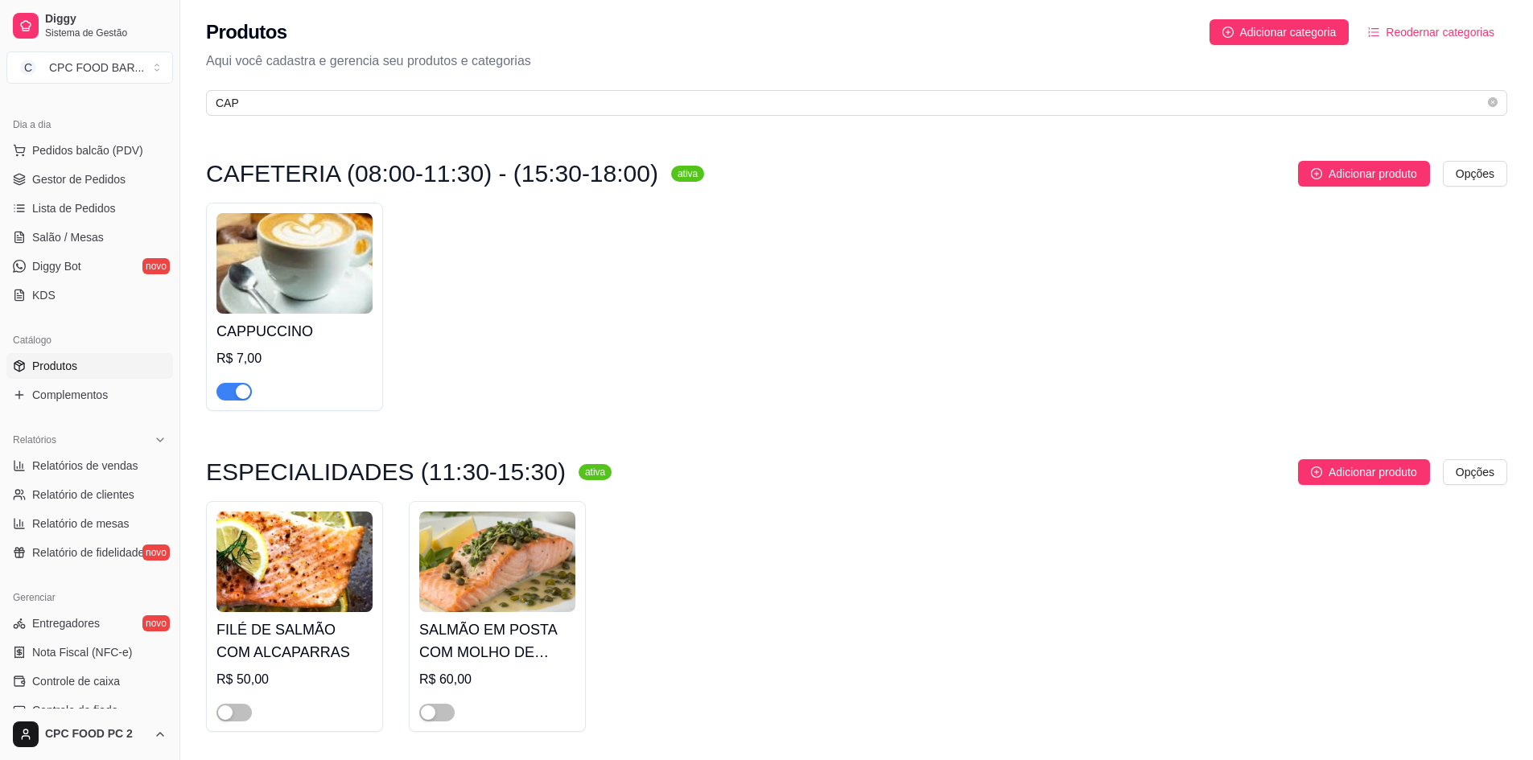
click at [112, 126] on div "Dia a dia" at bounding box center [89, 125] width 167 height 26
click at [97, 229] on span "Salão / Mesas" at bounding box center [68, 237] width 72 height 16
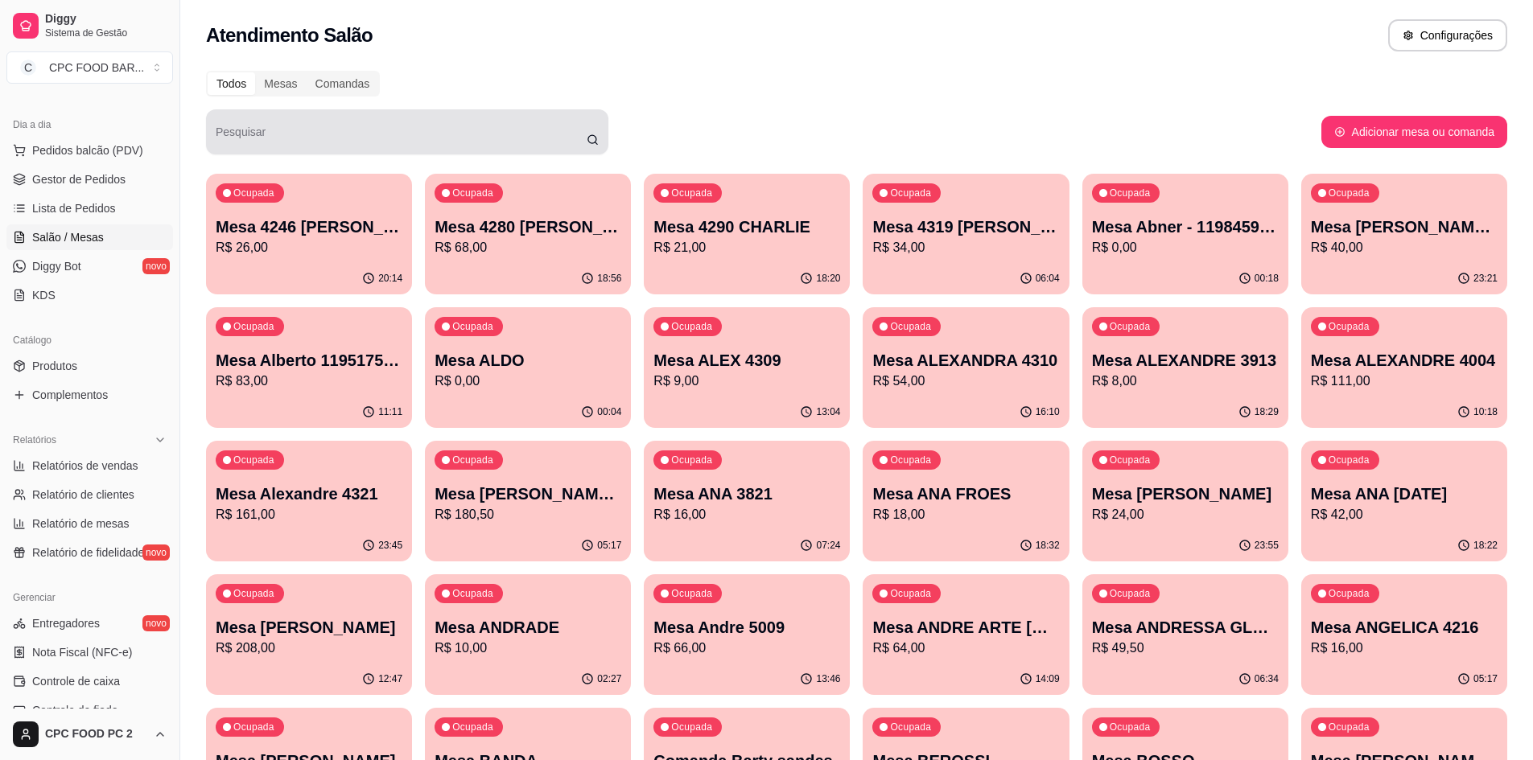
click at [354, 131] on input "Pesquisar" at bounding box center [401, 138] width 371 height 16
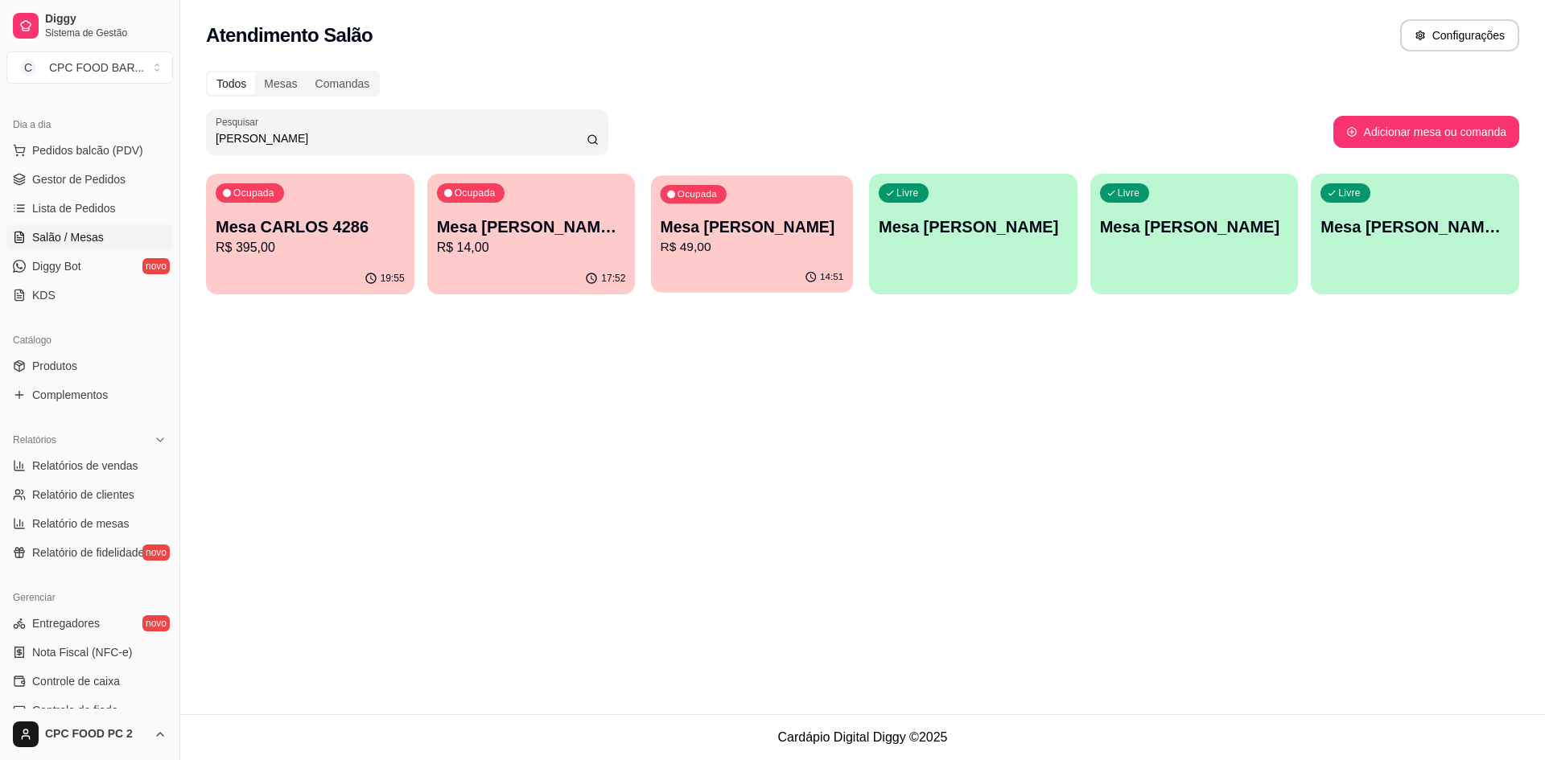
click at [713, 245] on p "R$ 49,00" at bounding box center [752, 247] width 183 height 19
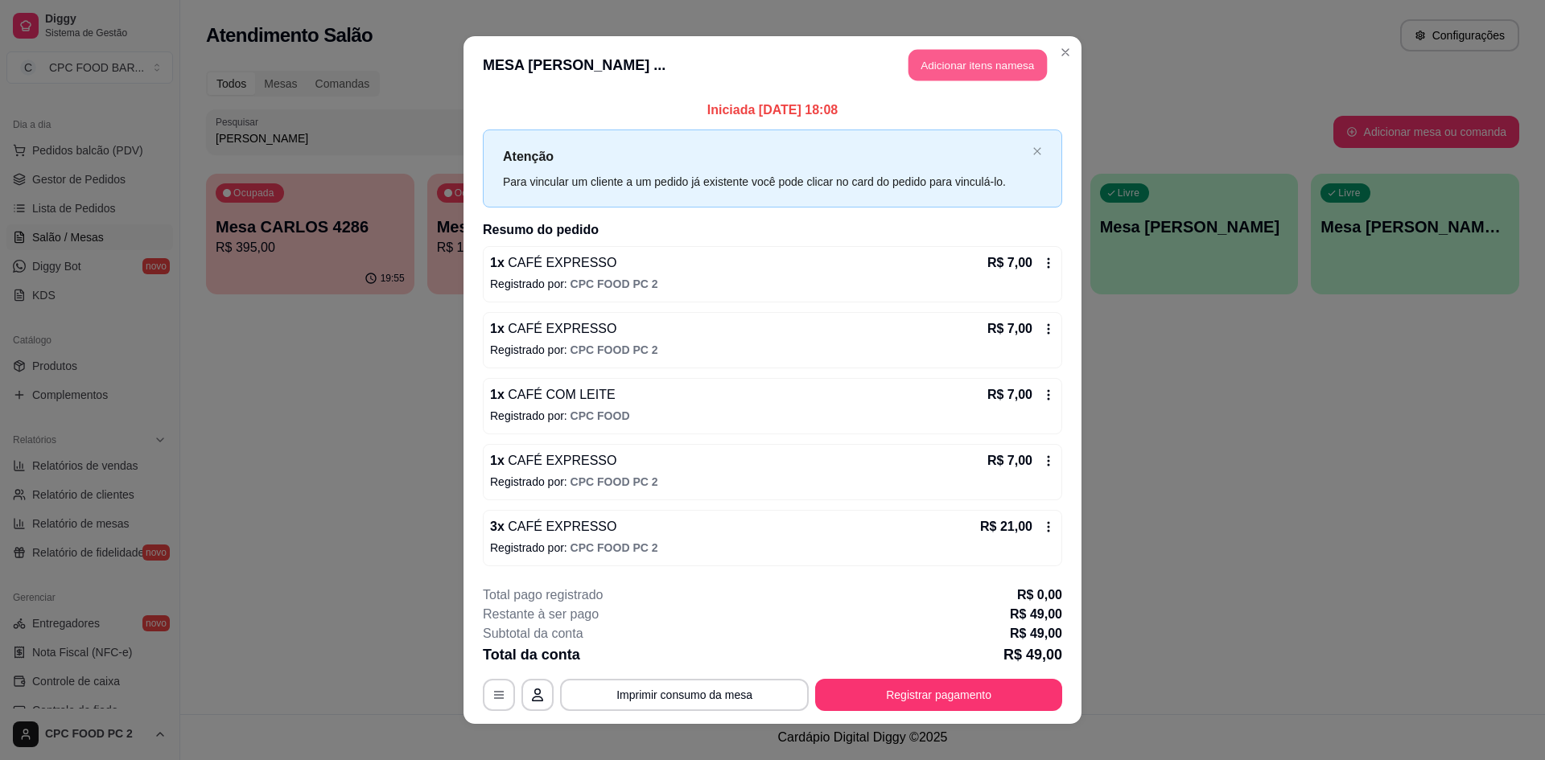
click at [916, 78] on button "Adicionar itens na mesa" at bounding box center [978, 65] width 138 height 31
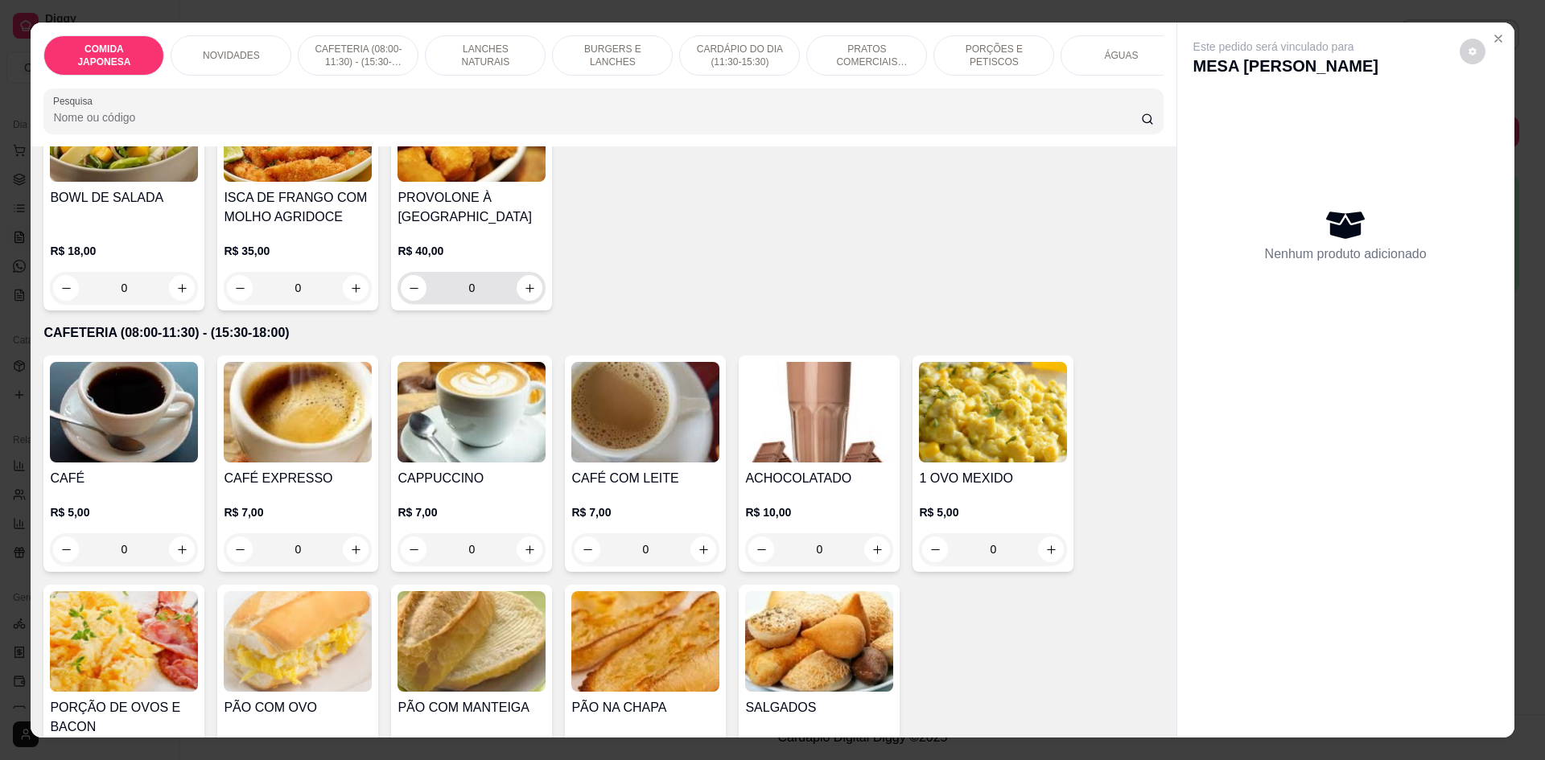
scroll to position [483, 0]
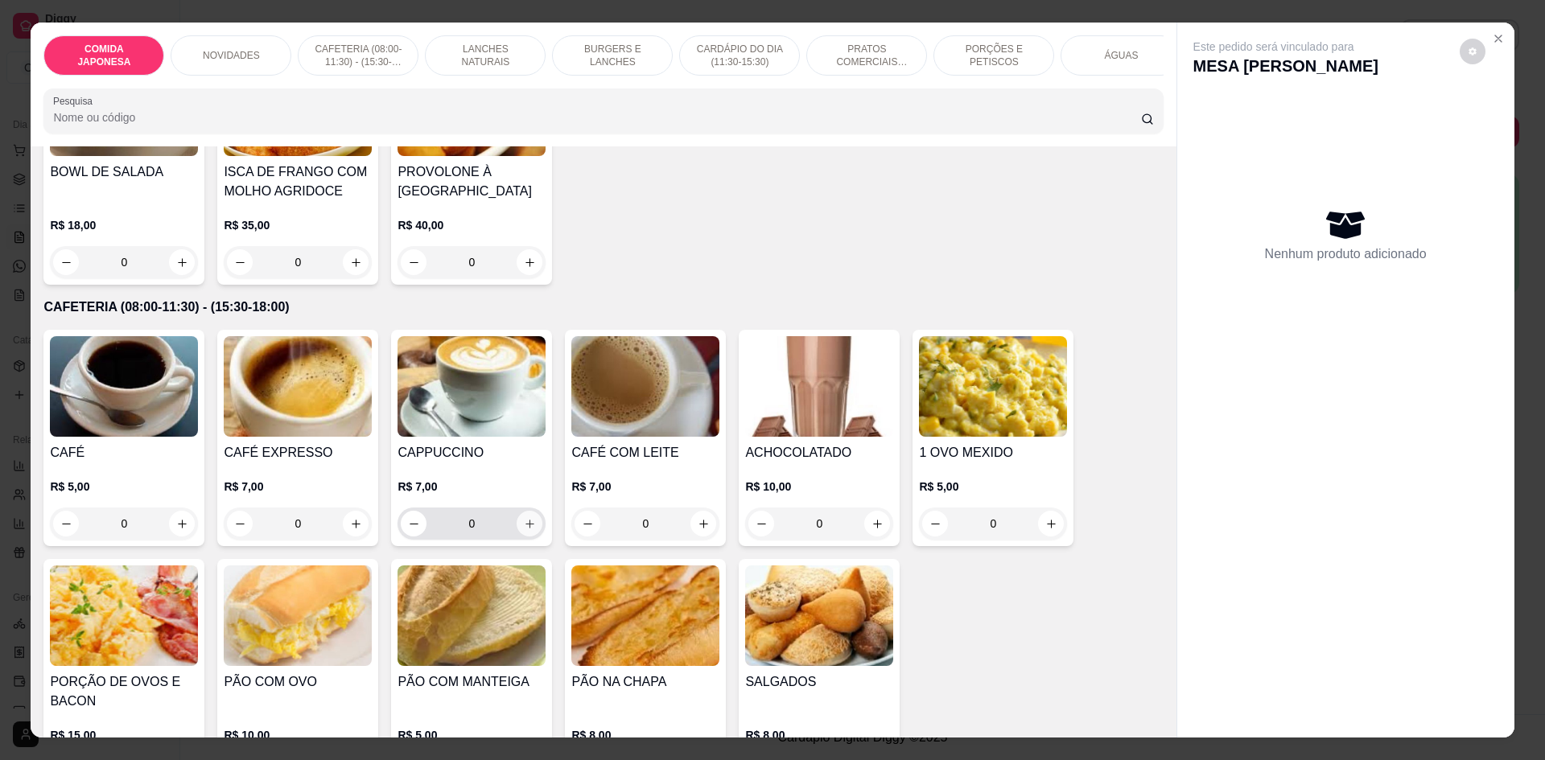
click at [517, 537] on button "increase-product-quantity" at bounding box center [530, 524] width 26 height 26
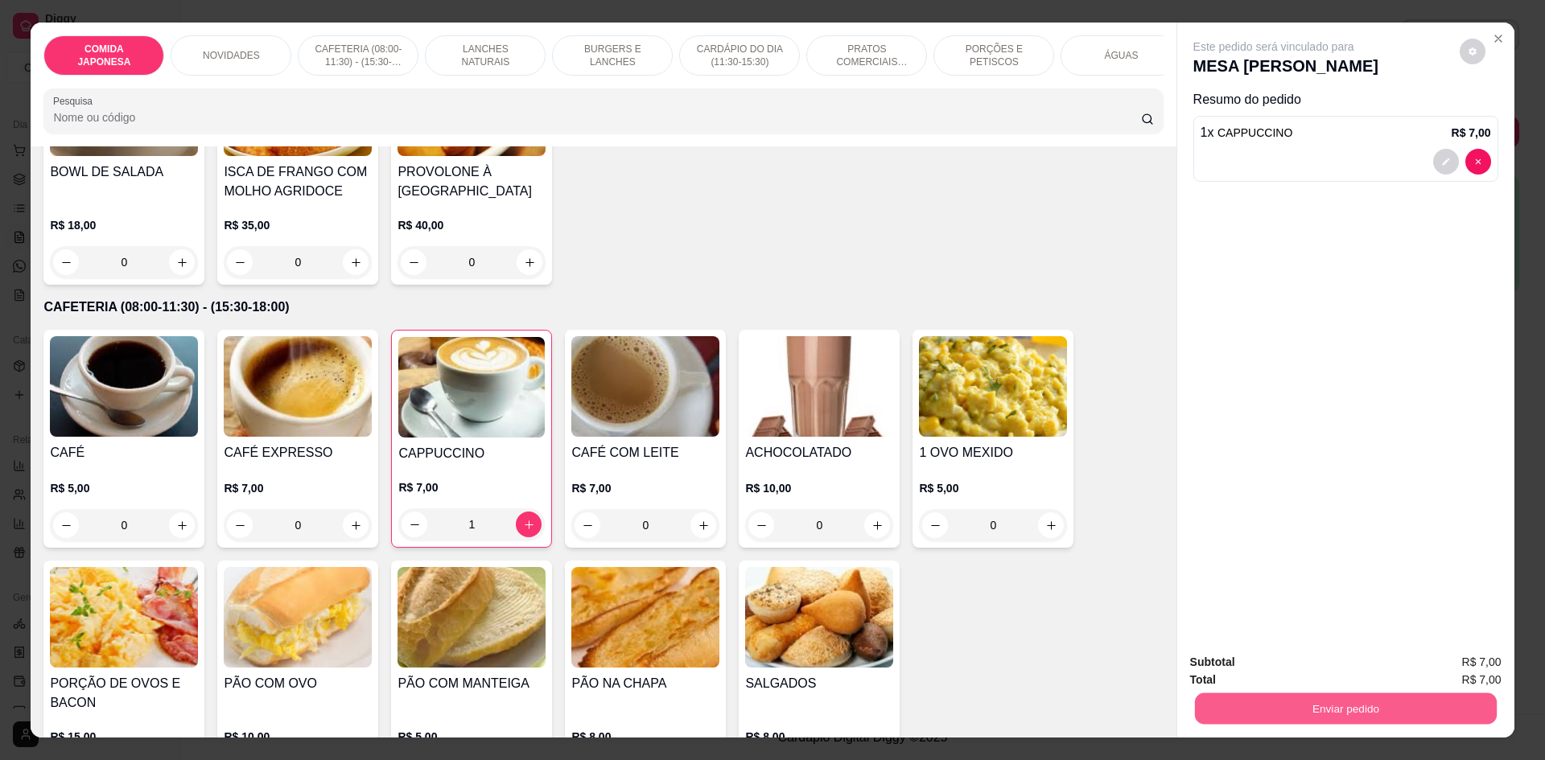
click at [1317, 716] on button "Enviar pedido" at bounding box center [1345, 708] width 302 height 31
click at [1304, 659] on button "Não registrar e enviar pedido" at bounding box center [1292, 669] width 167 height 31
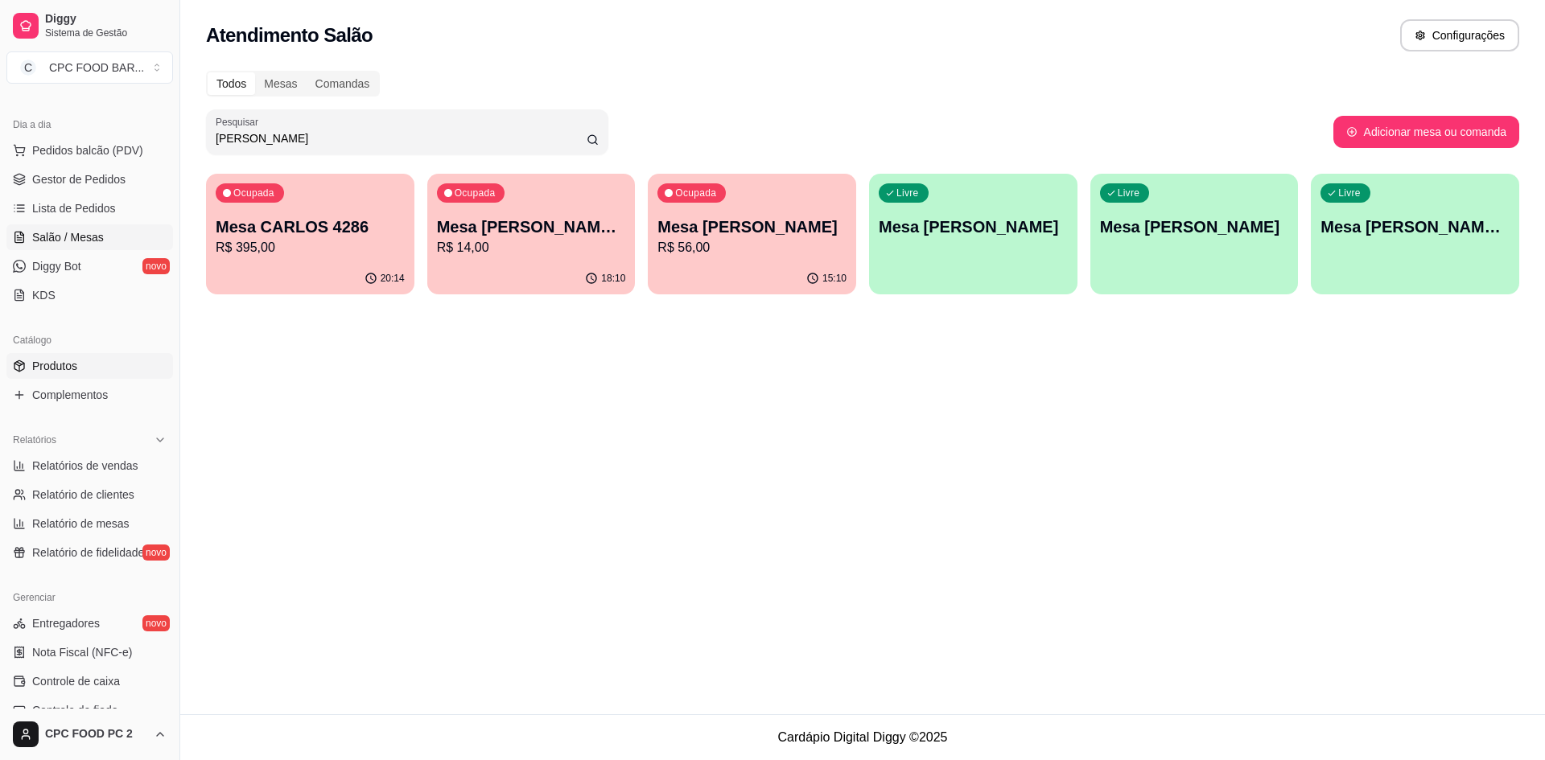
click at [77, 366] on link "Produtos" at bounding box center [89, 366] width 167 height 26
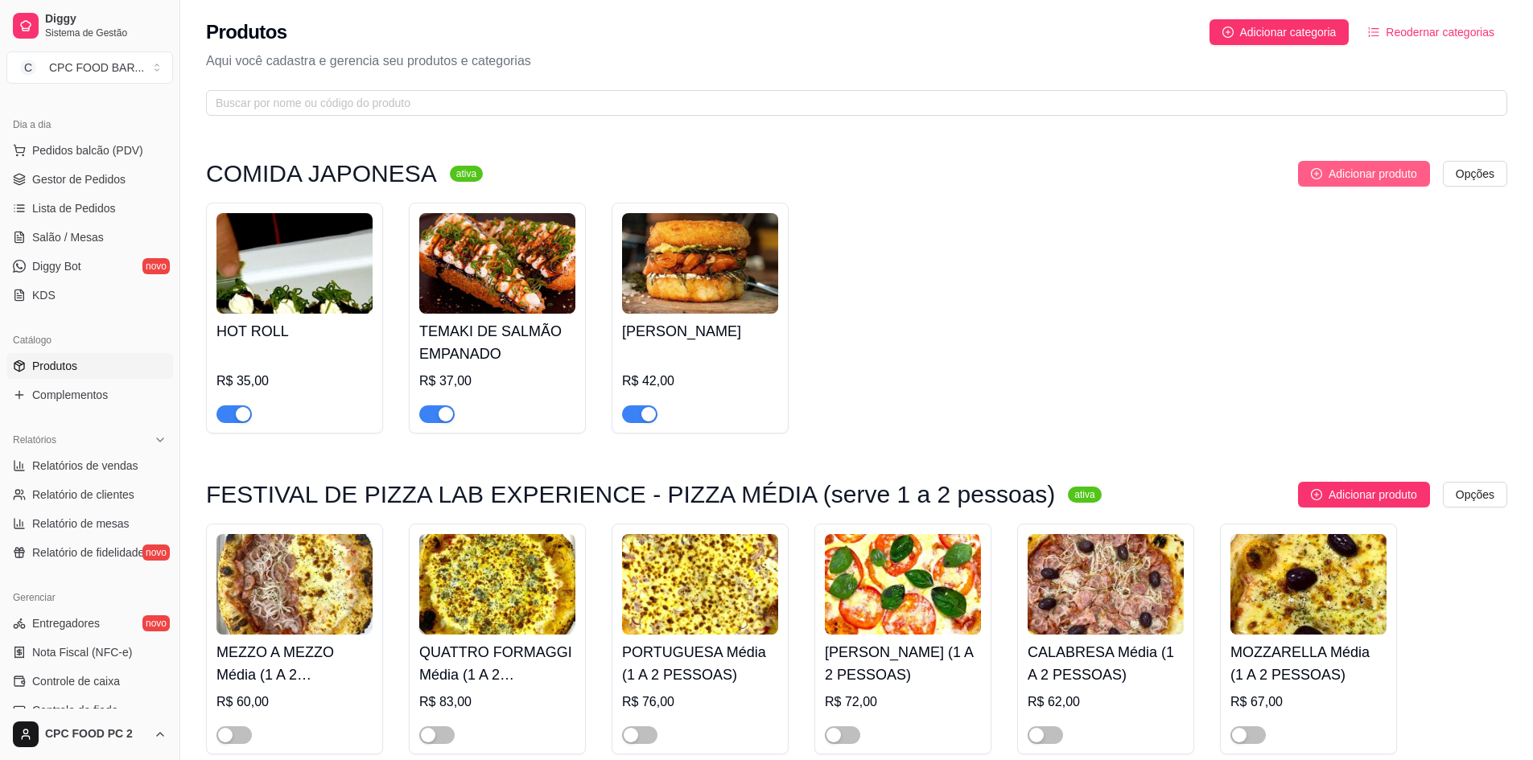
click at [1368, 179] on span "Adicionar produto" at bounding box center [1373, 174] width 89 height 18
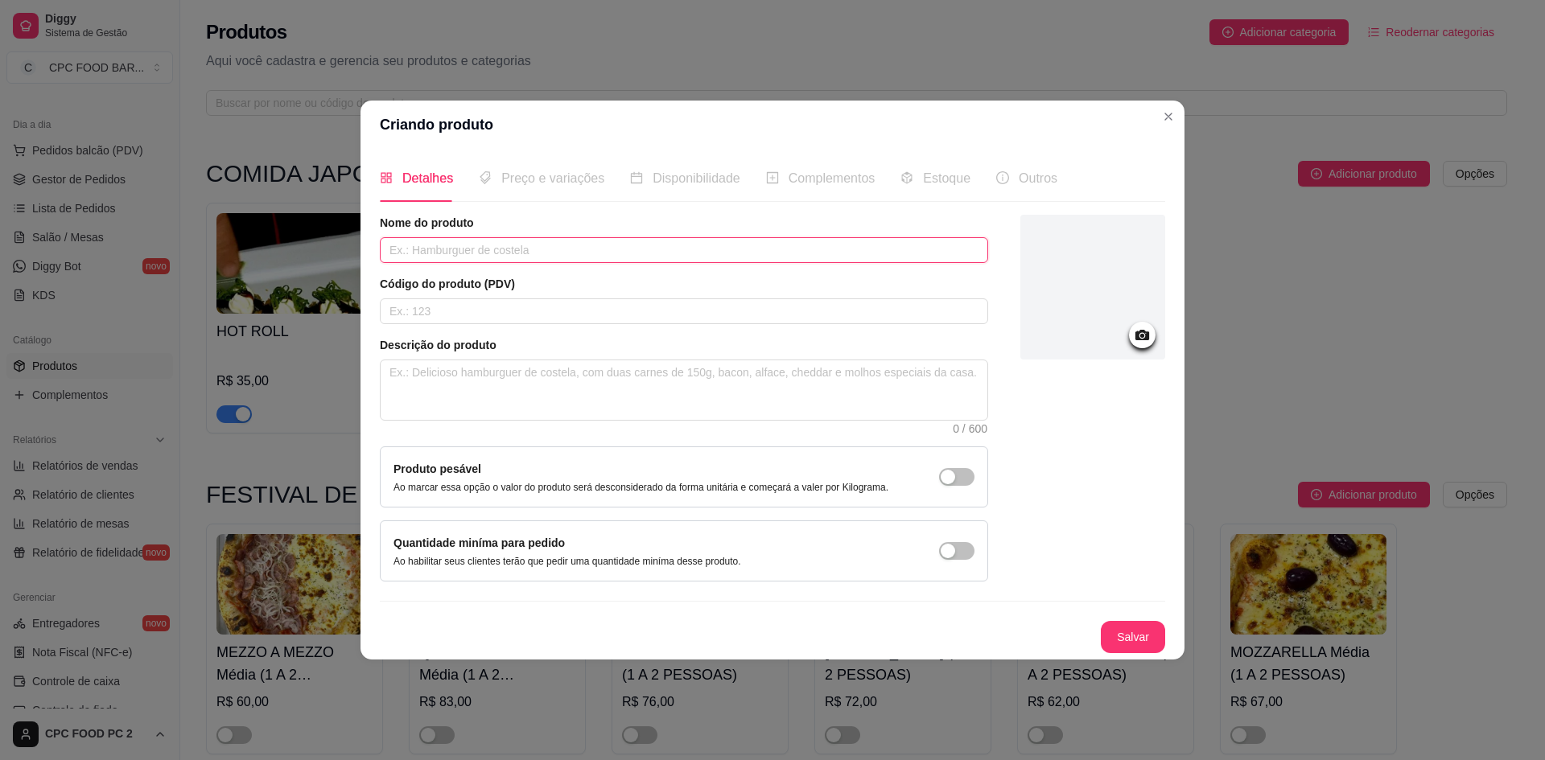
click at [630, 260] on input "text" at bounding box center [684, 250] width 608 height 26
click at [625, 372] on textarea at bounding box center [684, 391] width 607 height 60
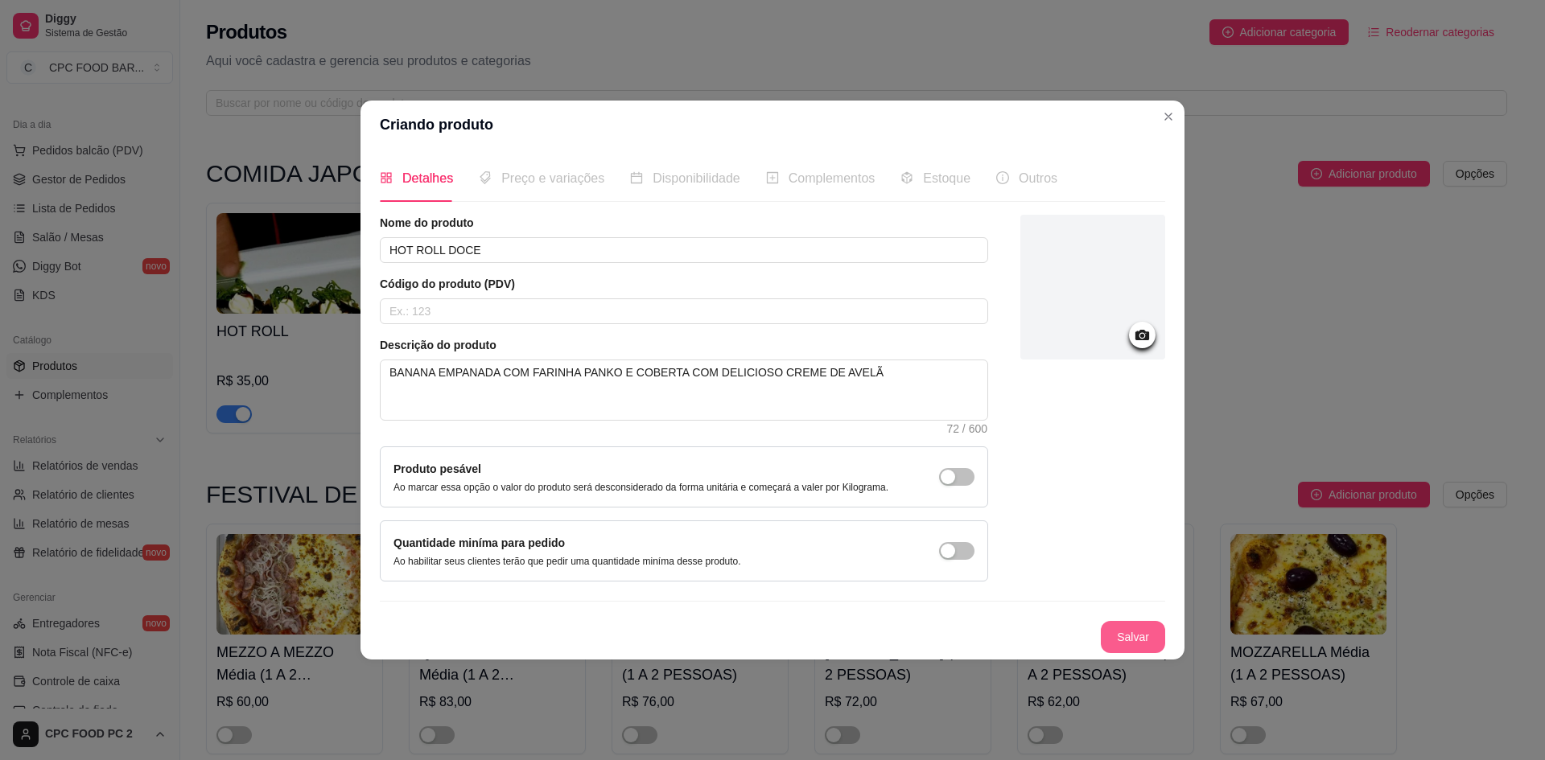
click at [1123, 633] on button "Salvar" at bounding box center [1133, 637] width 64 height 32
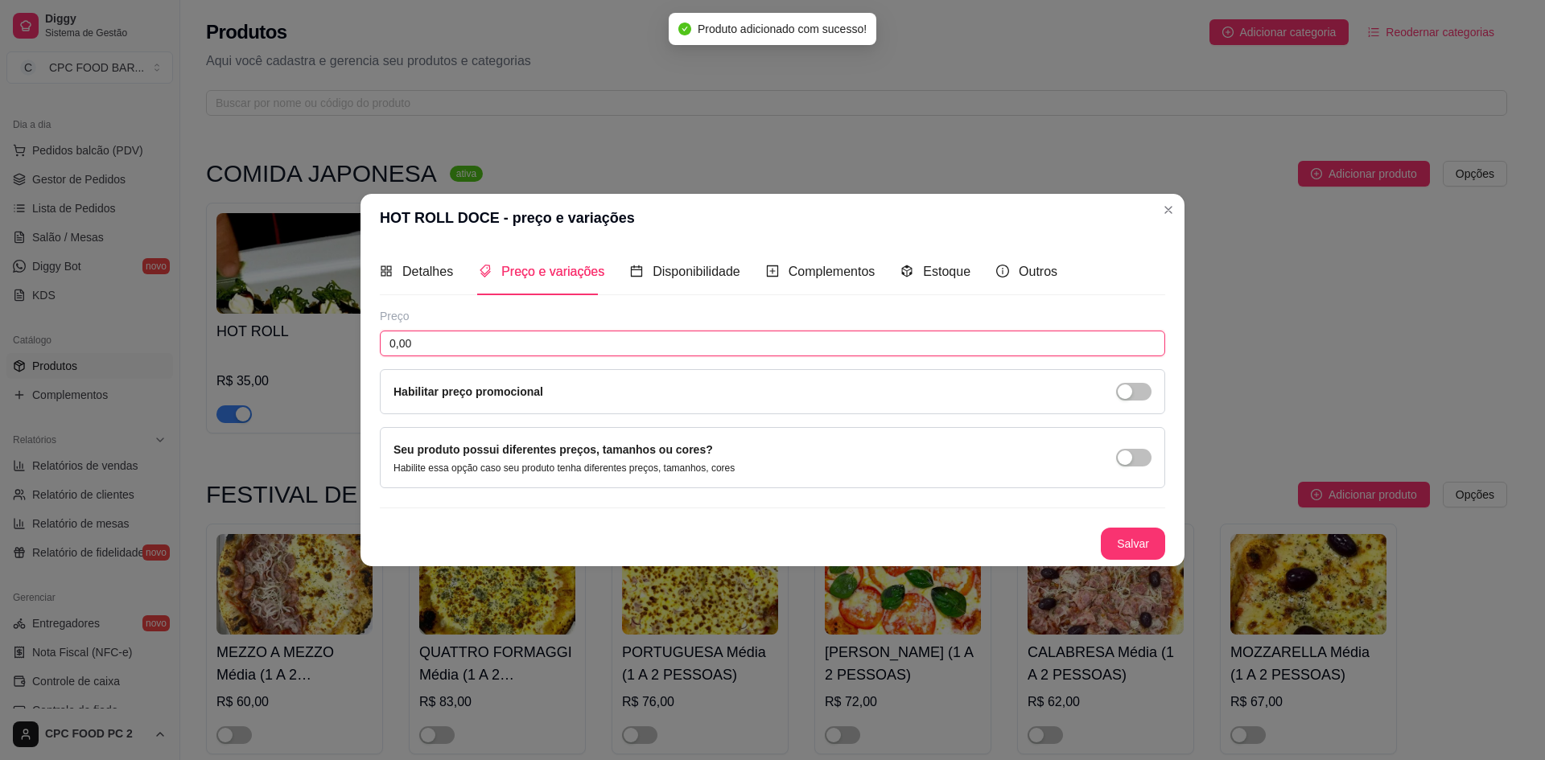
click at [568, 344] on input "0,00" at bounding box center [772, 344] width 785 height 26
click at [567, 345] on input "0,00" at bounding box center [772, 344] width 785 height 26
drag, startPoint x: 567, startPoint y: 345, endPoint x: 423, endPoint y: 328, distance: 145.0
click at [423, 328] on div "Preço 0,00 Habilitar preço promocional" at bounding box center [772, 361] width 785 height 106
click at [1119, 546] on button "Salvar" at bounding box center [1133, 543] width 63 height 31
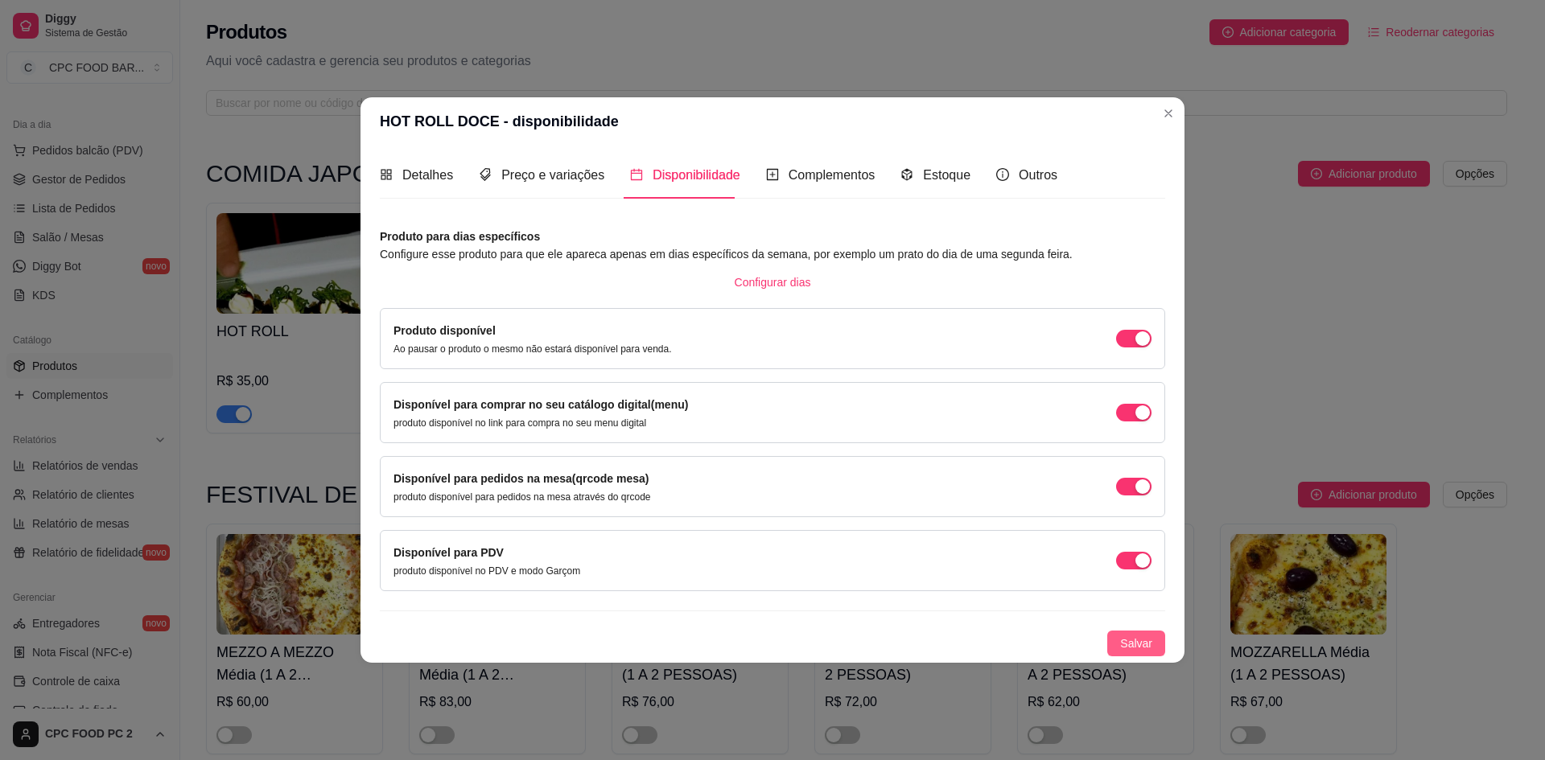
click at [1144, 651] on span "Salvar" at bounding box center [1136, 644] width 32 height 18
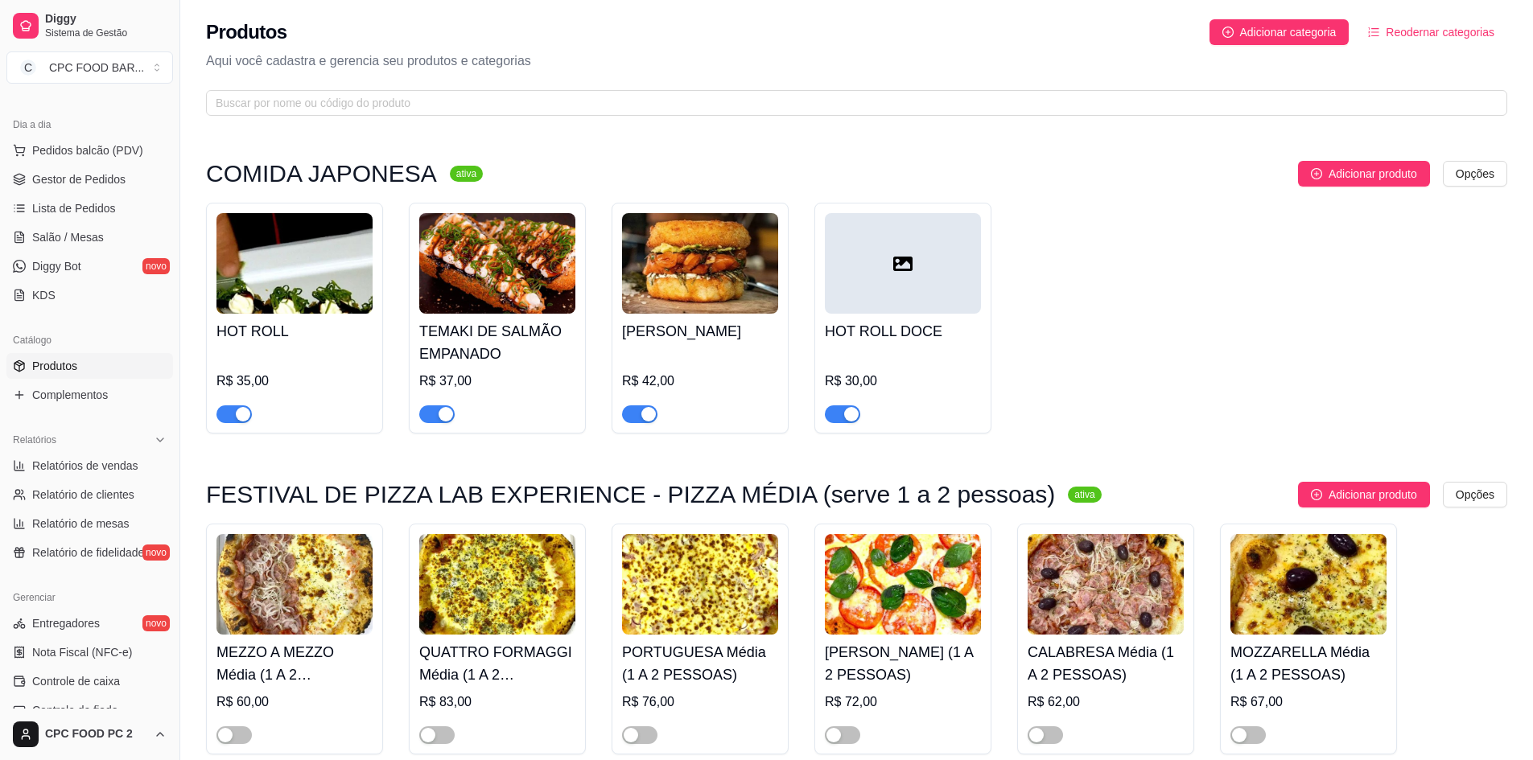
click at [929, 266] on div at bounding box center [903, 263] width 156 height 101
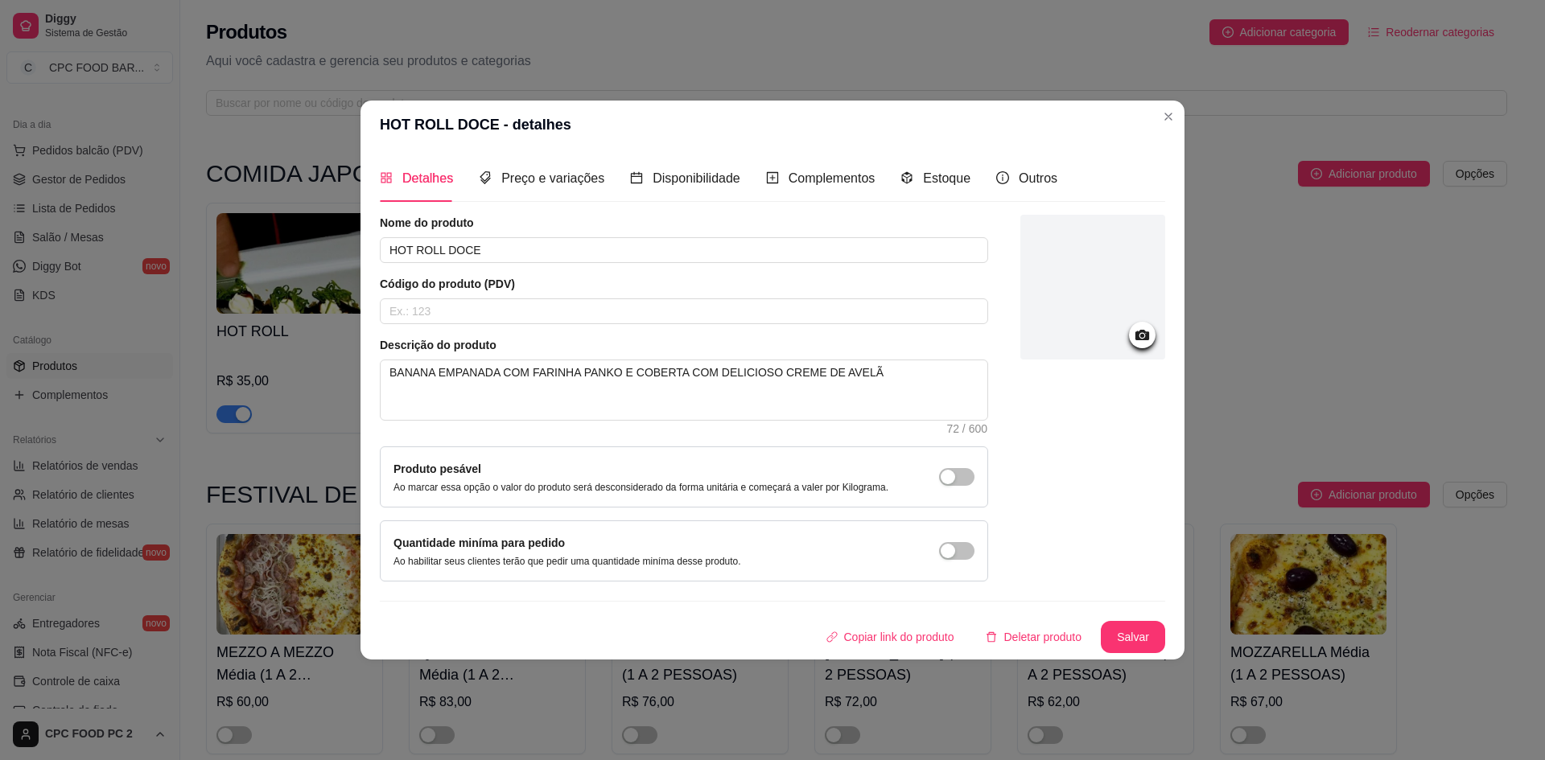
click at [1148, 333] on icon at bounding box center [1142, 335] width 14 height 10
click at [1132, 336] on div at bounding box center [1142, 335] width 27 height 27
click at [1135, 333] on icon at bounding box center [1142, 335] width 14 height 10
click at [1145, 338] on icon at bounding box center [1142, 335] width 14 height 10
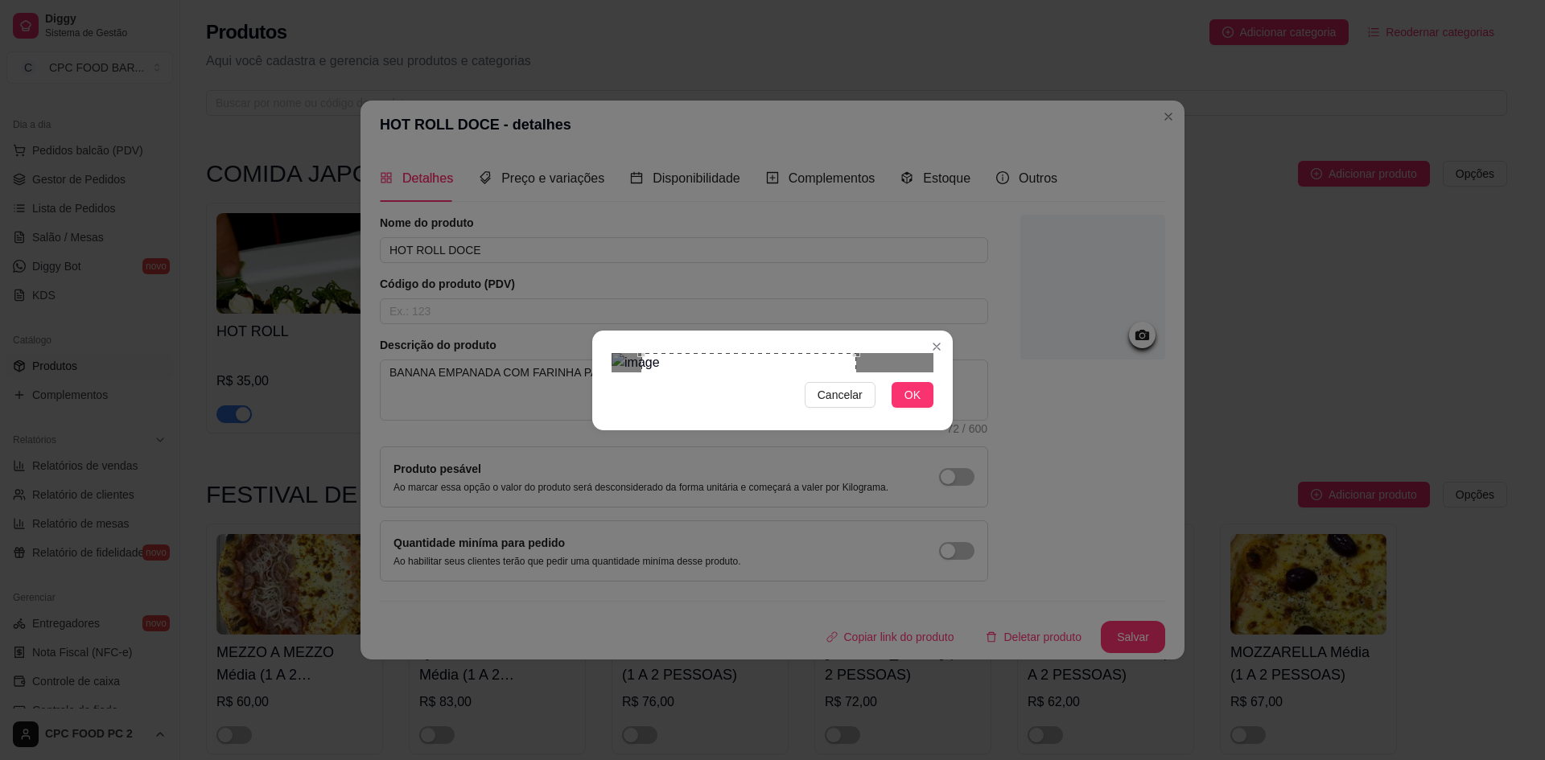
click at [643, 369] on div "Use the arrow keys to move the crop selection area" at bounding box center [748, 460] width 215 height 215
click at [919, 404] on span "OK" at bounding box center [912, 395] width 16 height 18
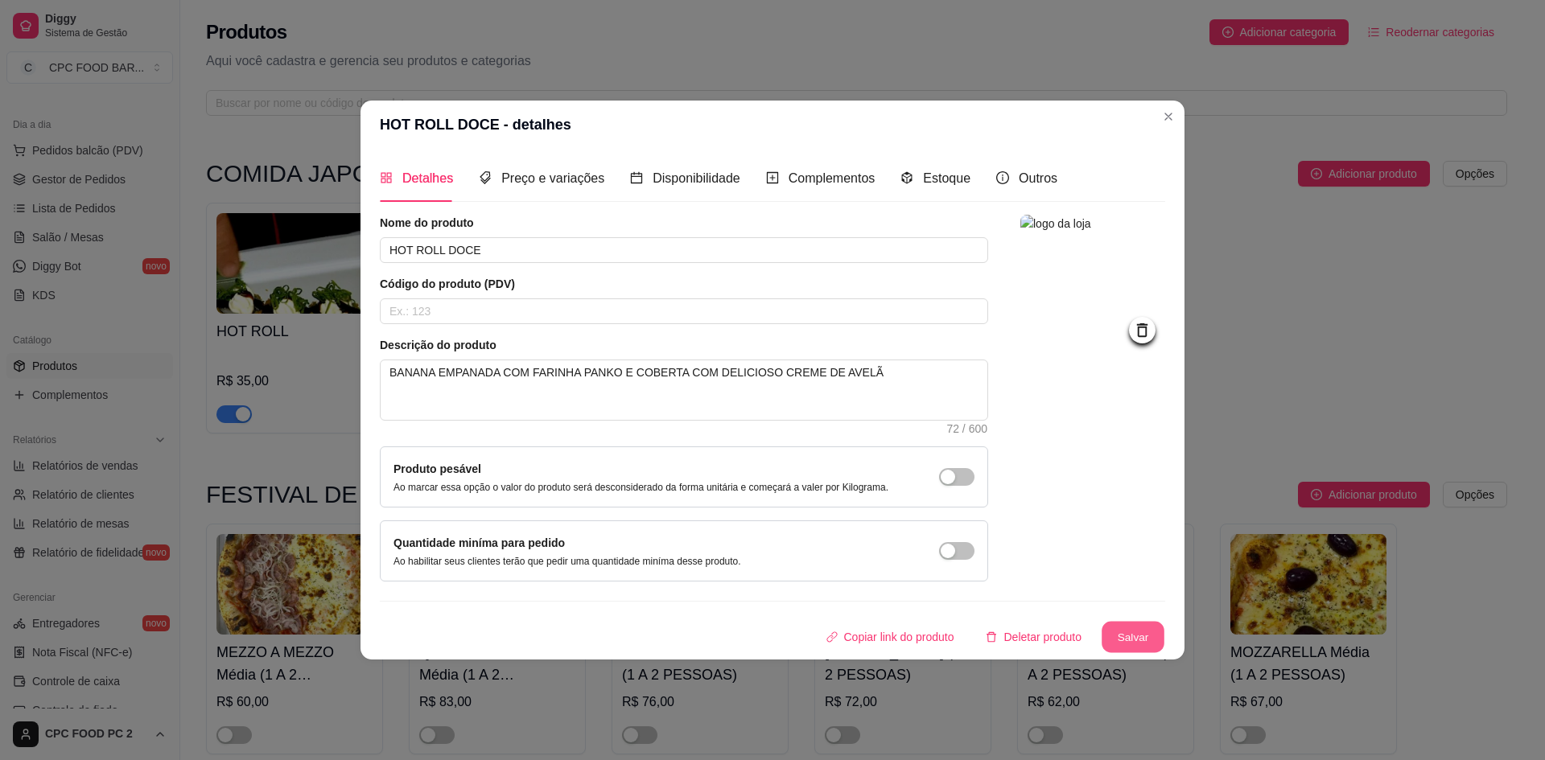
click at [1135, 635] on button "Salvar" at bounding box center [1133, 636] width 63 height 31
click at [1123, 641] on button "Salvar" at bounding box center [1133, 637] width 64 height 32
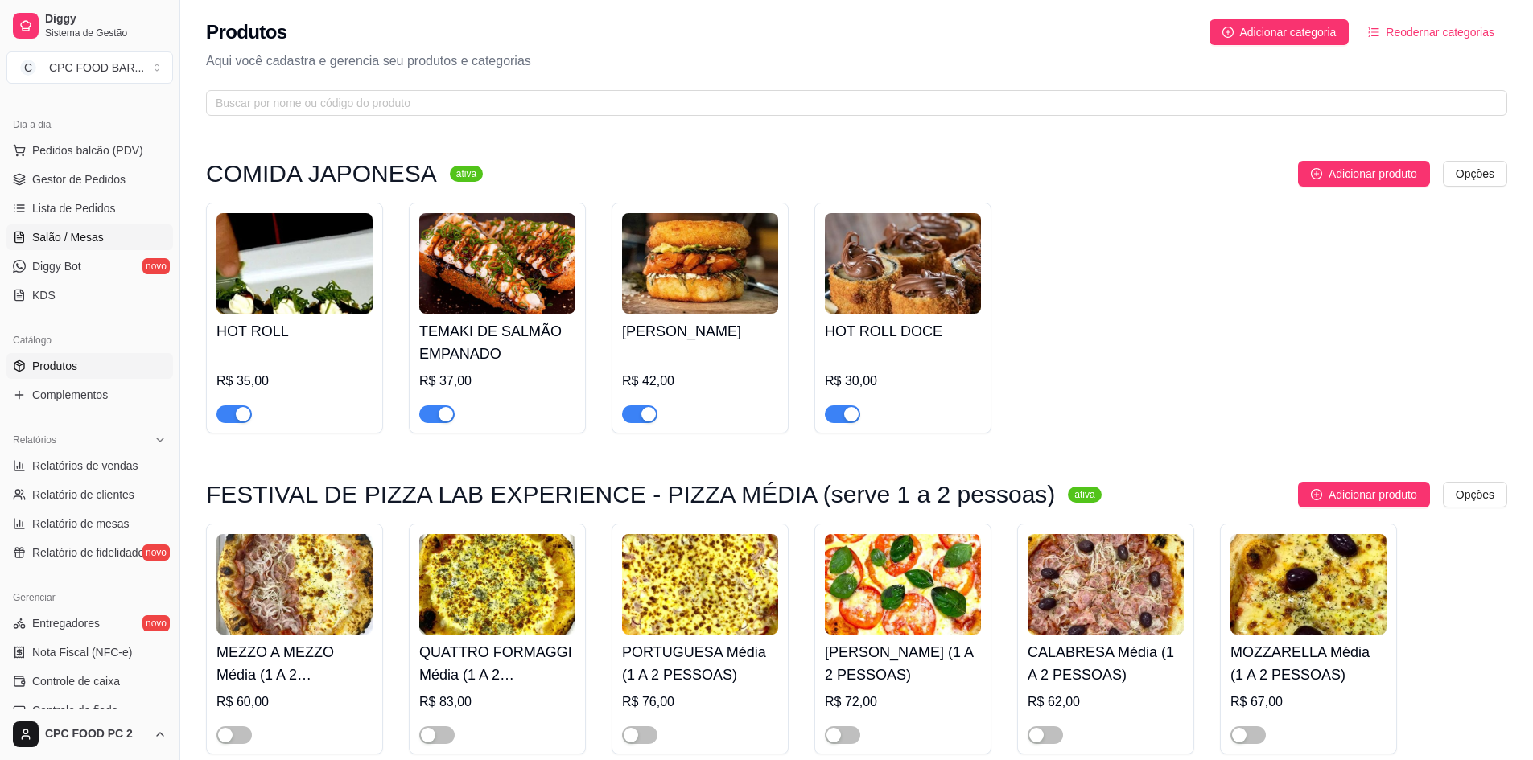
click at [88, 241] on span "Salão / Mesas" at bounding box center [68, 237] width 72 height 16
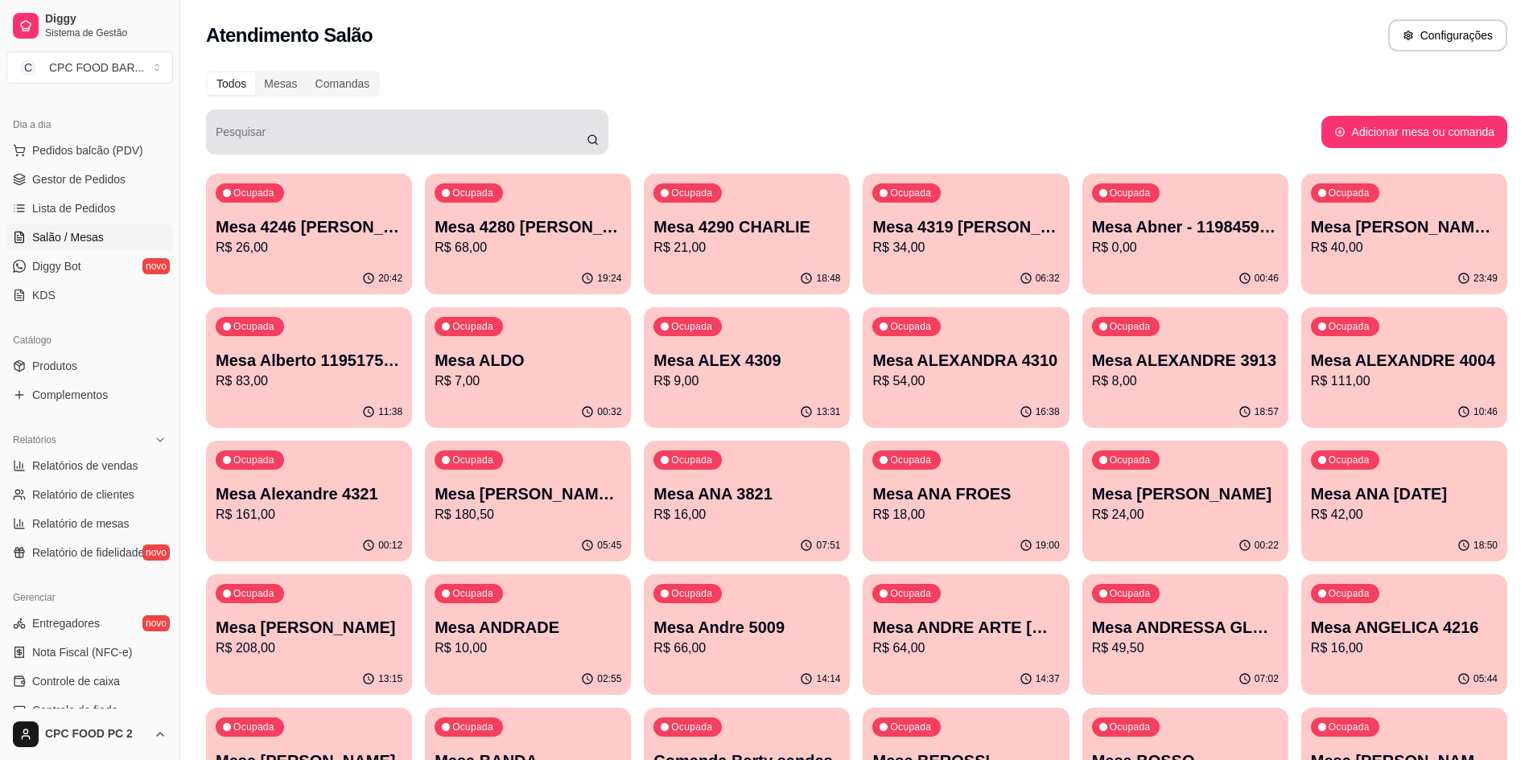
click at [307, 134] on input "Pesquisar" at bounding box center [401, 138] width 371 height 16
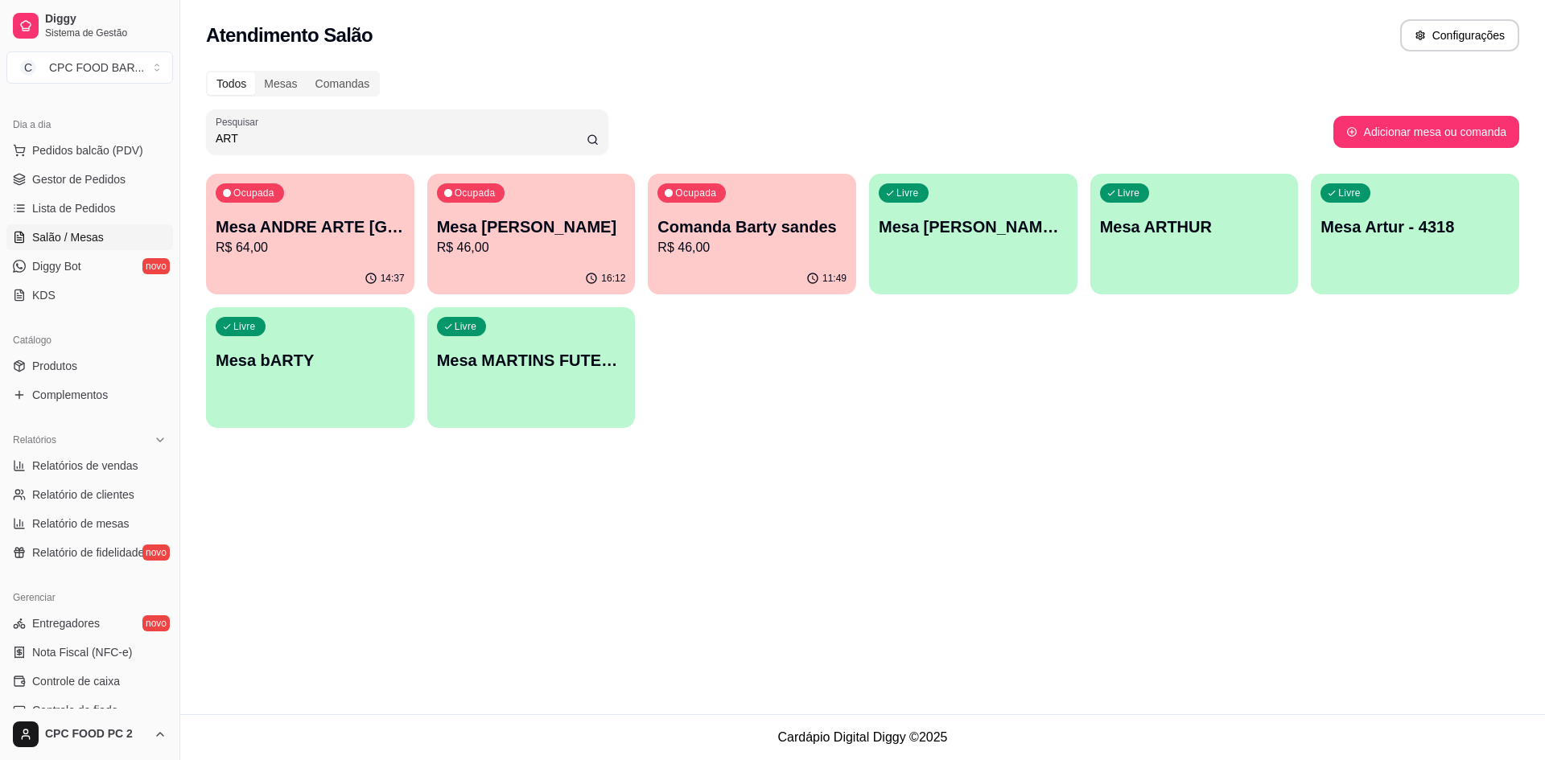
click at [535, 262] on div "Ocupada Mesa ARTHUR BASQUETE R$ 46,00" at bounding box center [531, 218] width 208 height 89
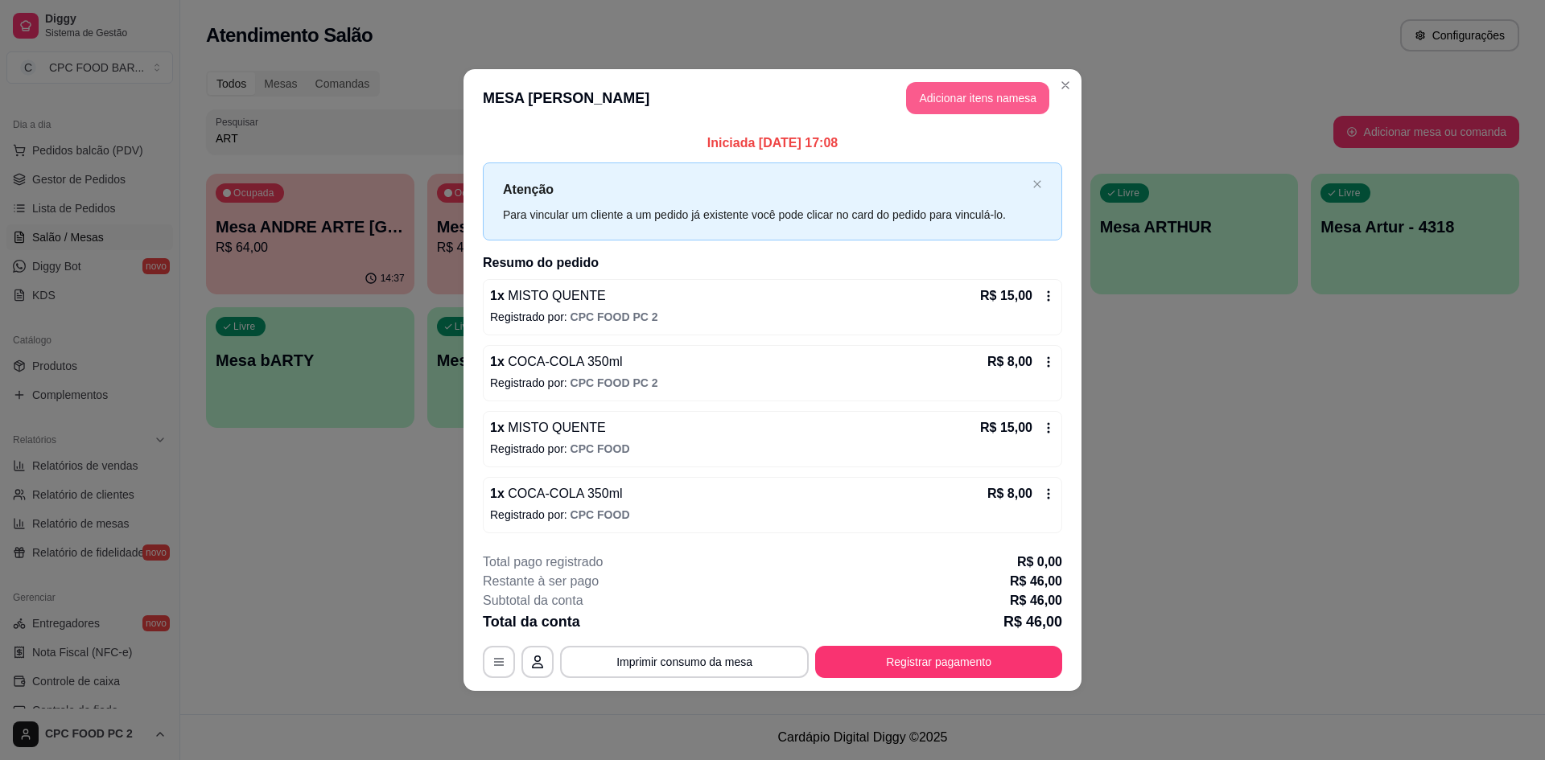
click at [942, 87] on button "Adicionar itens na mesa" at bounding box center [977, 98] width 143 height 32
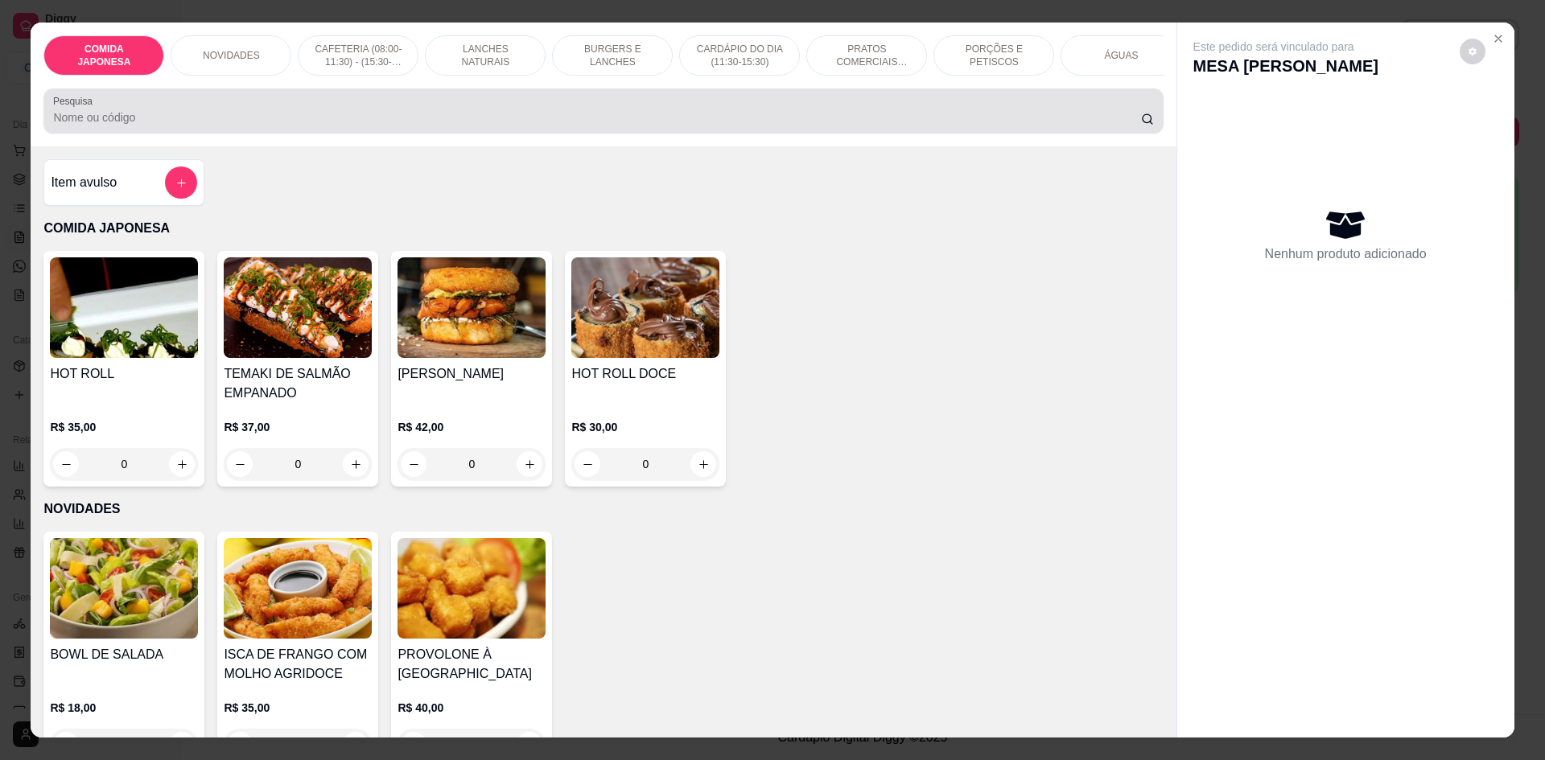
click at [156, 127] on div at bounding box center [603, 111] width 1100 height 32
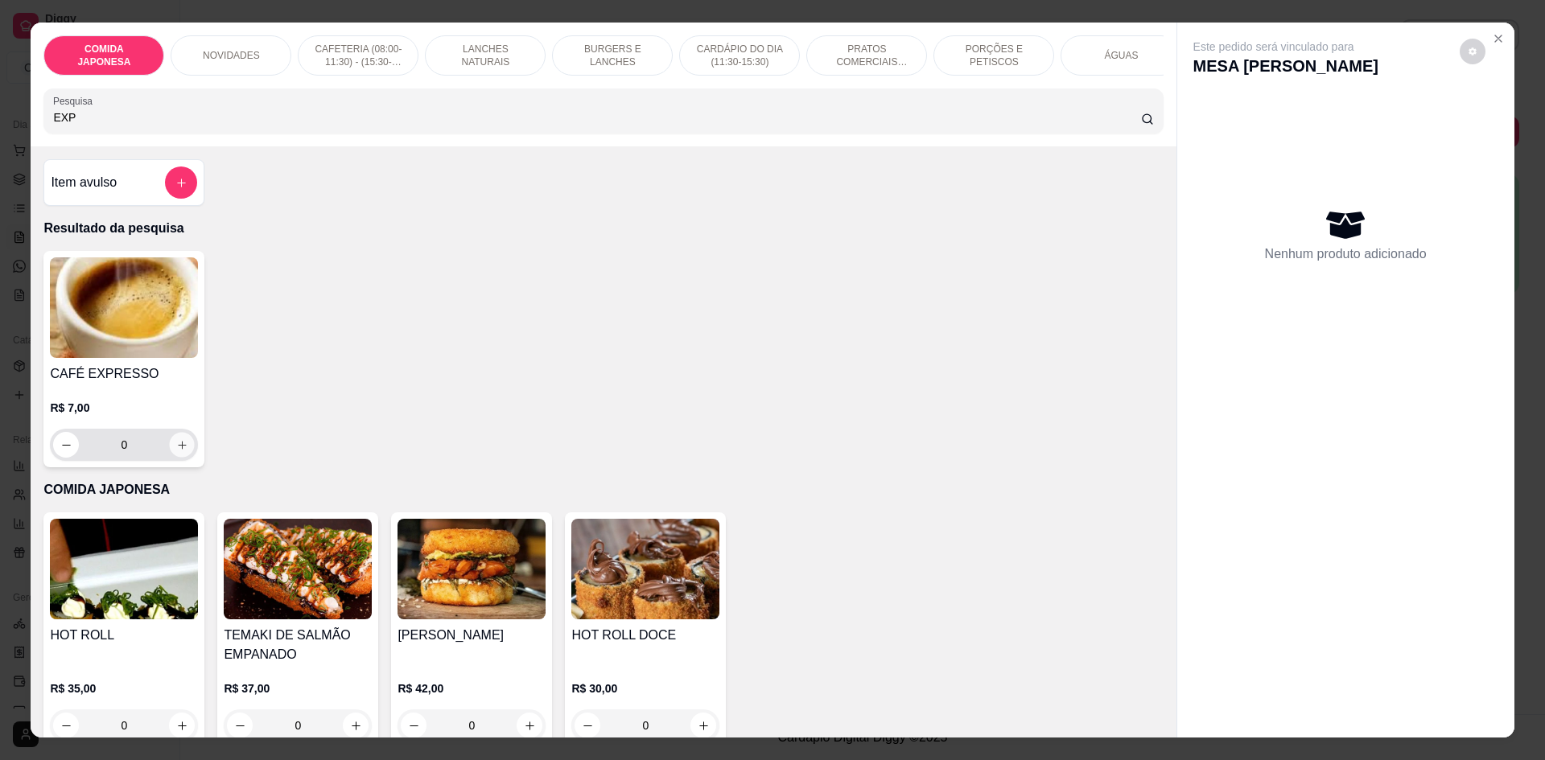
click at [178, 449] on icon "increase-product-quantity" at bounding box center [182, 445] width 8 height 8
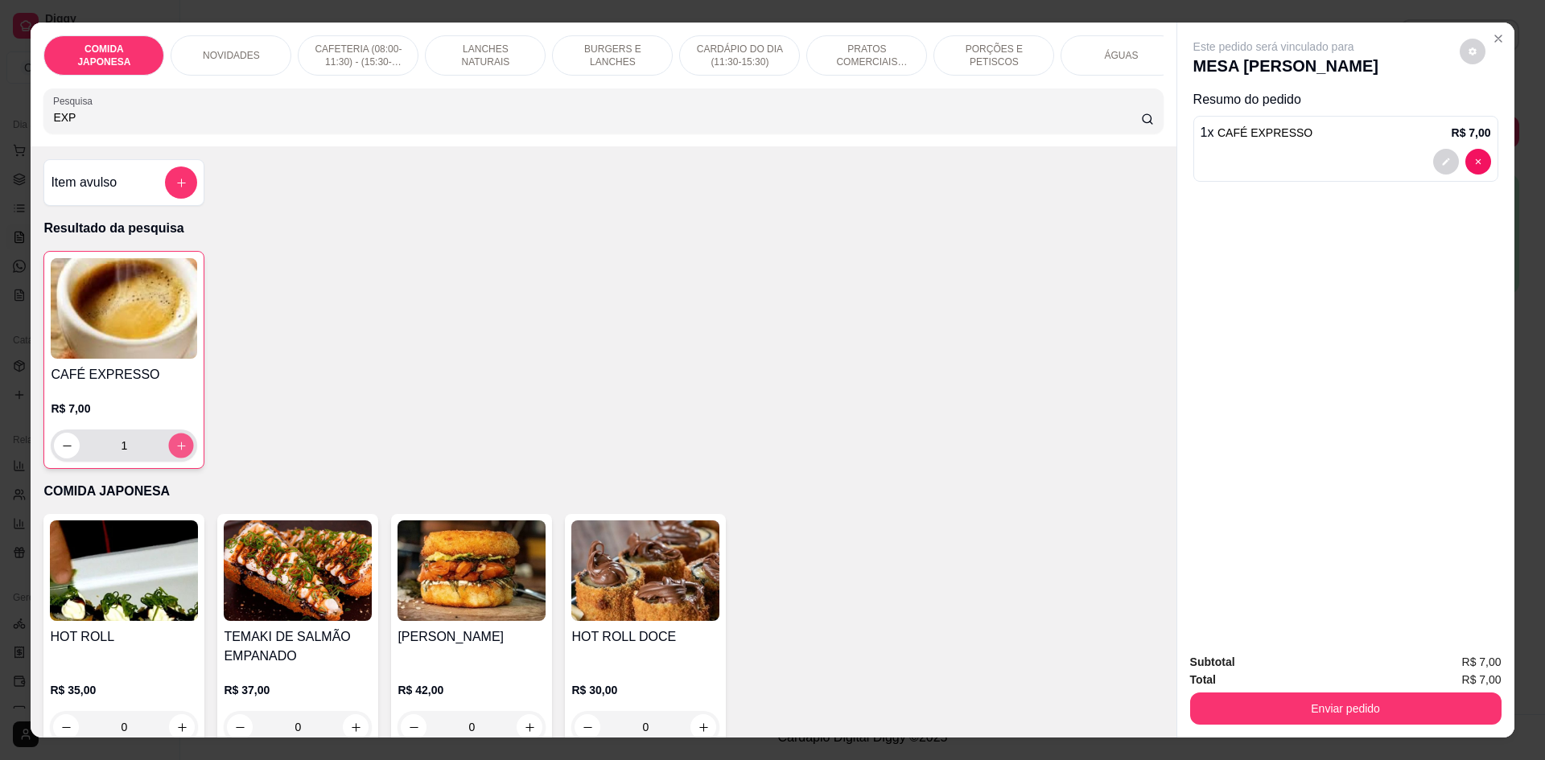
click at [179, 452] on icon "increase-product-quantity" at bounding box center [181, 446] width 12 height 12
click at [1241, 703] on button "Enviar pedido" at bounding box center [1345, 709] width 311 height 32
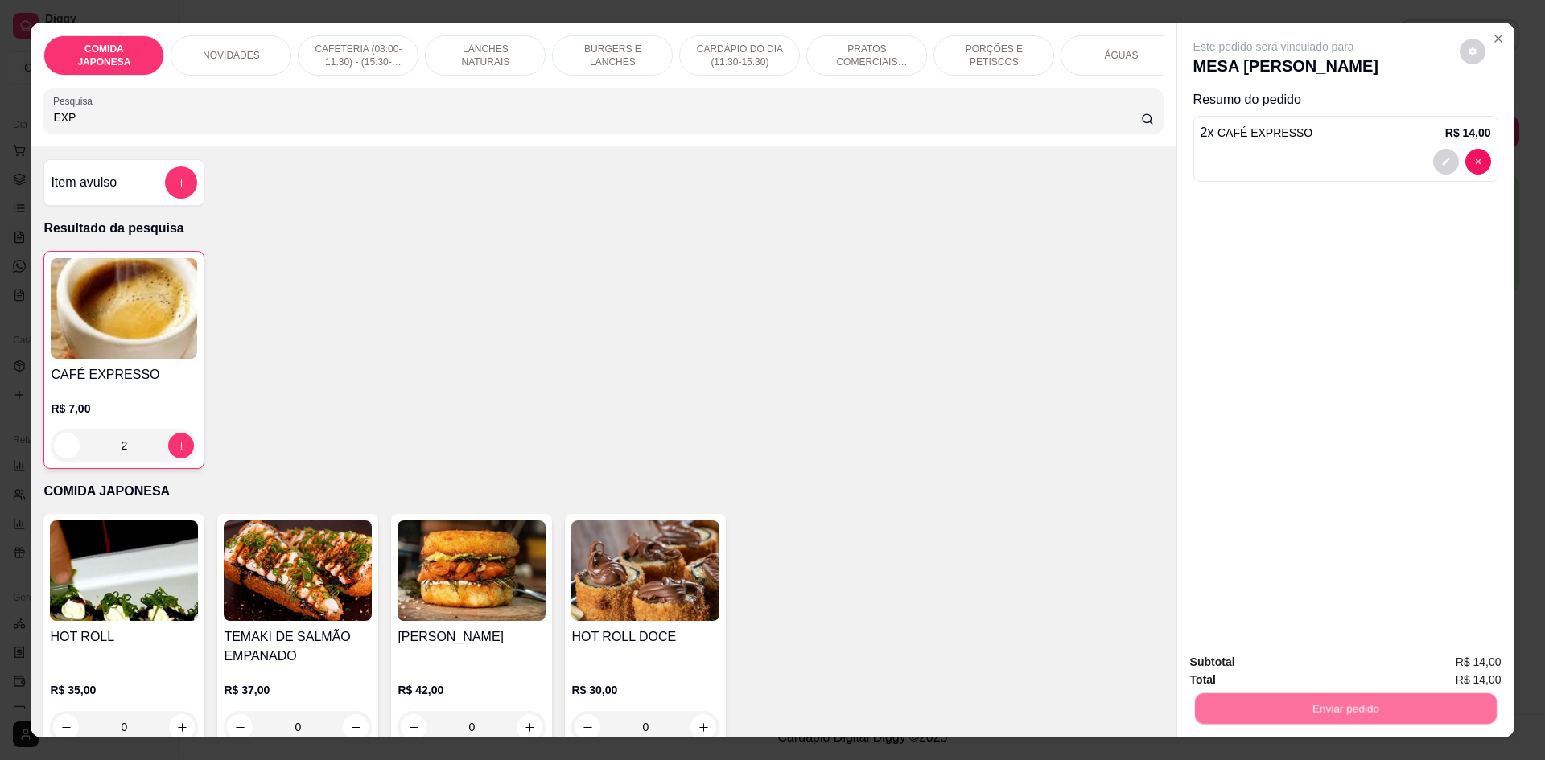
click at [1252, 673] on button "Não registrar e enviar pedido" at bounding box center [1292, 669] width 167 height 31
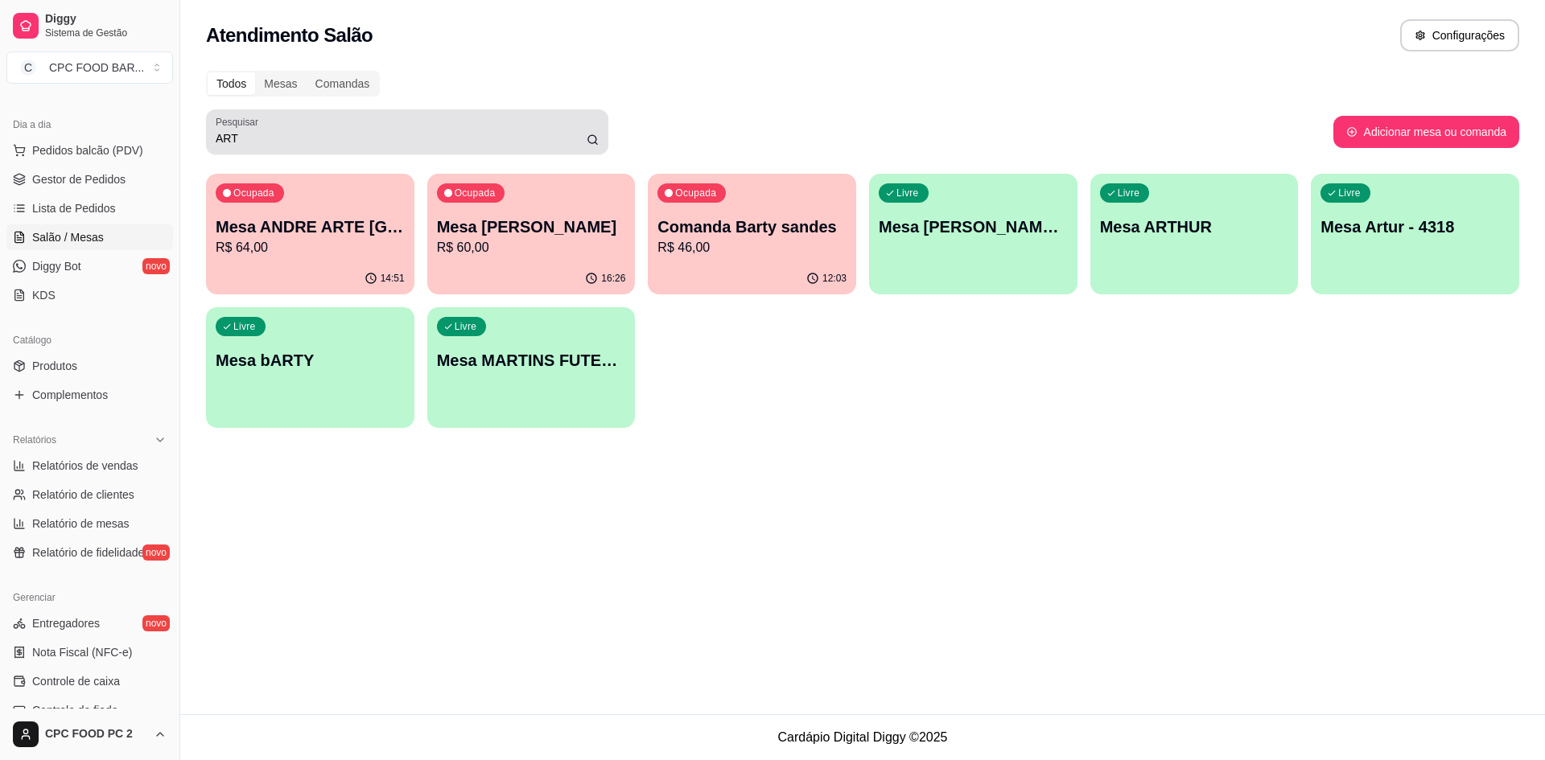
click at [270, 142] on input "ART" at bounding box center [401, 138] width 371 height 16
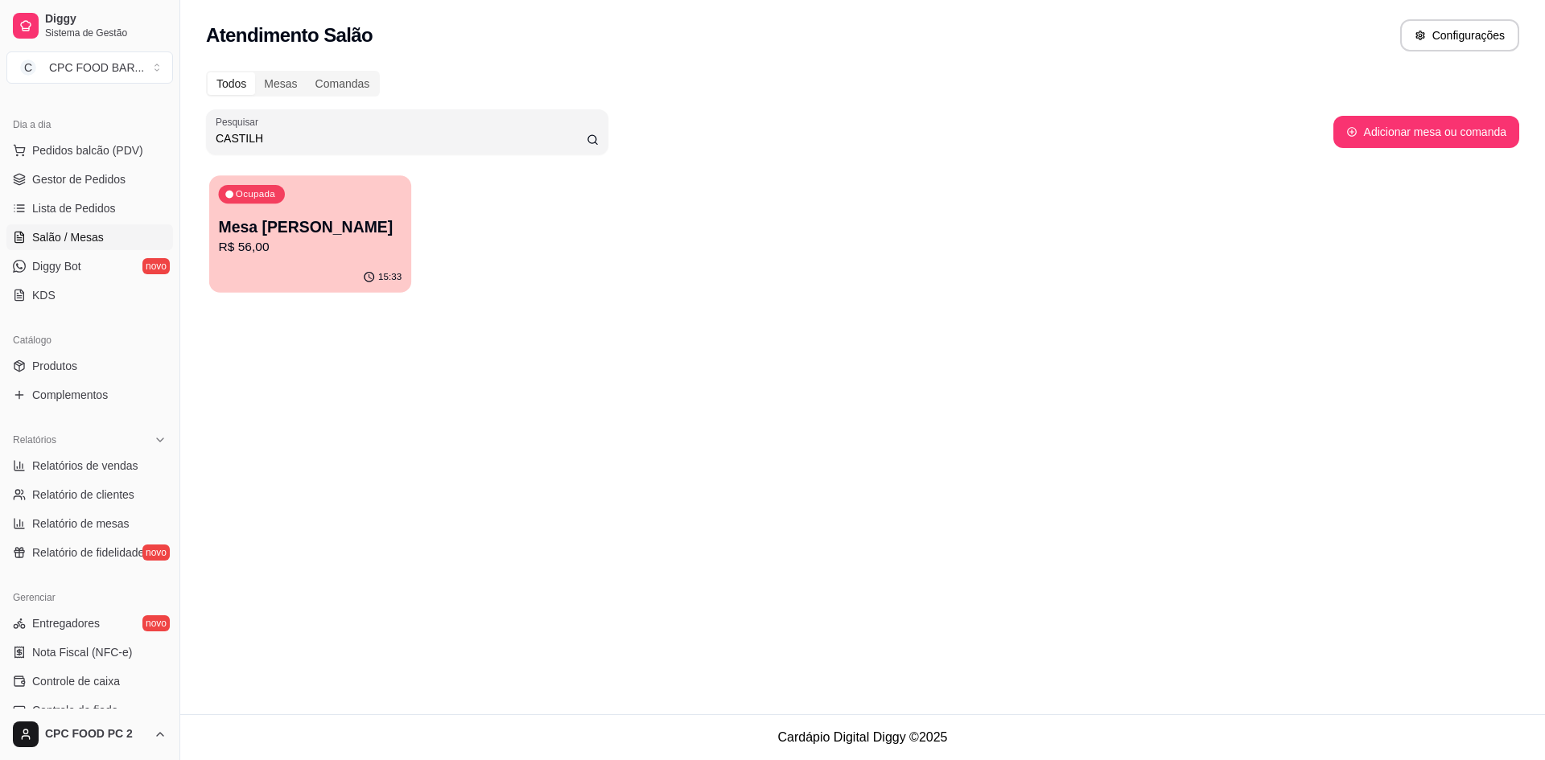
click at [293, 258] on div "Ocupada Mesa CARLOS ALBERTO CASTILHO R$ 56,00" at bounding box center [310, 218] width 202 height 87
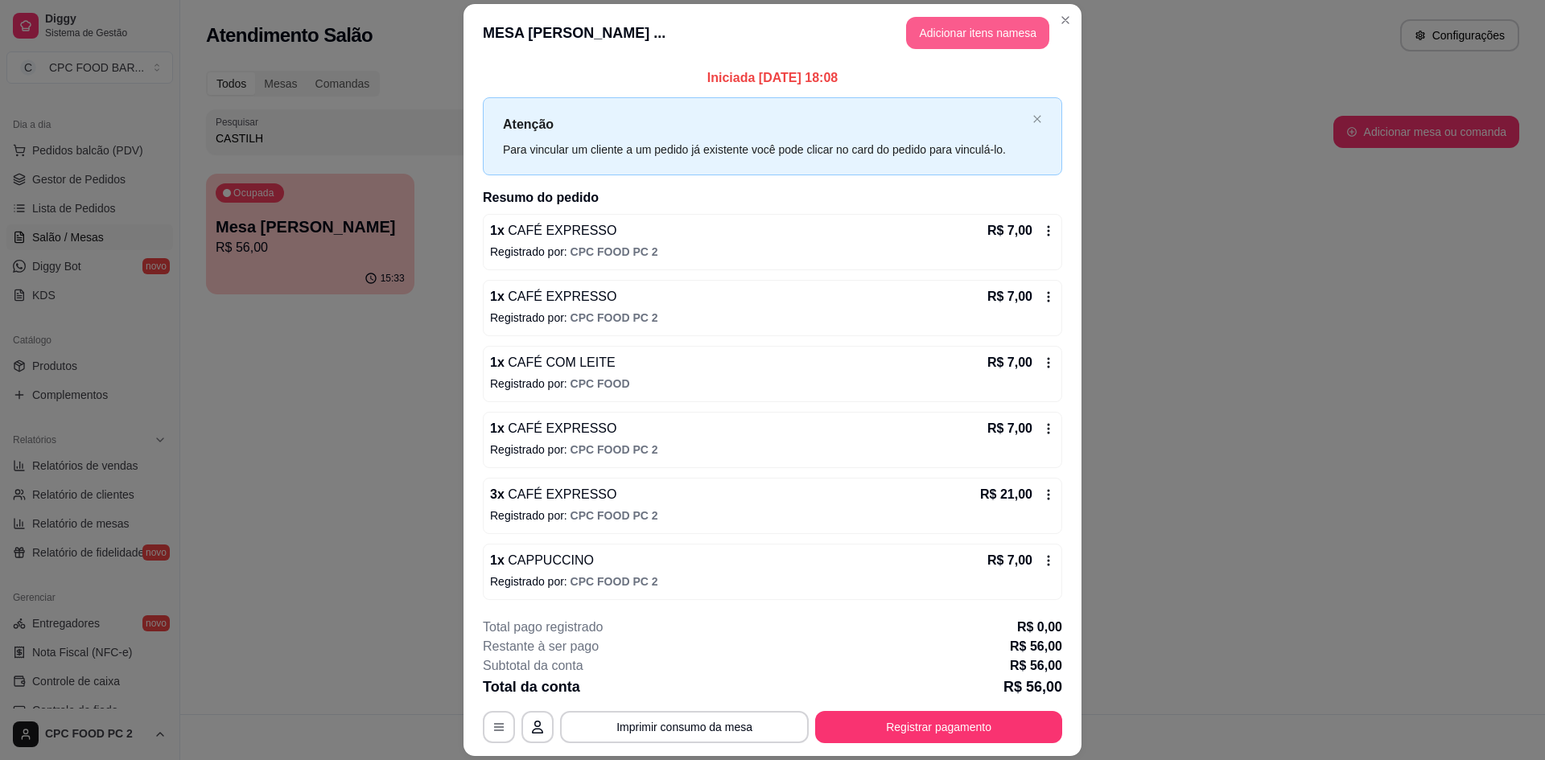
click at [992, 31] on button "Adicionar itens na mesa" at bounding box center [977, 33] width 143 height 32
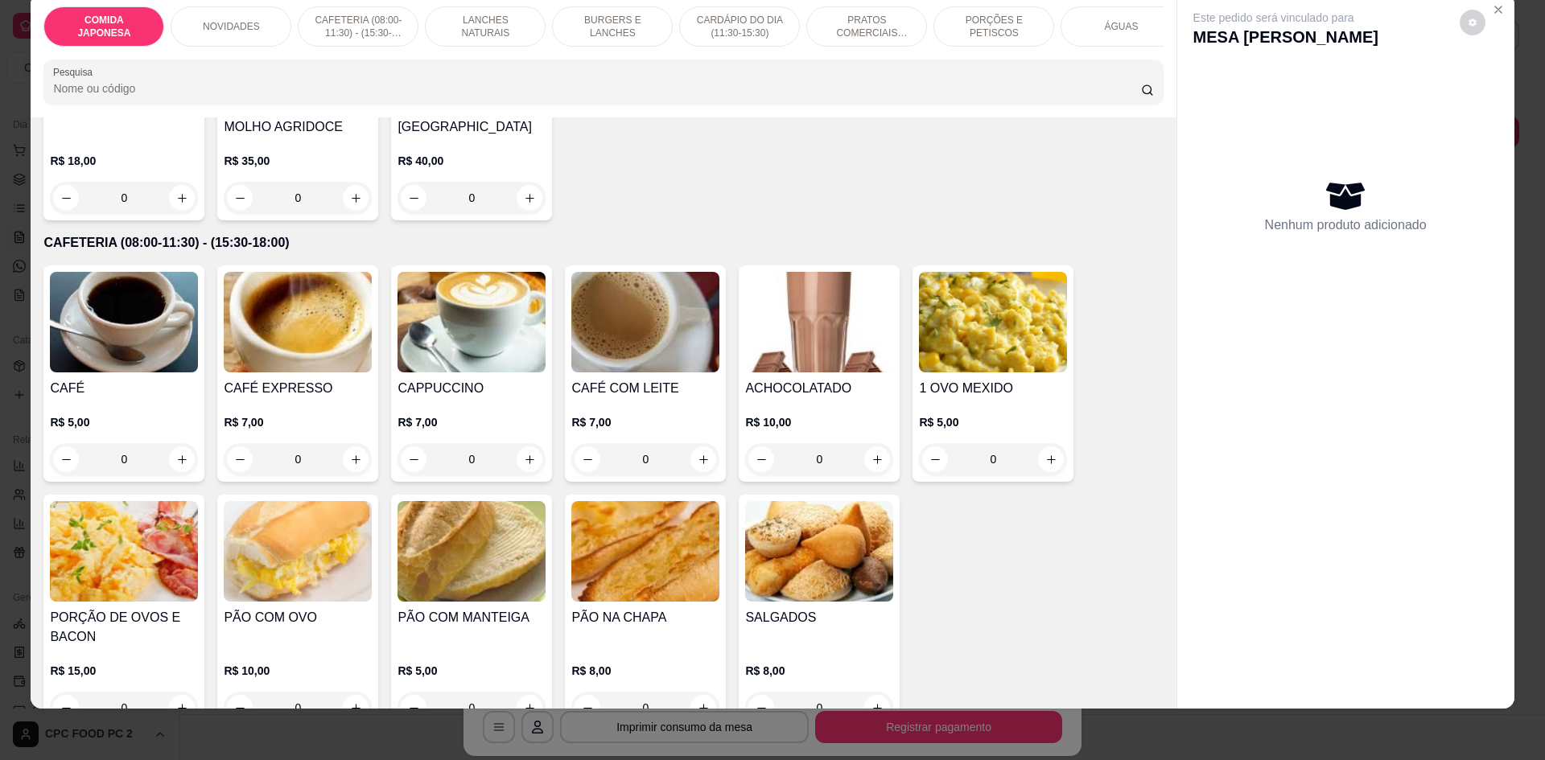
scroll to position [483, 0]
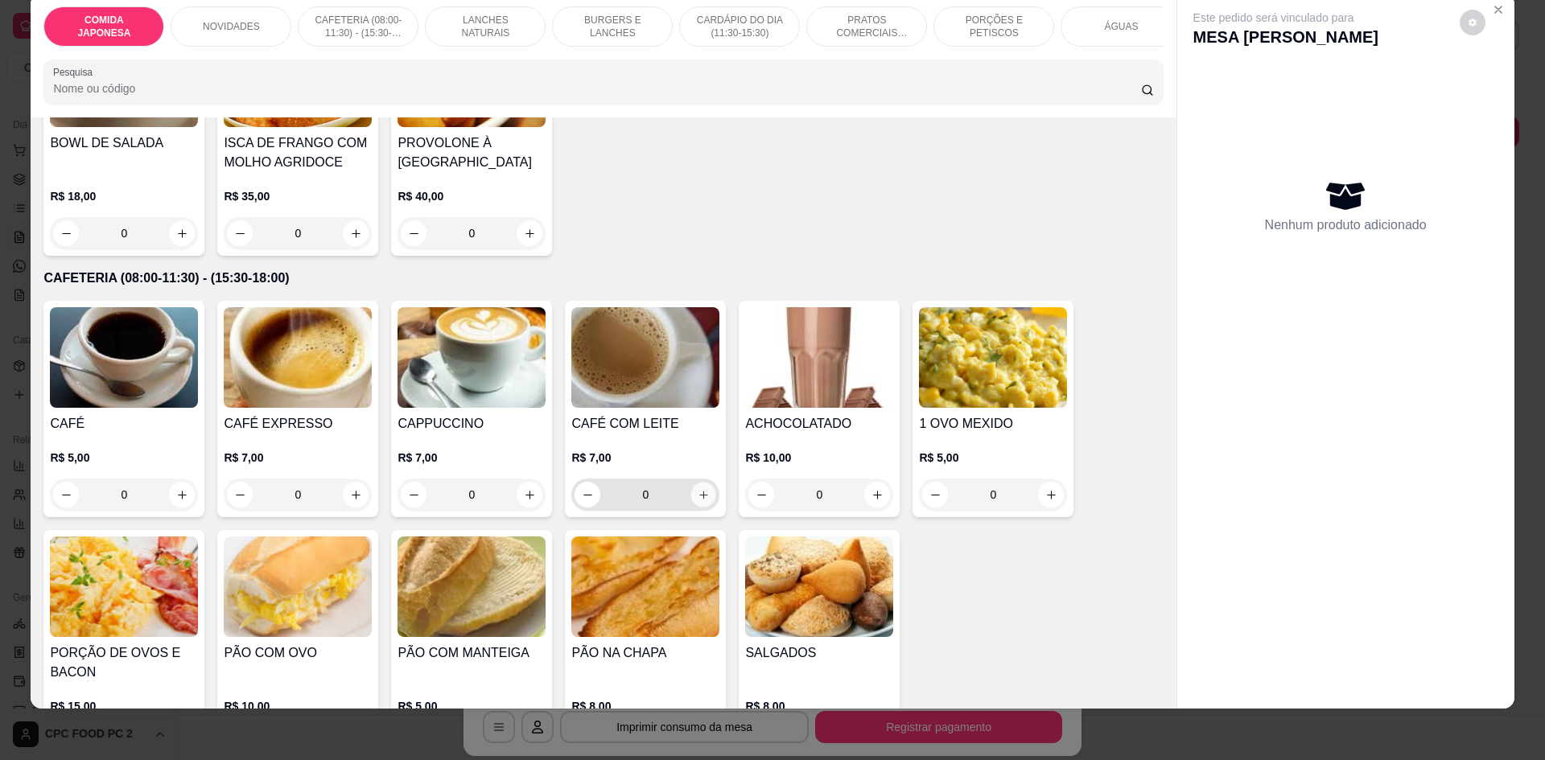
click at [698, 501] on icon "increase-product-quantity" at bounding box center [704, 495] width 12 height 12
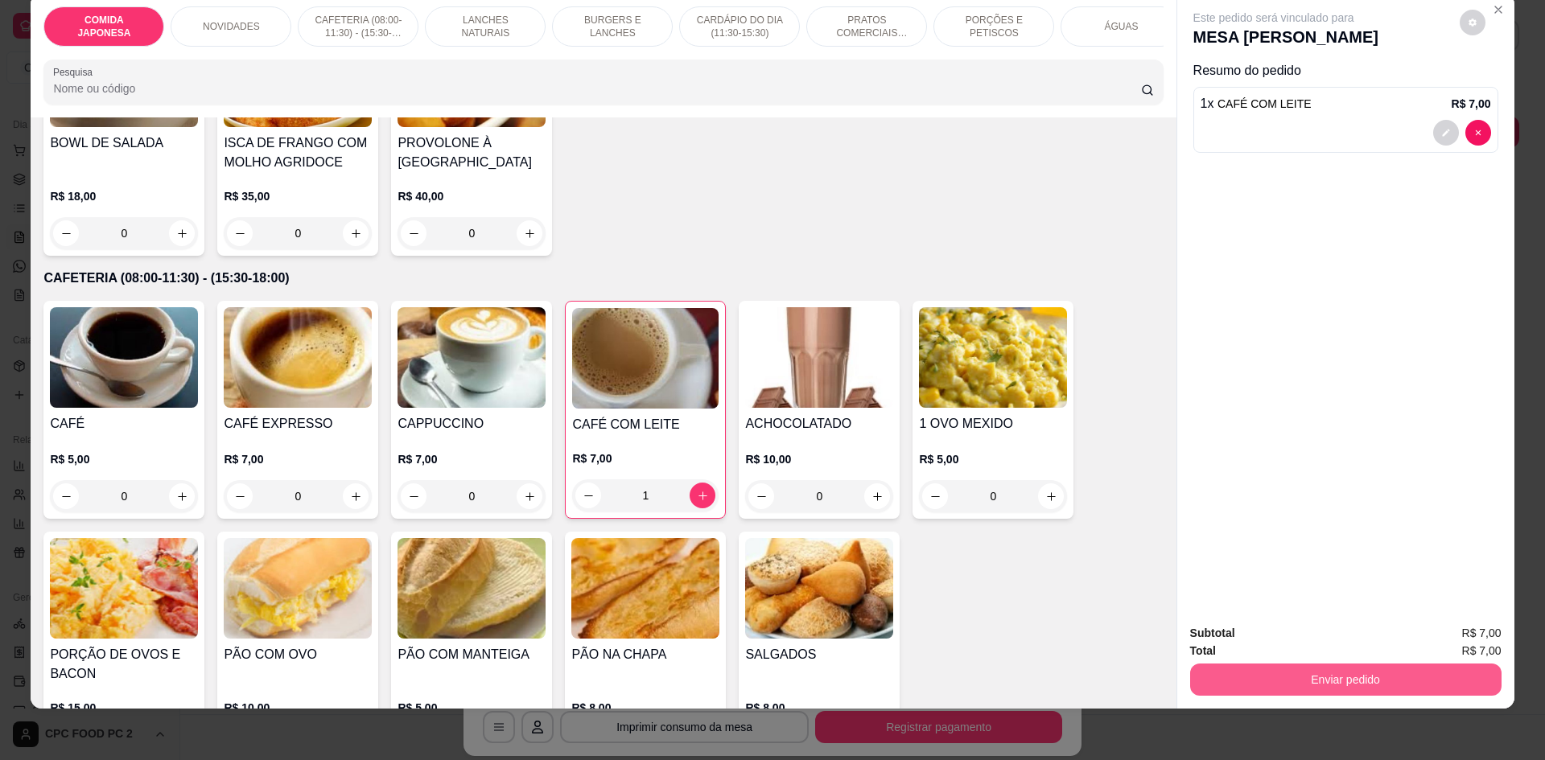
click at [1399, 673] on button "Enviar pedido" at bounding box center [1345, 680] width 311 height 32
click at [1325, 634] on button "Não registrar e enviar pedido" at bounding box center [1292, 640] width 163 height 30
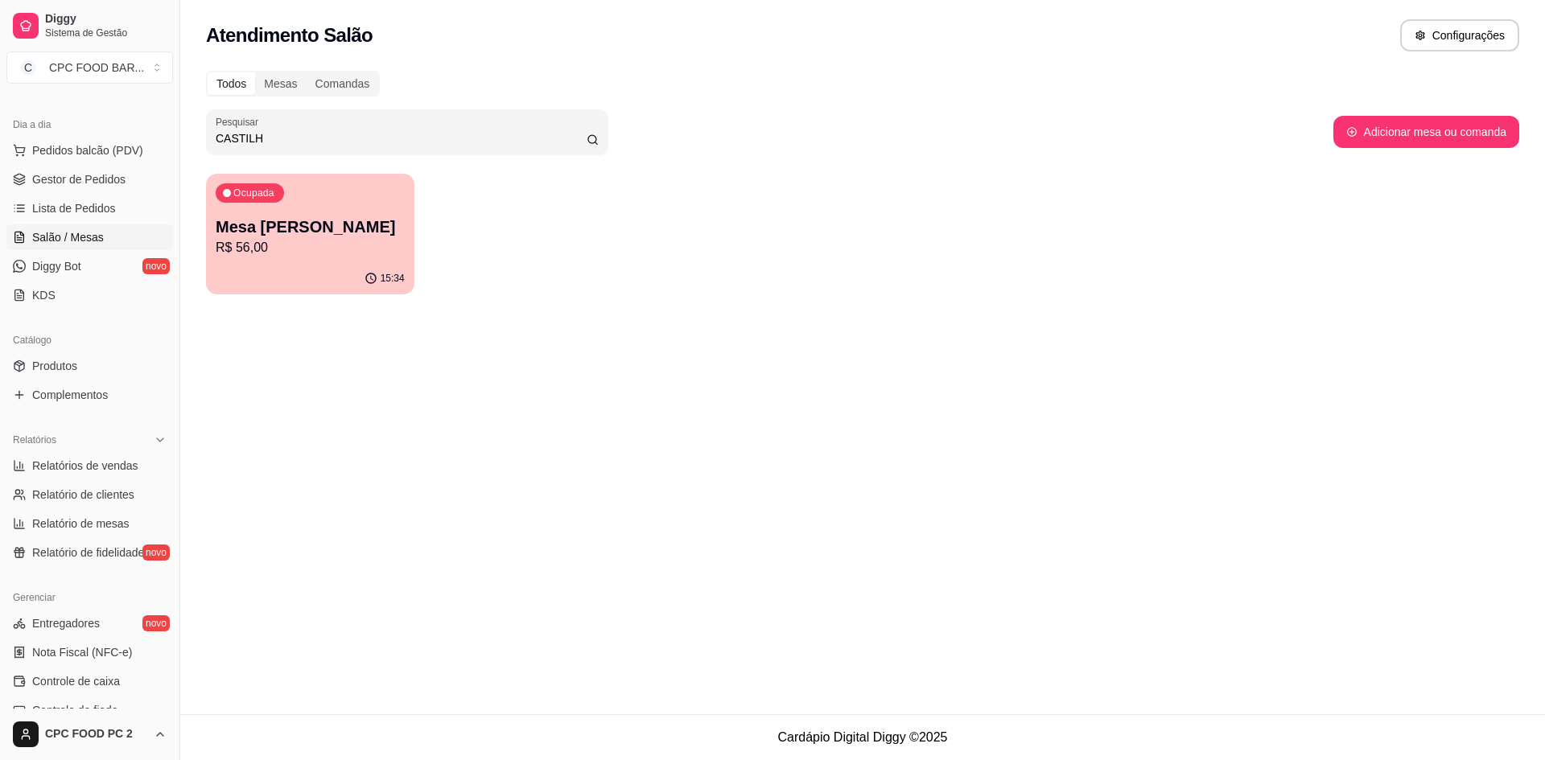
click at [307, 142] on input "CASTILH" at bounding box center [401, 138] width 371 height 16
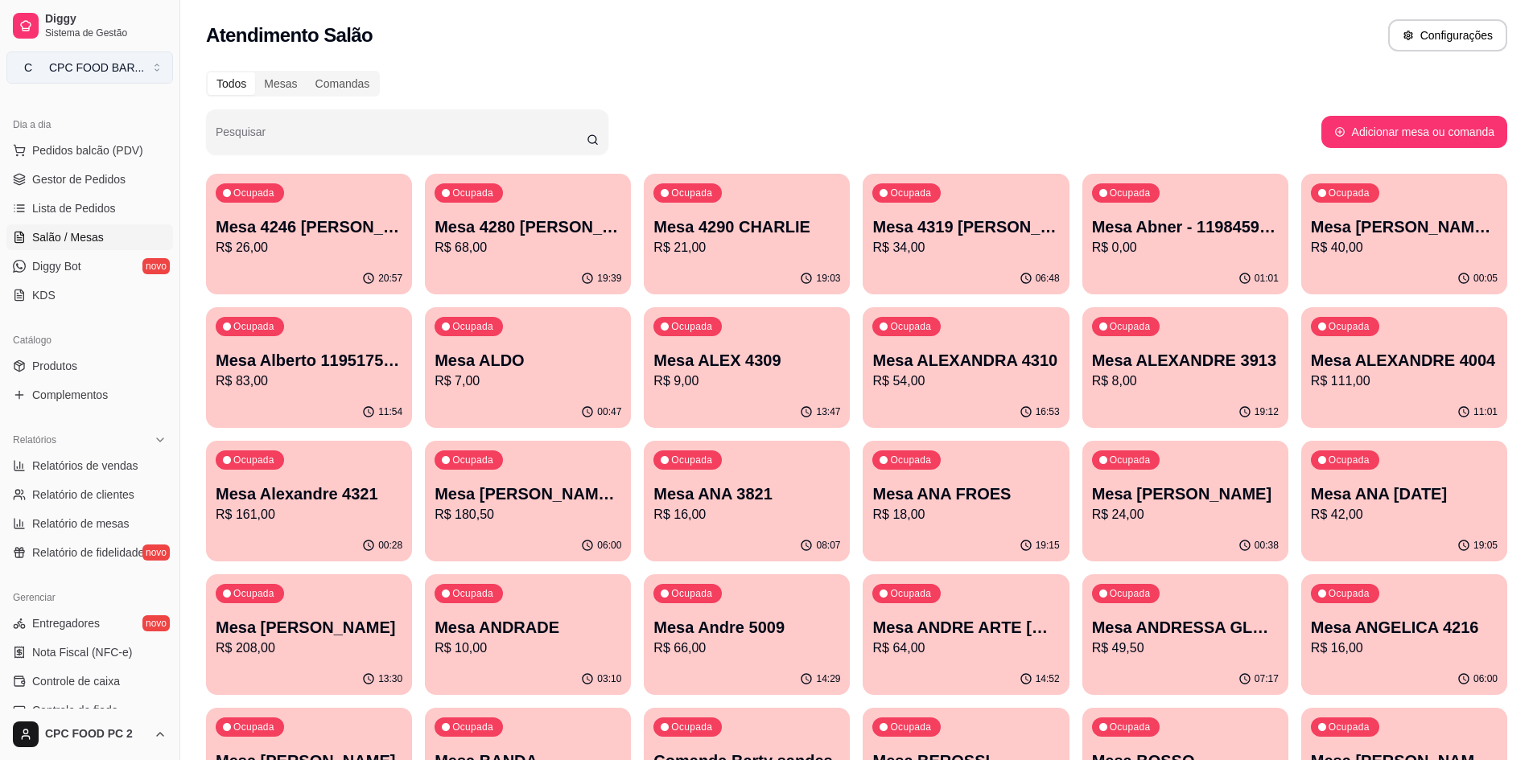
click at [125, 79] on button "C CPC FOOD BAR ..." at bounding box center [89, 68] width 167 height 32
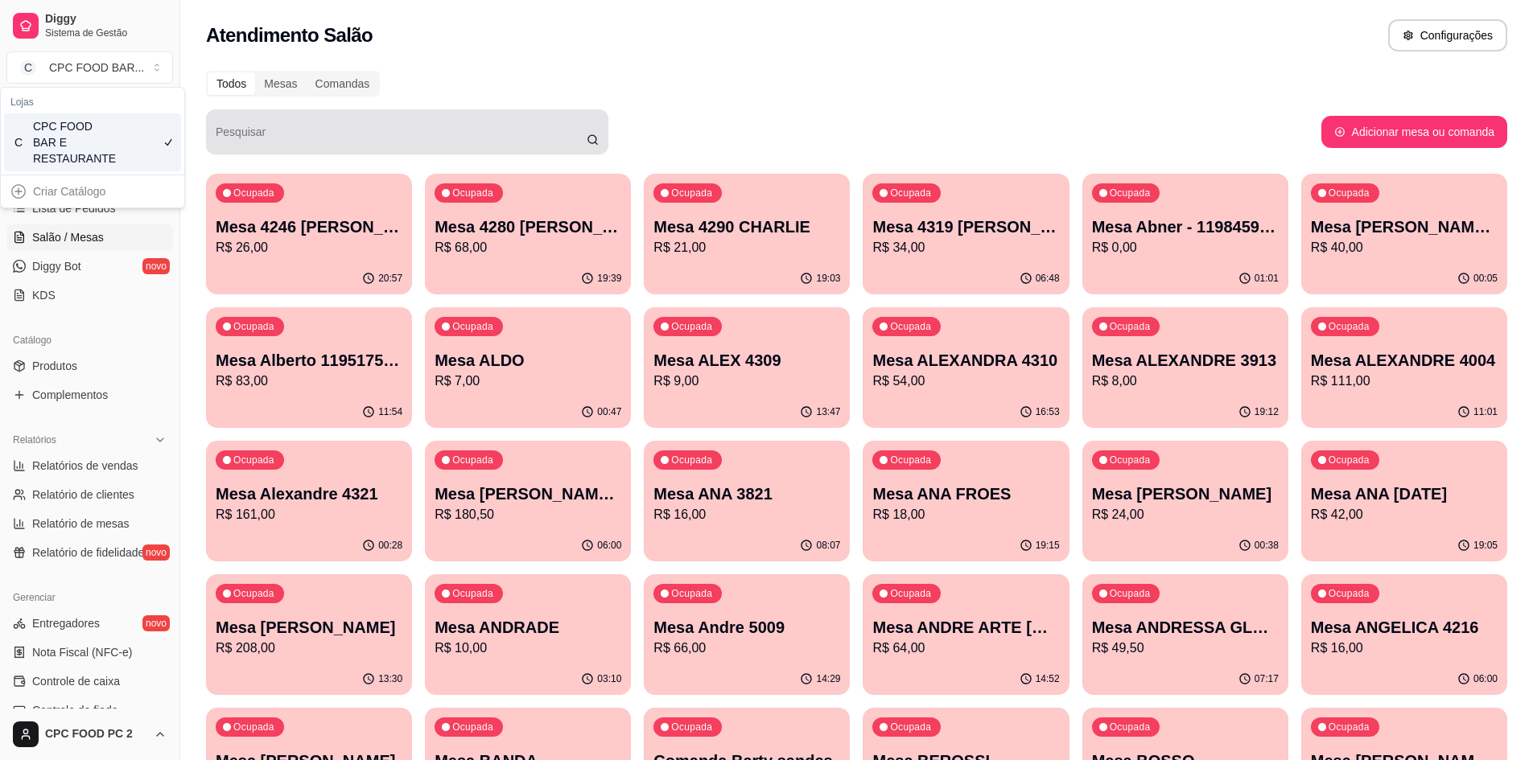
drag, startPoint x: 274, startPoint y: 138, endPoint x: 275, endPoint y: 129, distance: 9.0
click at [274, 138] on input "Pesquisar" at bounding box center [401, 138] width 371 height 16
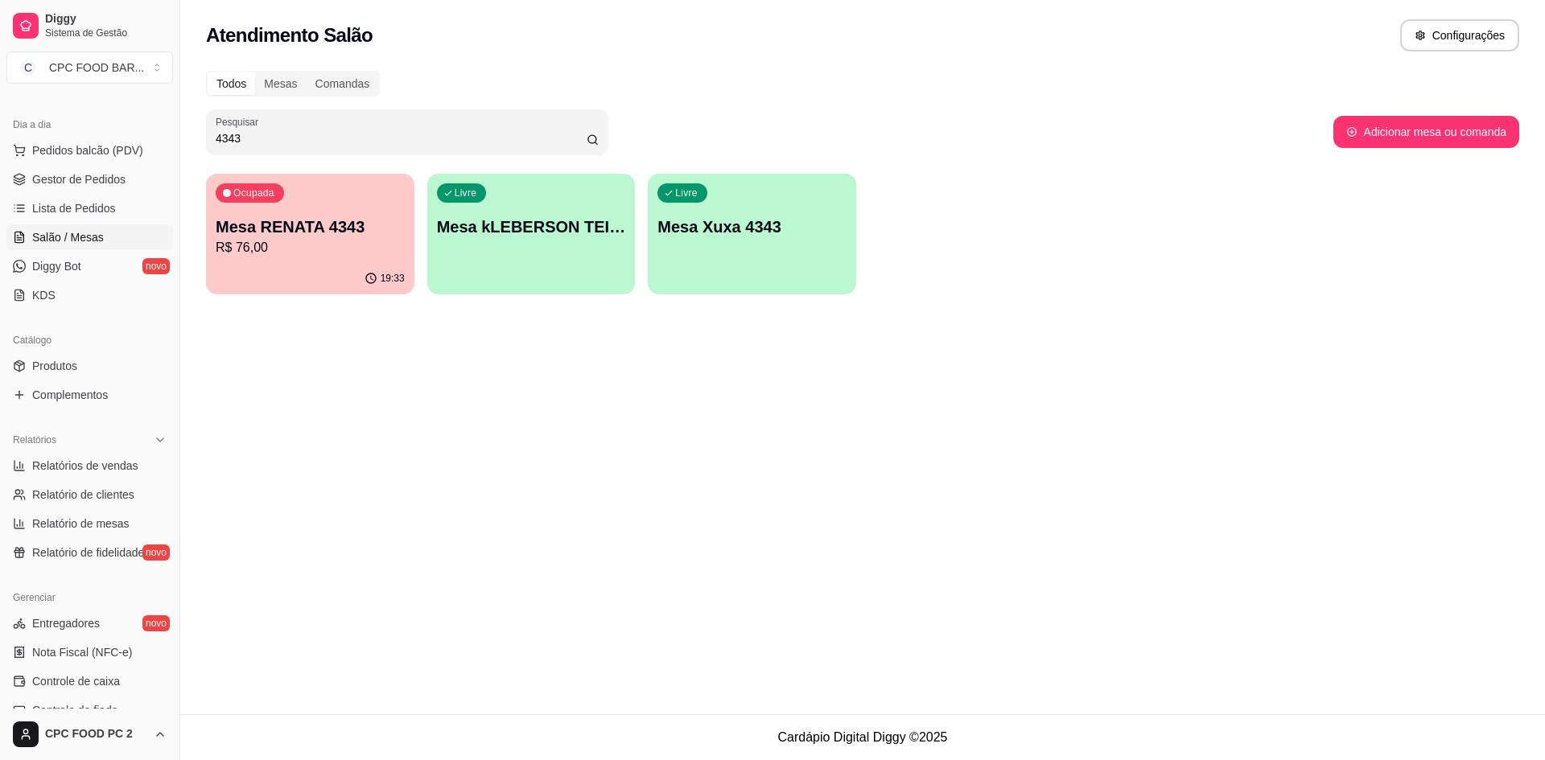
click at [296, 237] on p "Mesa RENATA 4343" at bounding box center [310, 227] width 189 height 23
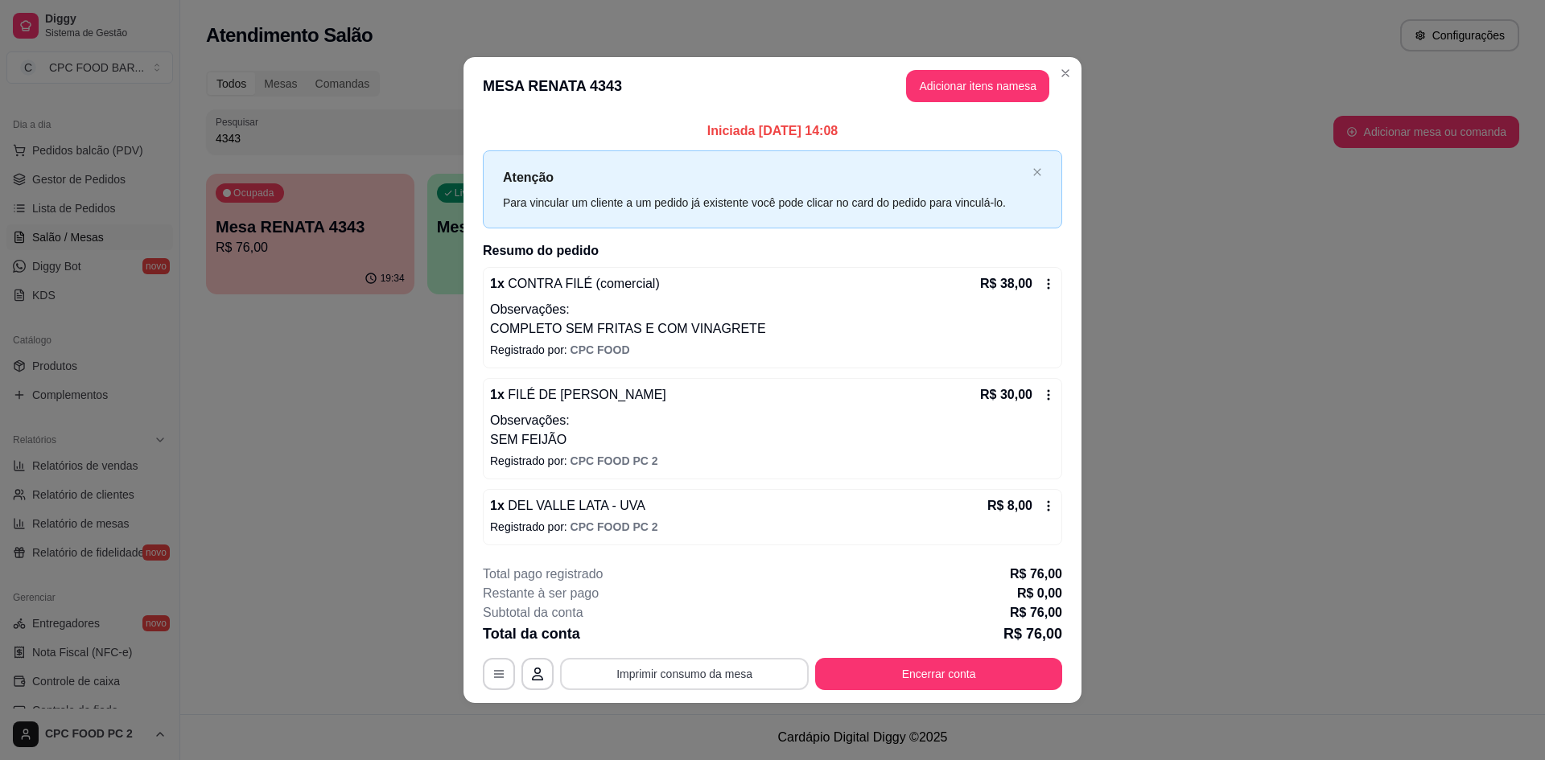
click at [706, 675] on button "Imprimir consumo da mesa" at bounding box center [684, 674] width 249 height 32
click at [863, 670] on button "Encerrar conta" at bounding box center [938, 674] width 247 height 32
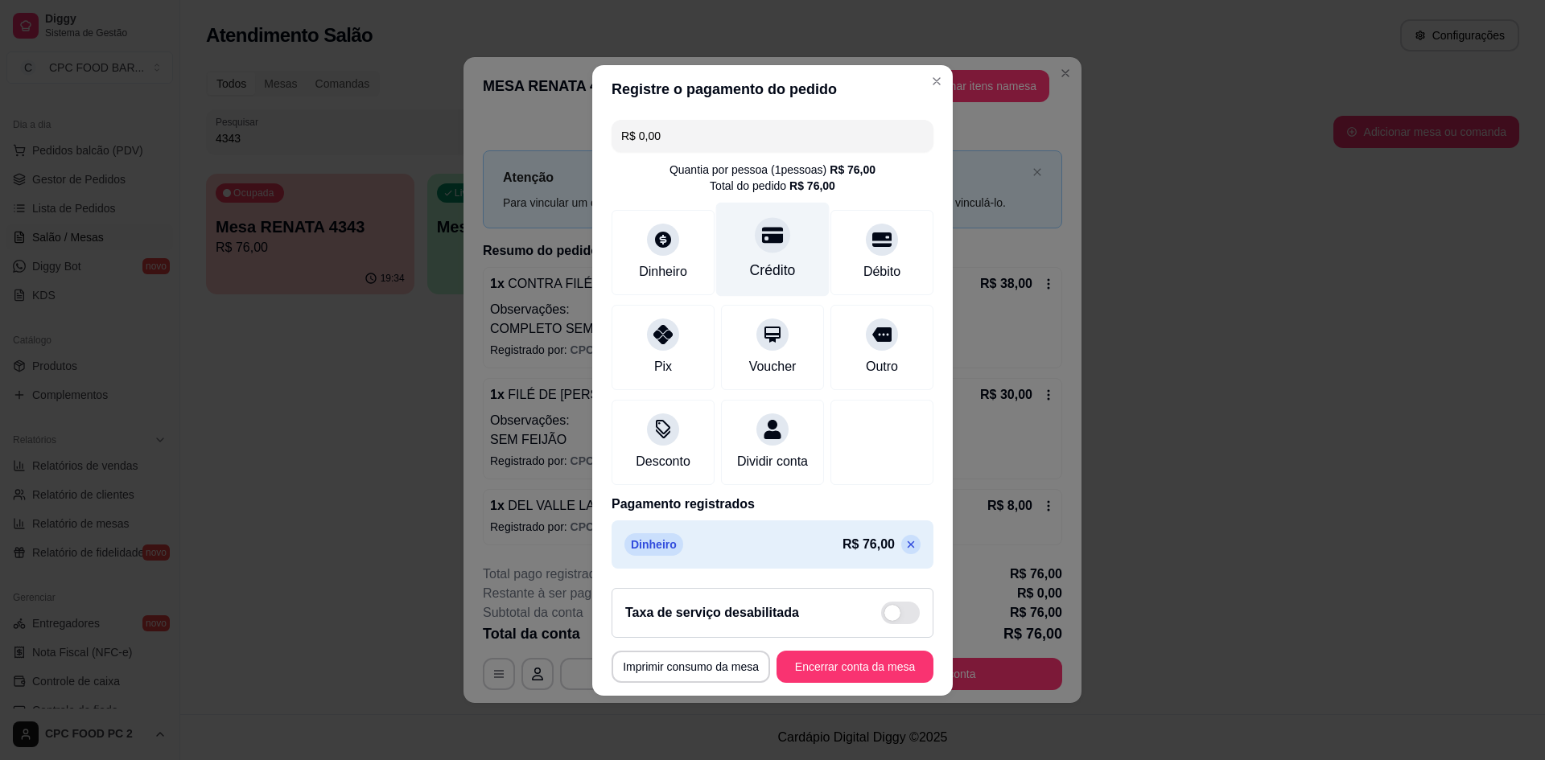
click at [773, 260] on div "Crédito" at bounding box center [773, 270] width 46 height 21
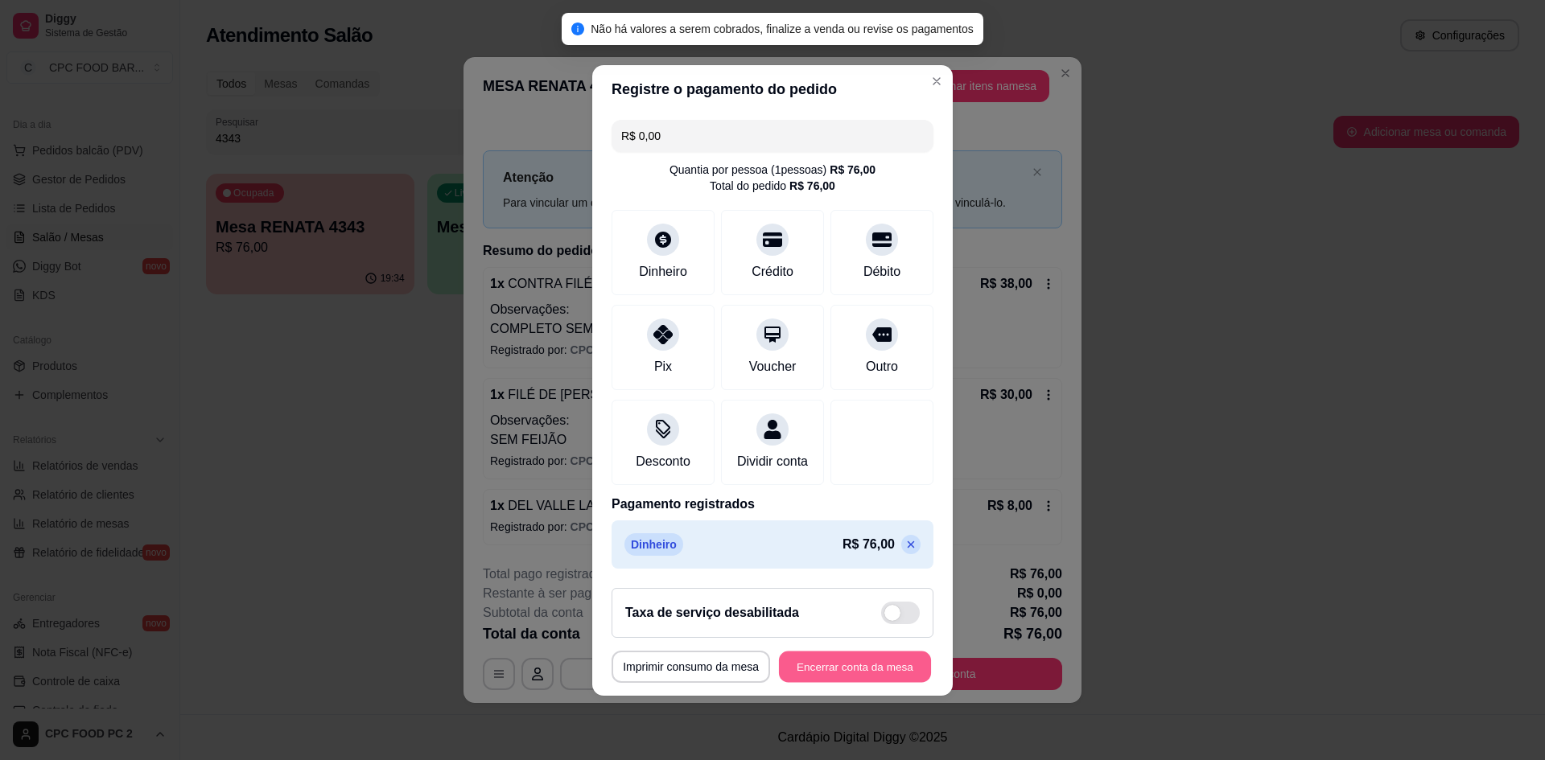
click at [850, 682] on button "Encerrar conta da mesa" at bounding box center [855, 666] width 152 height 31
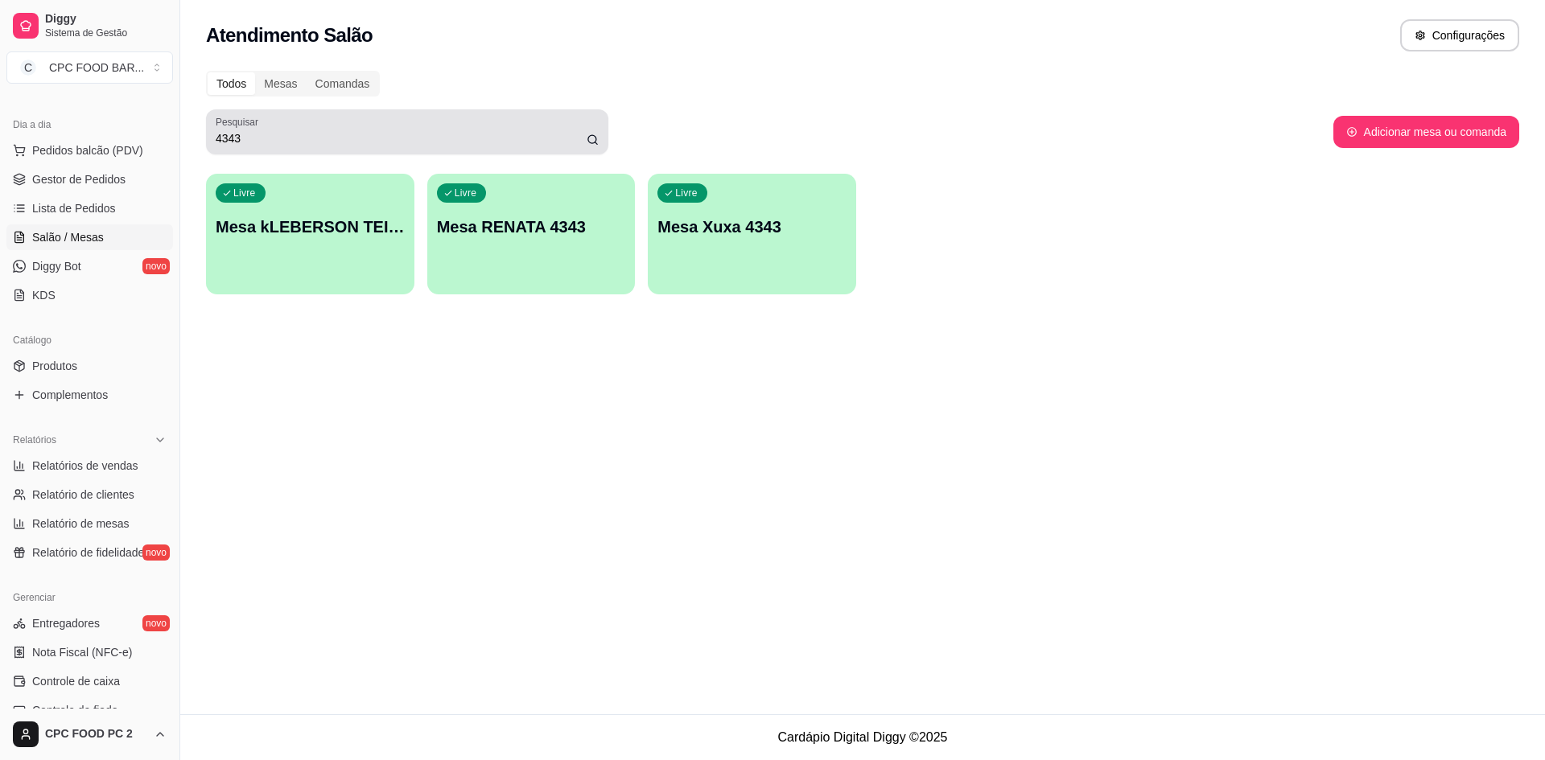
click at [251, 140] on input "4343" at bounding box center [401, 138] width 371 height 16
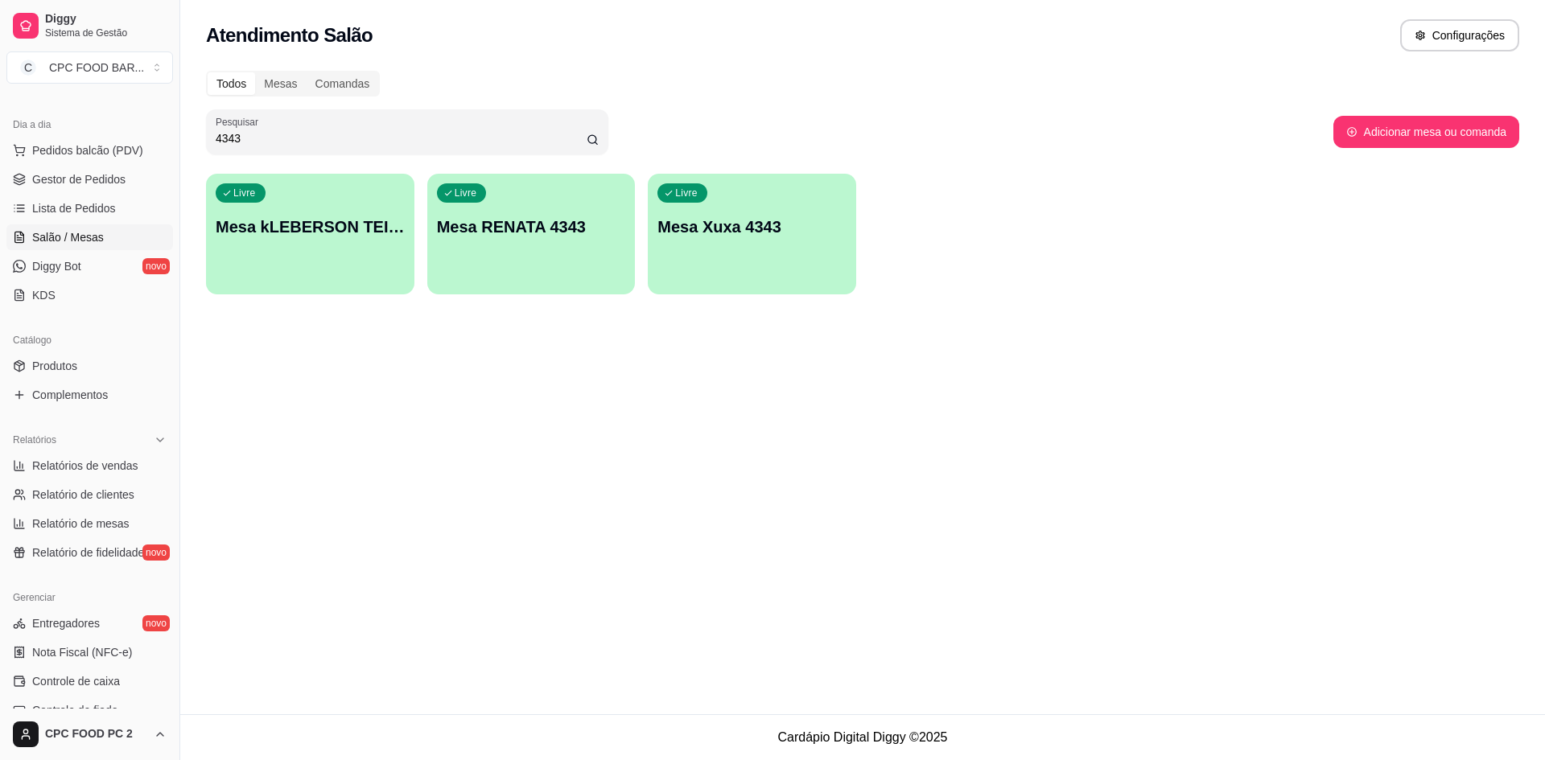
click at [254, 141] on input "4343" at bounding box center [401, 138] width 371 height 16
click at [254, 142] on input "4343" at bounding box center [401, 138] width 371 height 16
click at [296, 252] on div "Livre Mesa JULIO 3381" at bounding box center [310, 224] width 208 height 101
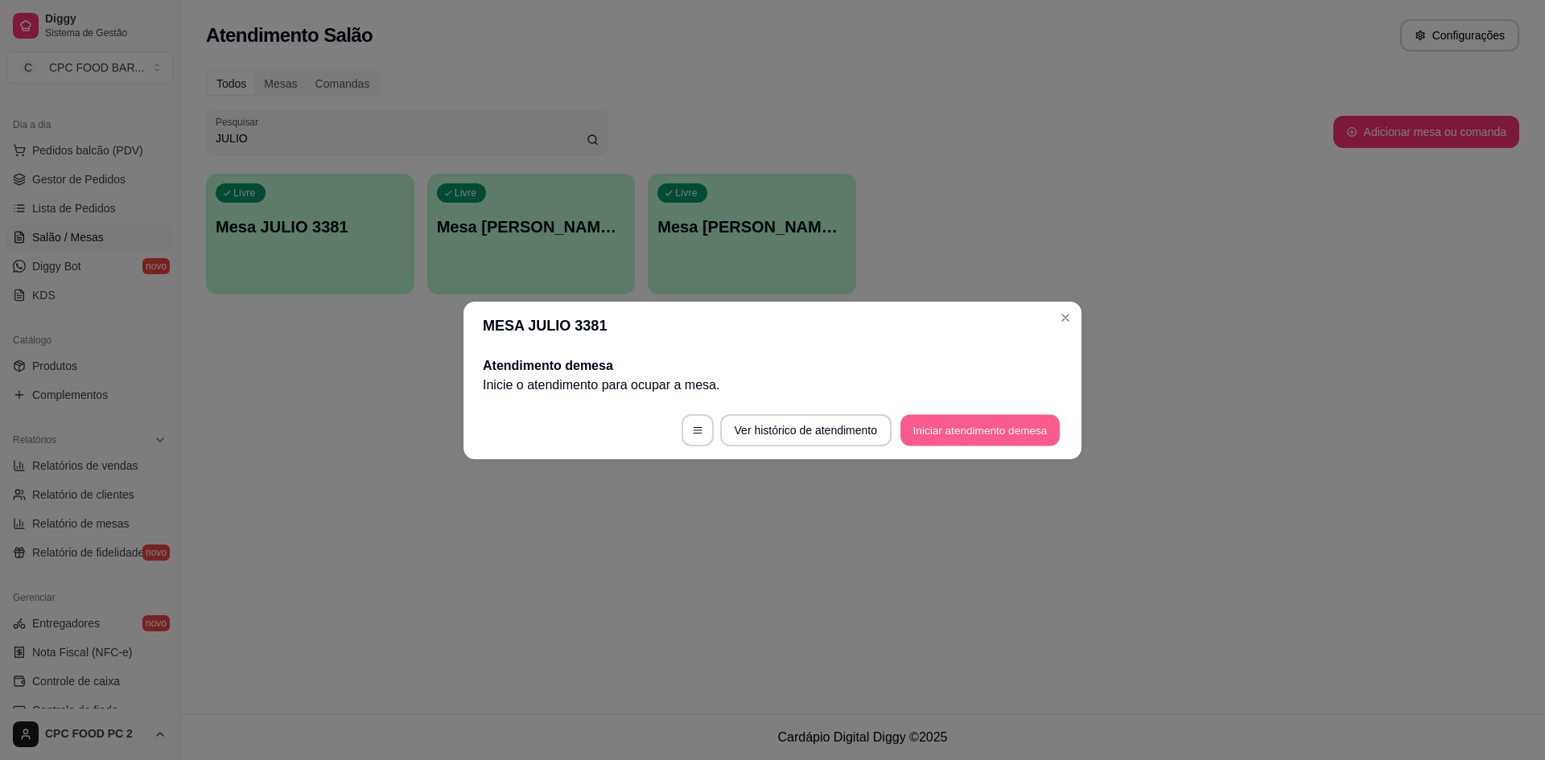
click at [998, 438] on button "Iniciar atendimento de mesa" at bounding box center [979, 429] width 159 height 31
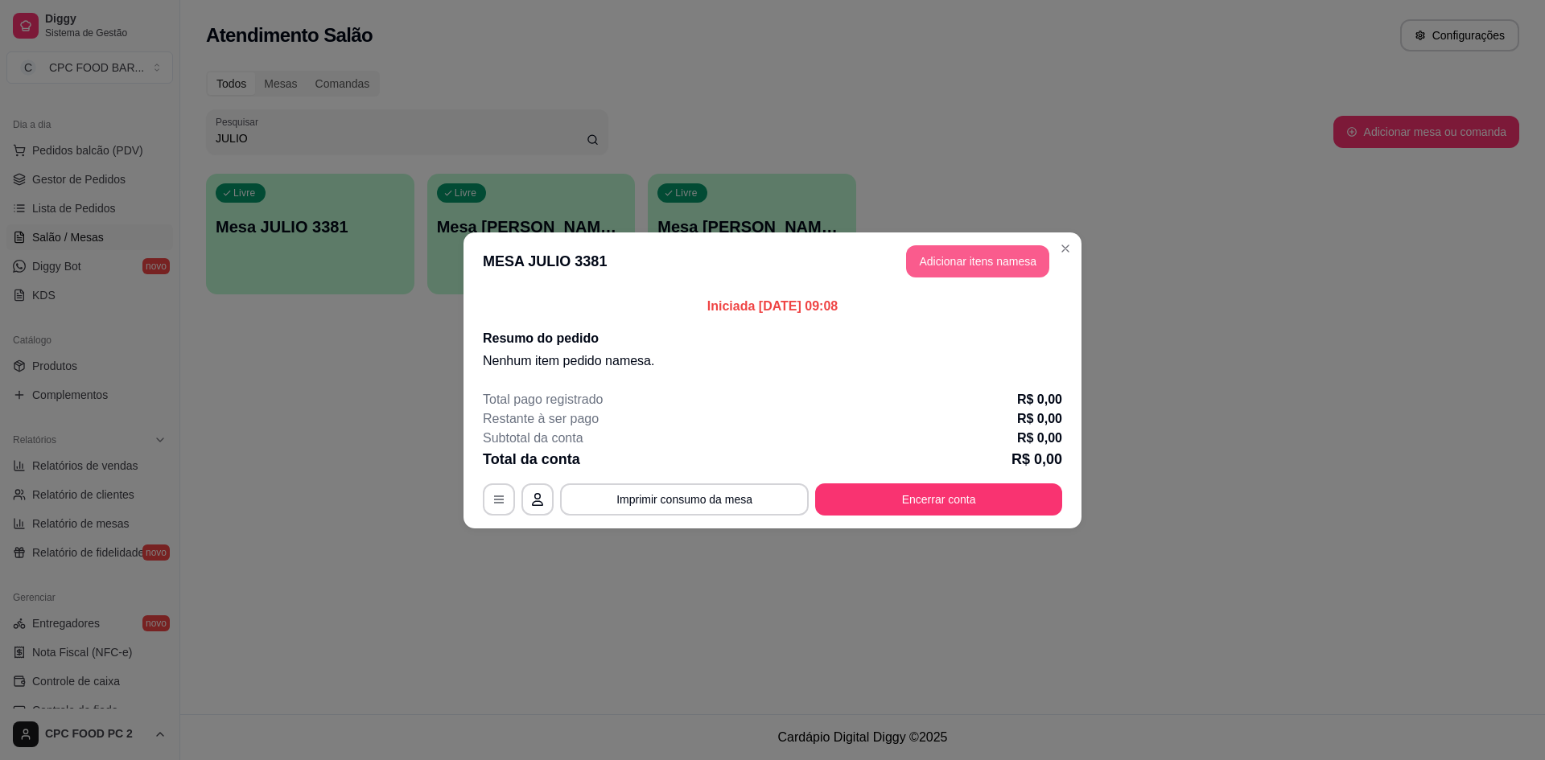
click at [991, 253] on button "Adicionar itens na mesa" at bounding box center [977, 261] width 143 height 32
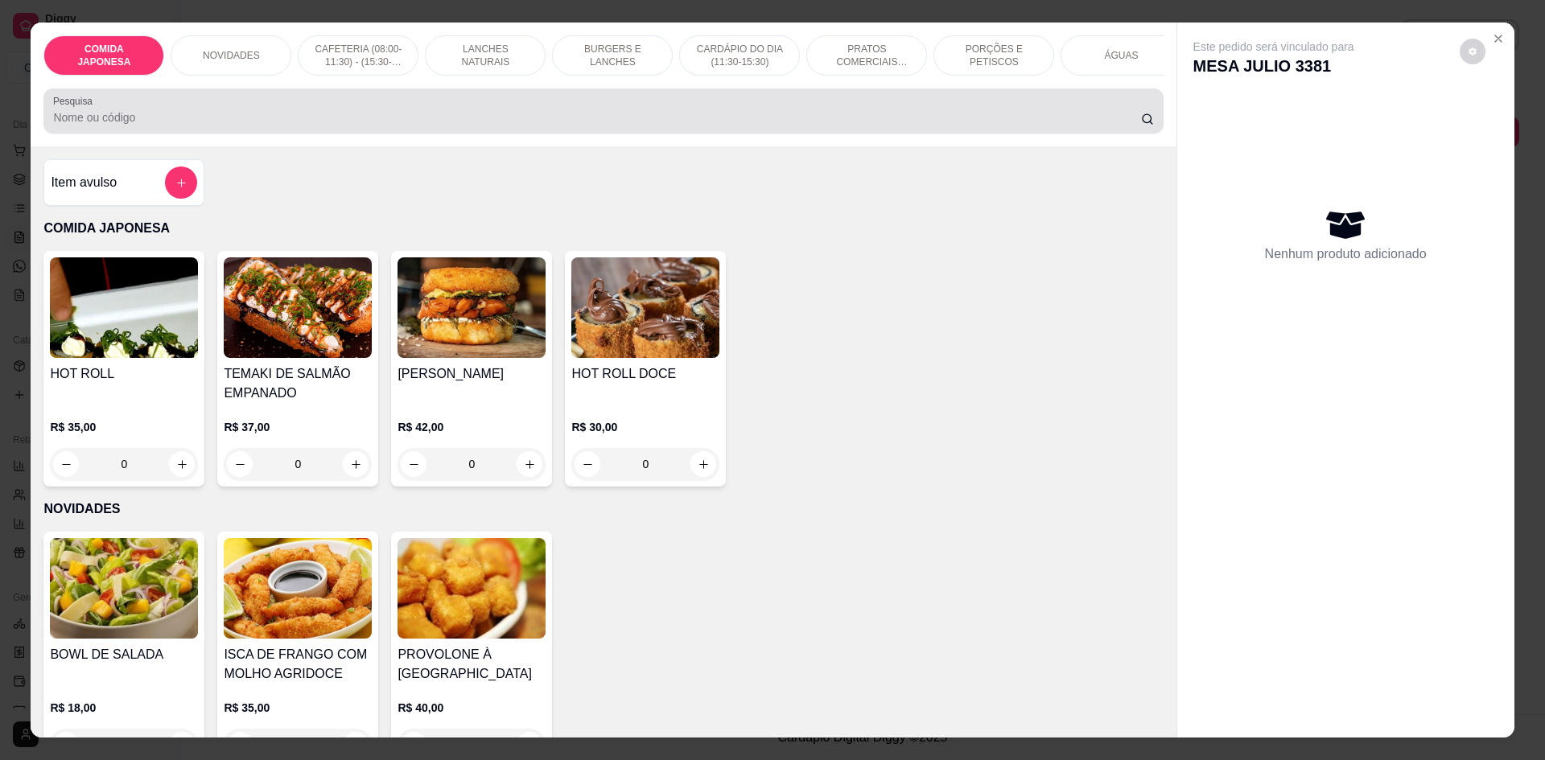
click at [210, 114] on div at bounding box center [603, 111] width 1100 height 32
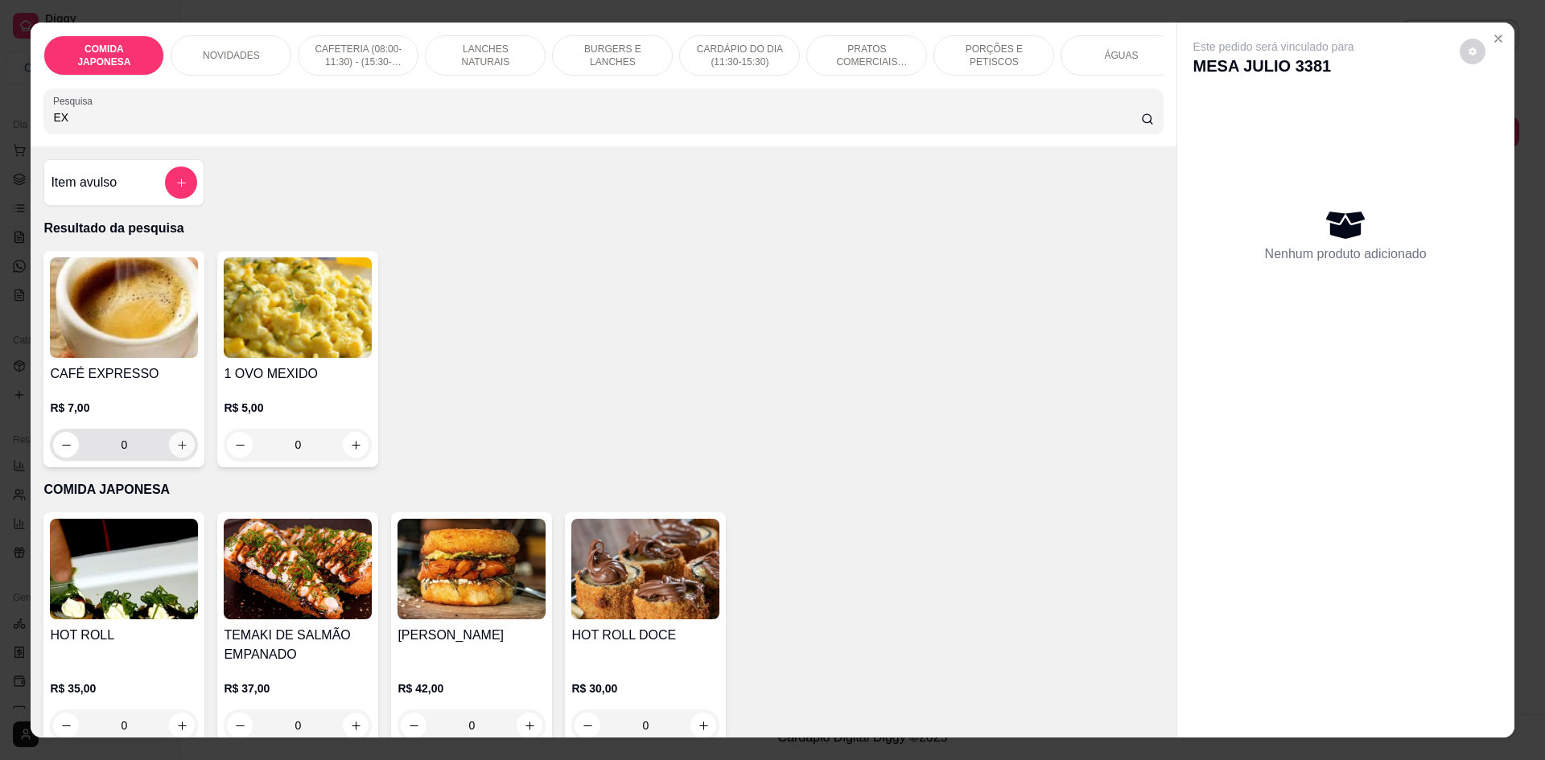
click at [178, 450] on icon "increase-product-quantity" at bounding box center [182, 445] width 9 height 9
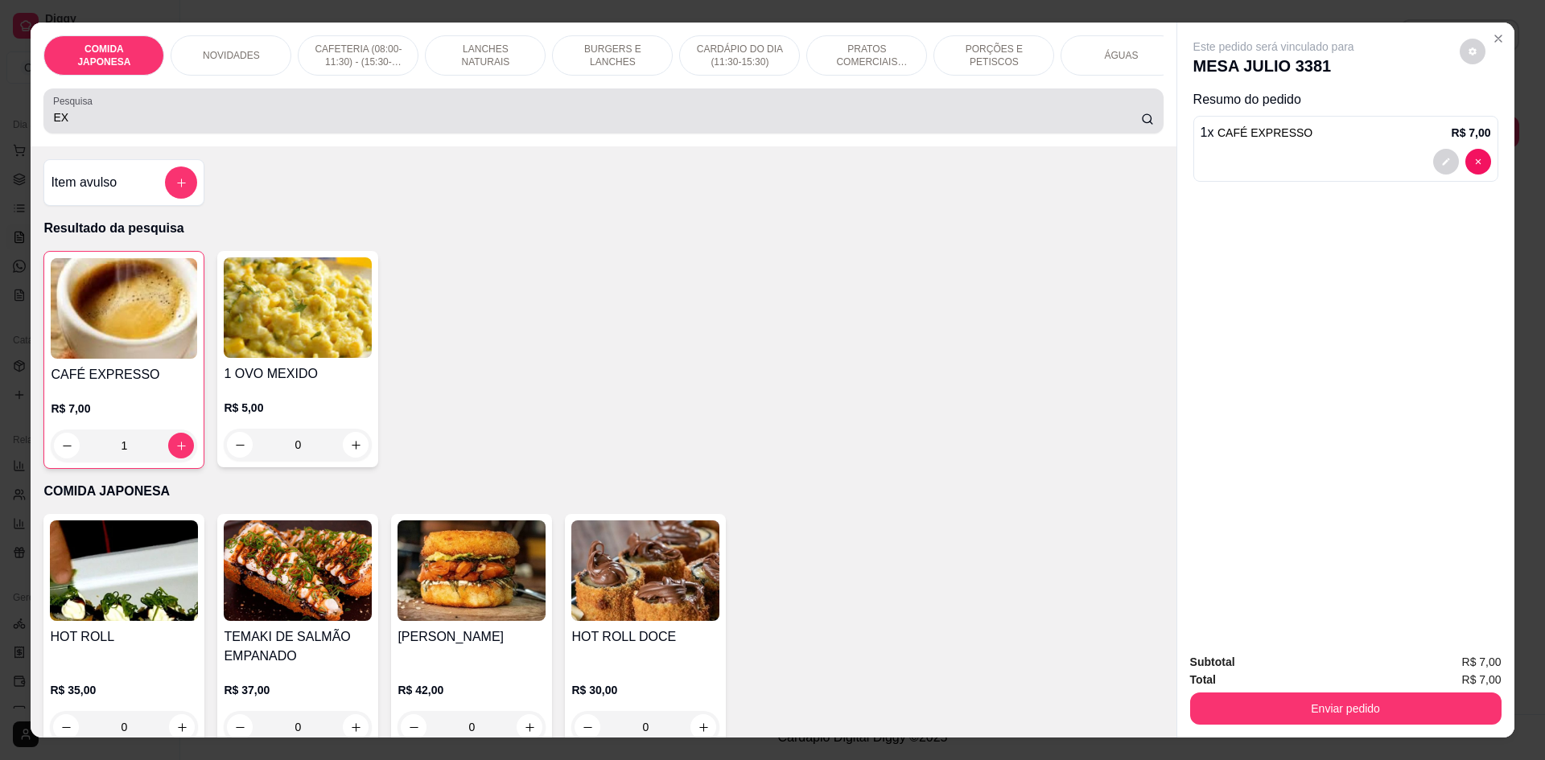
click at [170, 122] on input "EX" at bounding box center [596, 117] width 1087 height 16
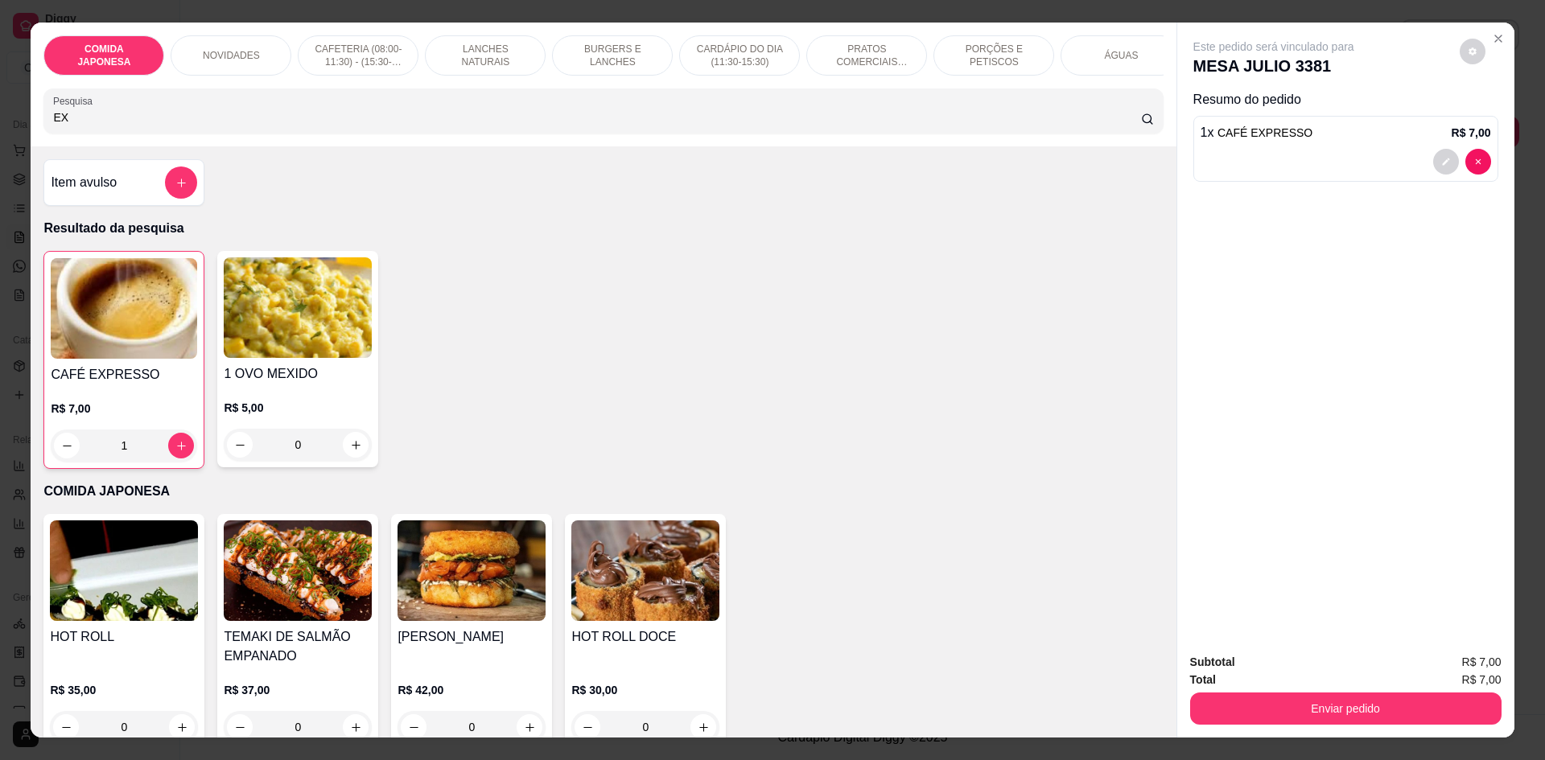
click at [166, 126] on input "EX" at bounding box center [596, 117] width 1087 height 16
click at [164, 126] on input "EX" at bounding box center [596, 117] width 1087 height 16
click at [163, 126] on input "EX" at bounding box center [596, 117] width 1087 height 16
click at [162, 126] on input "EX" at bounding box center [596, 117] width 1087 height 16
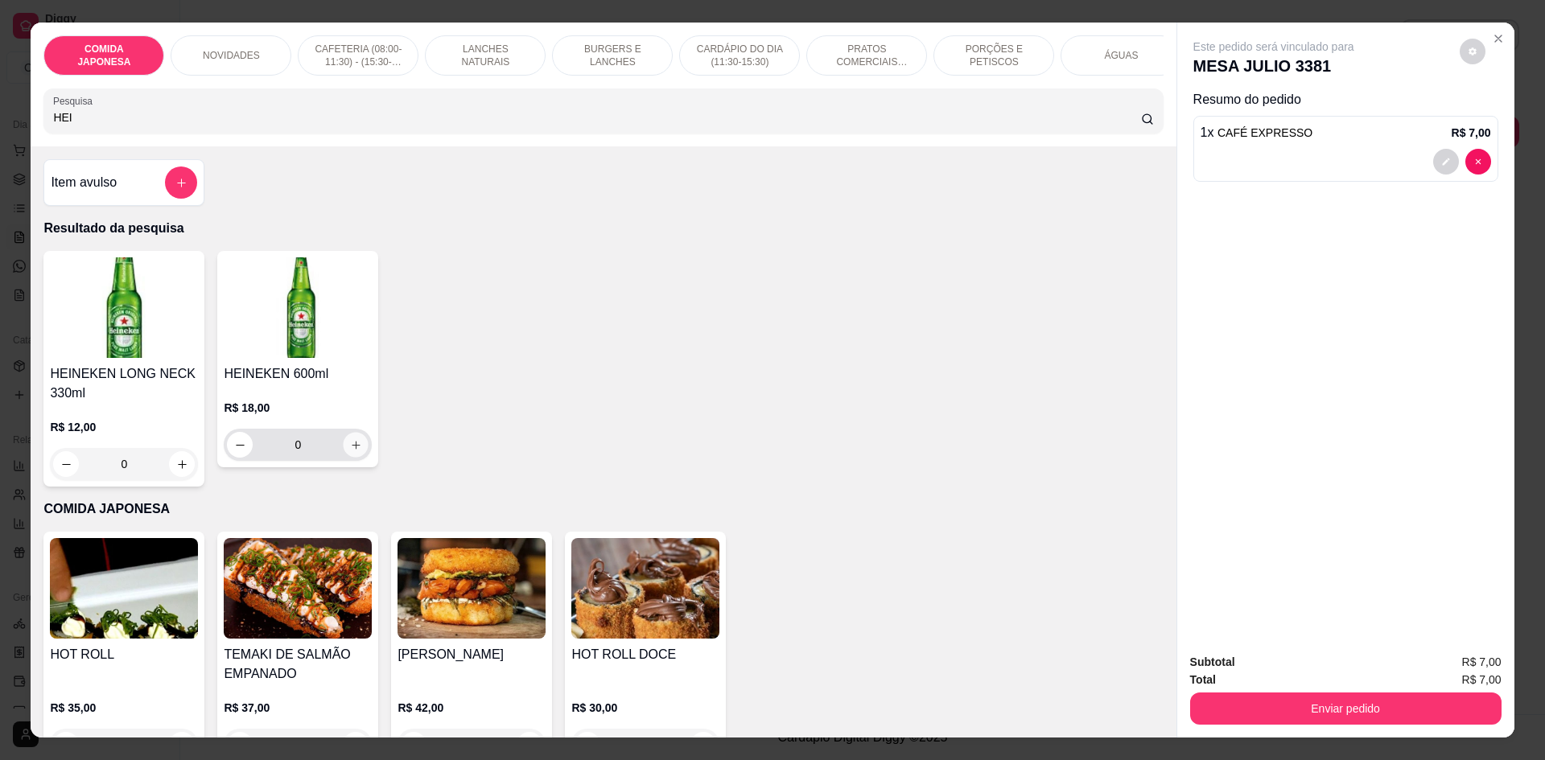
click at [353, 458] on button "increase-product-quantity" at bounding box center [356, 445] width 25 height 25
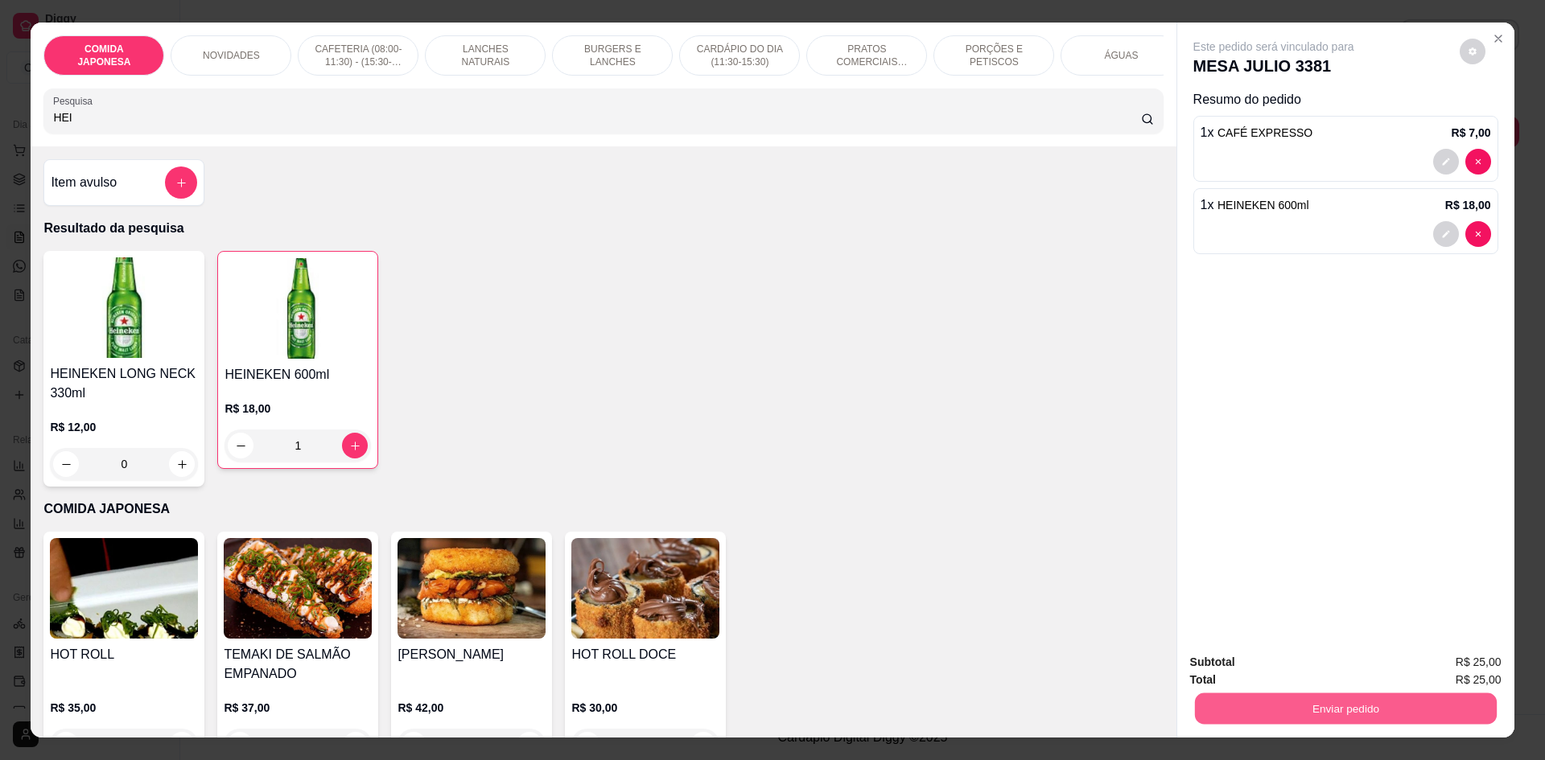
click at [1209, 706] on button "Enviar pedido" at bounding box center [1345, 708] width 302 height 31
click at [1217, 673] on button "Não registrar e enviar pedido" at bounding box center [1292, 669] width 167 height 31
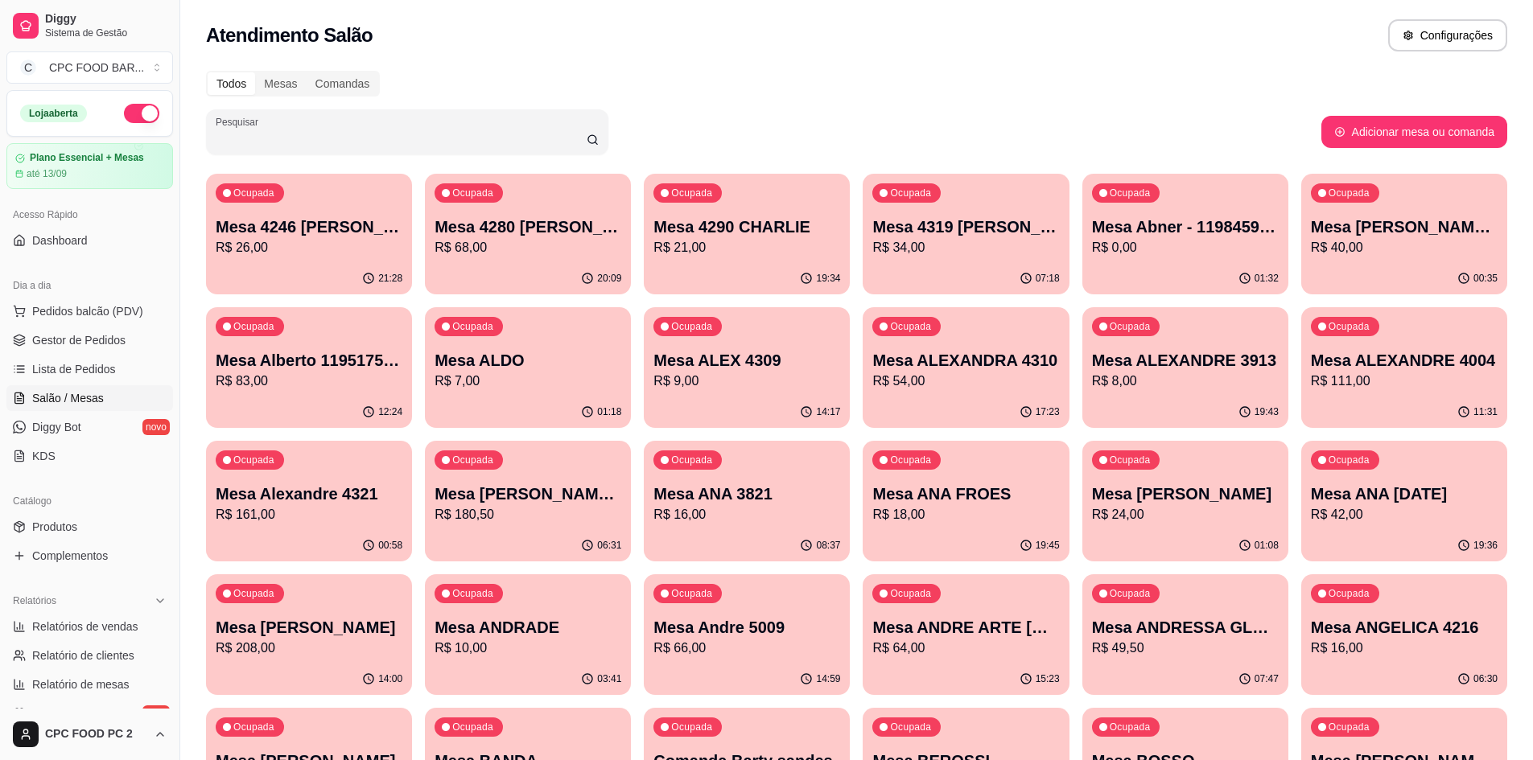
click at [488, 138] on input "Pesquisar" at bounding box center [401, 138] width 371 height 16
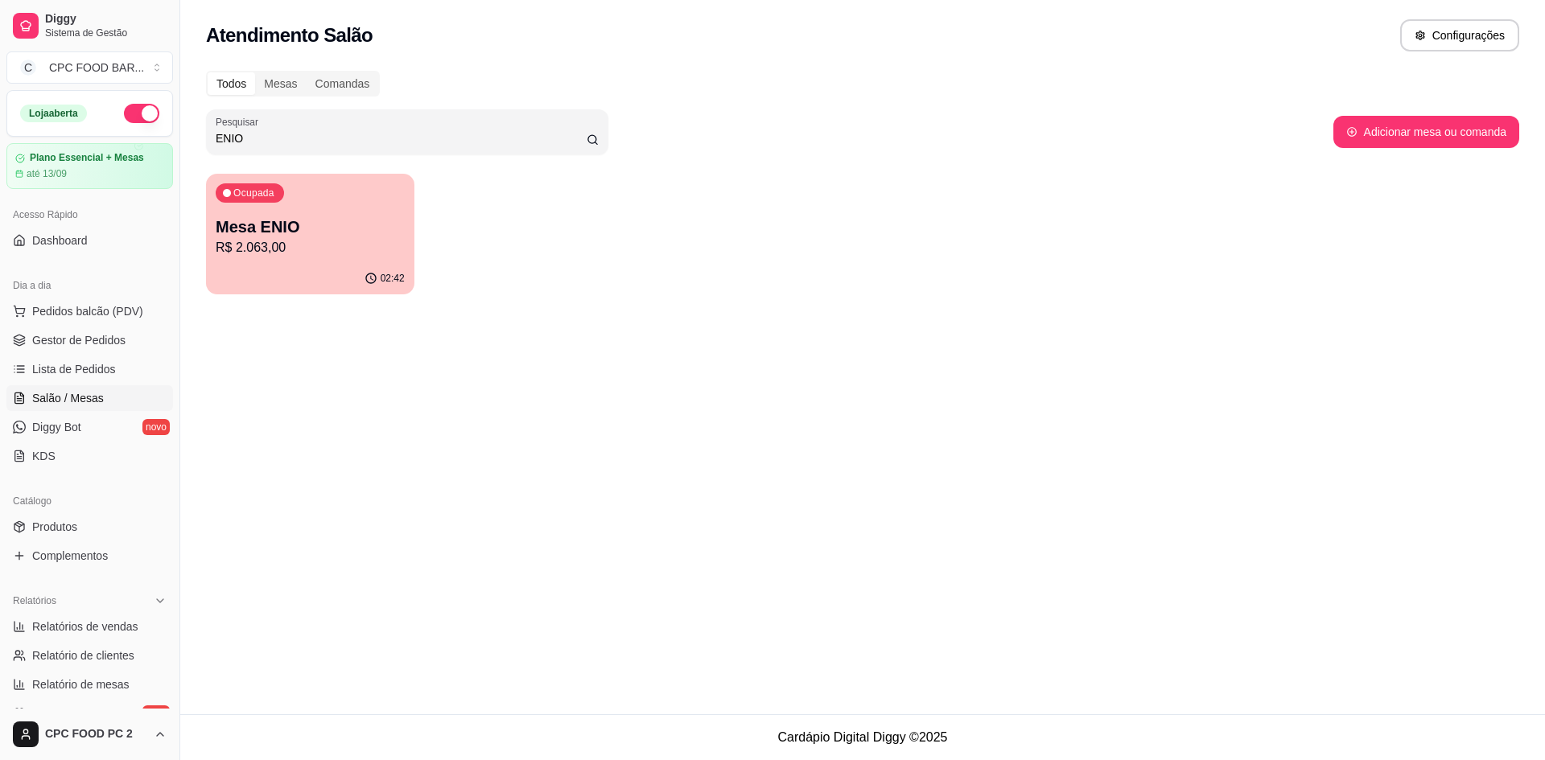
click at [352, 203] on div "Ocupada Mesa ENIO R$ 2.063,00" at bounding box center [310, 218] width 208 height 89
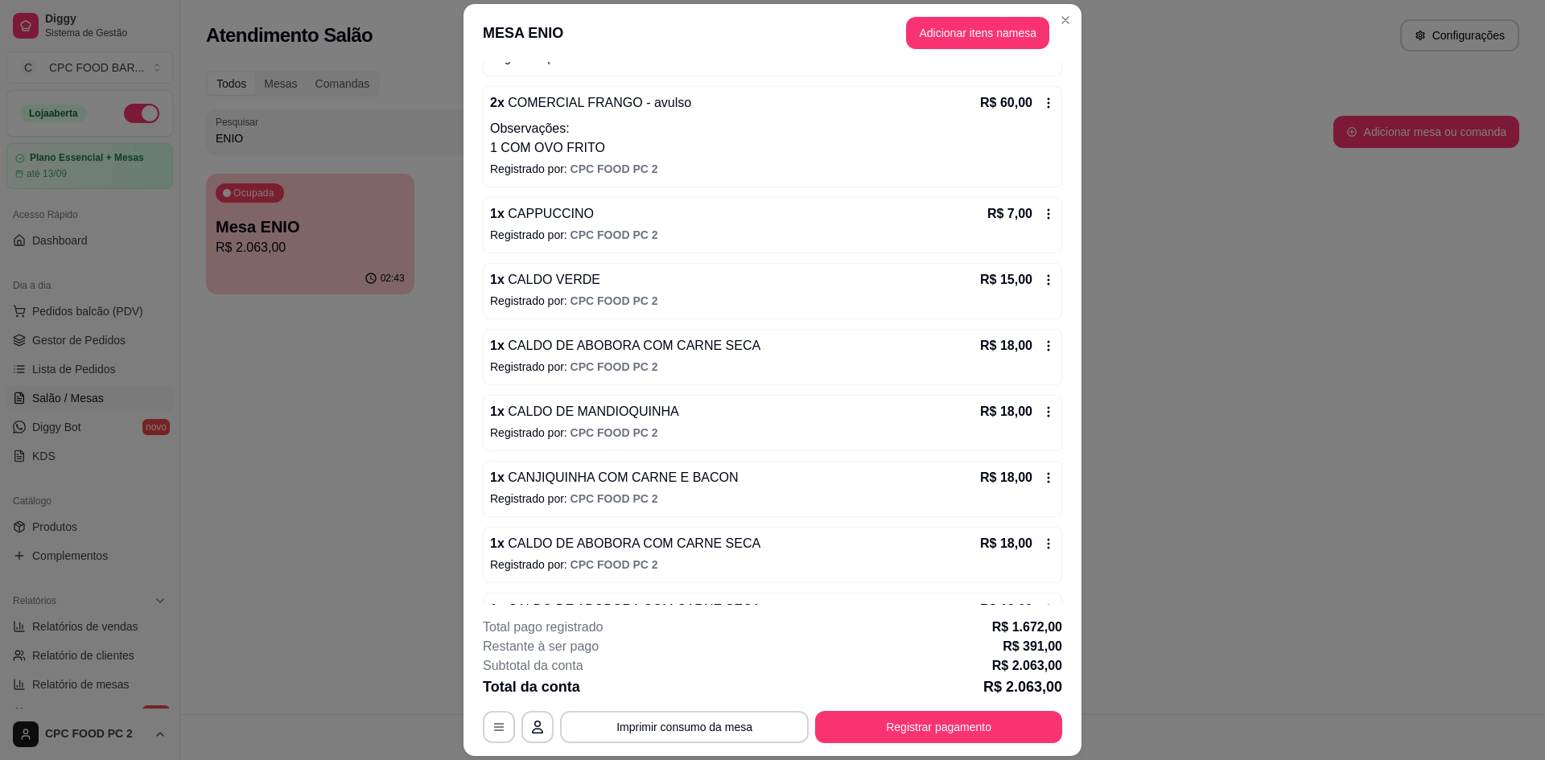
scroll to position [805, 0]
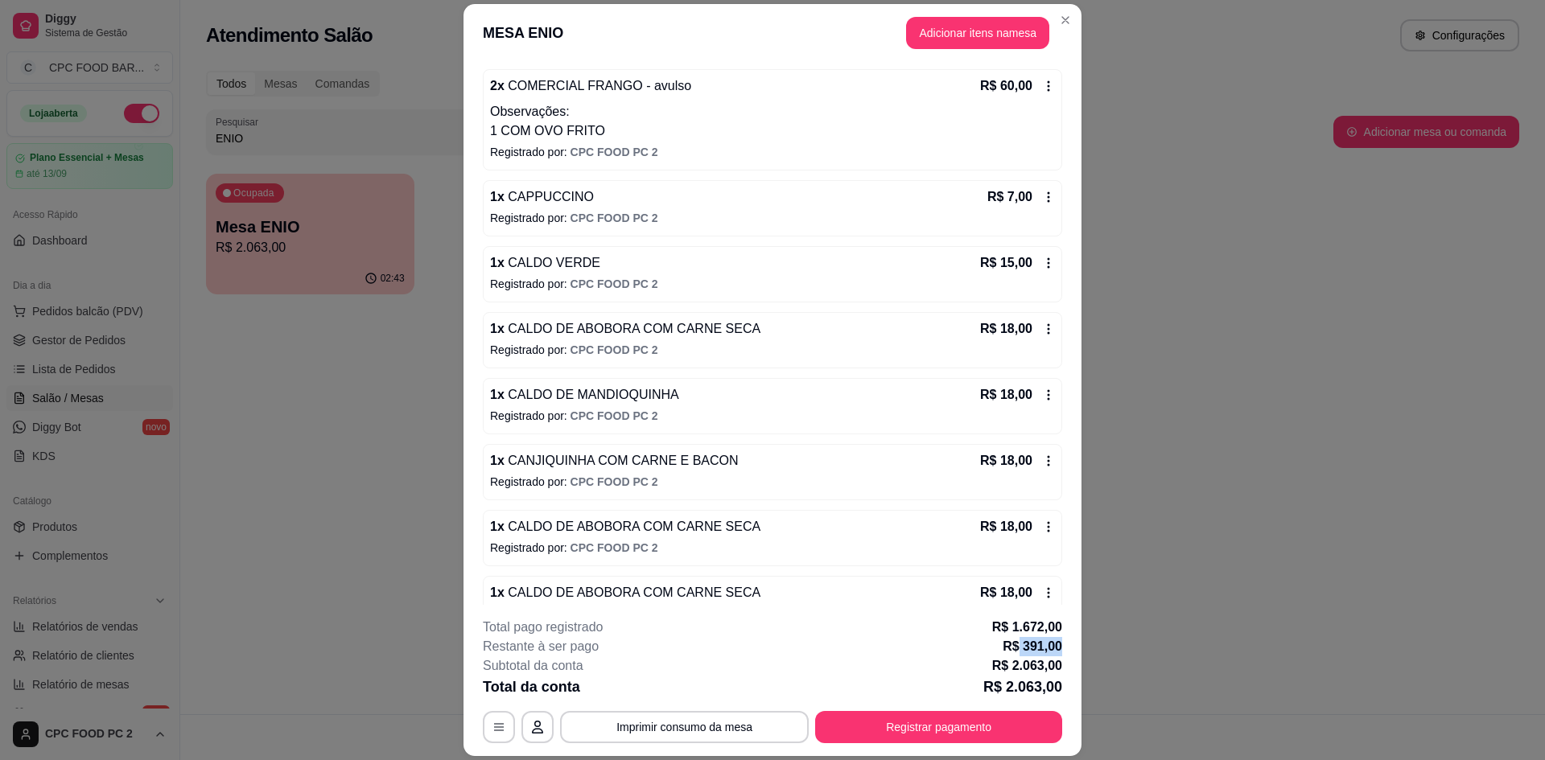
drag, startPoint x: 1056, startPoint y: 651, endPoint x: 1003, endPoint y: 608, distance: 67.5
click at [1014, 647] on p "R$ 391,00" at bounding box center [1033, 646] width 60 height 19
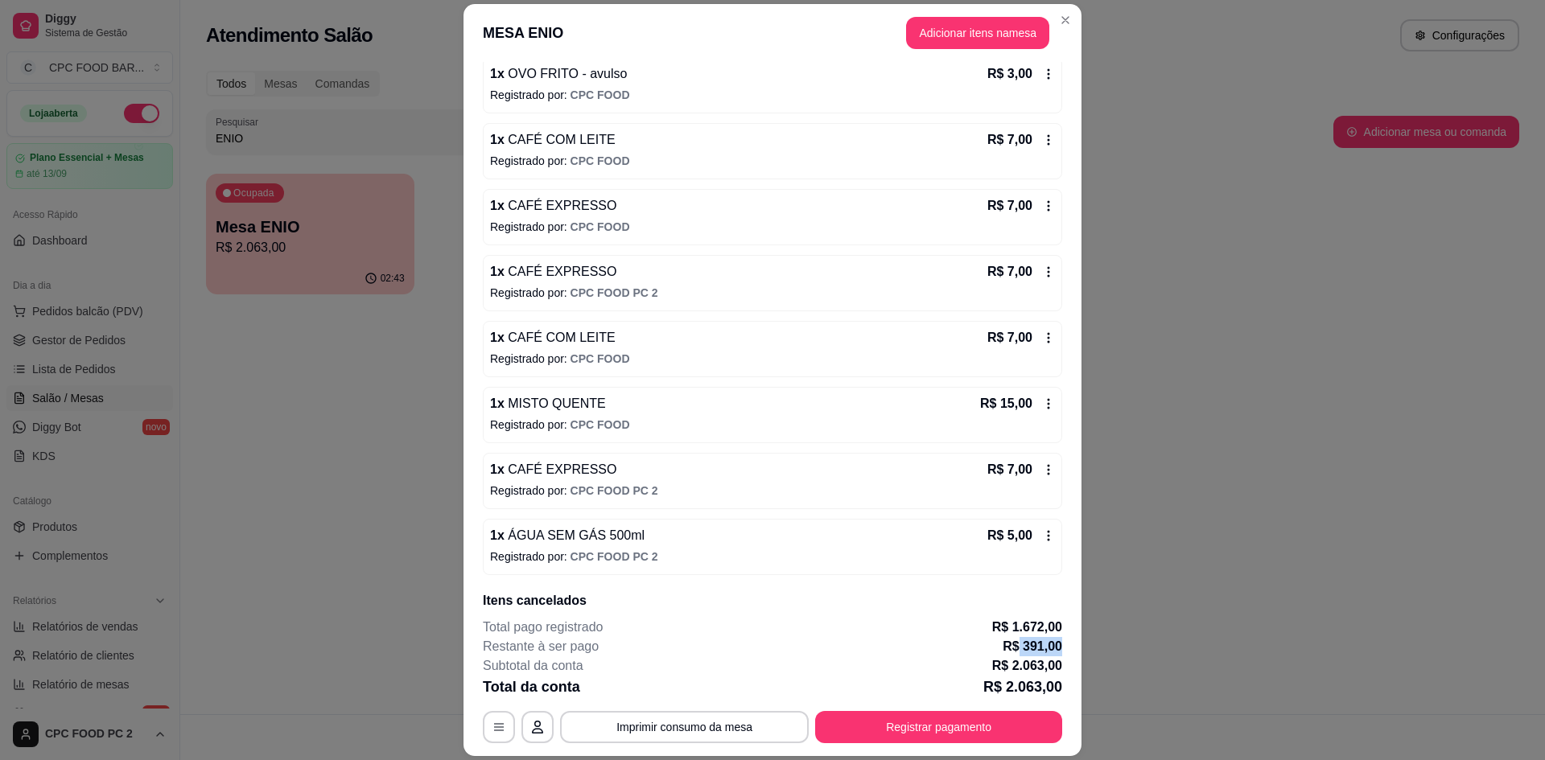
scroll to position [6084, 0]
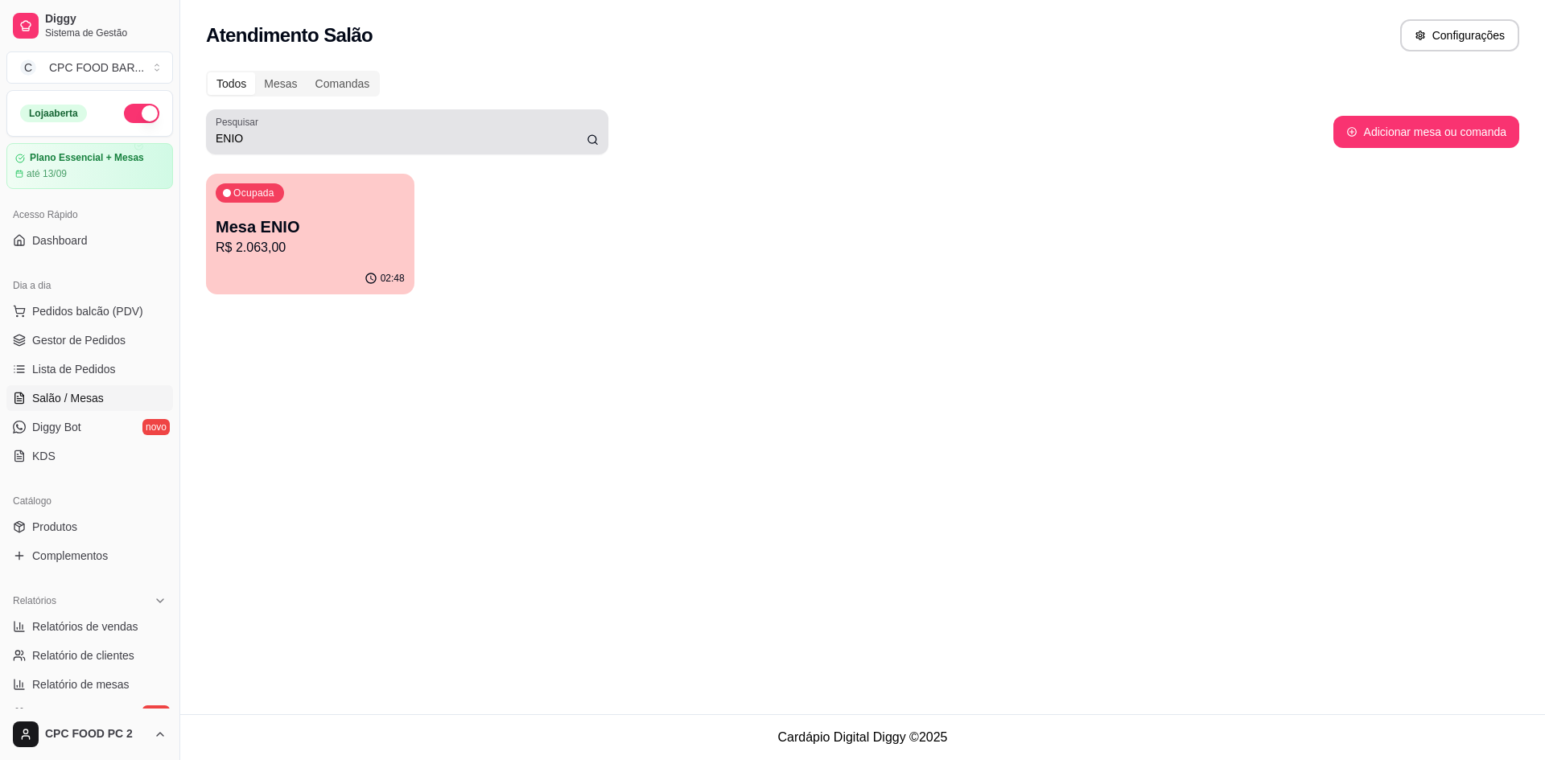
click at [267, 134] on input "ENIO" at bounding box center [401, 138] width 371 height 16
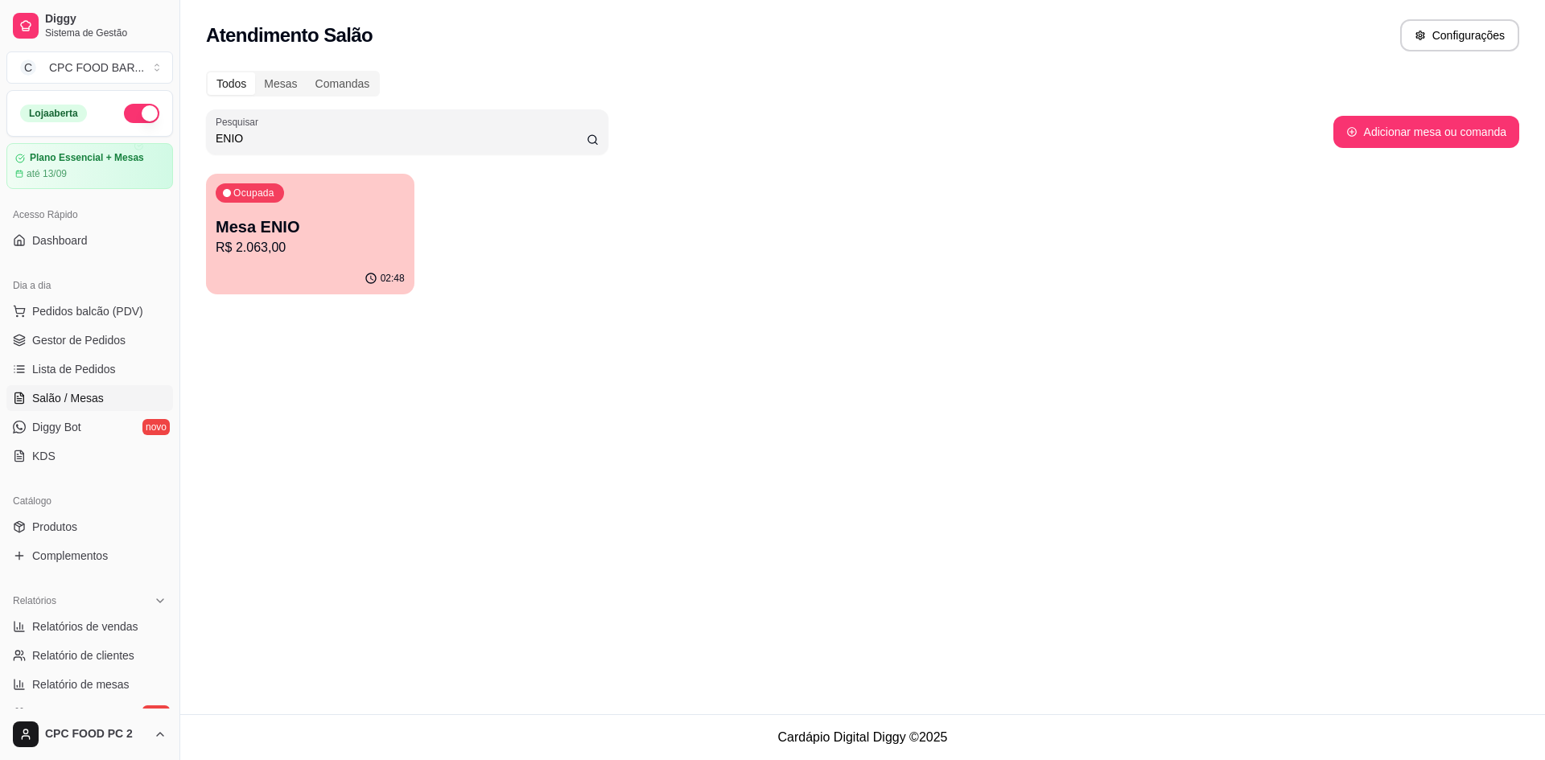
click at [265, 134] on input "ENIO" at bounding box center [401, 138] width 371 height 16
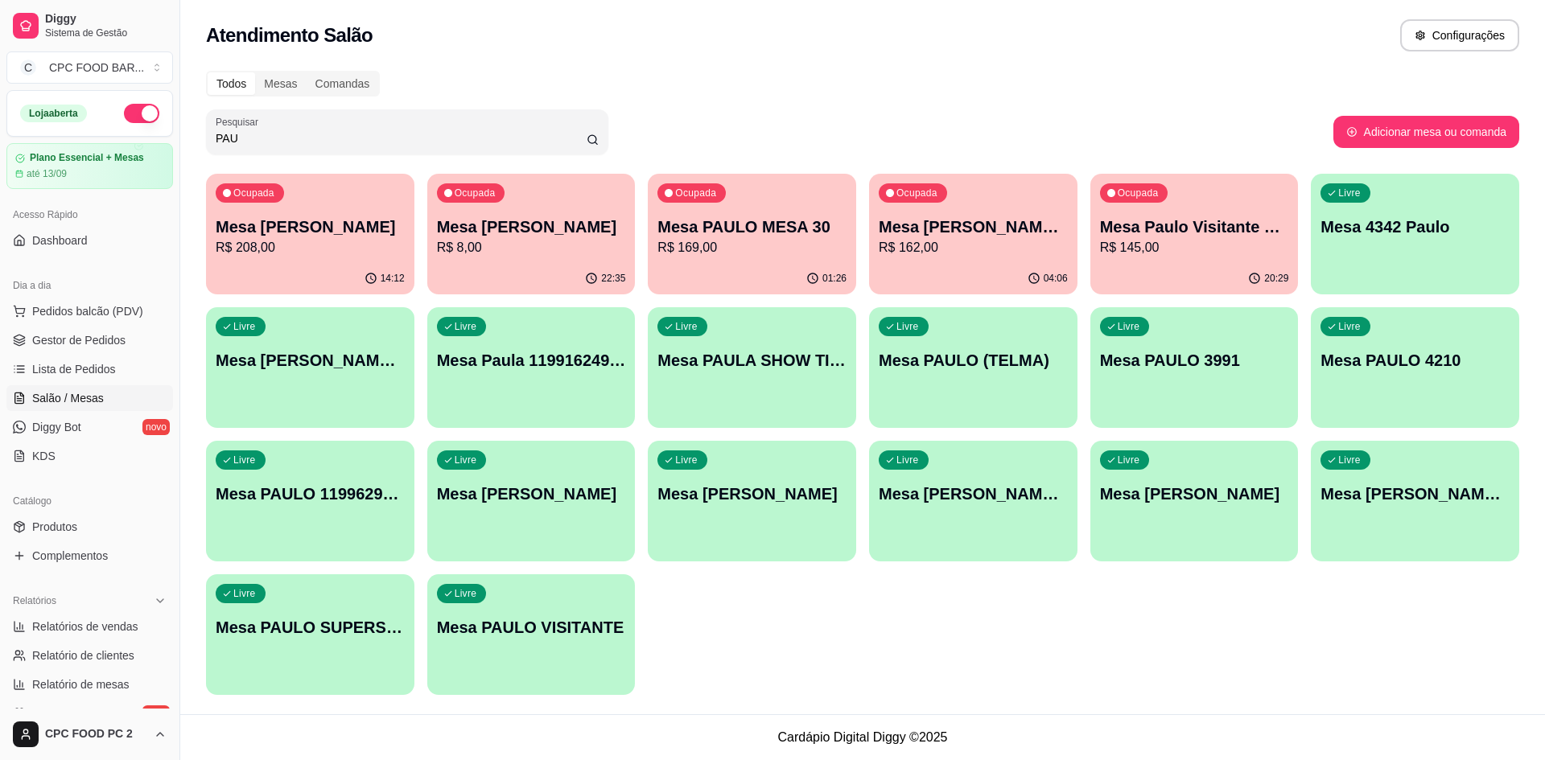
type input "PAU"
click at [492, 252] on p "R$ 8,00" at bounding box center [531, 247] width 189 height 19
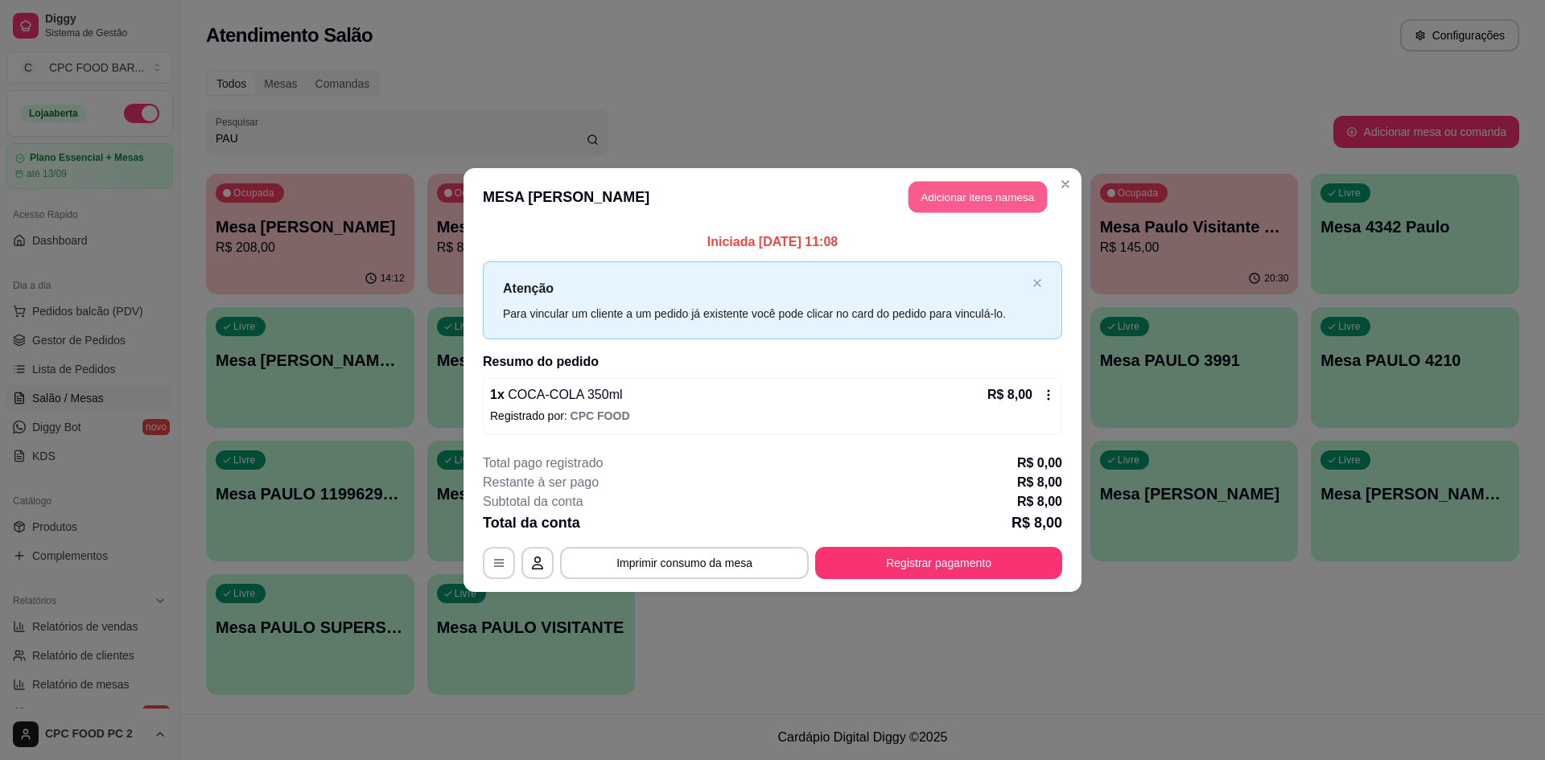
click at [953, 202] on button "Adicionar itens na mesa" at bounding box center [978, 197] width 138 height 31
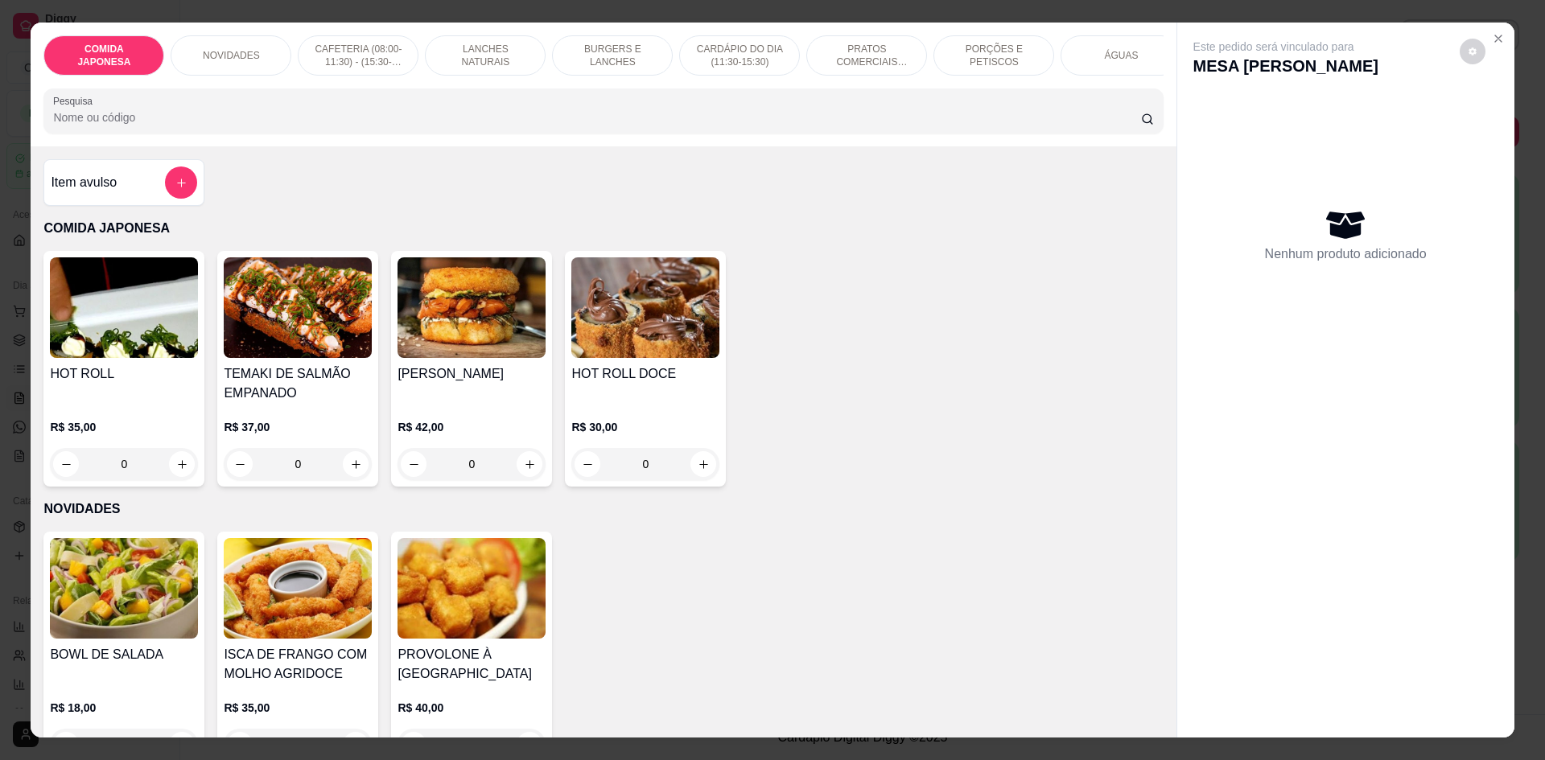
click at [384, 126] on input "Pesquisa" at bounding box center [596, 117] width 1087 height 16
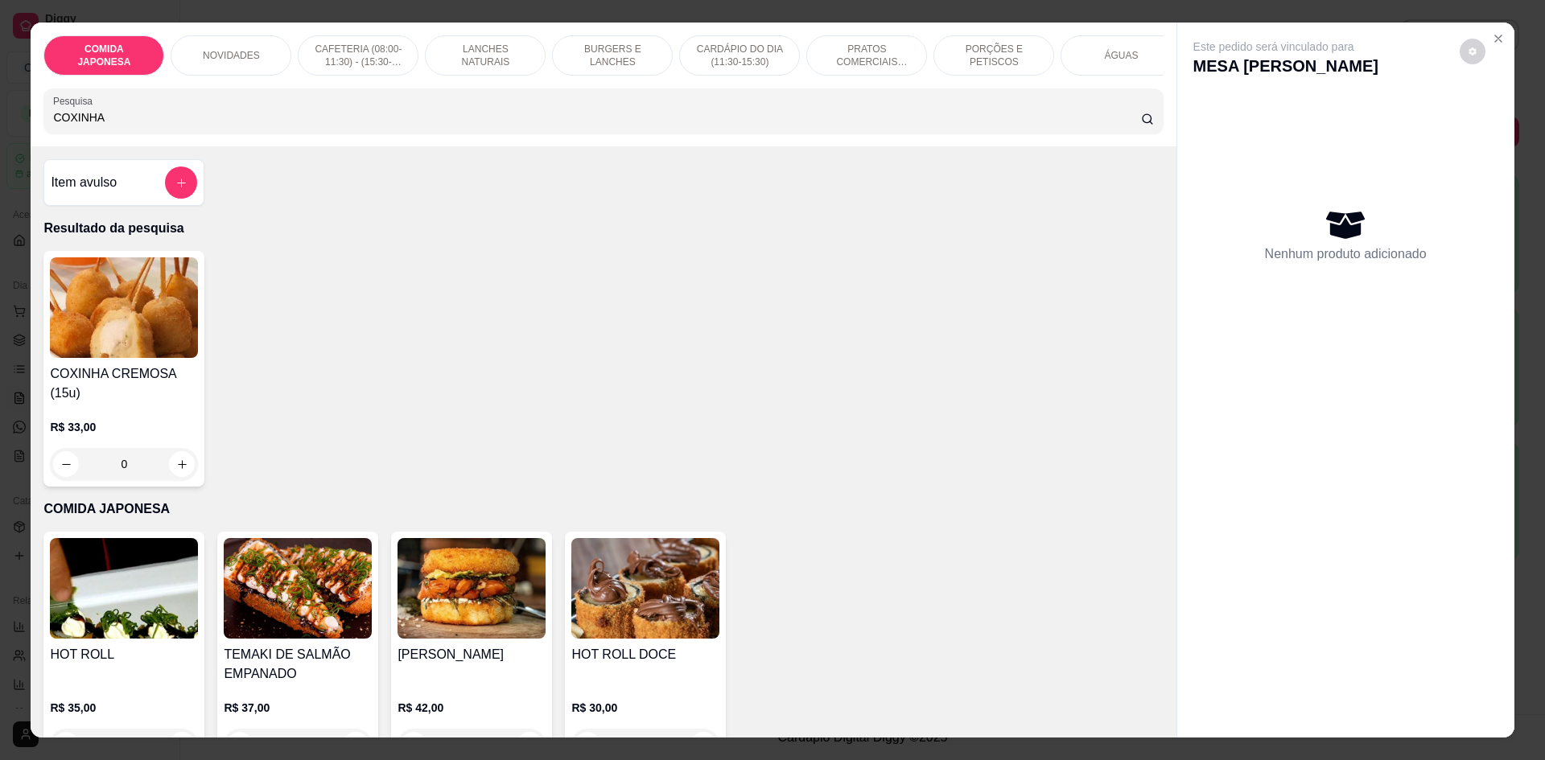
click at [198, 126] on input "COXINHA" at bounding box center [596, 117] width 1087 height 16
click at [197, 126] on input "COXINHA" at bounding box center [596, 117] width 1087 height 16
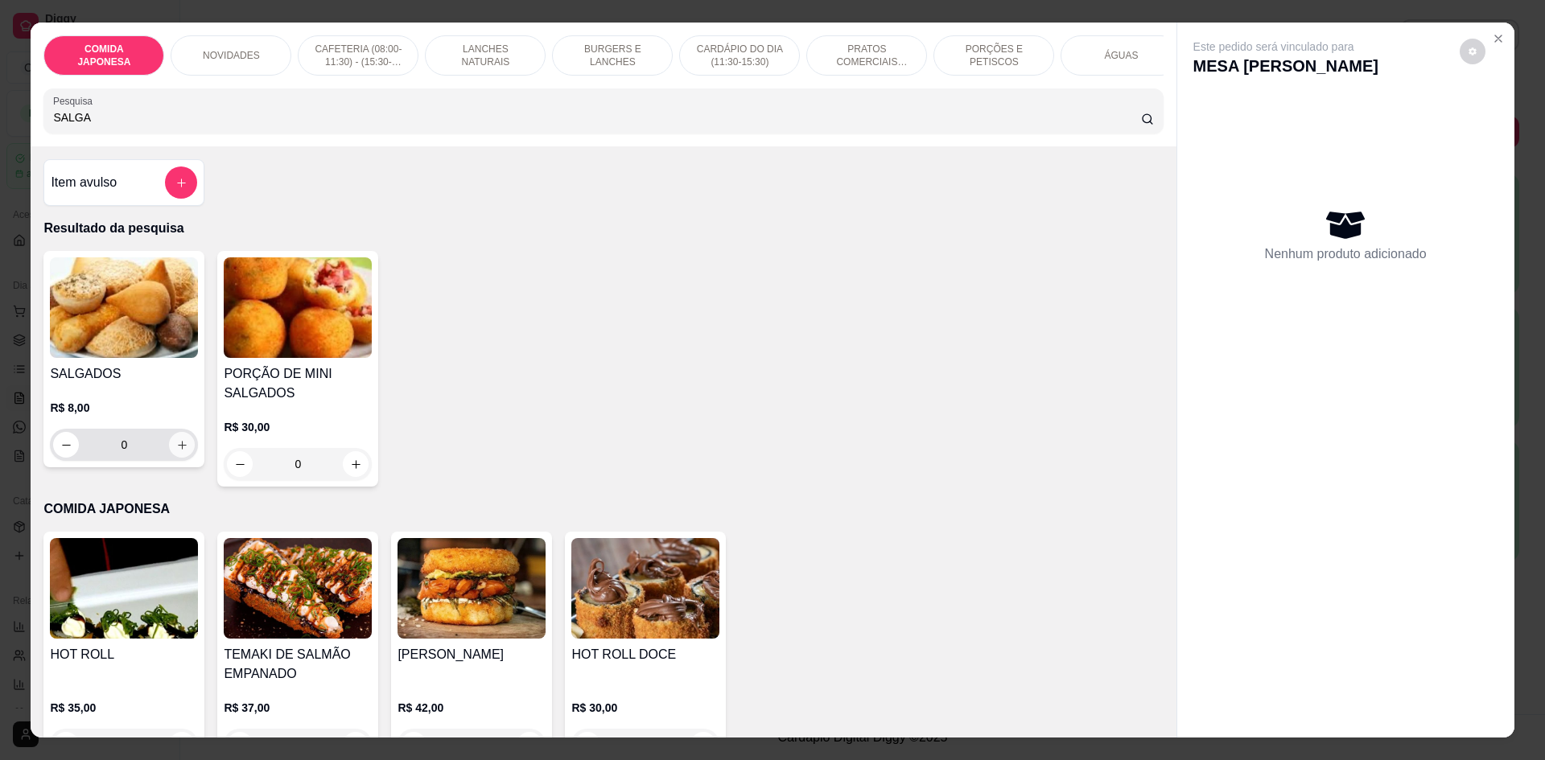
type input "SALGA"
click at [178, 450] on icon "increase-product-quantity" at bounding box center [182, 445] width 9 height 9
type input "1"
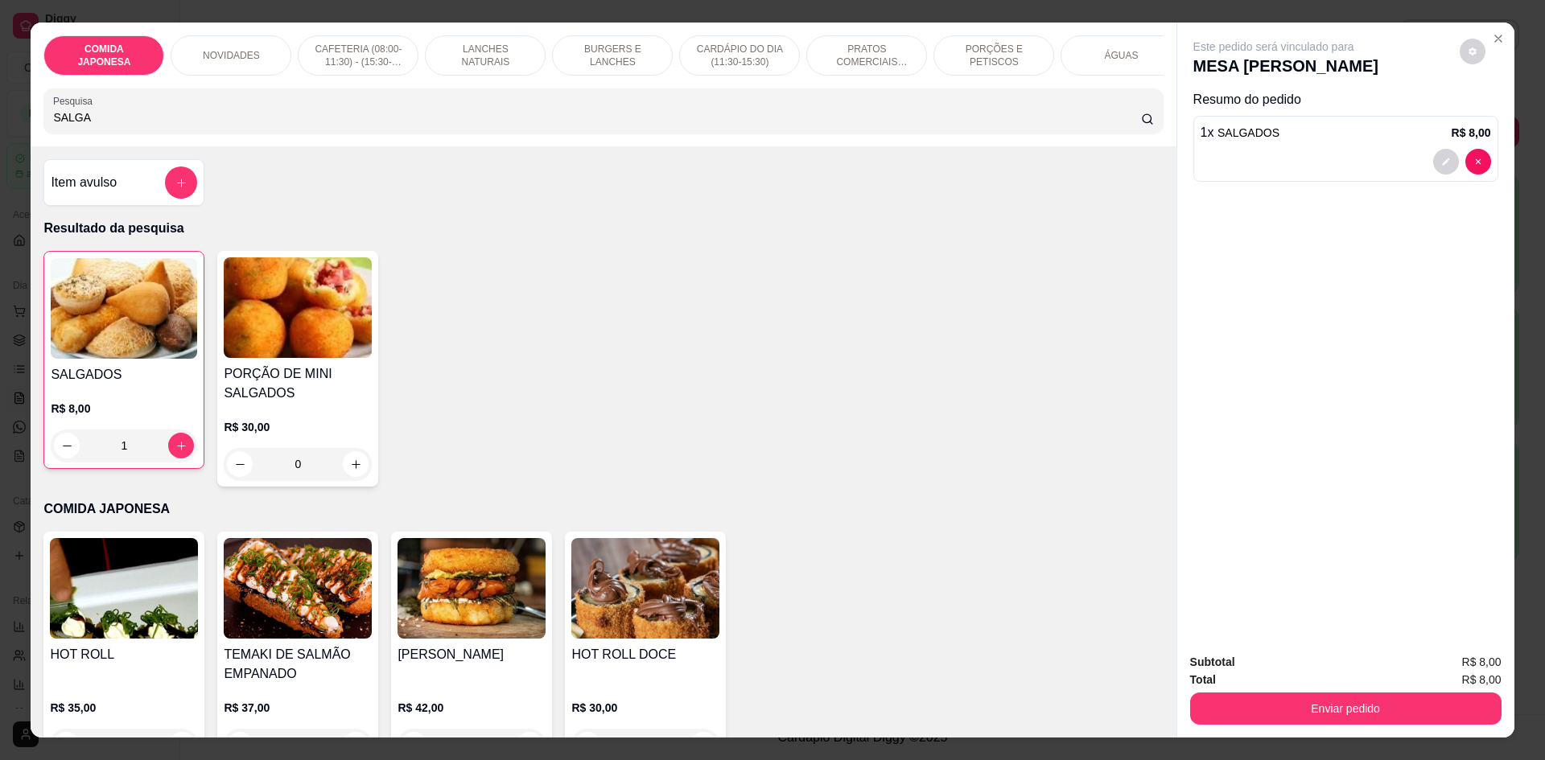
click at [1414, 725] on div "Subtotal R$ 8,00 Total R$ 8,00 Enviar pedido" at bounding box center [1345, 689] width 337 height 97
click at [1415, 709] on button "Enviar pedido" at bounding box center [1345, 708] width 302 height 31
click at [1326, 661] on button "Não registrar e enviar pedido" at bounding box center [1292, 669] width 163 height 30
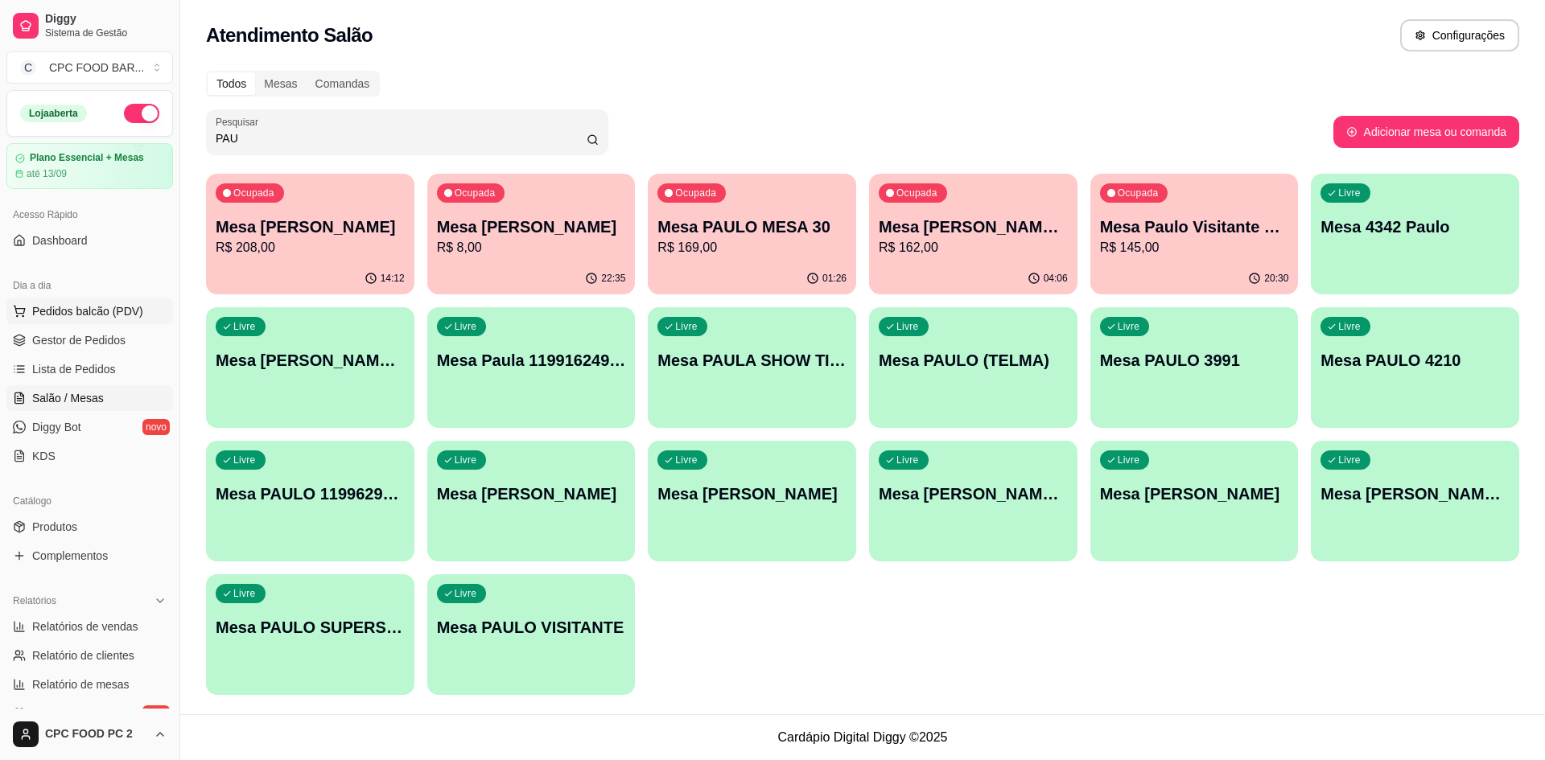
click at [109, 323] on button "Pedidos balcão (PDV)" at bounding box center [89, 312] width 167 height 26
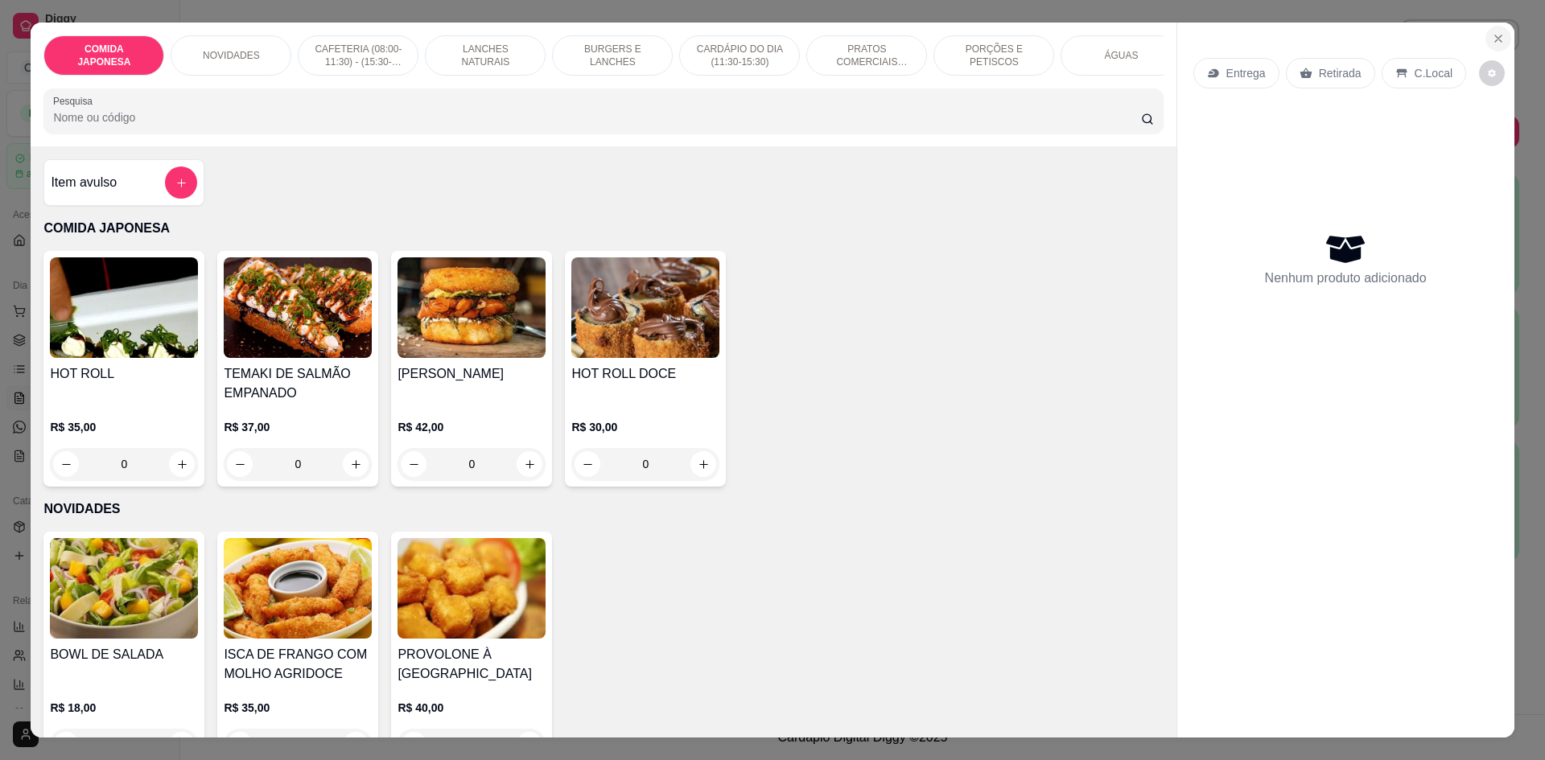
click at [1503, 45] on div "Entrega Retirada C.Local Nenhum produto adicionado" at bounding box center [1345, 367] width 337 height 689
click at [1496, 35] on icon "Close" at bounding box center [1498, 38] width 13 height 13
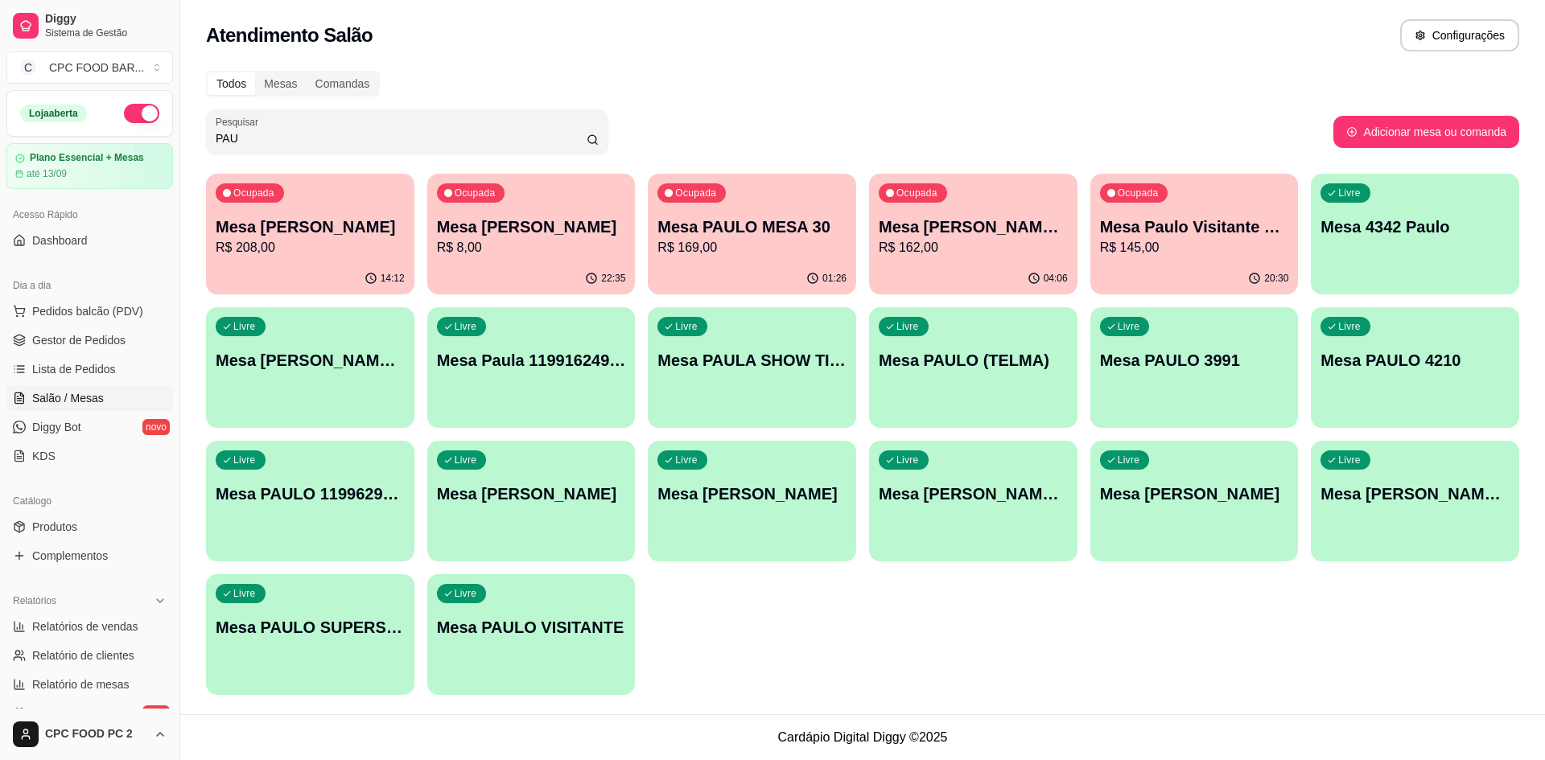
click at [274, 136] on input "PAU" at bounding box center [401, 138] width 371 height 16
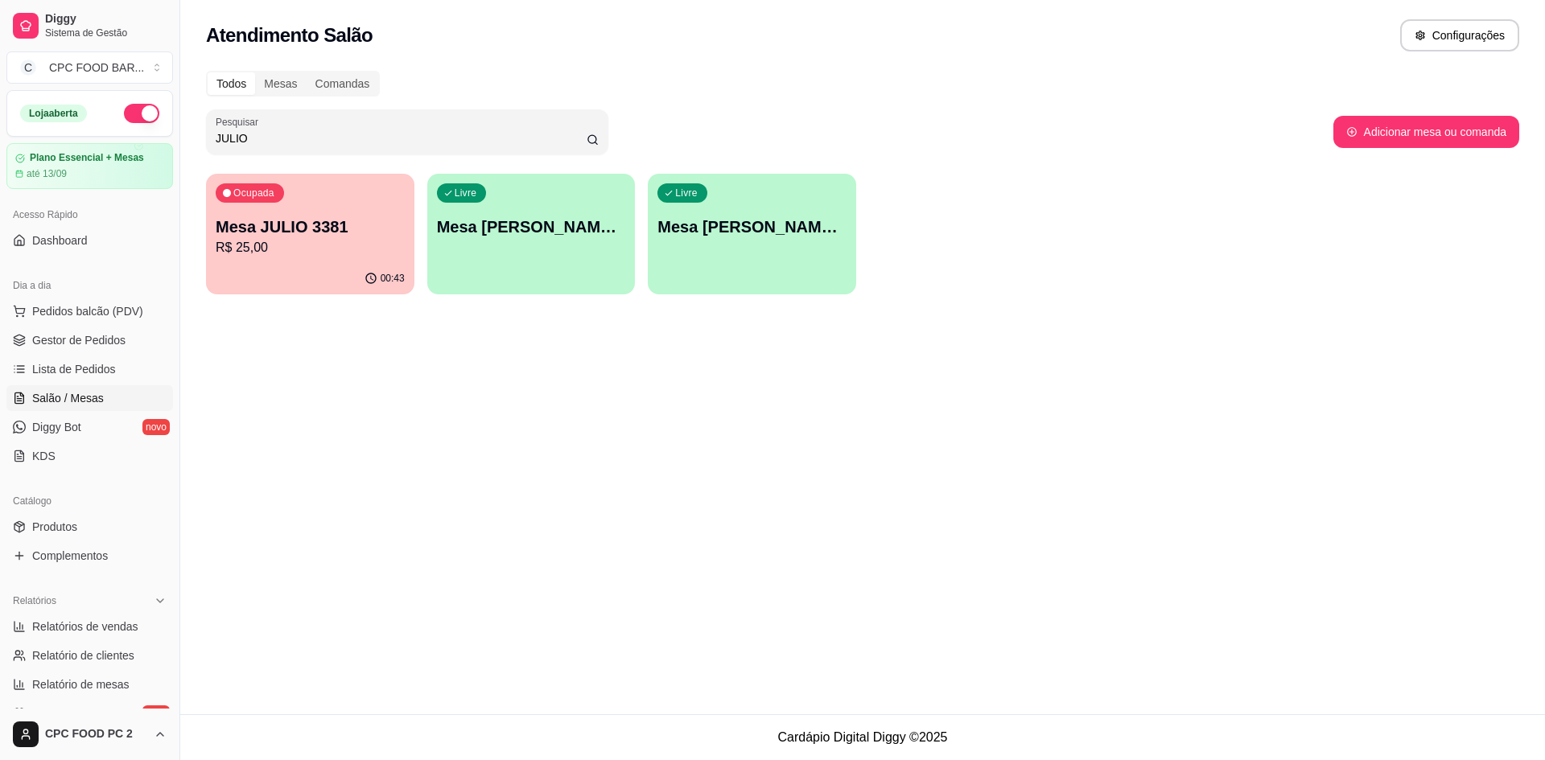
type input "JULIO"
click at [259, 223] on p "Mesa JULIO 3381" at bounding box center [310, 227] width 189 height 23
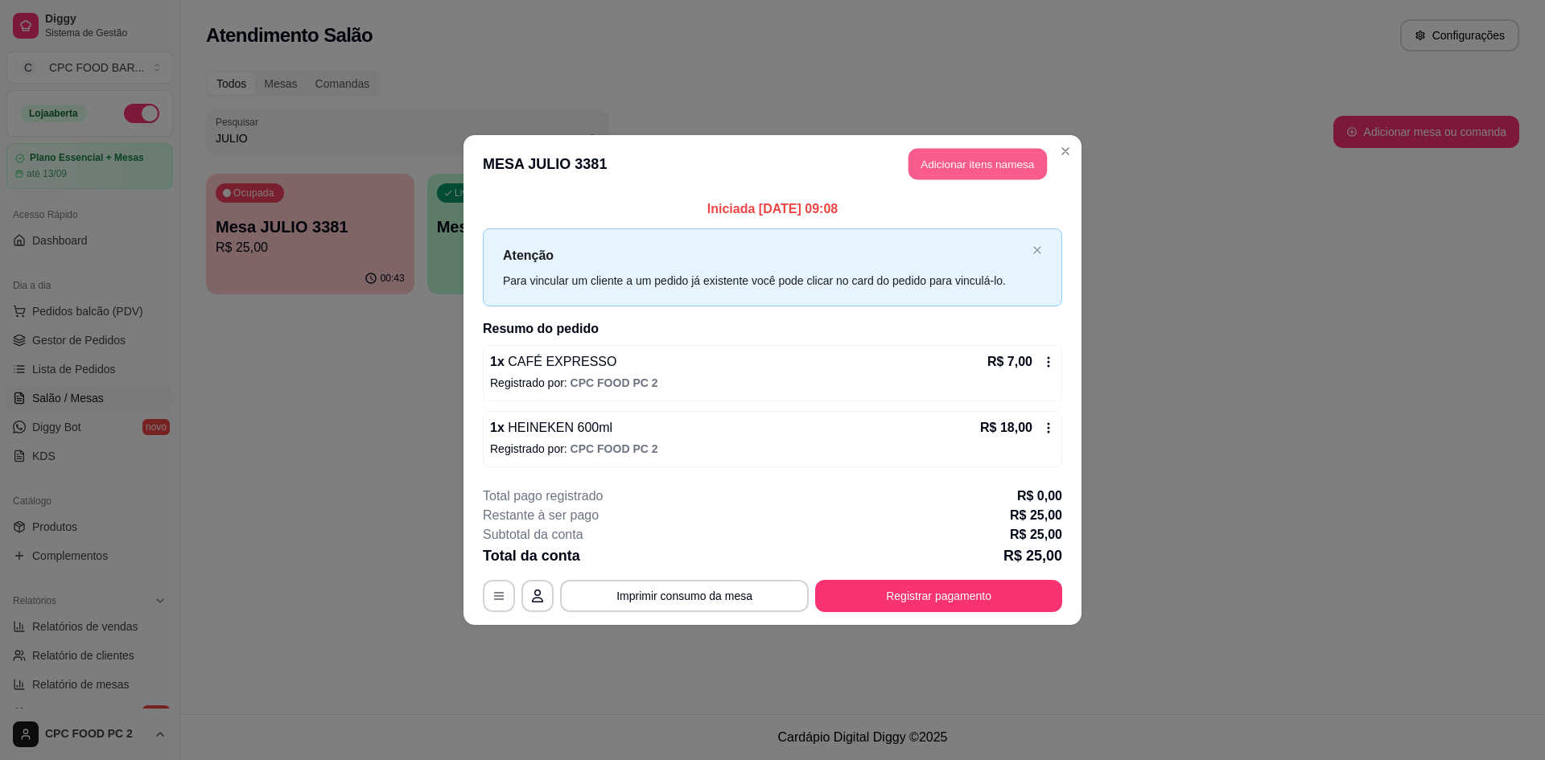
click at [927, 168] on button "Adicionar itens na mesa" at bounding box center [978, 164] width 138 height 31
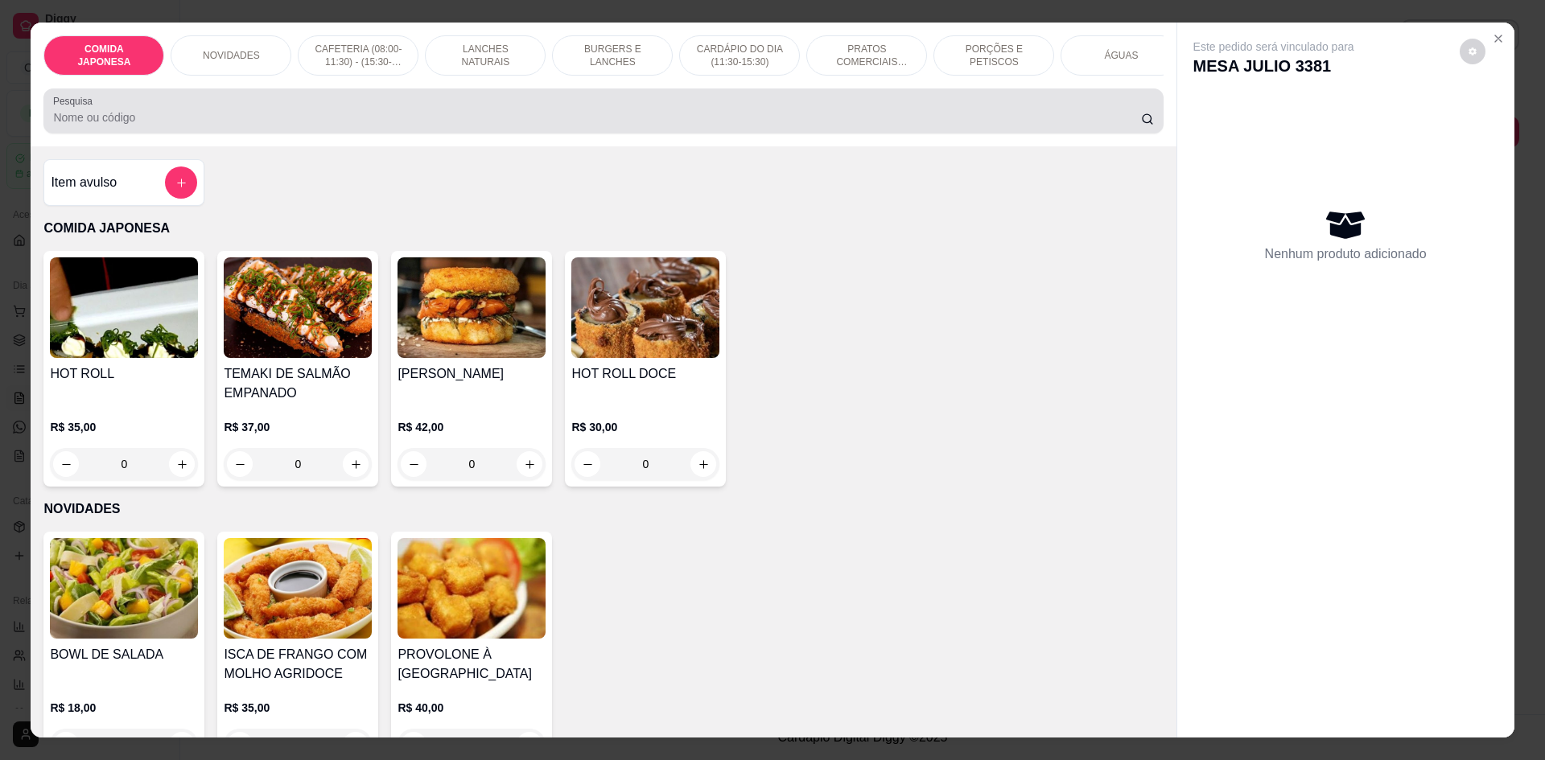
click at [856, 117] on div at bounding box center [603, 111] width 1100 height 32
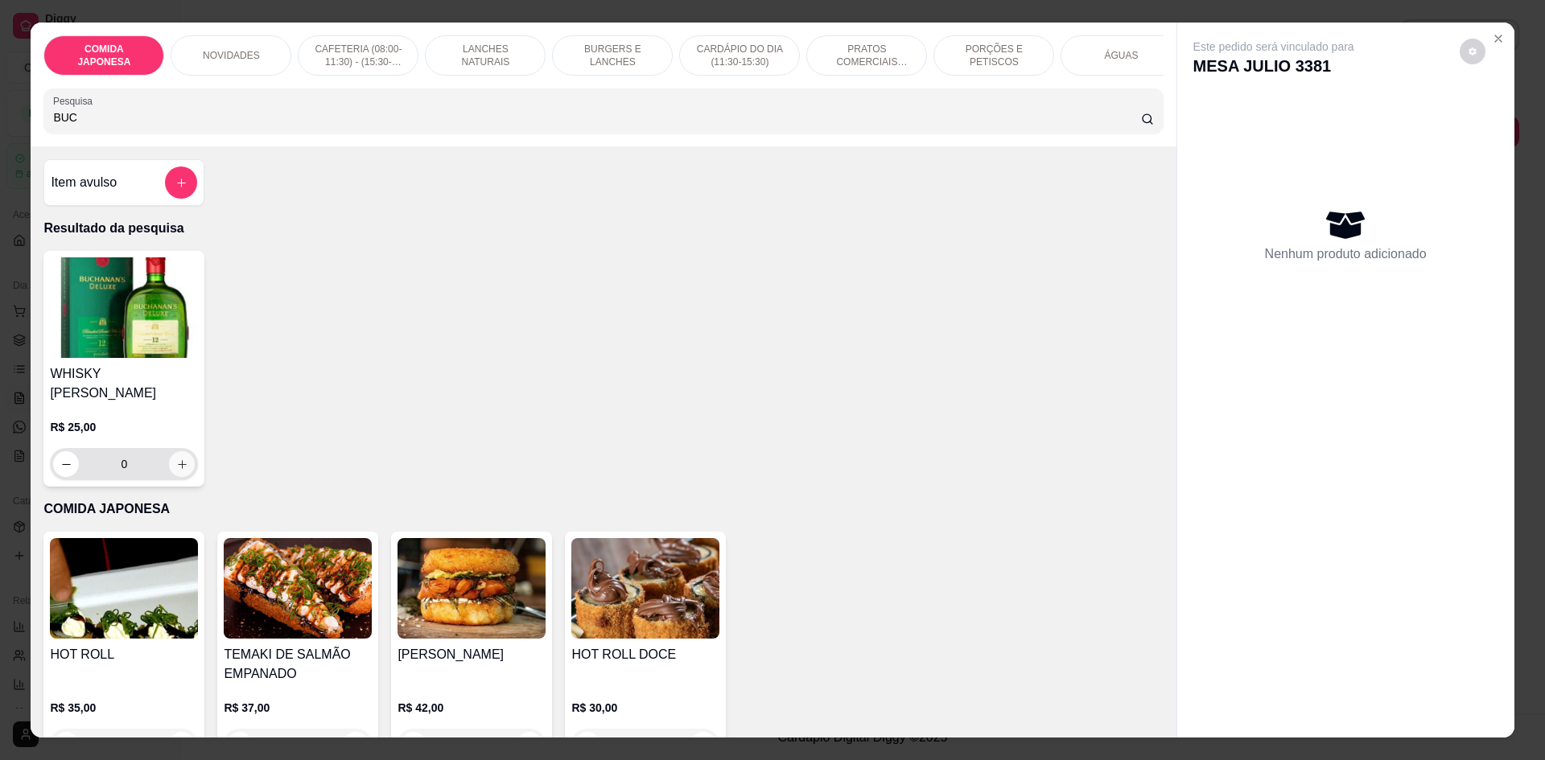
type input "BUC"
click at [179, 452] on button "increase-product-quantity" at bounding box center [182, 464] width 25 height 25
type input "1"
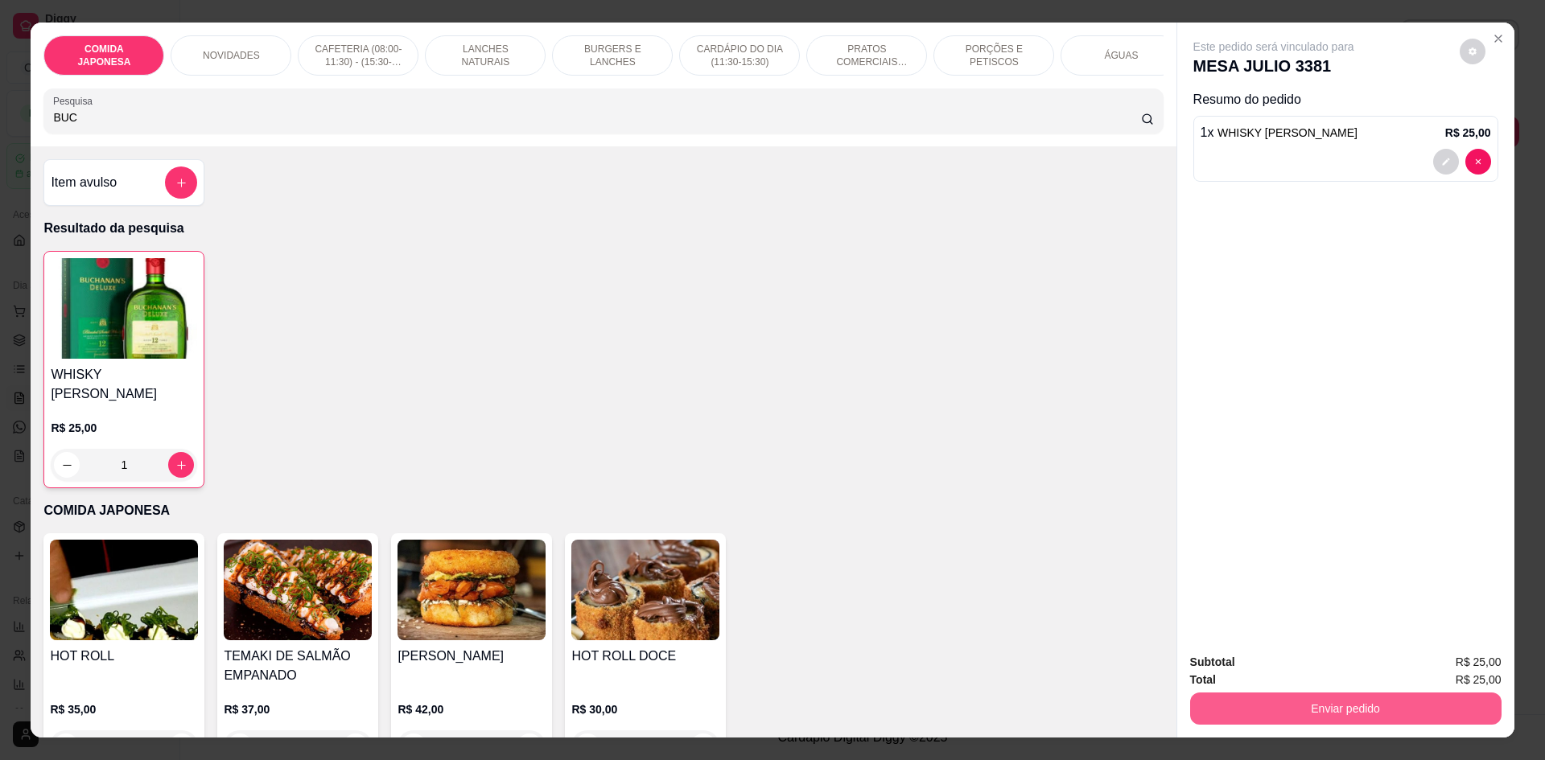
click at [1283, 716] on button "Enviar pedido" at bounding box center [1345, 709] width 311 height 32
click at [1290, 681] on button "Não registrar e enviar pedido" at bounding box center [1292, 669] width 163 height 30
